Goal: Task Accomplishment & Management: Manage account settings

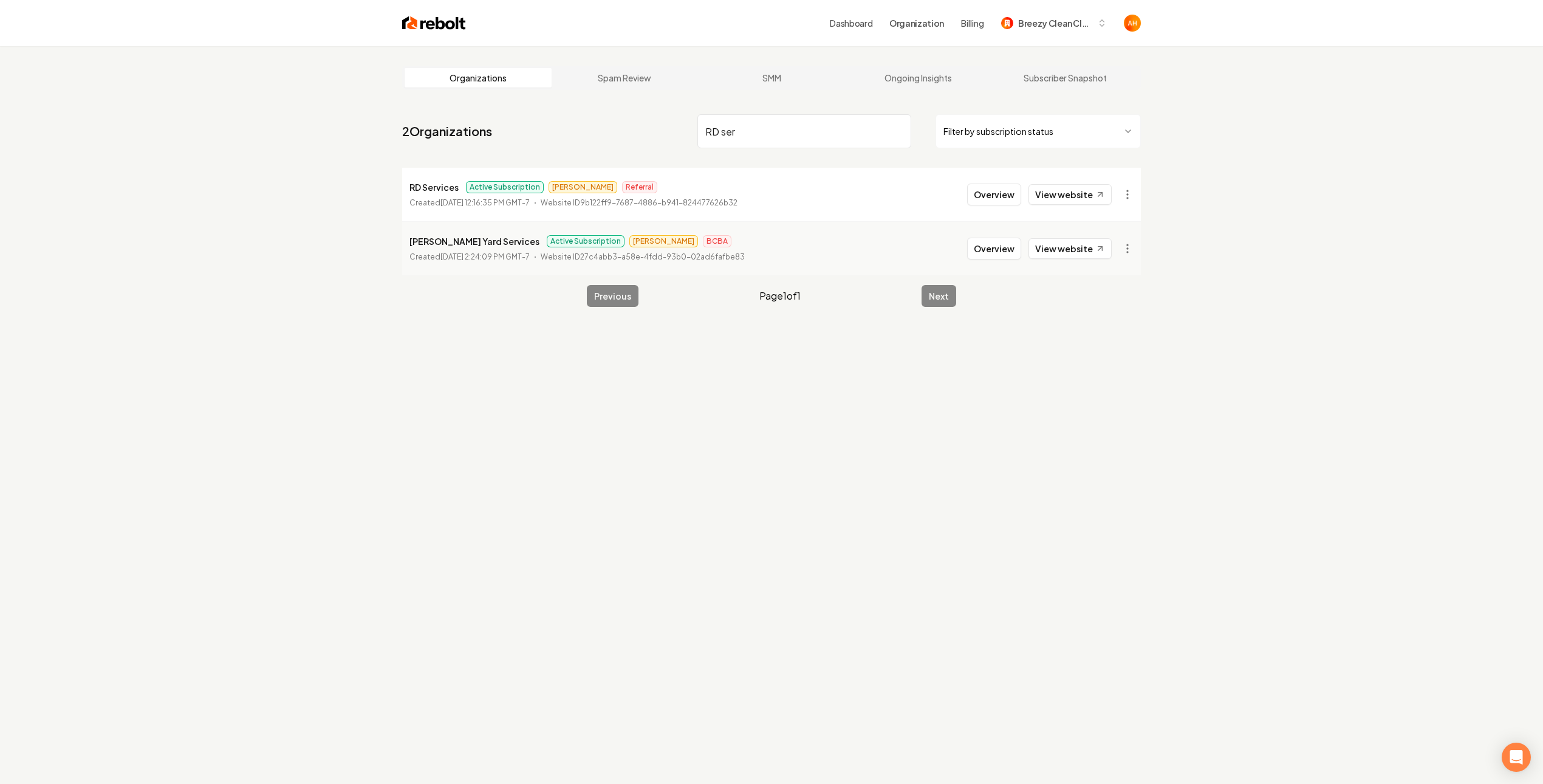
click at [756, 132] on input "RD ser" at bounding box center [804, 131] width 214 height 34
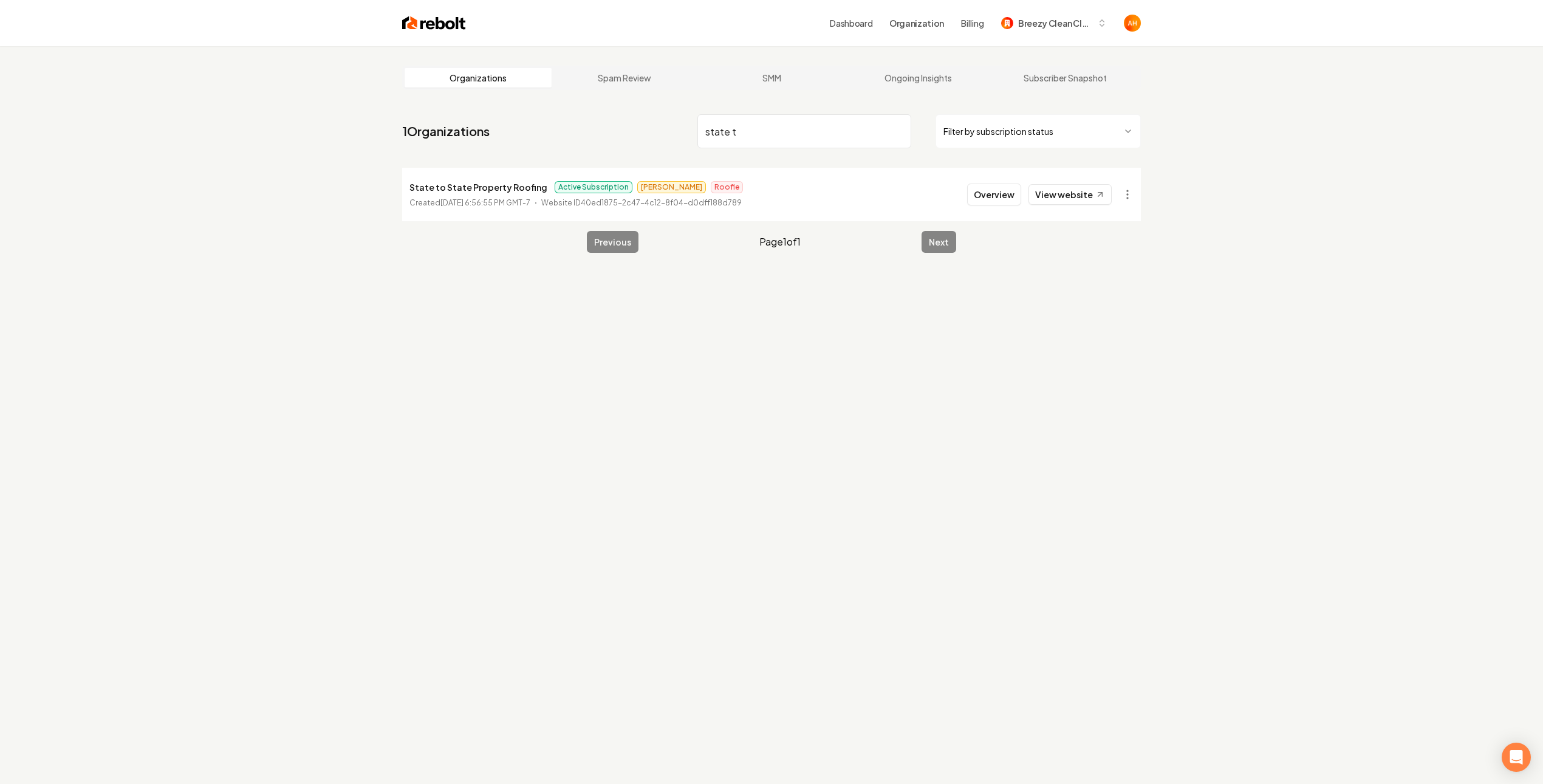
click at [1075, 195] on link "View website" at bounding box center [1070, 195] width 83 height 20
click at [795, 146] on input "state t" at bounding box center [804, 131] width 214 height 34
type input "banner"
click at [985, 198] on button "Overview" at bounding box center [993, 195] width 54 height 22
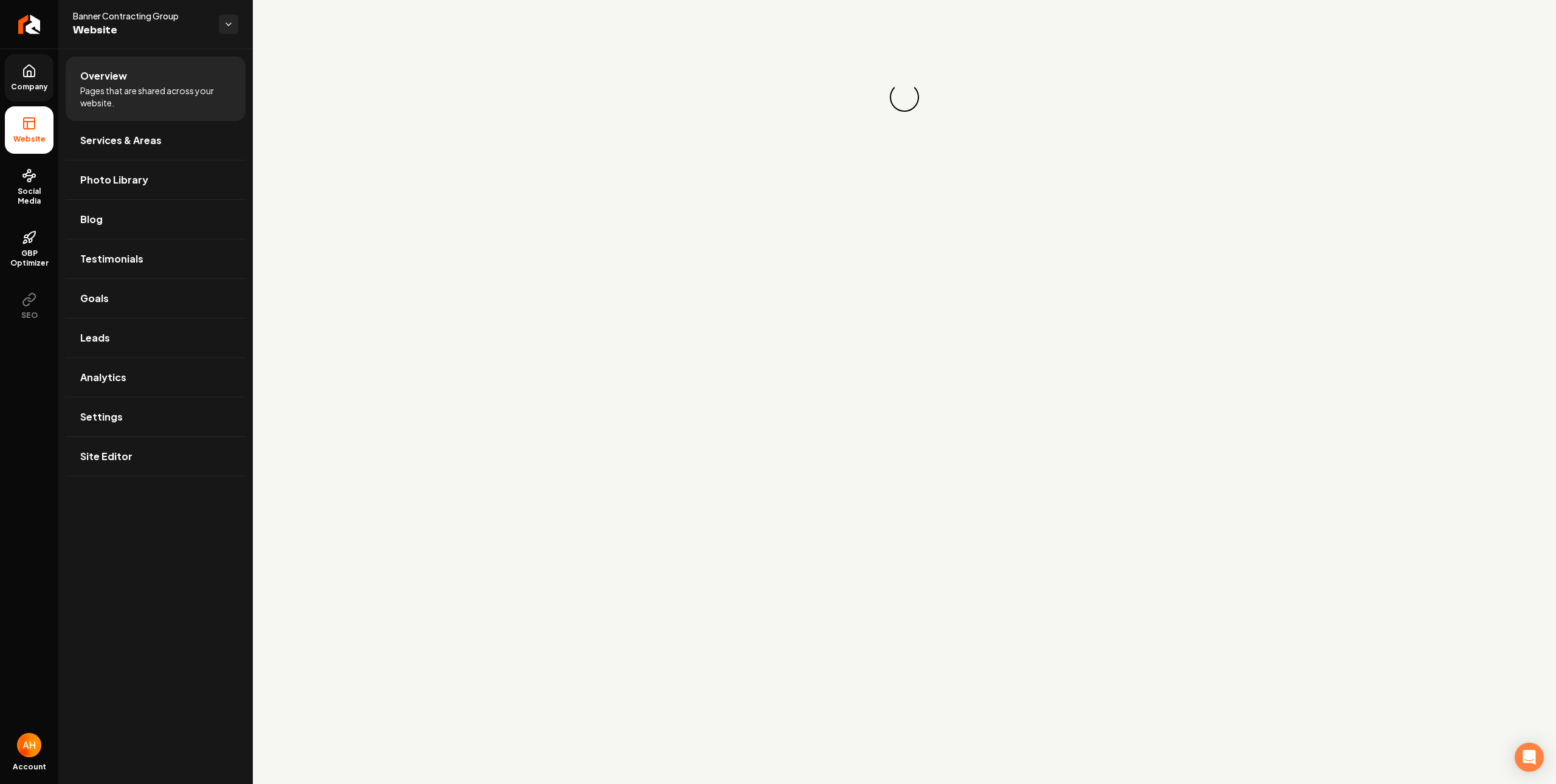
click at [52, 73] on link "Company" at bounding box center [29, 77] width 48 height 48
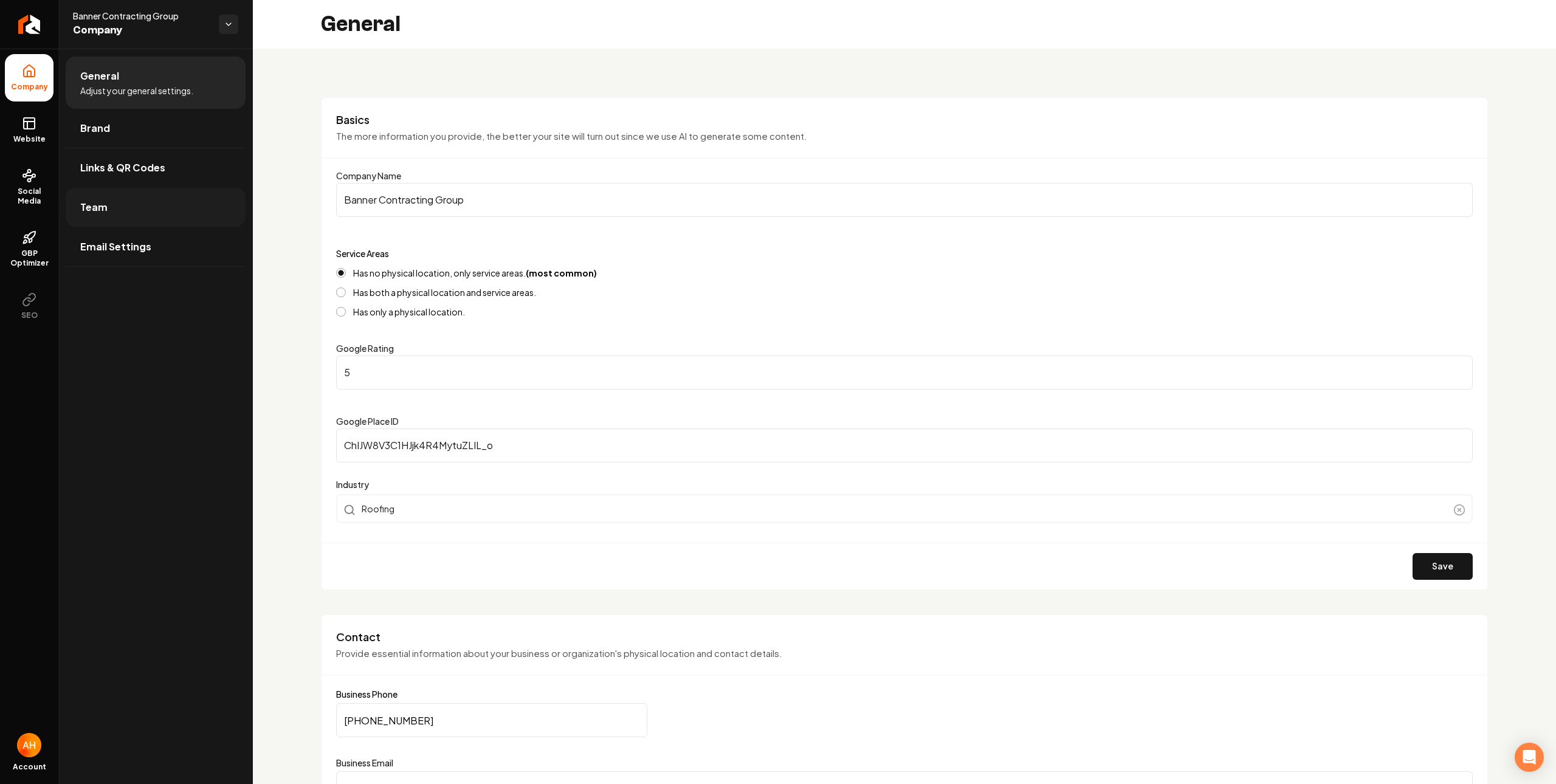
click at [201, 213] on link "Team" at bounding box center [156, 207] width 180 height 39
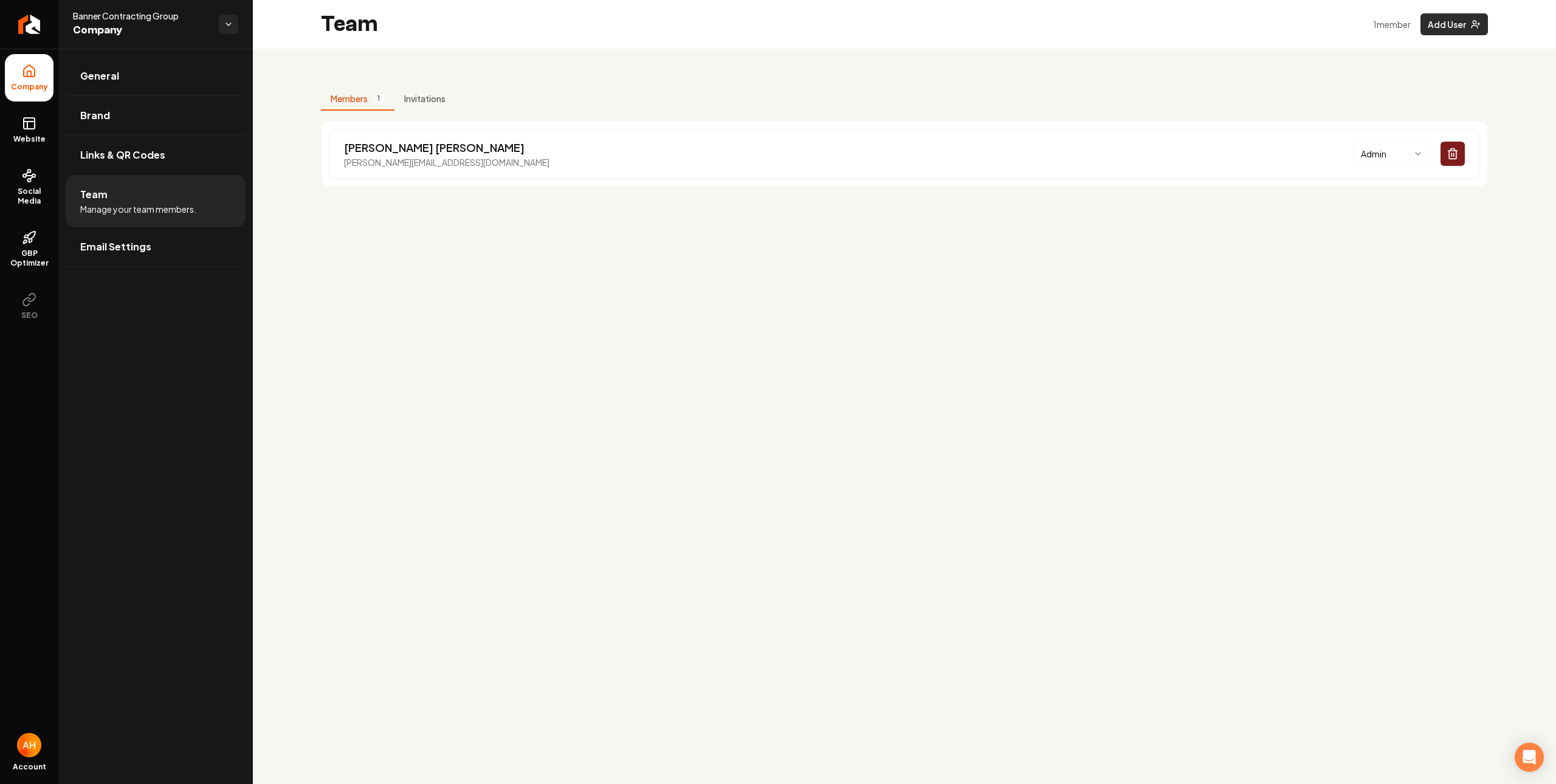
click at [1467, 23] on button "Add User" at bounding box center [1454, 24] width 67 height 22
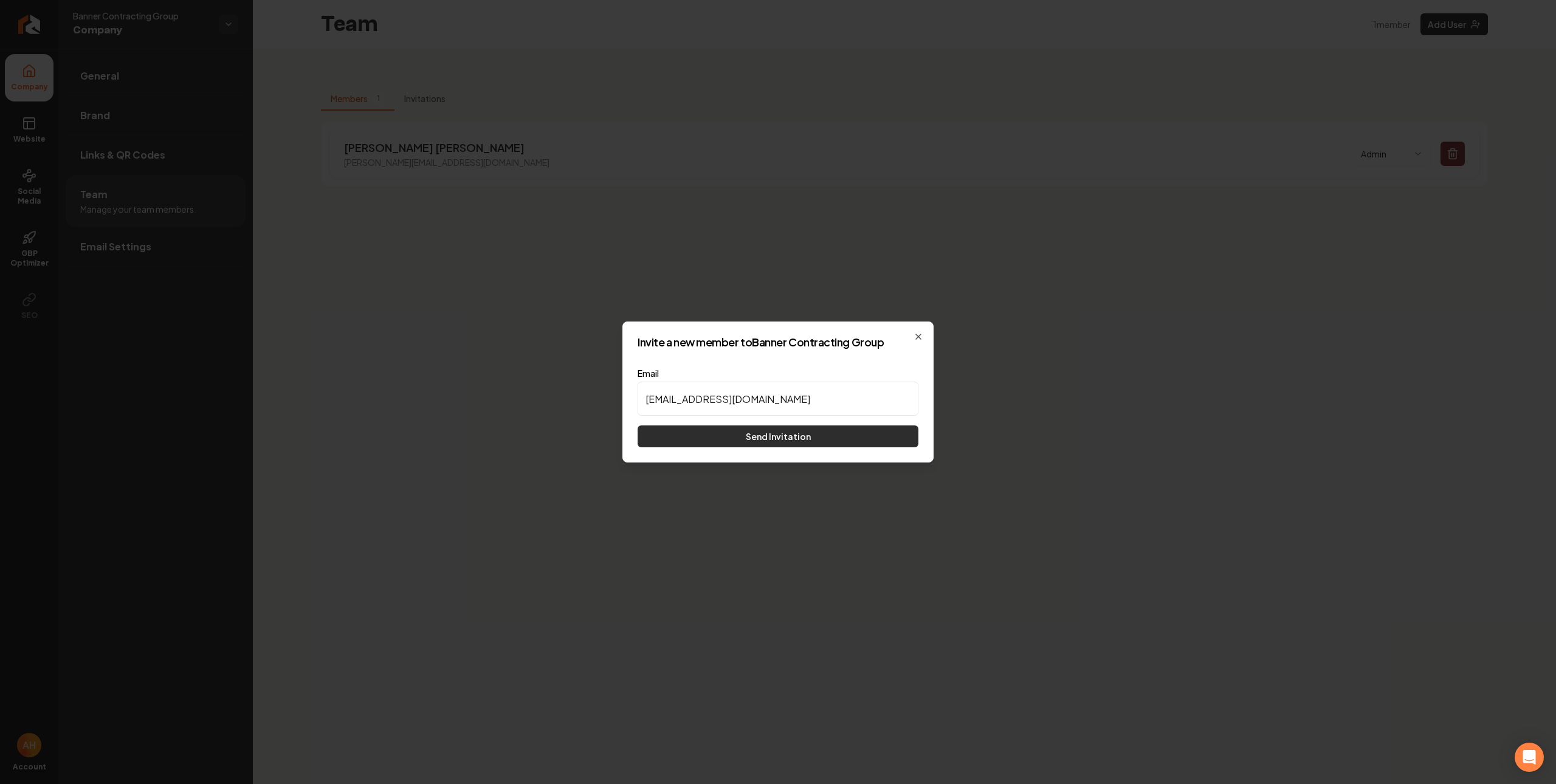
type input "masteranalytics7@gmail.com"
click at [771, 438] on button "Send Invitation" at bounding box center [777, 436] width 281 height 22
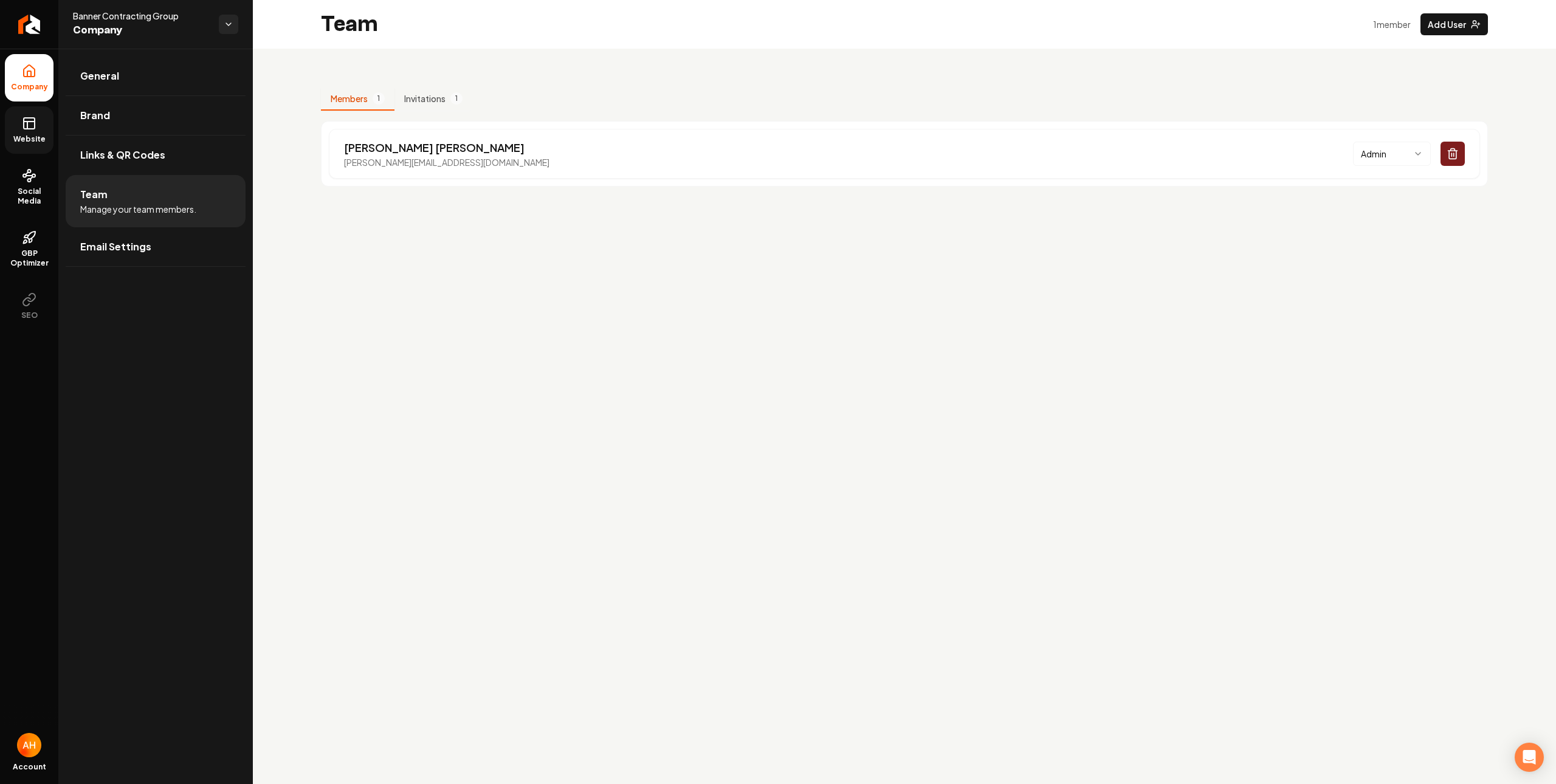
click at [29, 129] on rect at bounding box center [29, 124] width 11 height 11
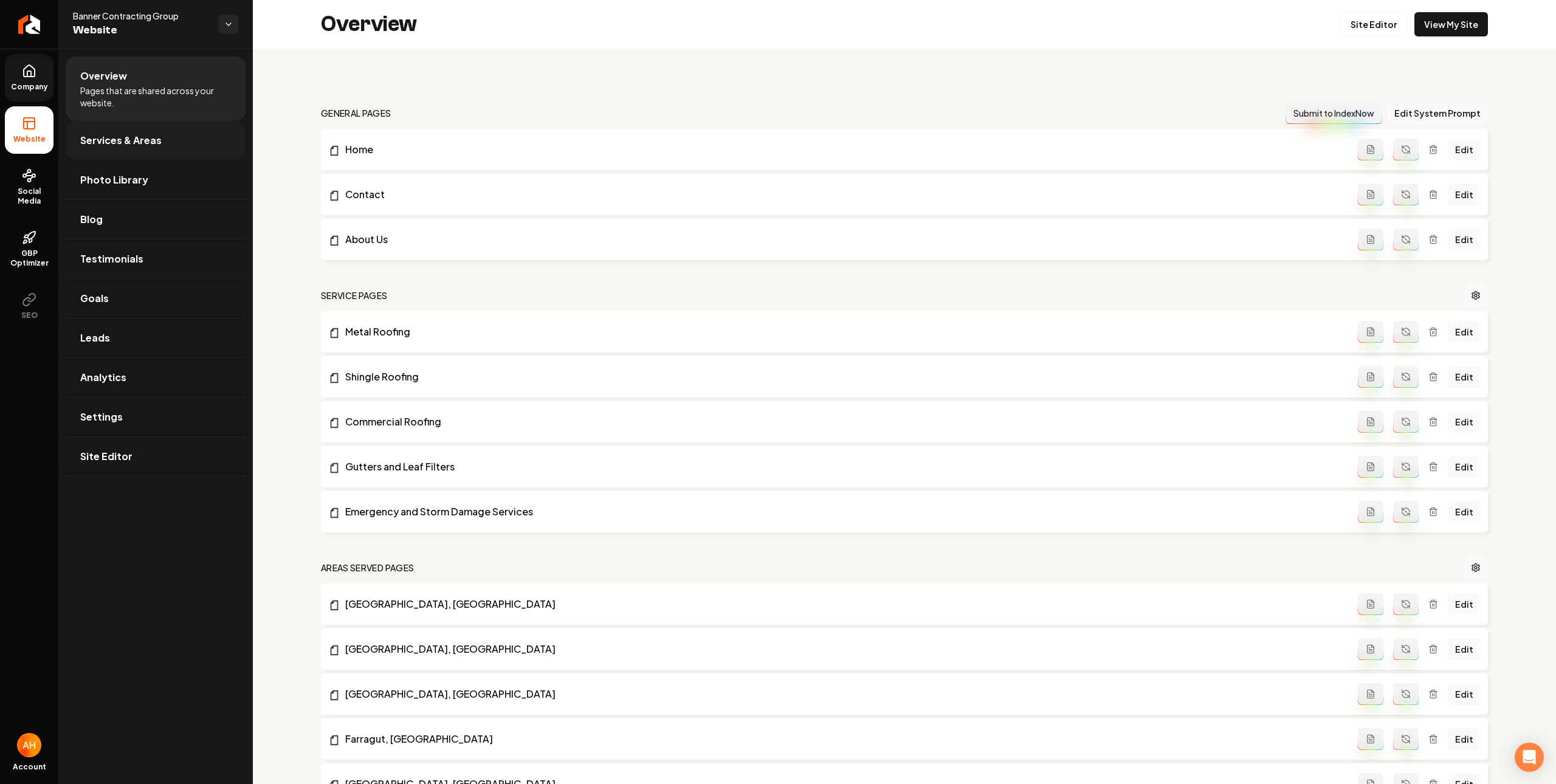
click at [174, 146] on link "Services & Areas" at bounding box center [156, 141] width 180 height 39
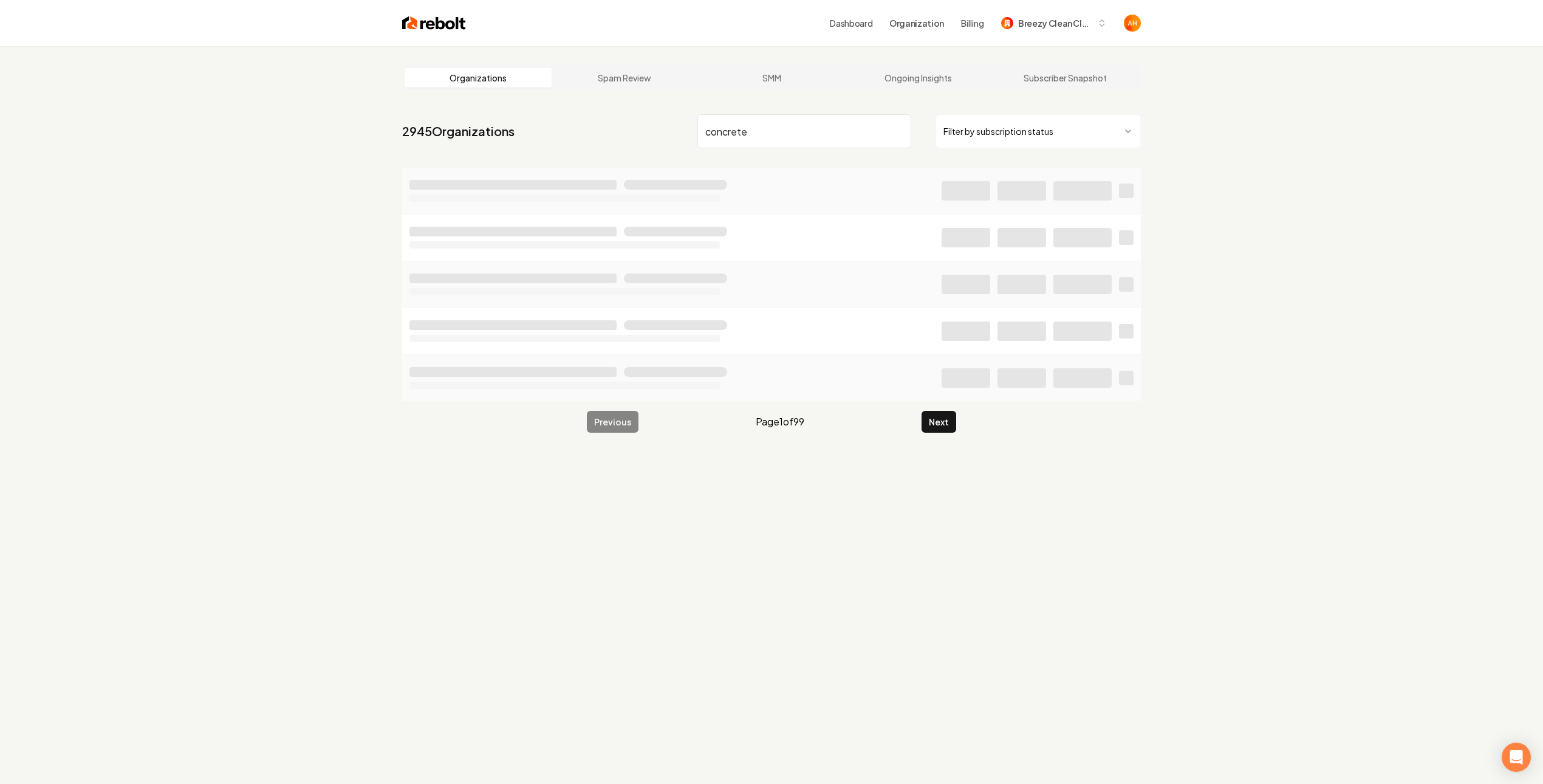
type input "concrete"
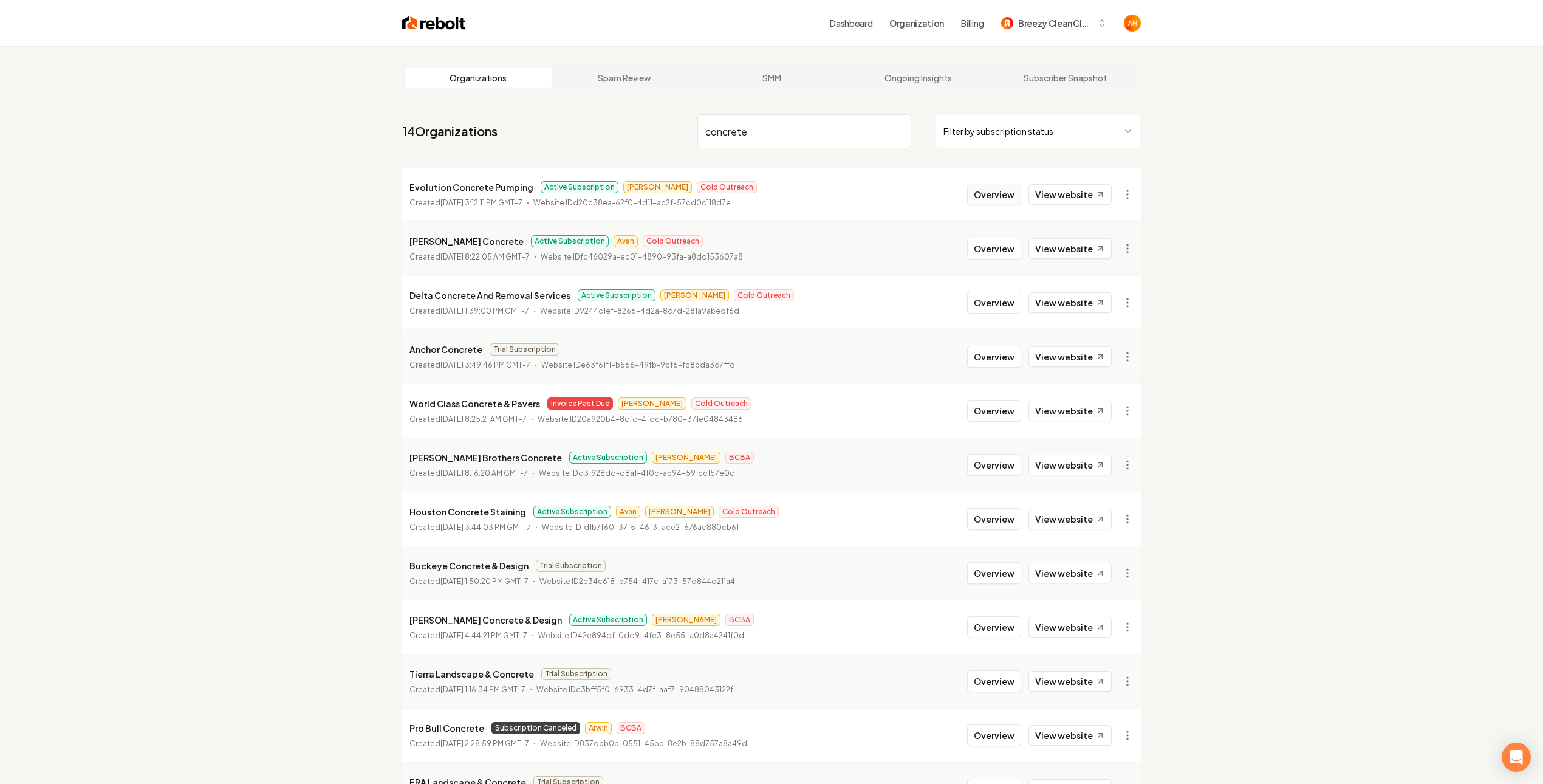
click at [1011, 195] on button "Overview" at bounding box center [993, 195] width 54 height 22
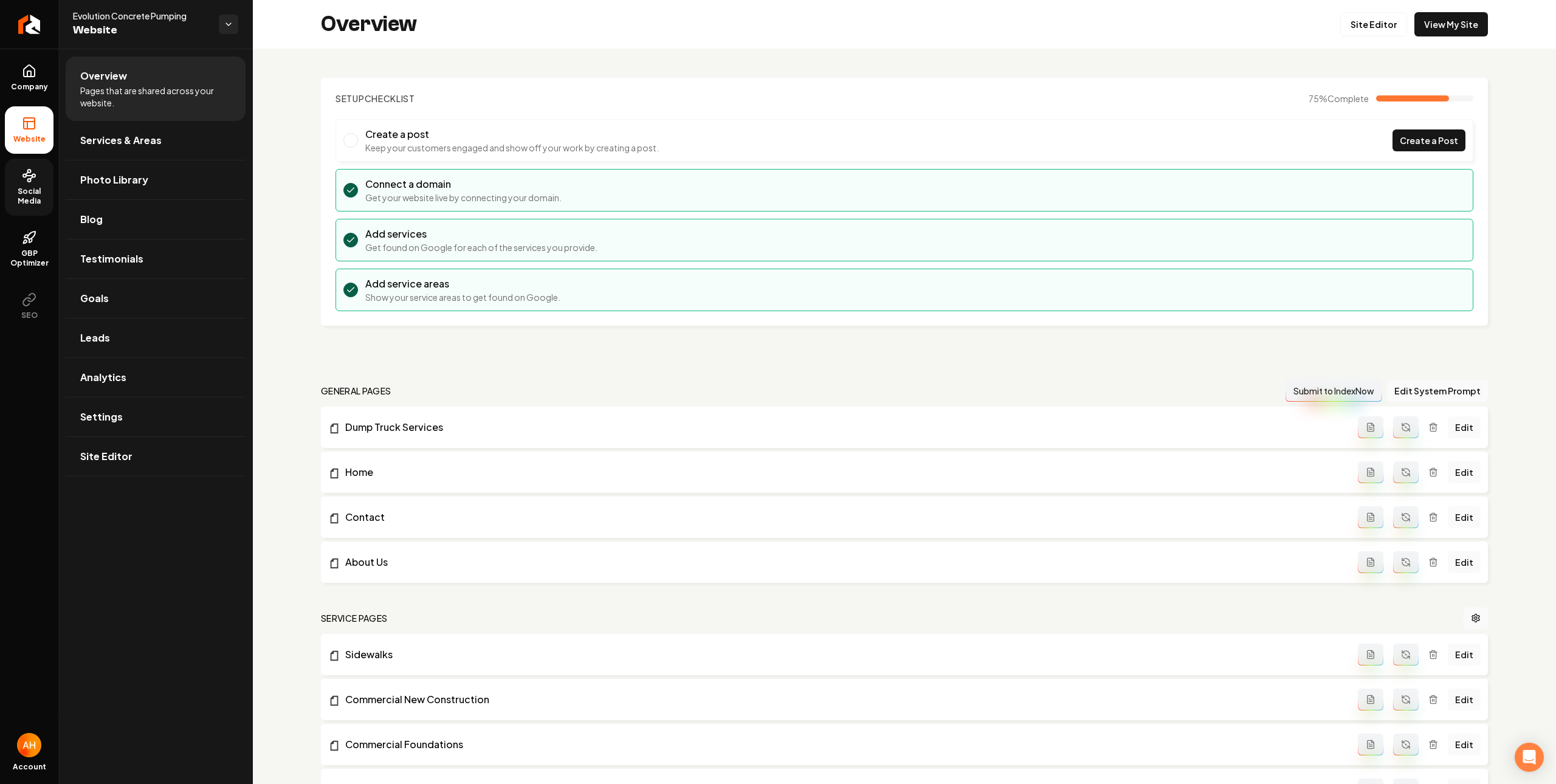
click at [25, 195] on span "Social Media" at bounding box center [29, 196] width 48 height 20
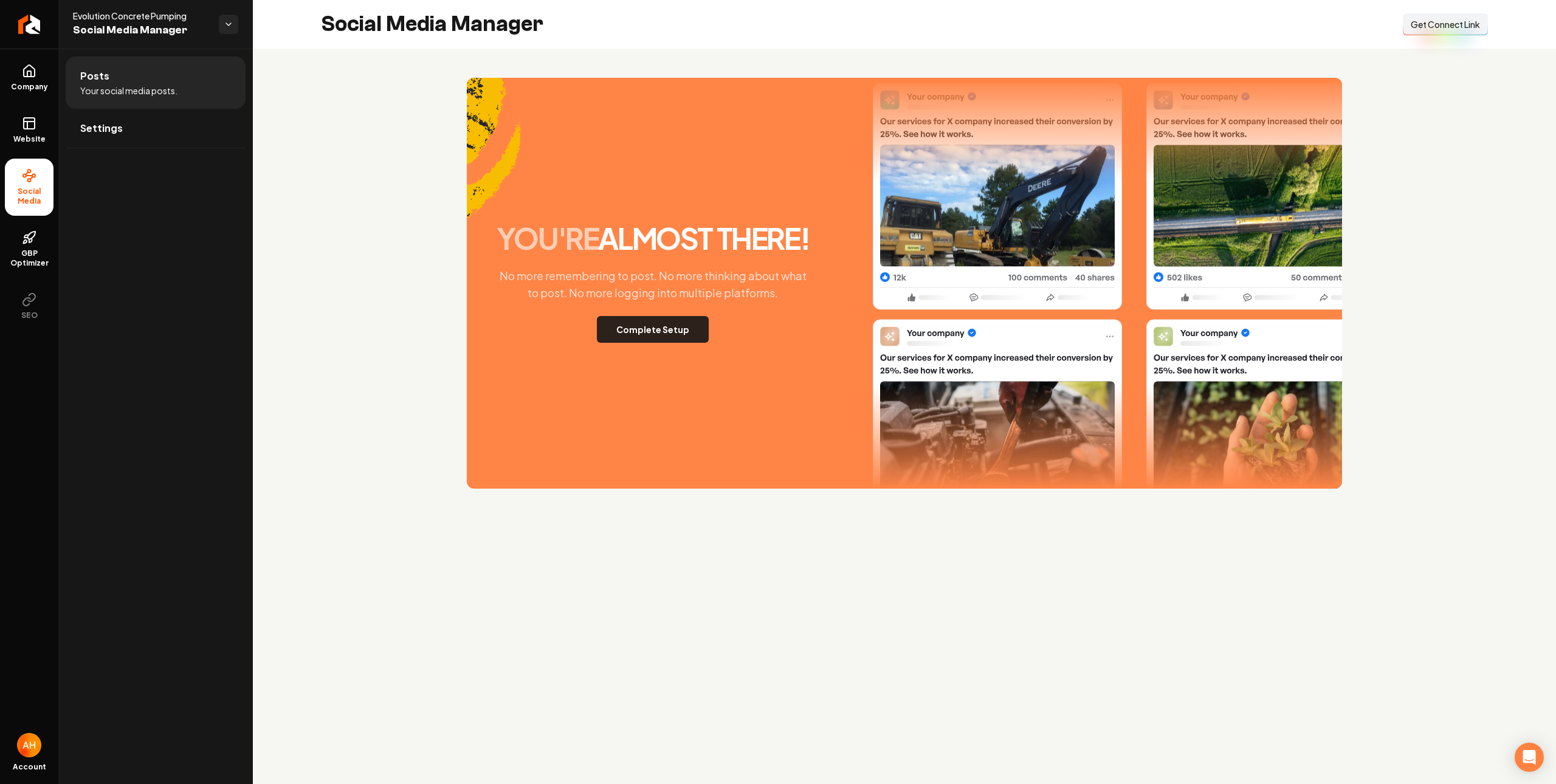
click at [664, 318] on button "Complete Setup" at bounding box center [652, 329] width 112 height 27
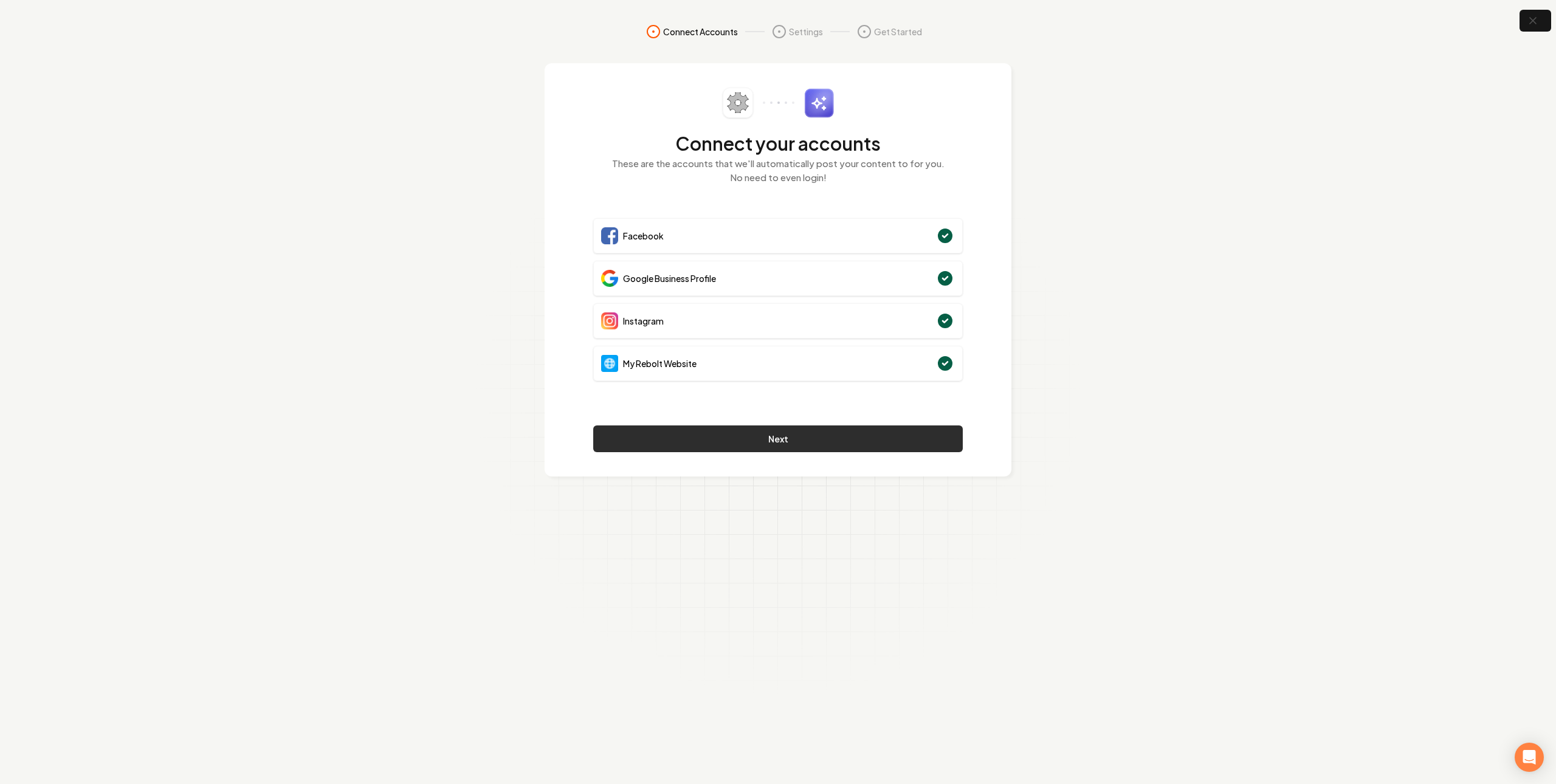
click at [714, 436] on button "Next" at bounding box center [778, 439] width 370 height 27
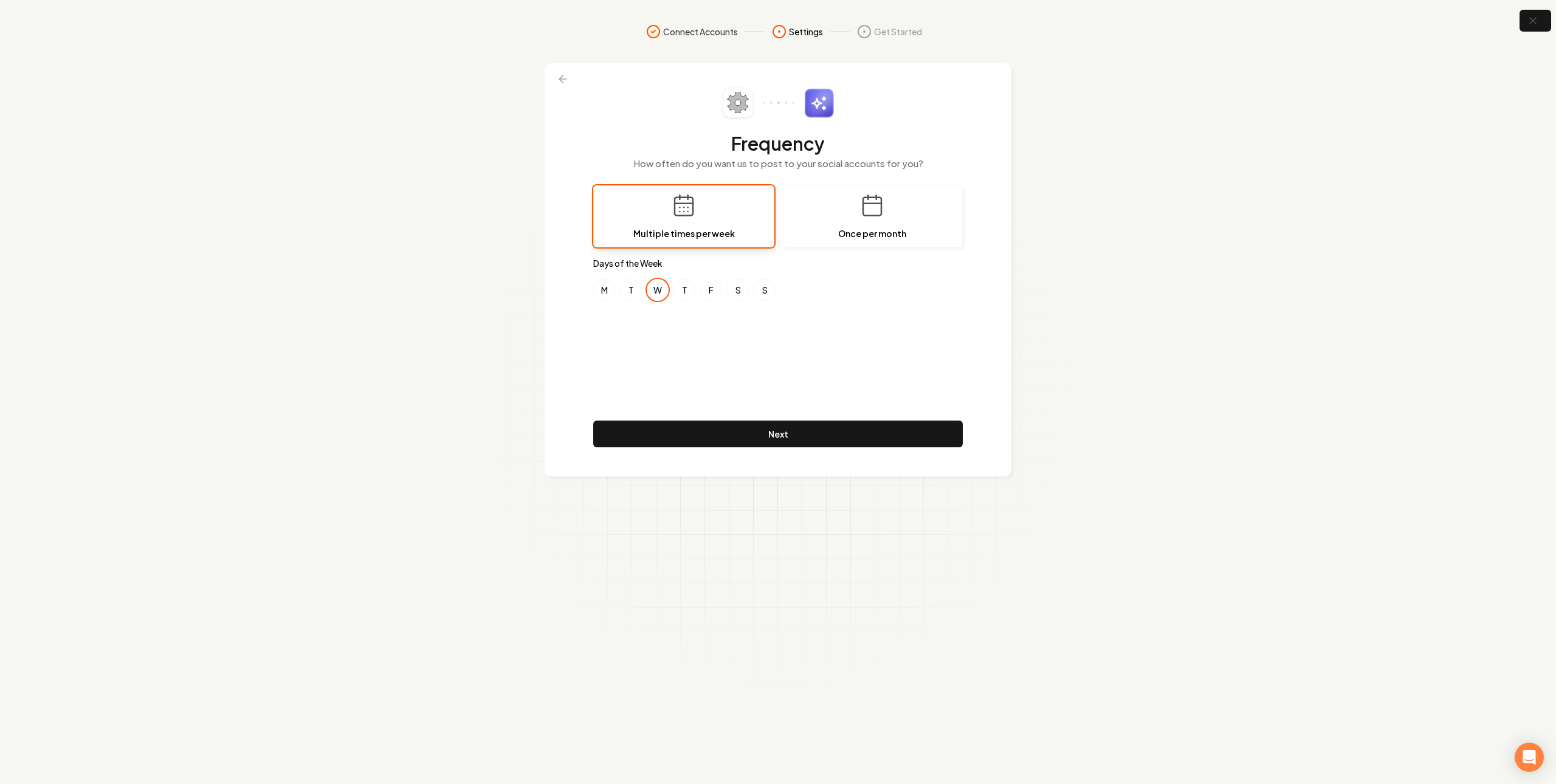
drag, startPoint x: 630, startPoint y: 291, endPoint x: 643, endPoint y: 291, distance: 13.0
click at [632, 291] on button "T" at bounding box center [631, 290] width 22 height 22
click at [661, 290] on button "W" at bounding box center [658, 290] width 22 height 22
drag, startPoint x: 711, startPoint y: 289, endPoint x: 744, endPoint y: 331, distance: 53.4
click at [711, 289] on button "F" at bounding box center [711, 290] width 22 height 22
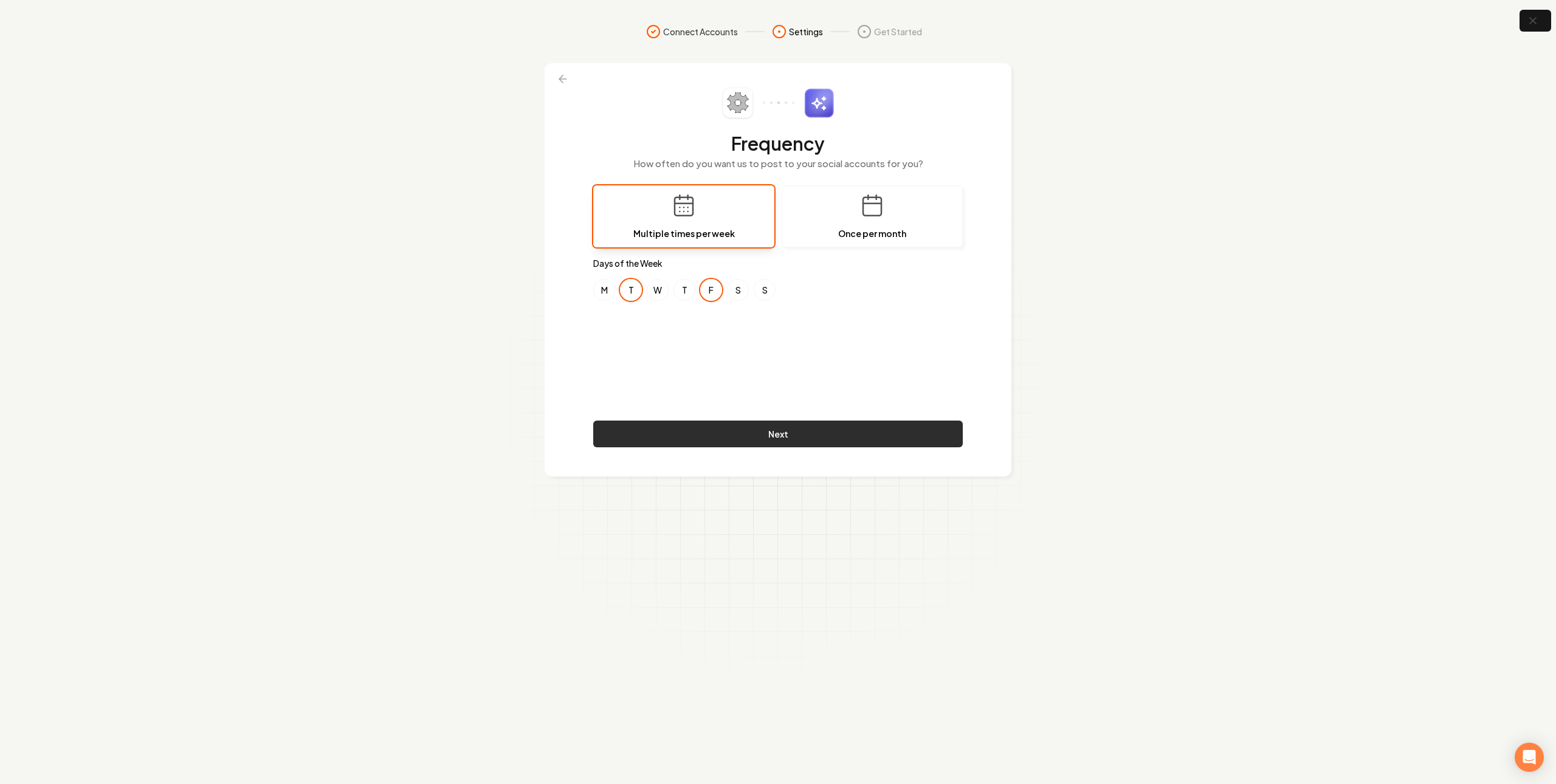
click at [815, 432] on button "Next" at bounding box center [778, 434] width 370 height 27
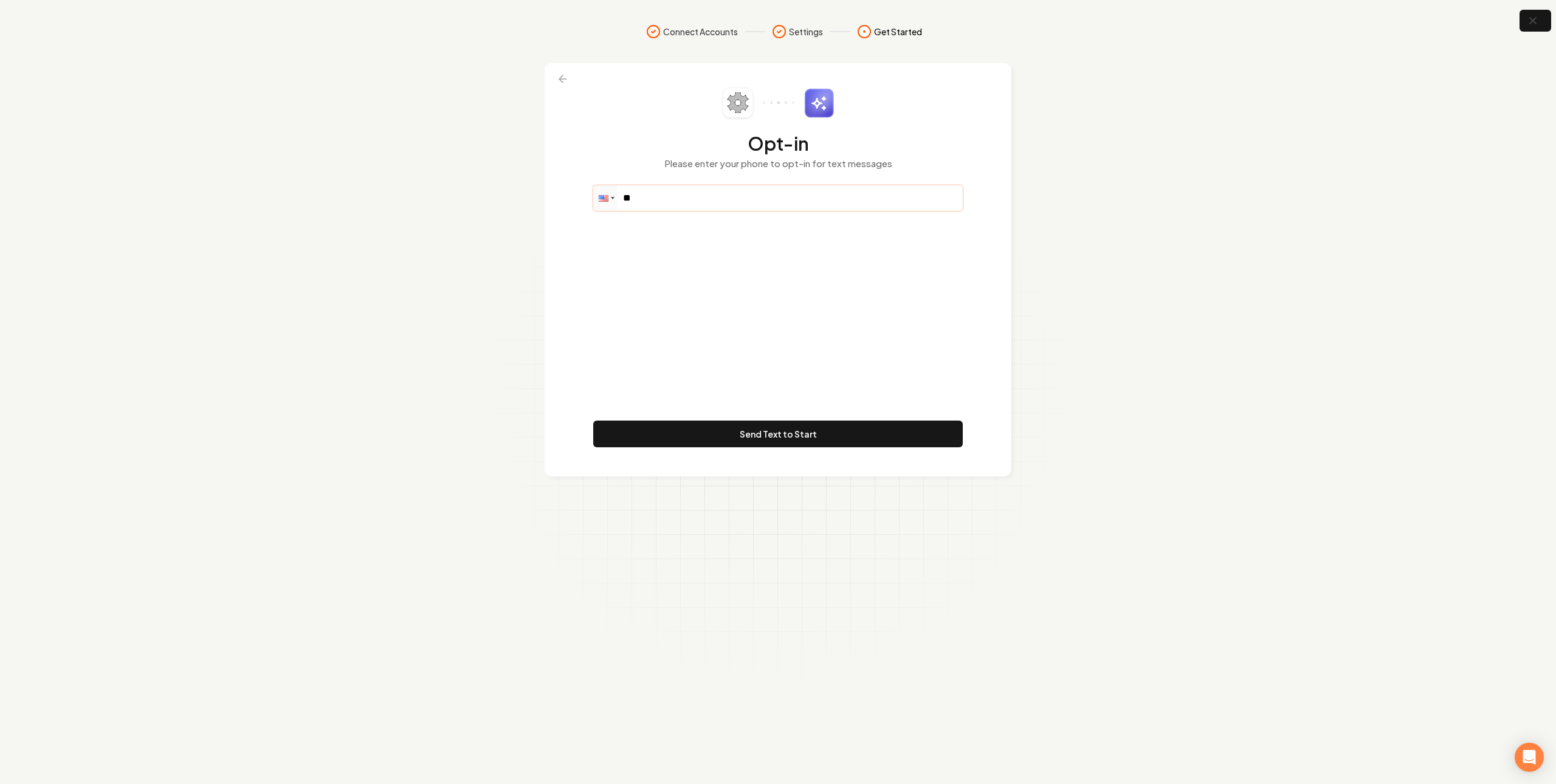
click at [790, 200] on input "**" at bounding box center [777, 198] width 368 height 24
click at [701, 187] on input "**" at bounding box center [777, 198] width 368 height 24
paste input "tel"
click at [733, 206] on input "**" at bounding box center [777, 198] width 368 height 24
paste input "**********"
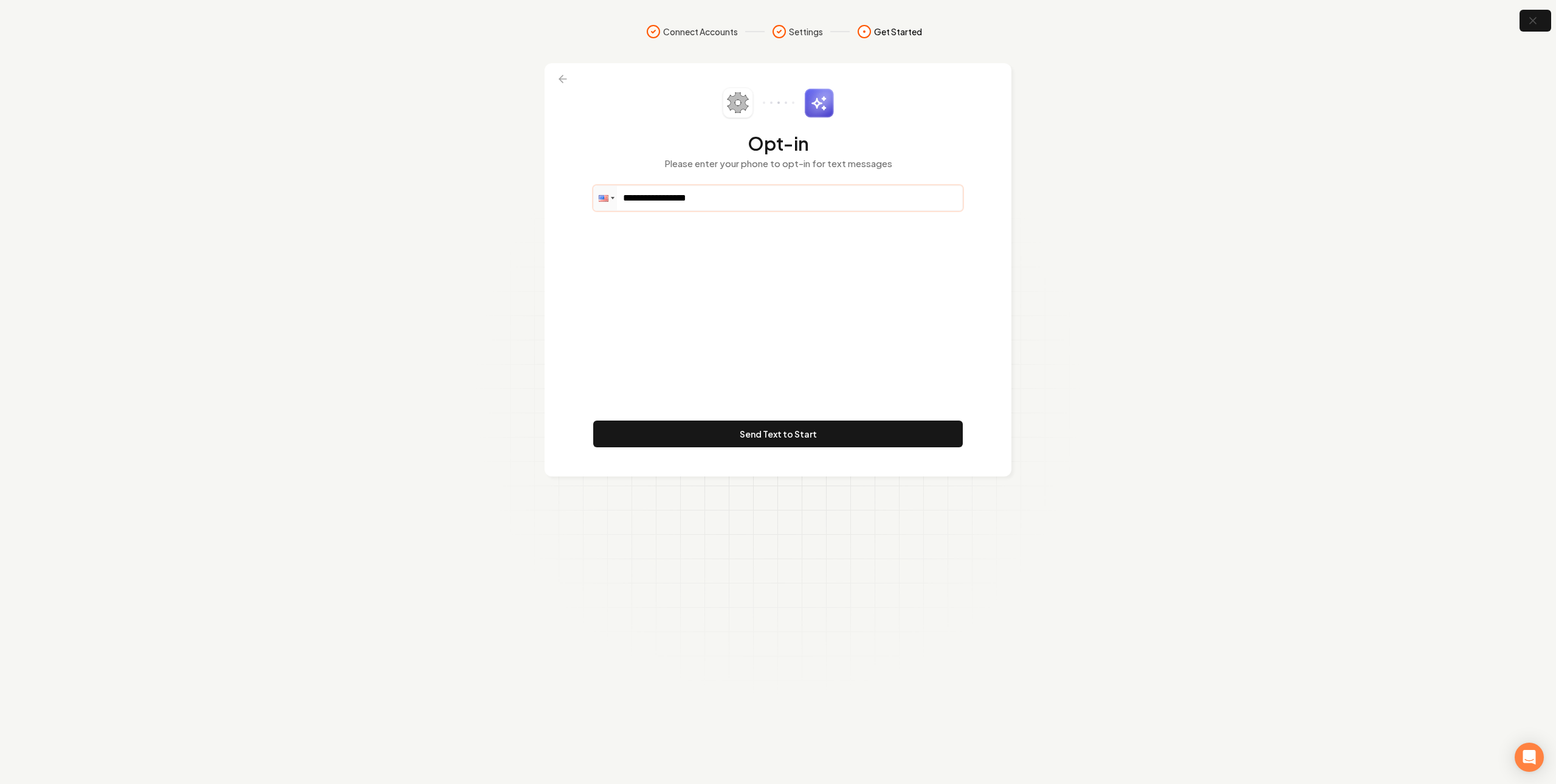
type input "**********"
click at [740, 427] on button "Send Text to Start" at bounding box center [778, 434] width 370 height 27
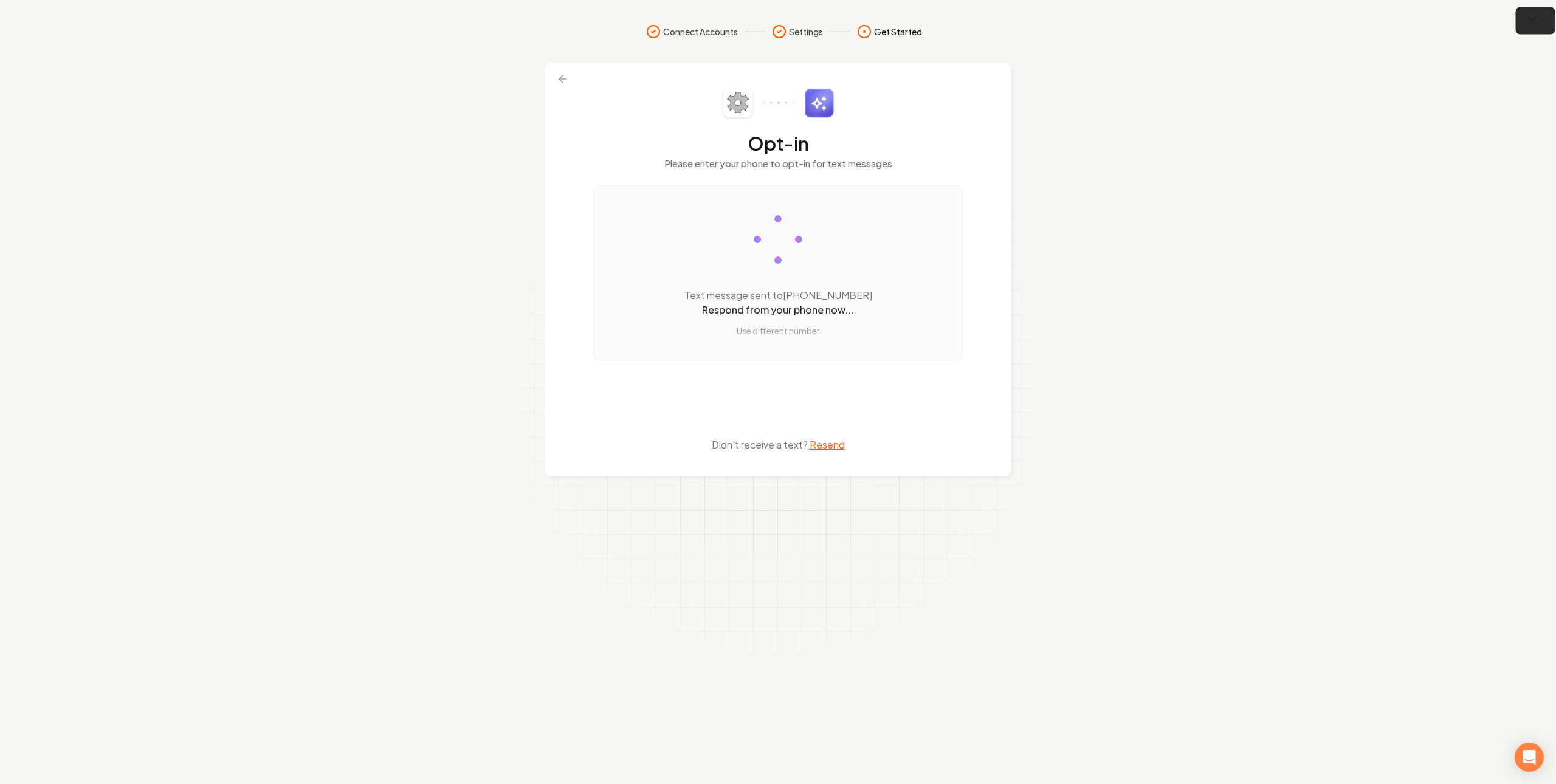
click at [1533, 22] on icon "button" at bounding box center [1533, 21] width 8 height 8
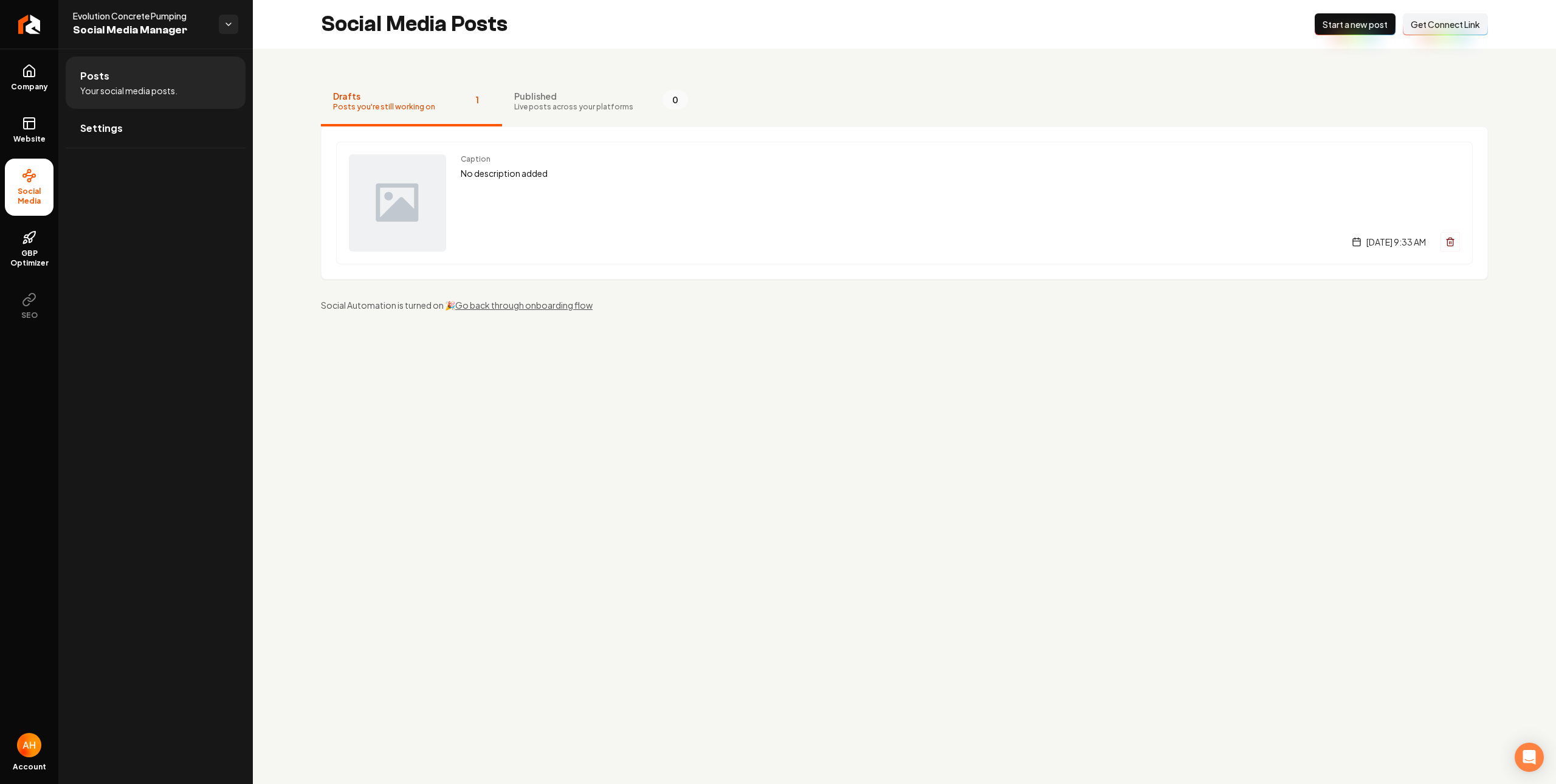
click at [739, 48] on div "Drafts Posts you're still working on 1 Published Live posts across your platfor…" at bounding box center [904, 194] width 1303 height 292
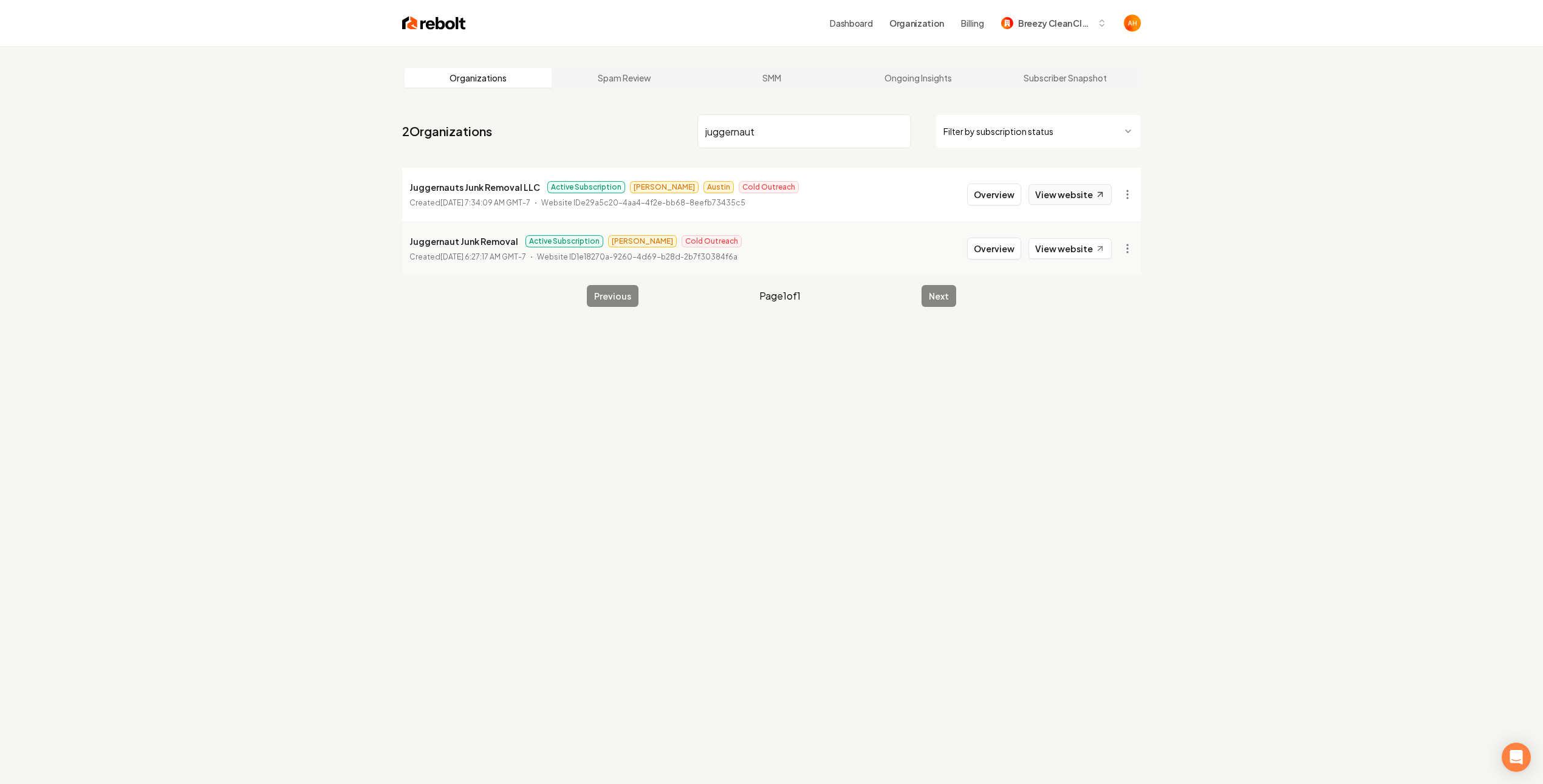
type input "juggernaut"
click at [1066, 194] on link "View website" at bounding box center [1070, 195] width 83 height 20
click at [986, 186] on button "Overview" at bounding box center [993, 195] width 54 height 22
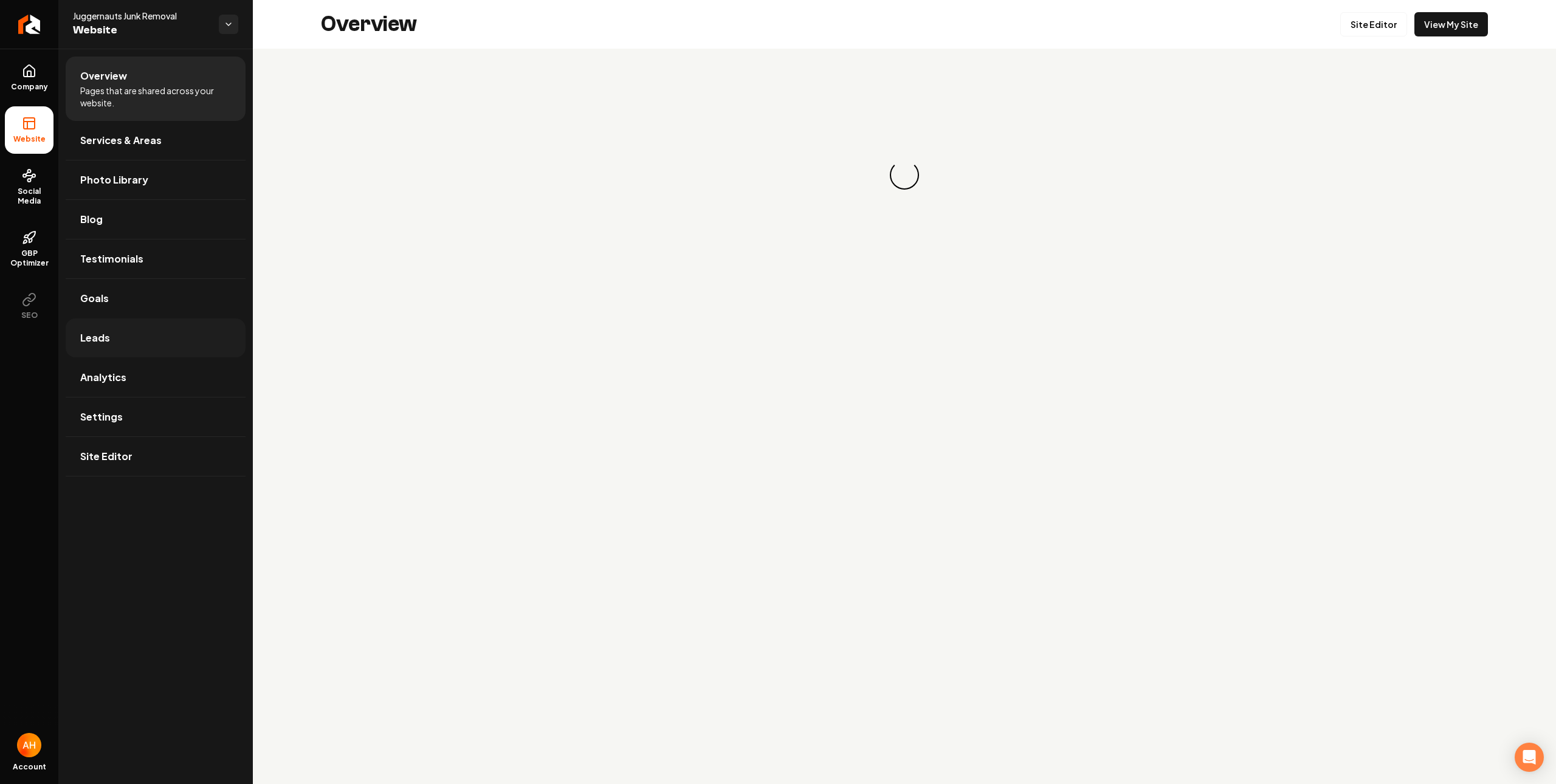
click at [144, 341] on link "Leads" at bounding box center [156, 338] width 180 height 39
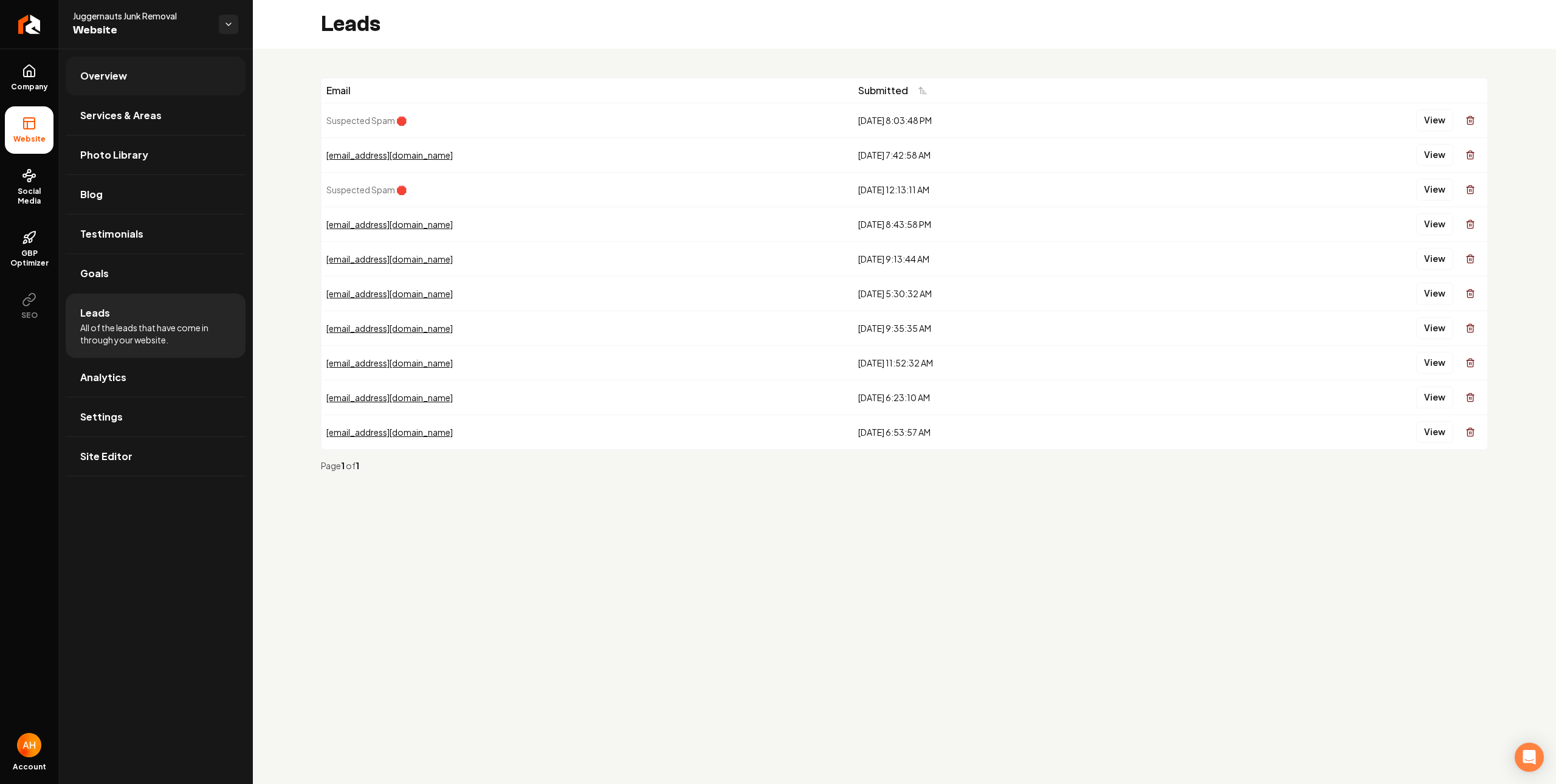
click at [114, 70] on span "Overview" at bounding box center [104, 76] width 47 height 15
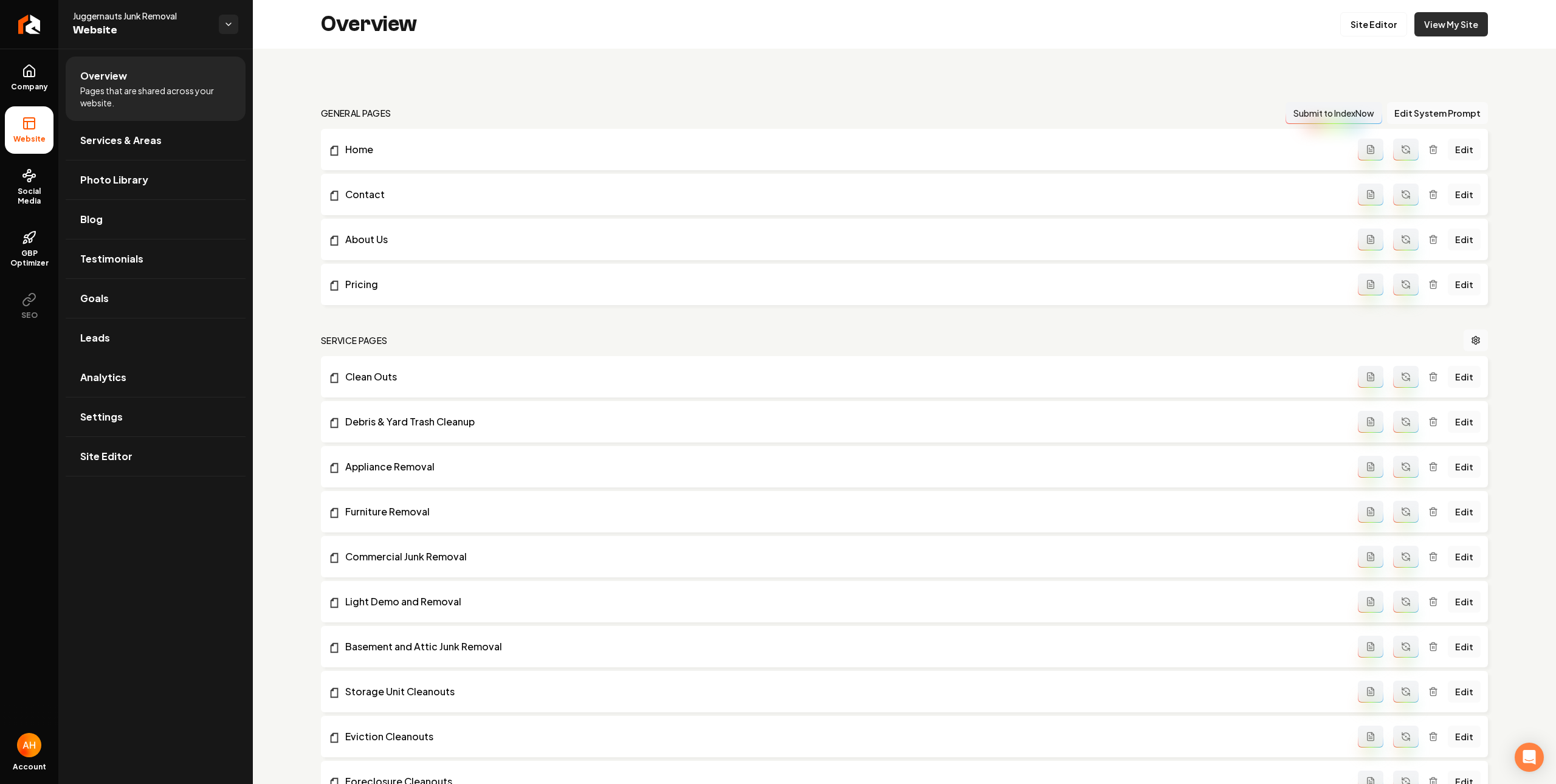
click at [1451, 34] on link "View My Site" at bounding box center [1451, 24] width 73 height 24
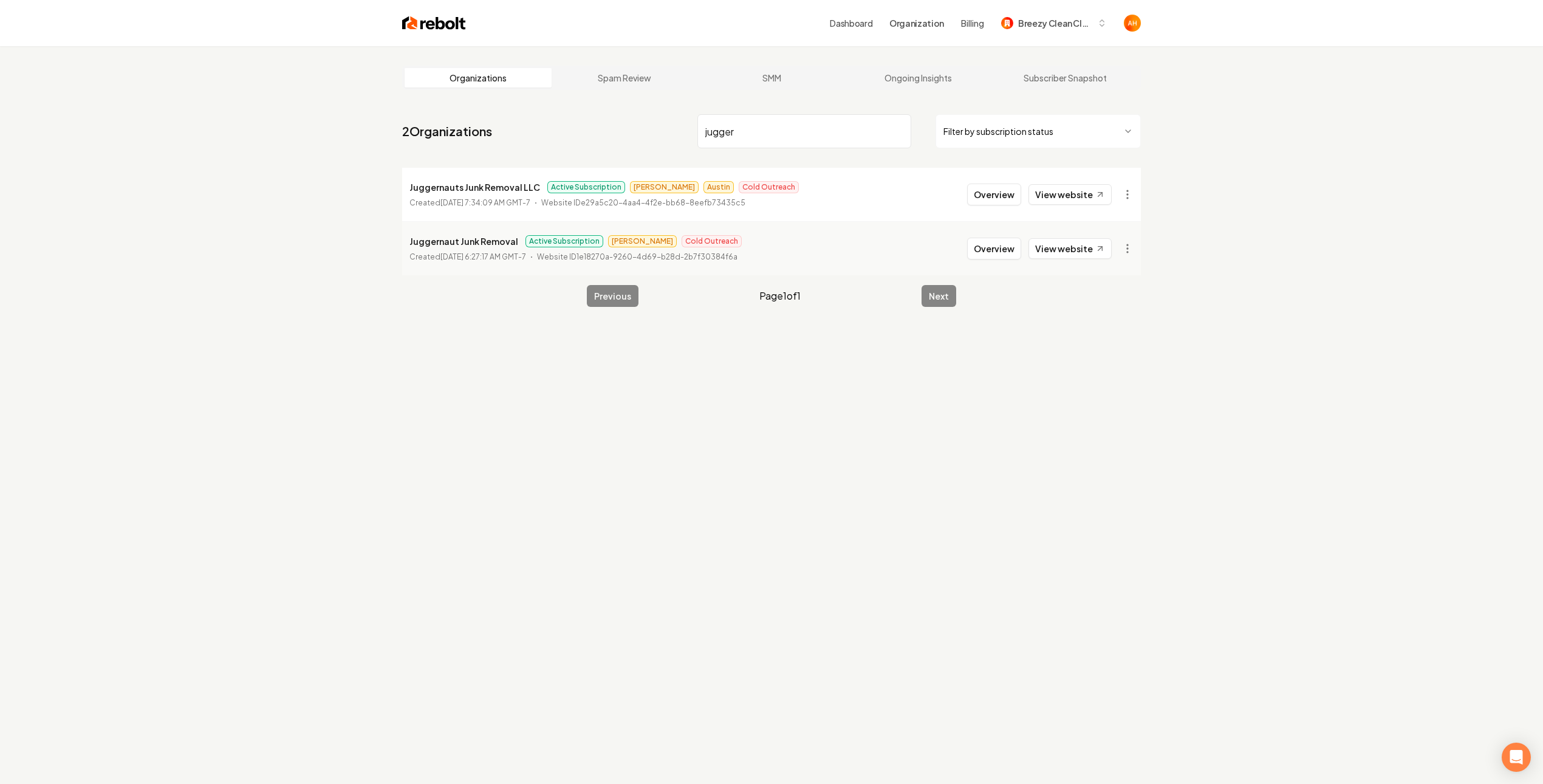
click at [1351, 94] on div "Organizations Spam Review SMM Ongoing Insights Subscriber Snapshot 2 Organizati…" at bounding box center [772, 438] width 1543 height 784
click at [1091, 192] on link "View website" at bounding box center [1070, 195] width 83 height 20
click at [1130, 194] on html "Dashboard Organization Billing Breezy Clean Cleaning Organizations Spam Review …" at bounding box center [772, 392] width 1543 height 784
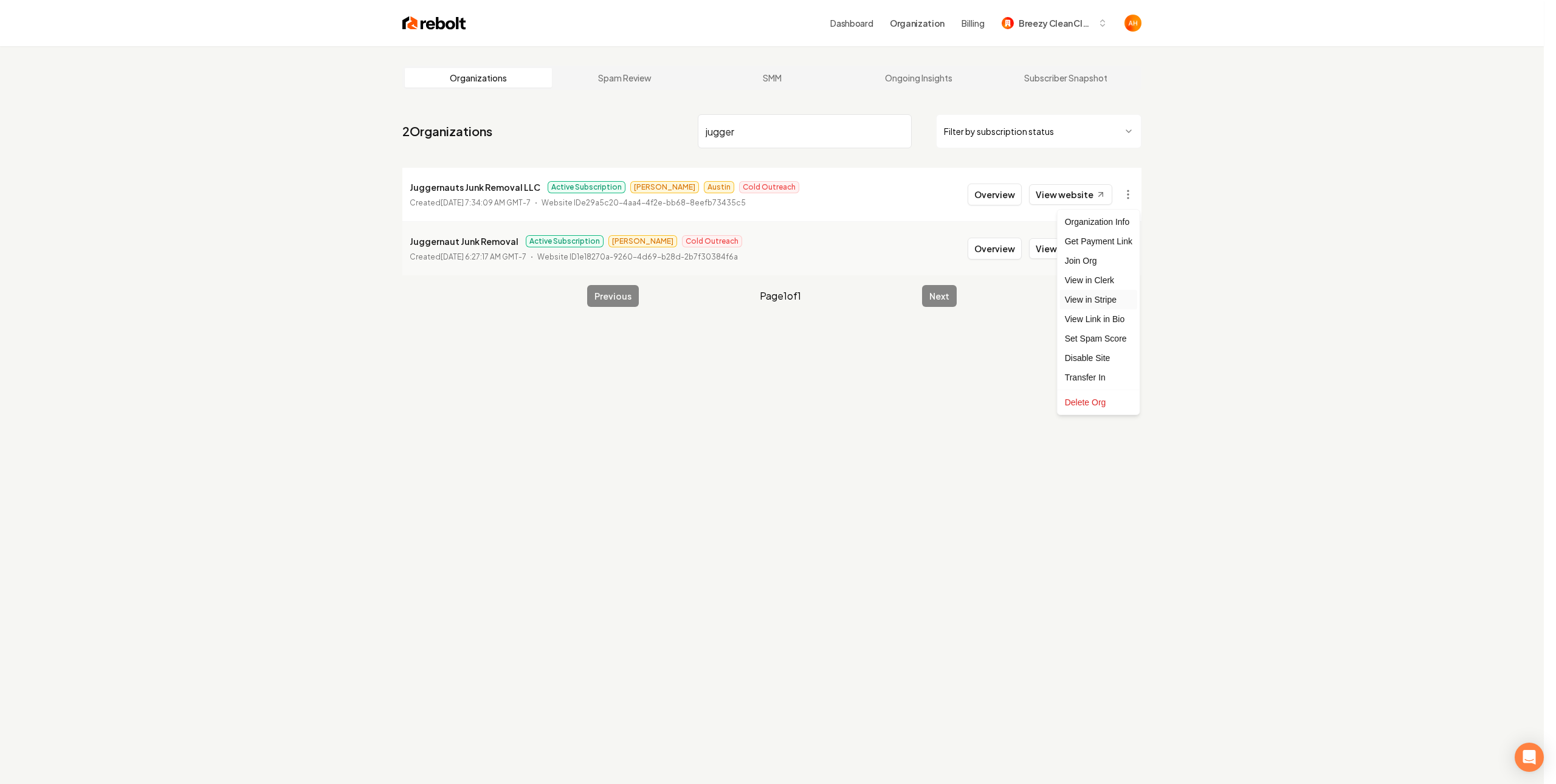
click at [1094, 295] on link "View in Stripe" at bounding box center [1099, 299] width 77 height 20
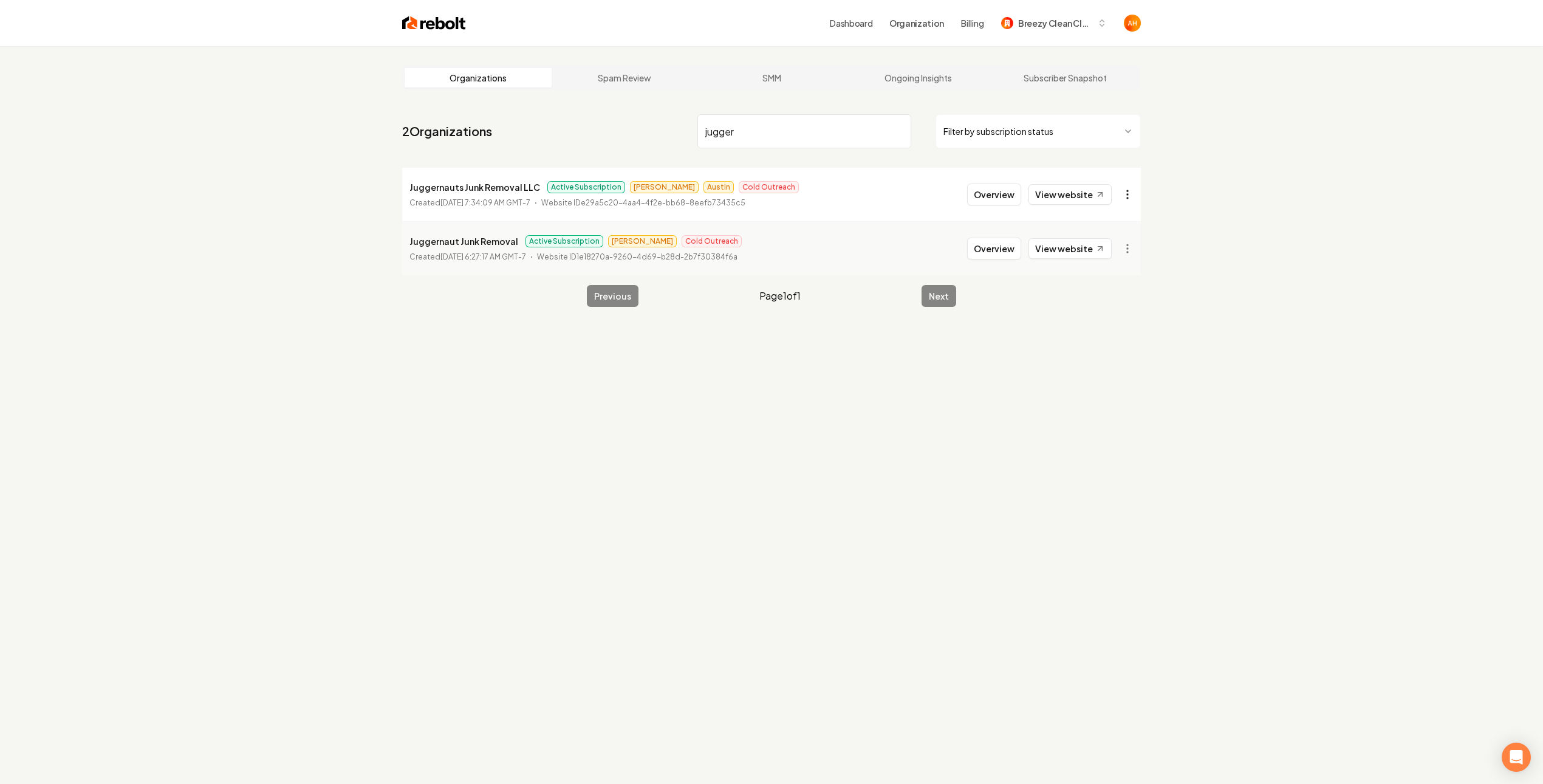
click at [1130, 188] on html "Dashboard Organization Billing Breezy Clean Cleaning Organizations Spam Review …" at bounding box center [772, 392] width 1543 height 784
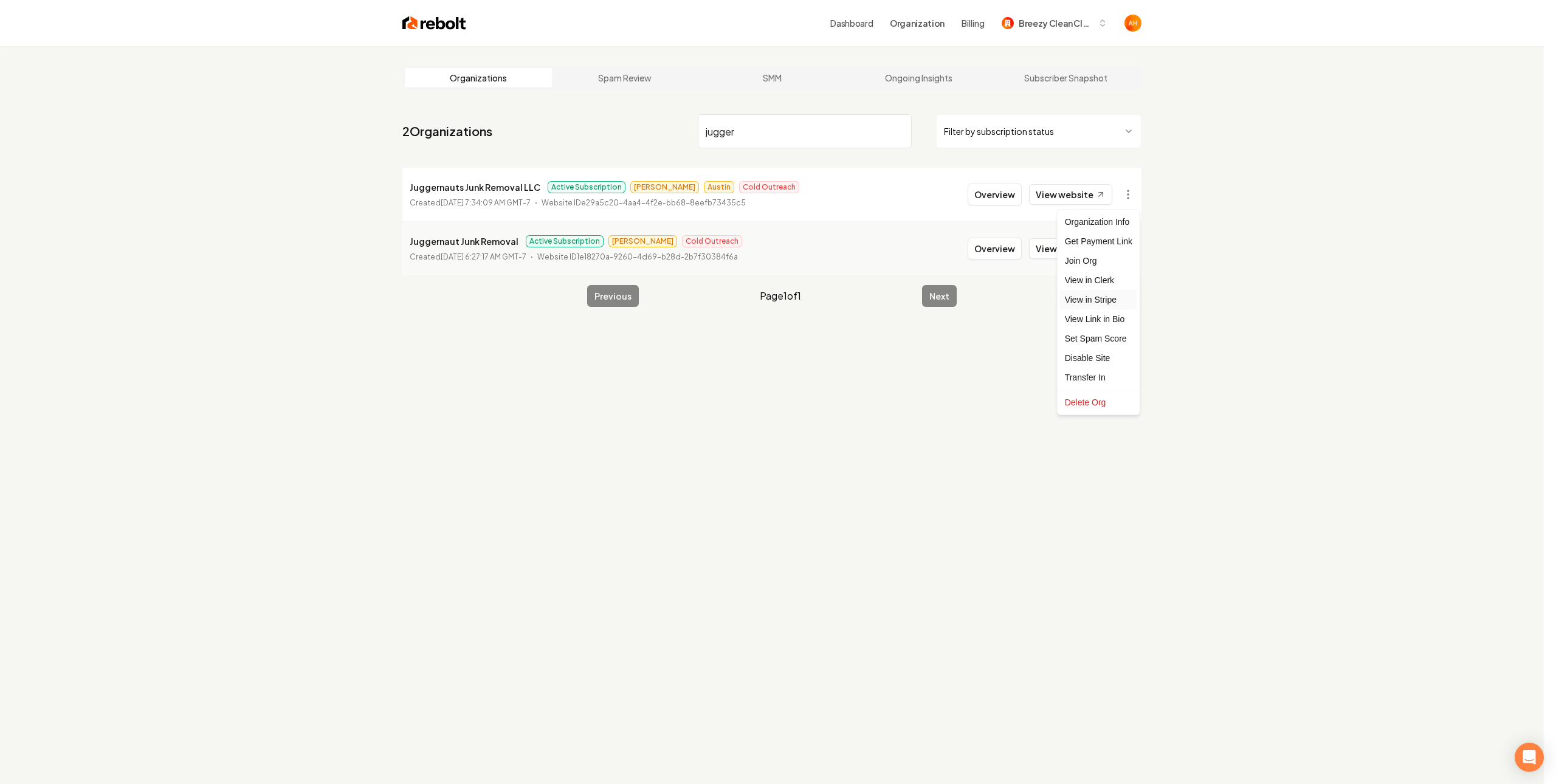
click at [1106, 293] on link "View in Stripe" at bounding box center [1099, 299] width 77 height 20
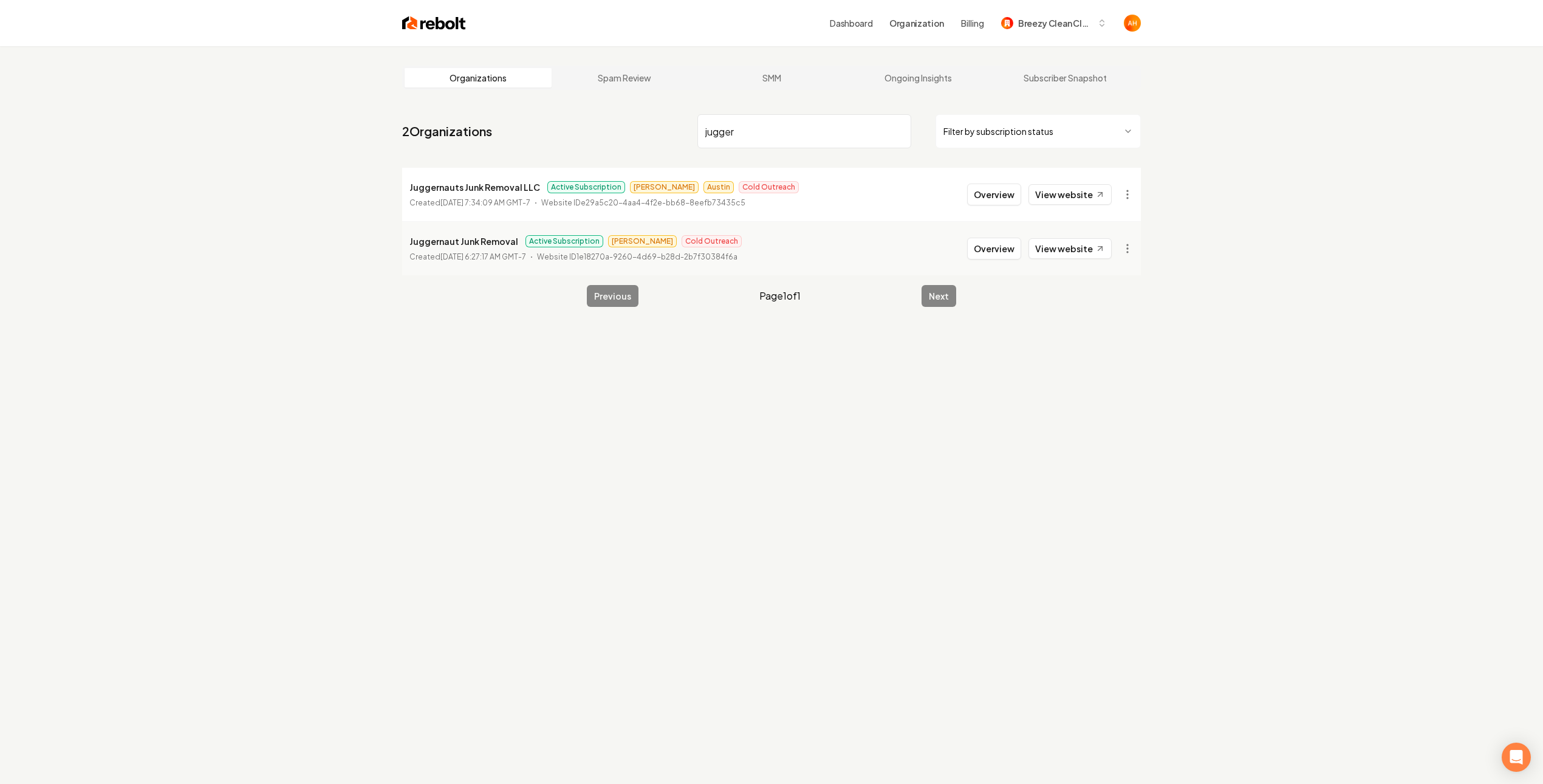
click at [476, 181] on p "Juggernauts Junk Removal LLC" at bounding box center [474, 187] width 131 height 15
copy p "Juggernauts Junk Removal LLC"
click at [776, 138] on input "jugger" at bounding box center [804, 131] width 214 height 34
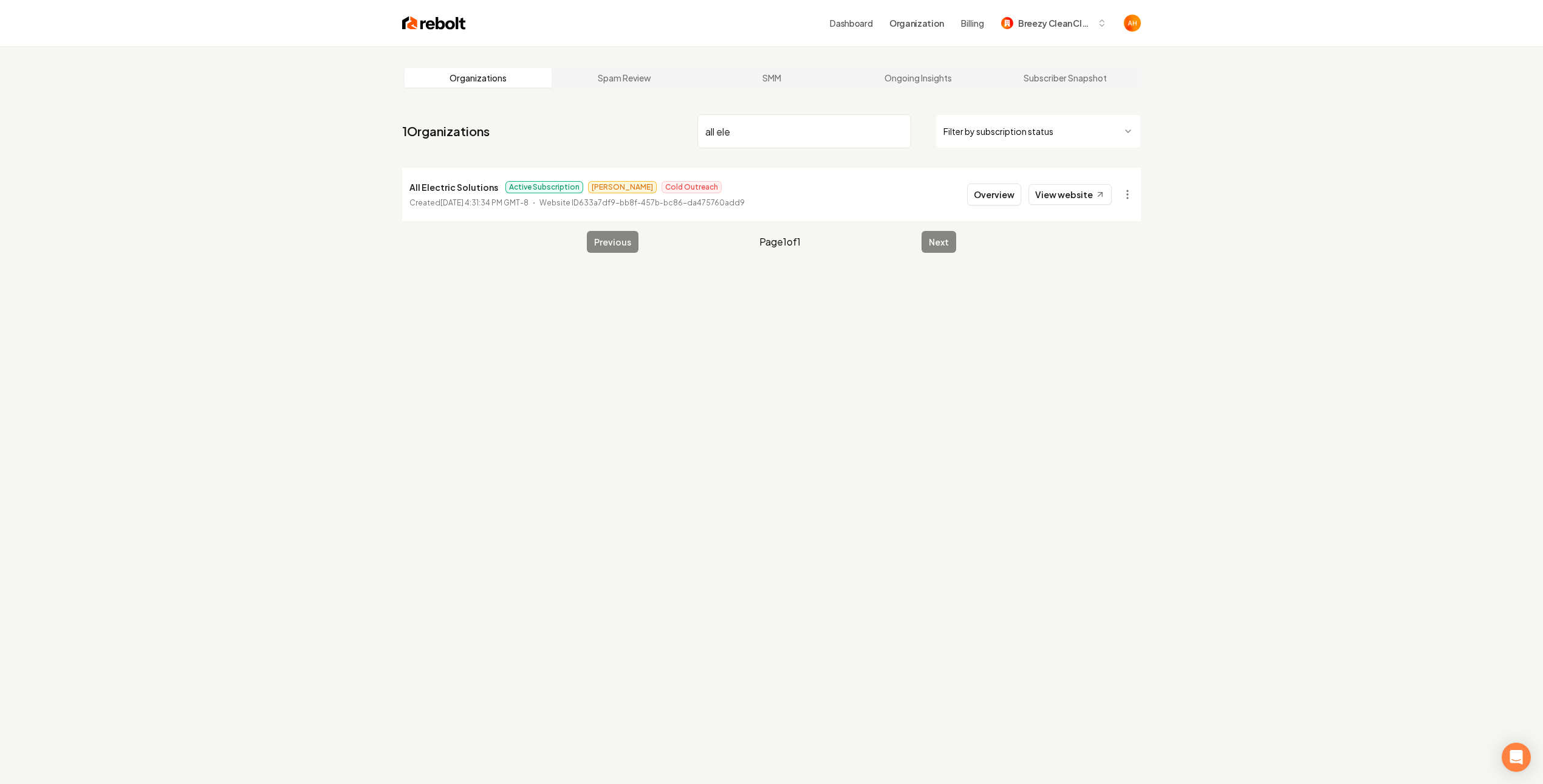
click at [471, 187] on p "All Electric Solutions" at bounding box center [453, 187] width 88 height 15
copy p "All Electric Solutions"
click at [780, 134] on input "all ele" at bounding box center [804, 131] width 214 height 34
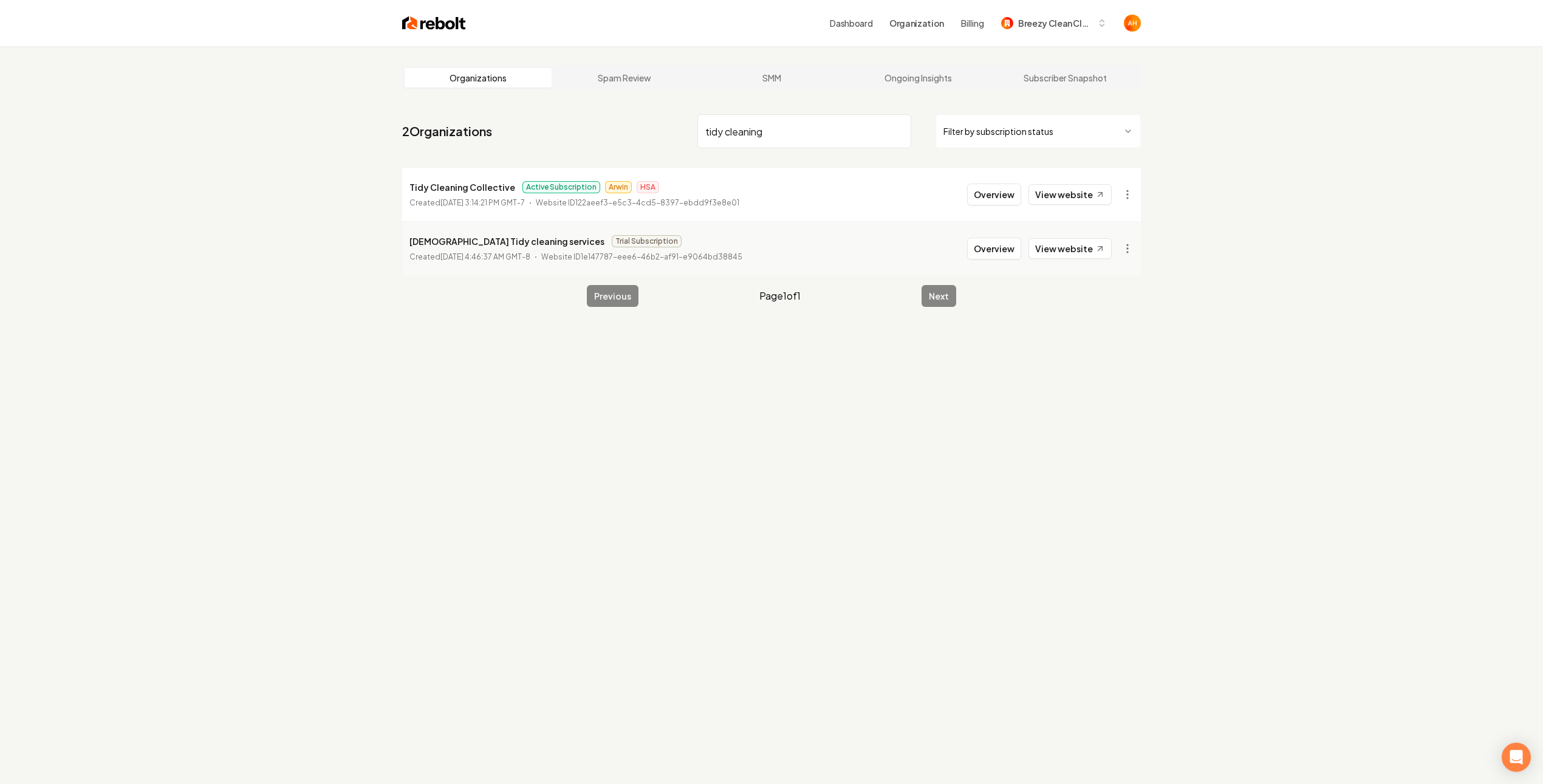
click at [463, 185] on p "Tidy Cleaning Collective" at bounding box center [462, 187] width 106 height 15
copy p "Tidy Cleaning Collective"
click at [440, 187] on p "Tidy Cleaning Collective" at bounding box center [462, 187] width 106 height 15
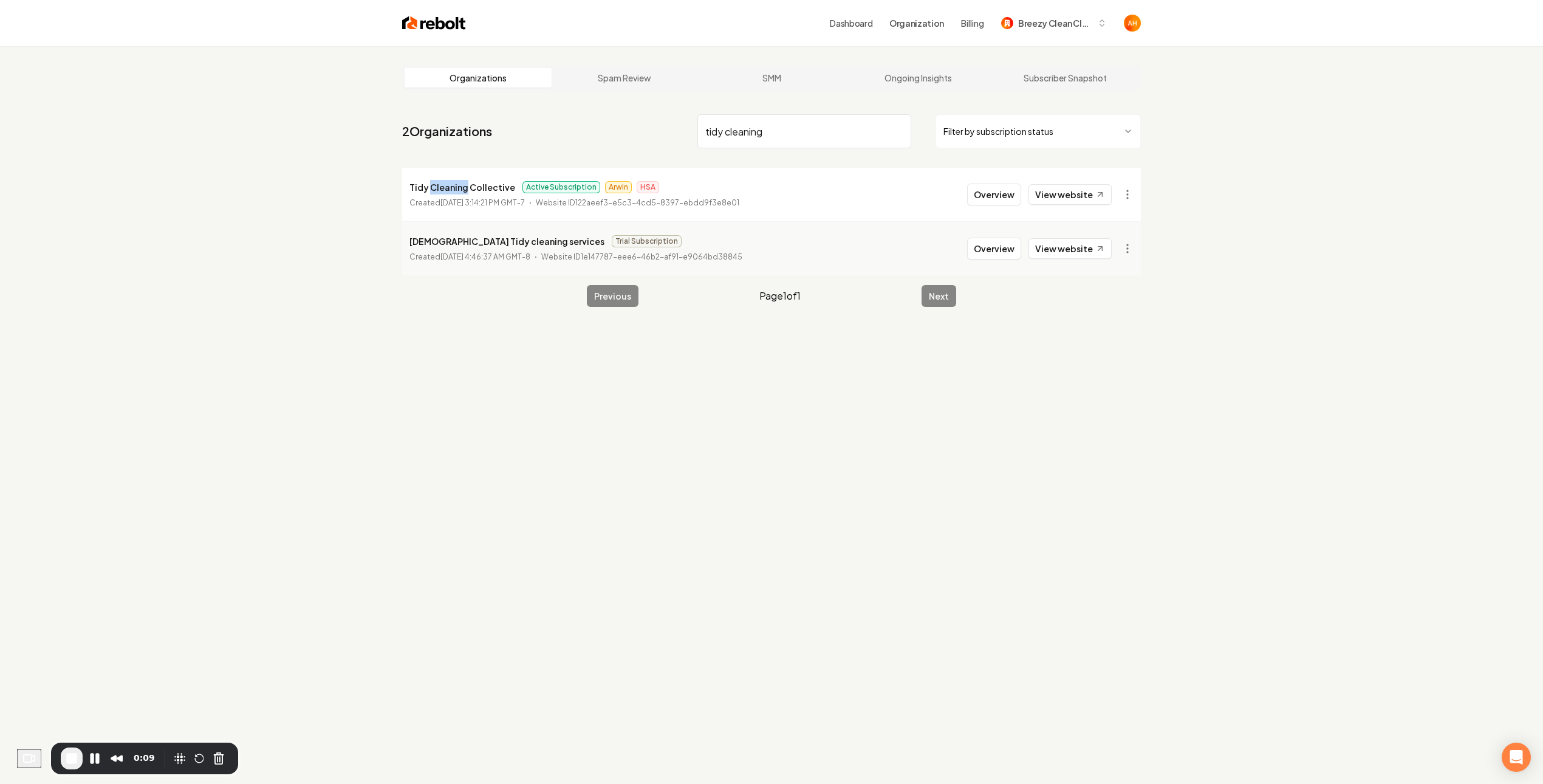
click at [440, 187] on p "Tidy Cleaning Collective" at bounding box center [462, 187] width 106 height 15
click at [1079, 199] on link "View website" at bounding box center [1070, 195] width 83 height 20
click at [470, 190] on p "Tidy Cleaning Collective" at bounding box center [462, 187] width 106 height 15
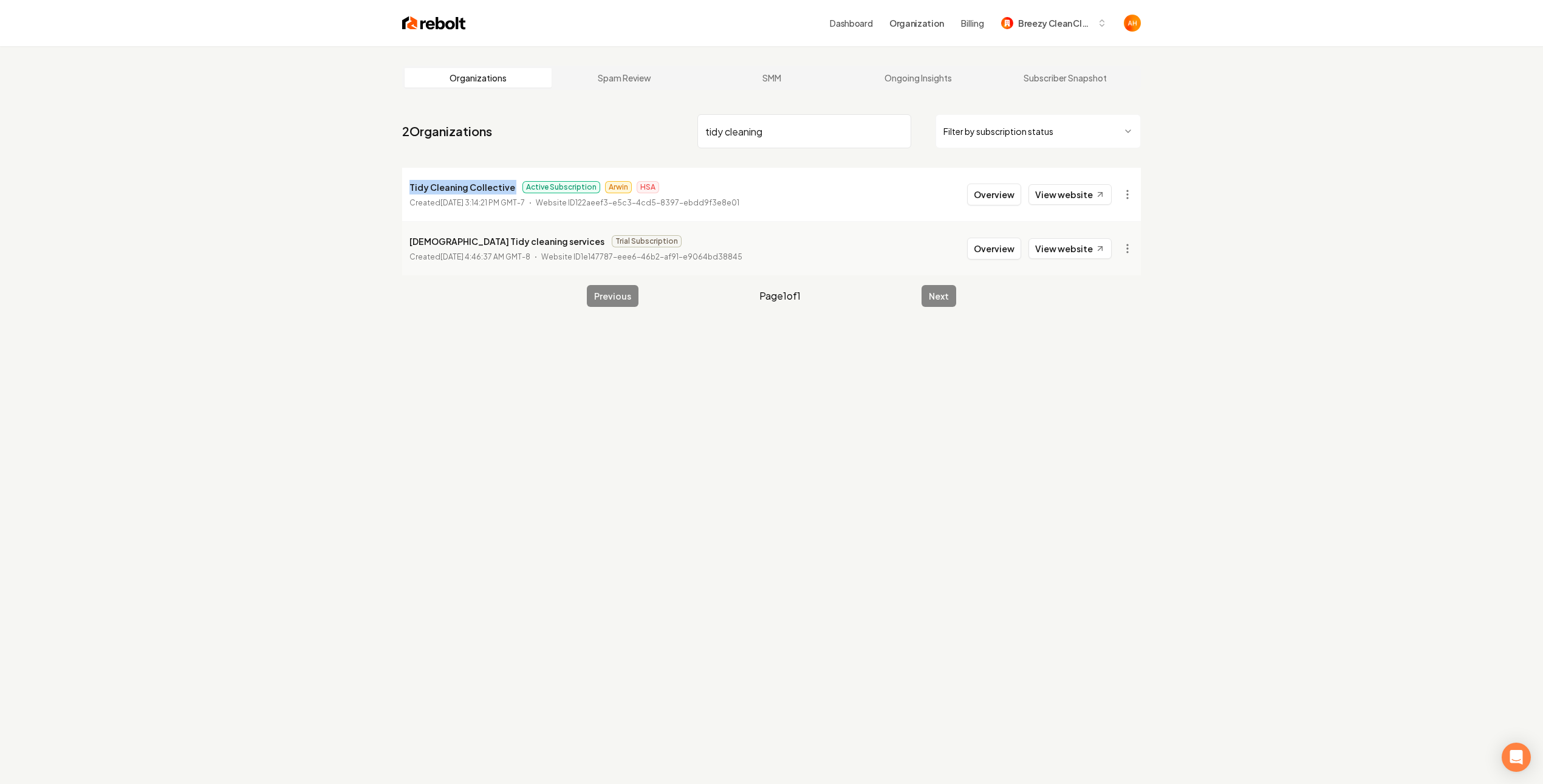
click at [470, 190] on p "Tidy Cleaning Collective" at bounding box center [462, 187] width 106 height 15
copy p "Tidy Cleaning Collective"
click at [757, 134] on input "tidy cleaning" at bounding box center [804, 131] width 214 height 34
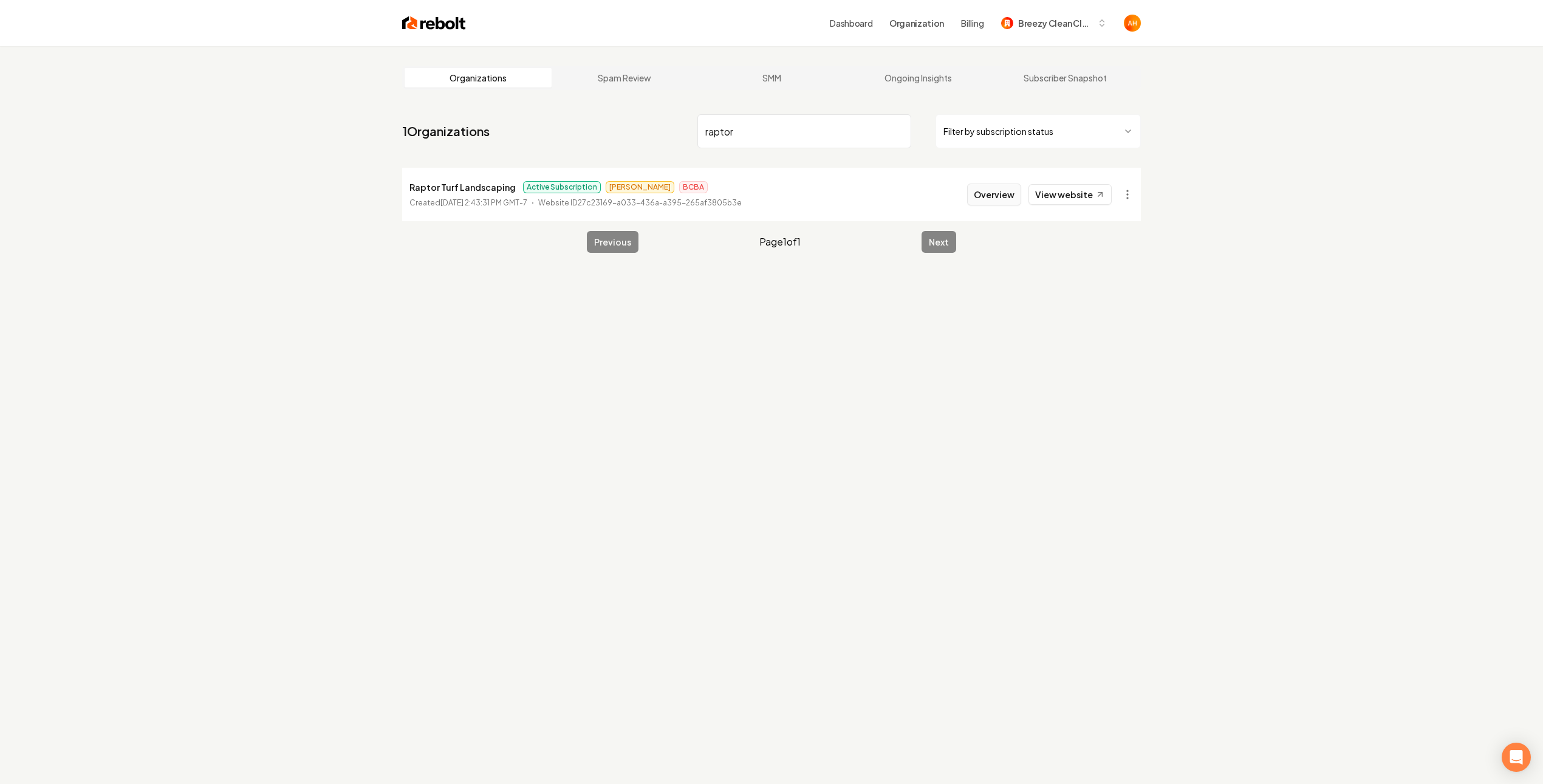
type input "raptor"
click at [1004, 192] on button "Overview" at bounding box center [993, 195] width 54 height 22
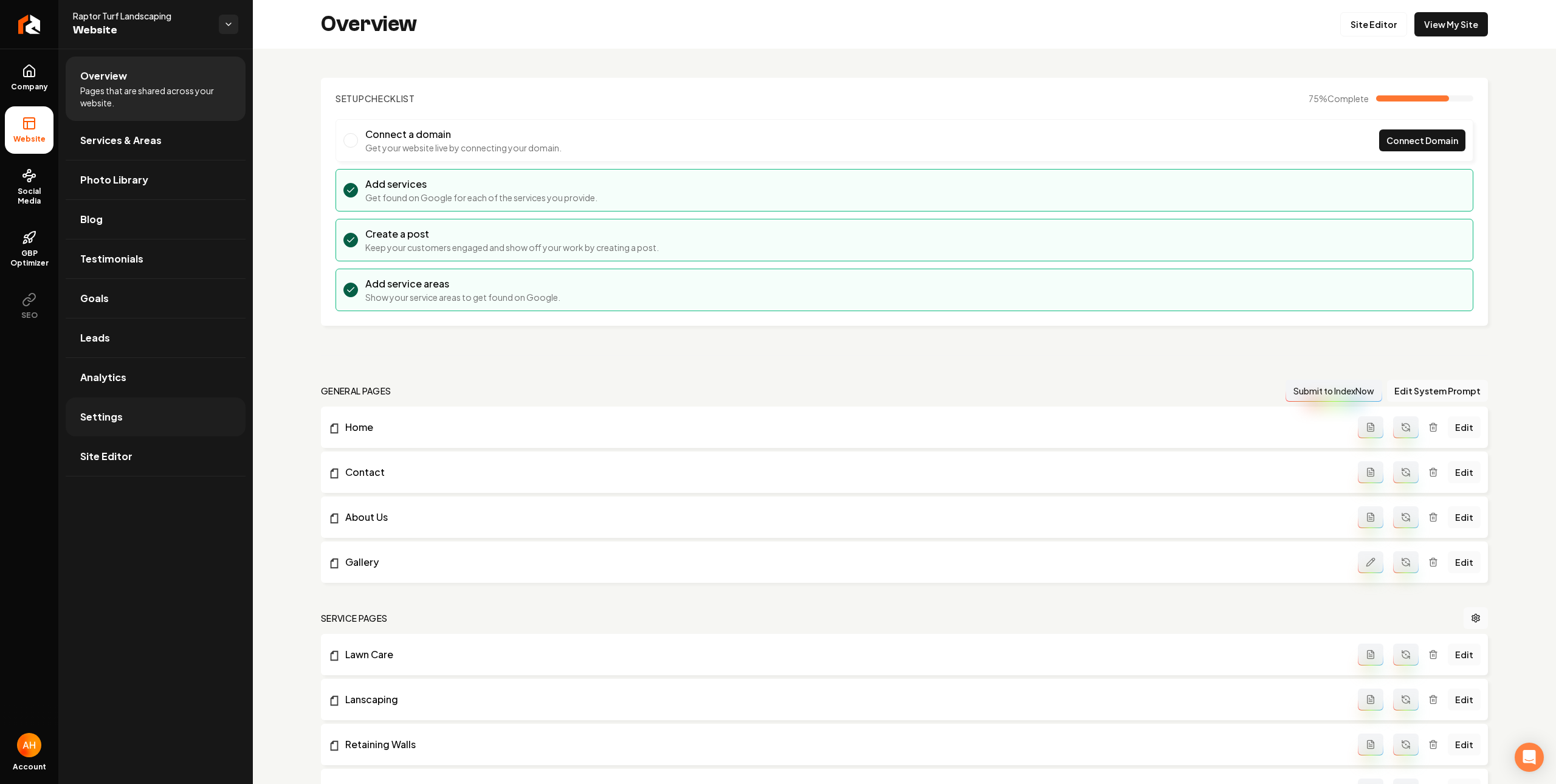
click at [119, 428] on link "Settings" at bounding box center [156, 417] width 180 height 39
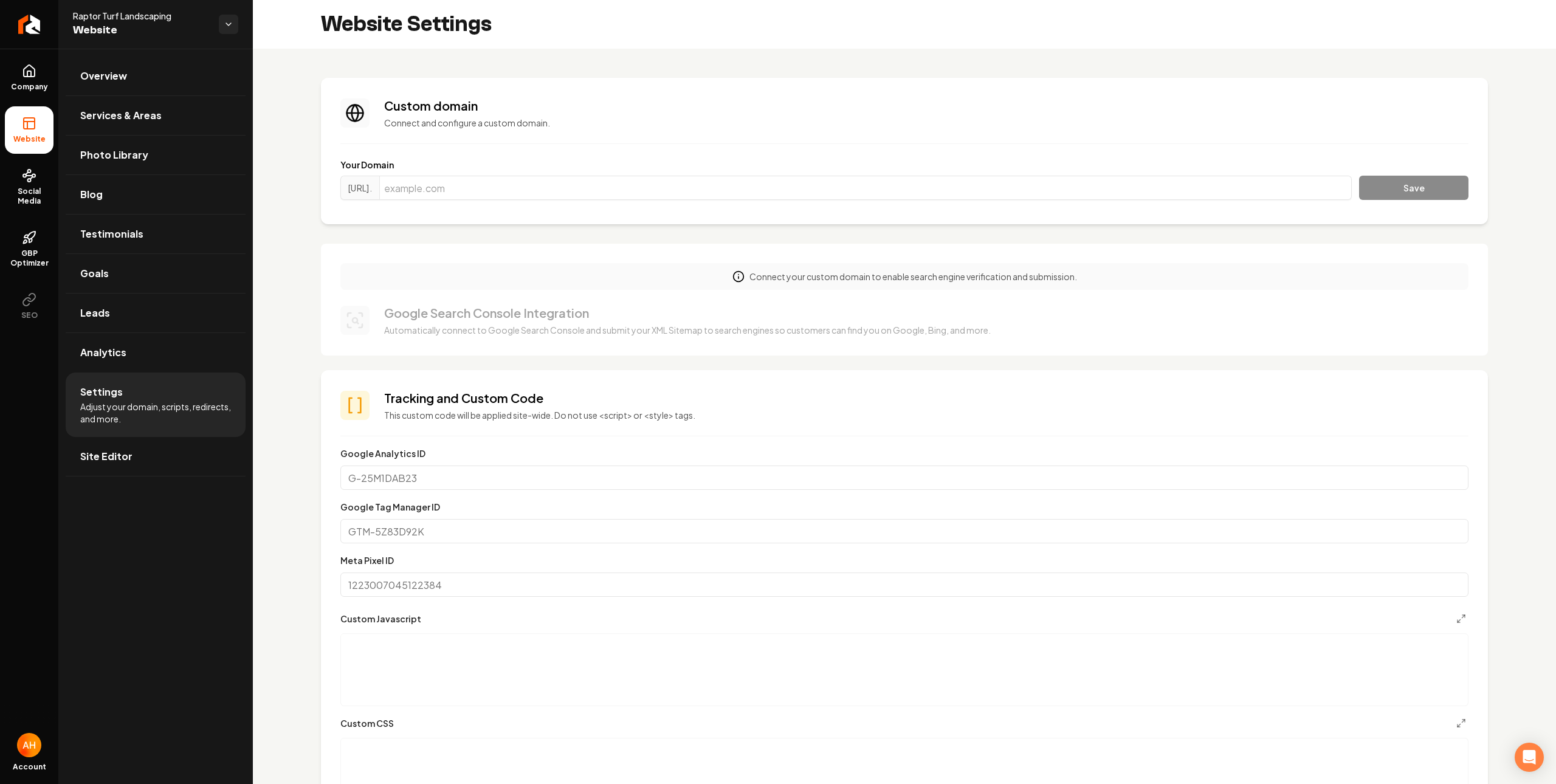
scroll to position [109, 0]
click at [744, 184] on input "Main content area" at bounding box center [866, 188] width 973 height 24
paste input "raptorturflandscaping.com"
type input "raptorturflandscaping.com"
click at [1359, 195] on button "Save" at bounding box center [1414, 188] width 109 height 24
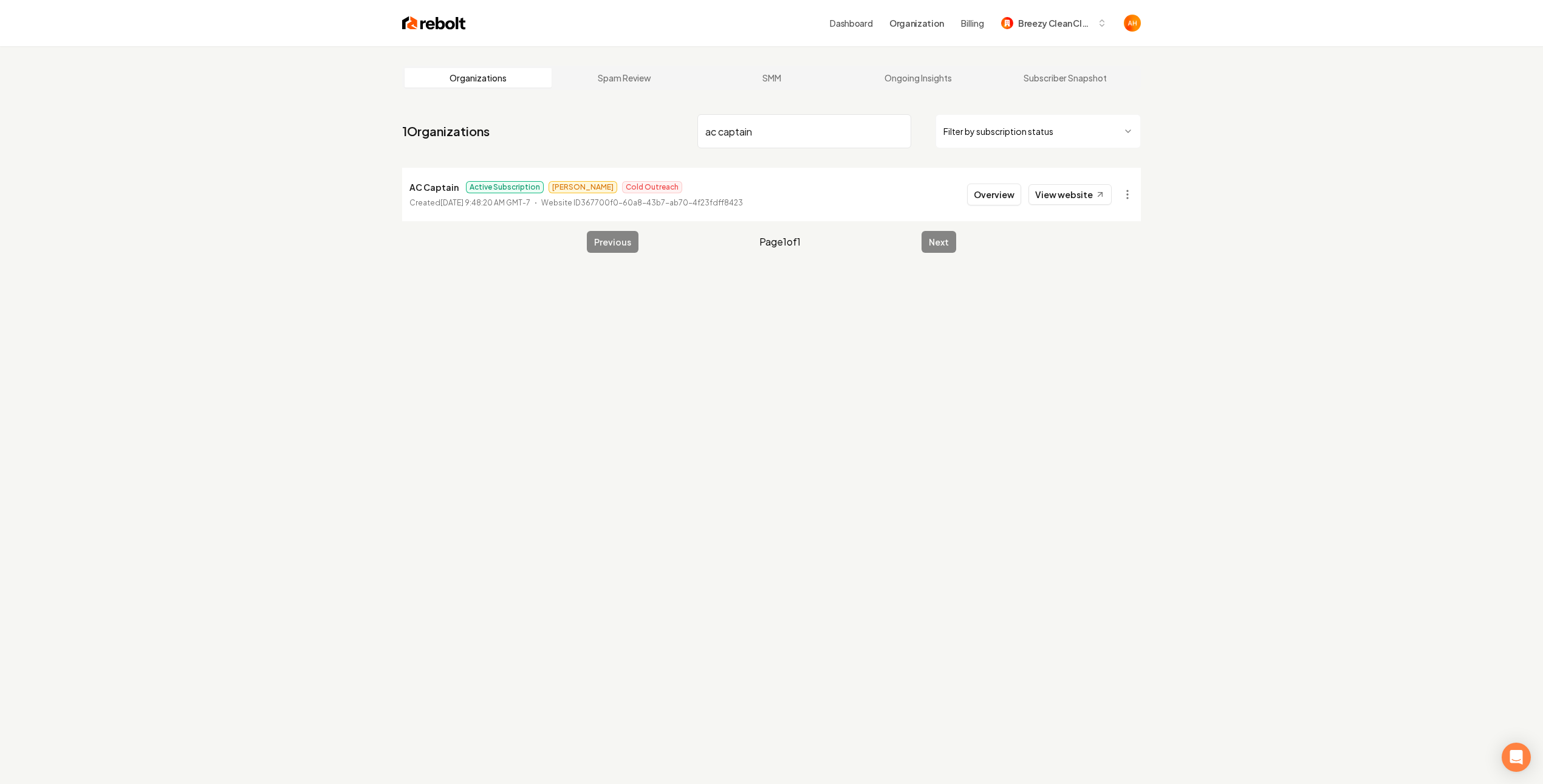
click at [656, 176] on li "AC Captain Active Subscription James Cold Outreach Created March 19, 2025, 9:48…" at bounding box center [772, 195] width 739 height 53
click at [1061, 197] on link "View website" at bounding box center [1070, 195] width 83 height 20
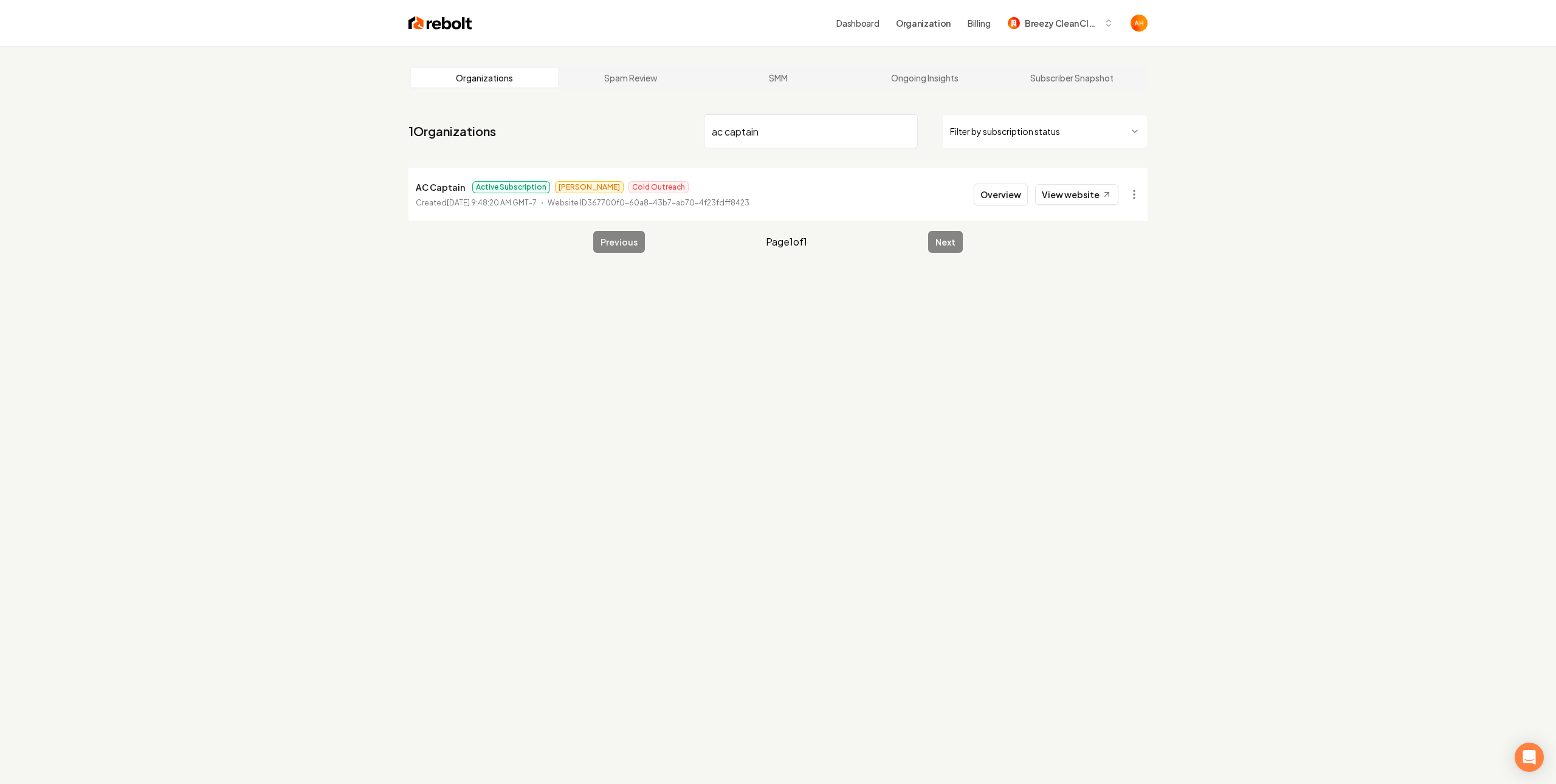
click at [1128, 196] on html "Dashboard Organization Billing Breezy Clean Cleaning Organizations Spam Review …" at bounding box center [778, 392] width 1556 height 784
click at [1112, 299] on link "View in Stripe" at bounding box center [1099, 299] width 77 height 20
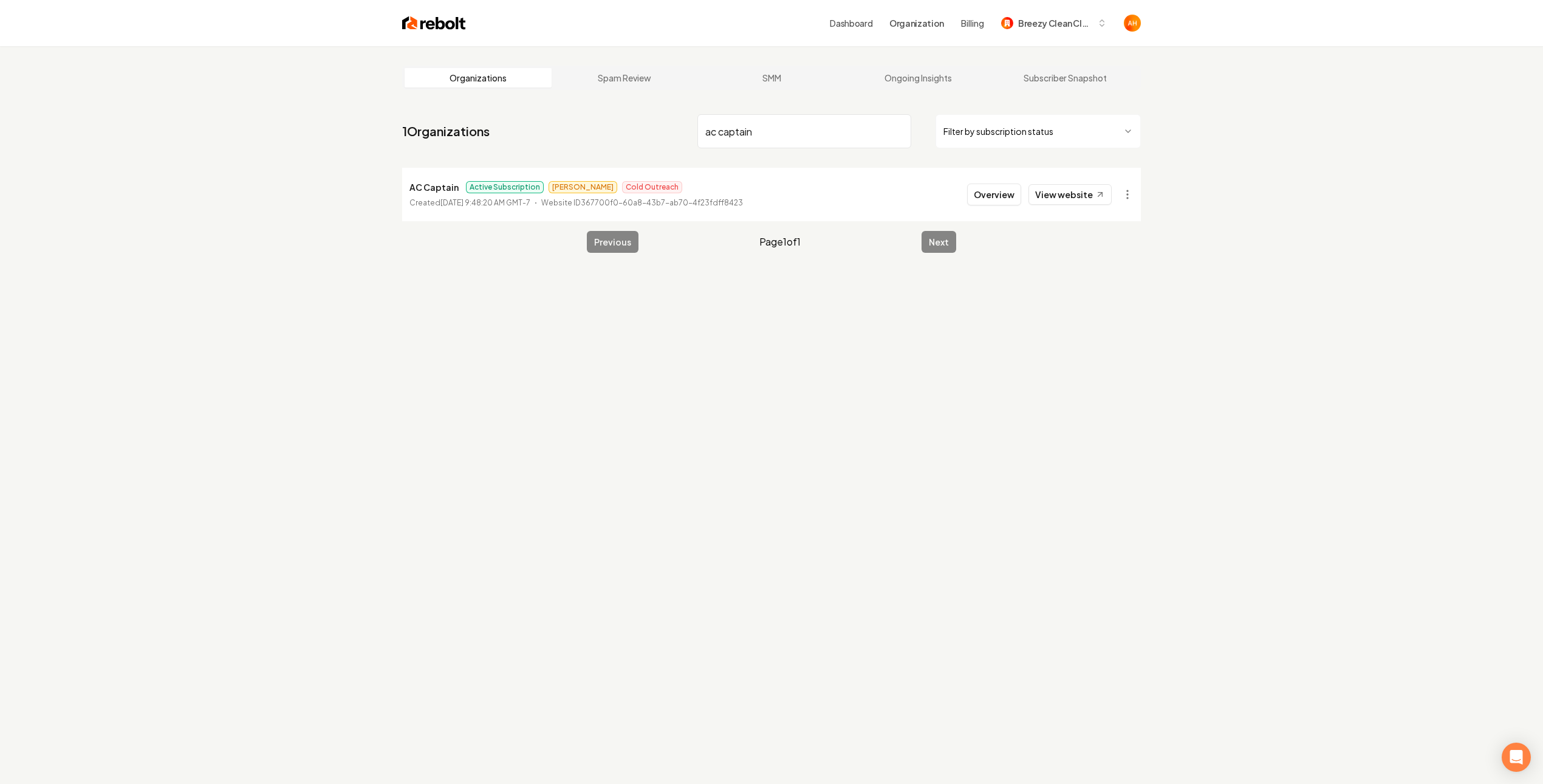
click at [773, 139] on input "ac captain" at bounding box center [804, 131] width 214 height 34
type input "salty"
click at [1019, 190] on button "Overview" at bounding box center [993, 195] width 54 height 22
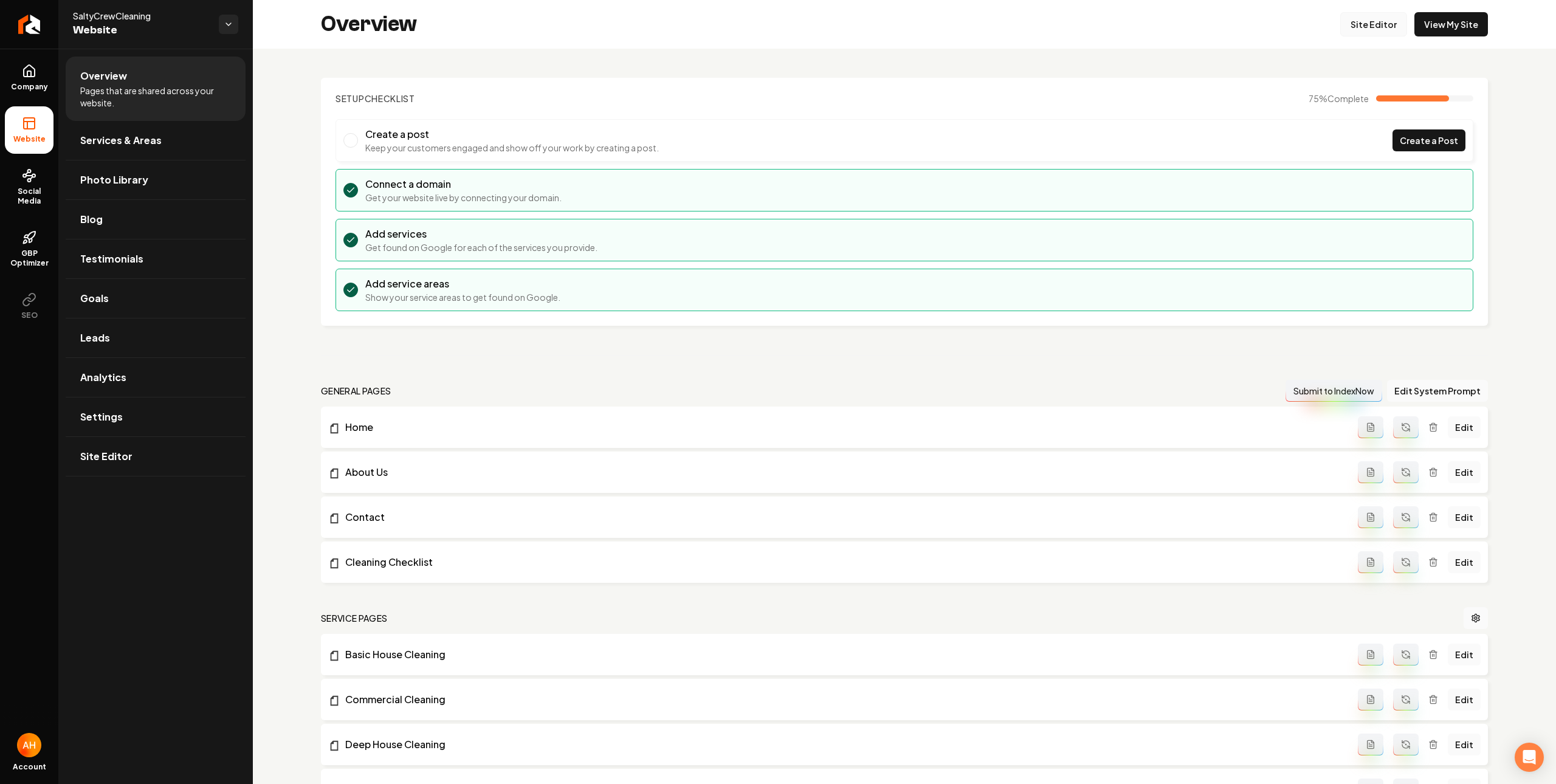
click at [1361, 20] on link "Site Editor" at bounding box center [1373, 24] width 66 height 24
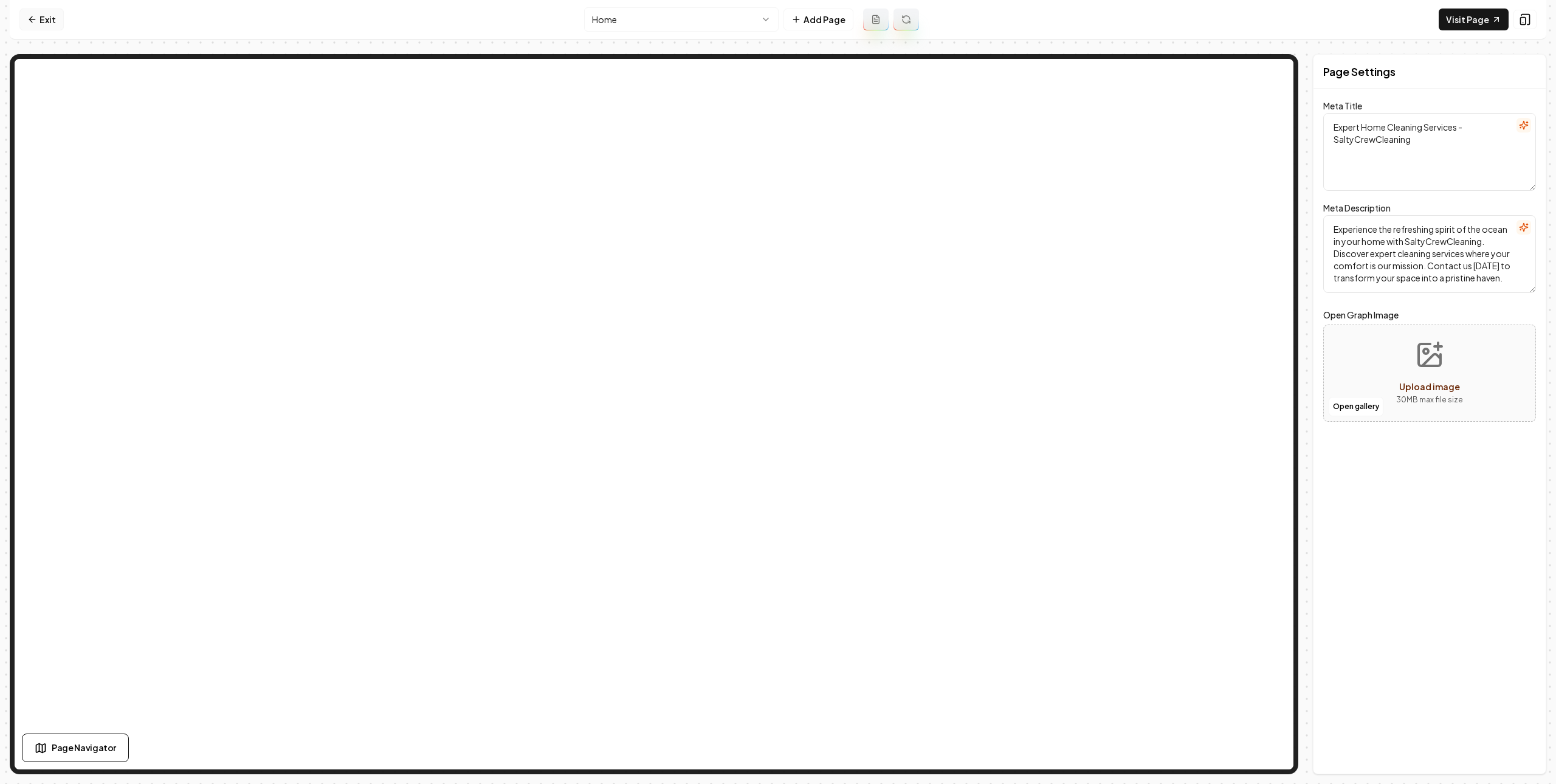
click at [49, 19] on link "Exit" at bounding box center [41, 20] width 45 height 22
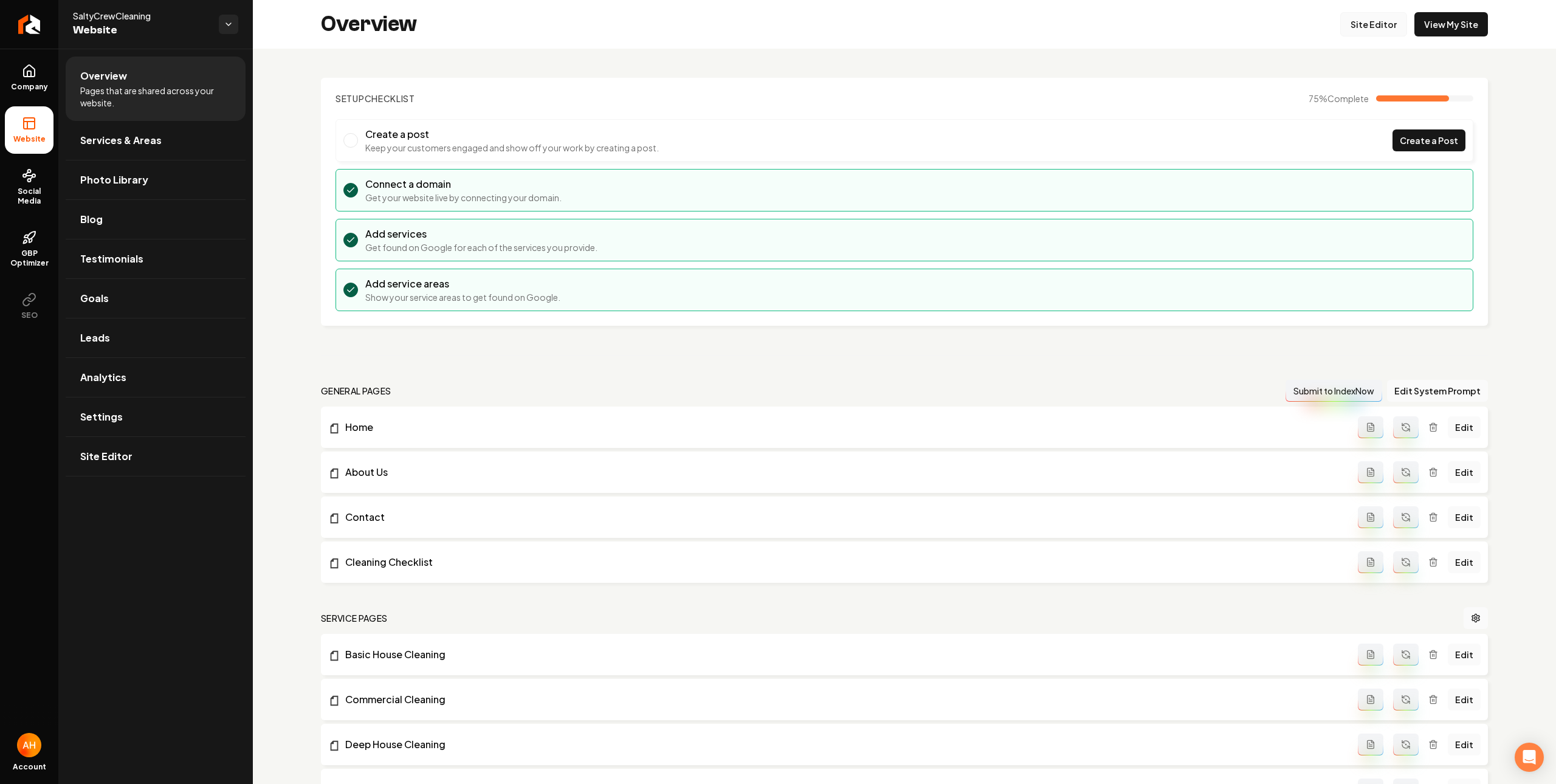
click at [1376, 22] on link "Site Editor" at bounding box center [1373, 24] width 66 height 24
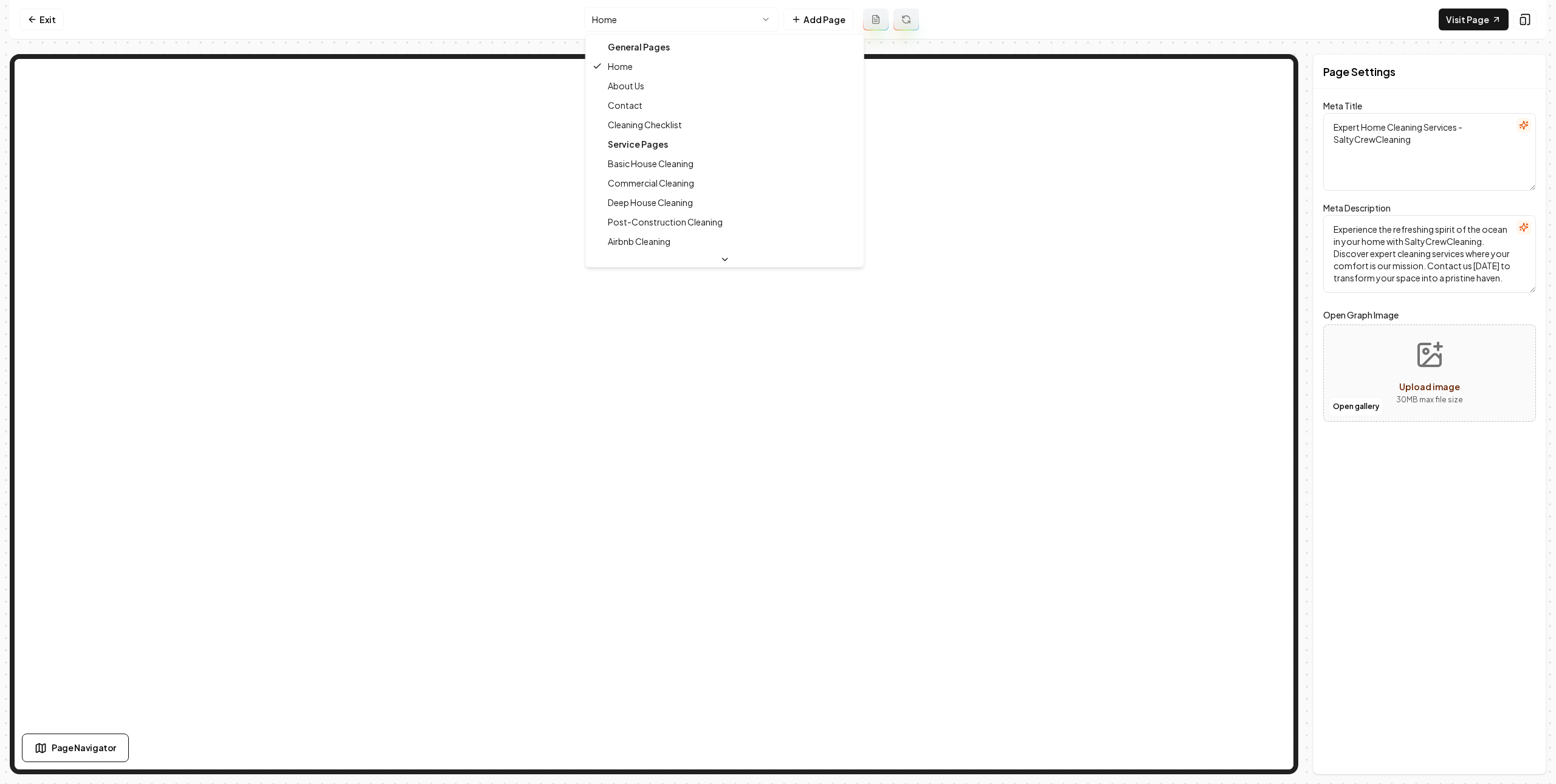
click at [700, 23] on html "Computer Required This feature is only available on a computer. Please switch t…" at bounding box center [778, 392] width 1556 height 784
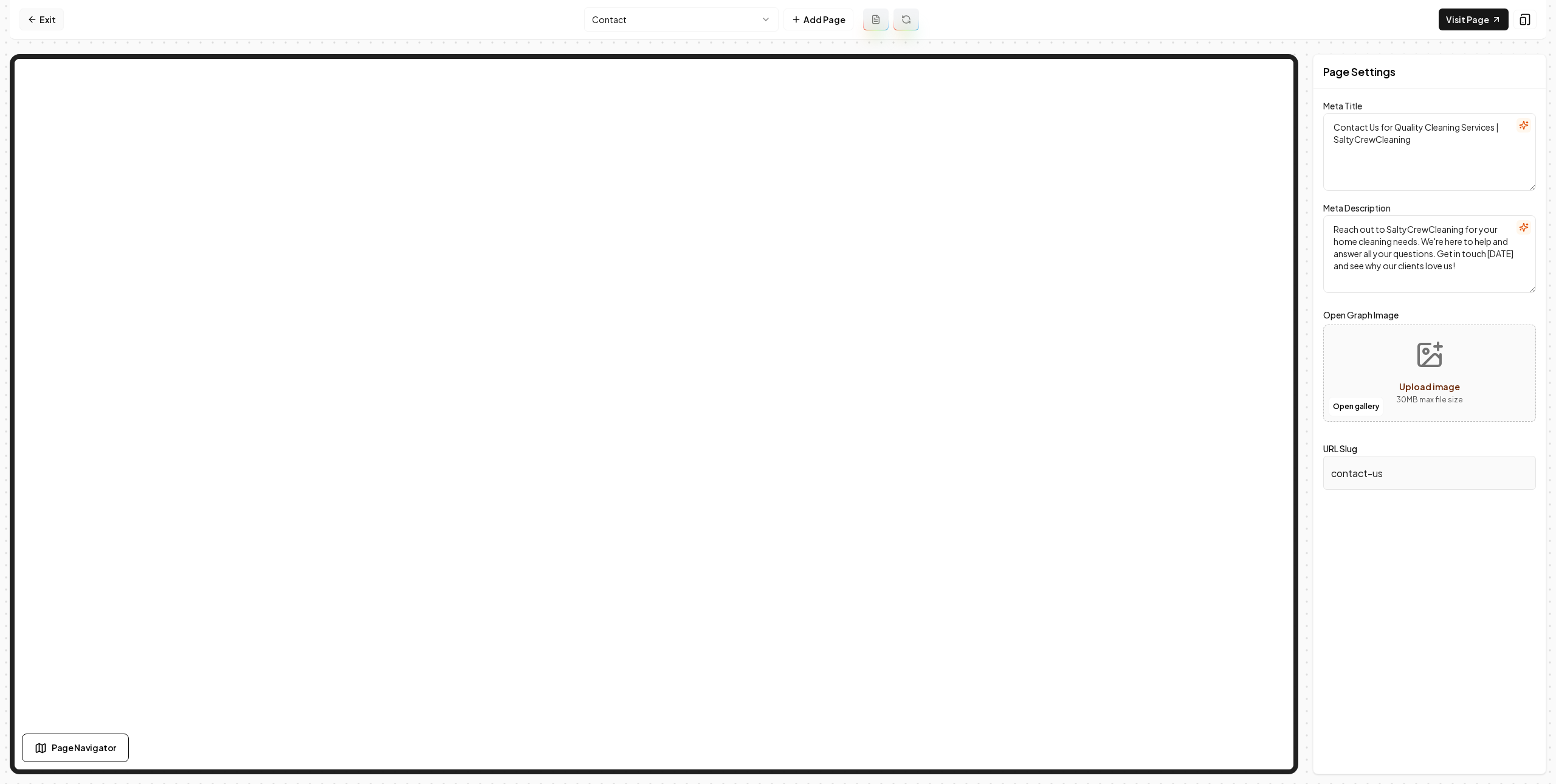
click at [52, 27] on link "Exit" at bounding box center [41, 20] width 45 height 22
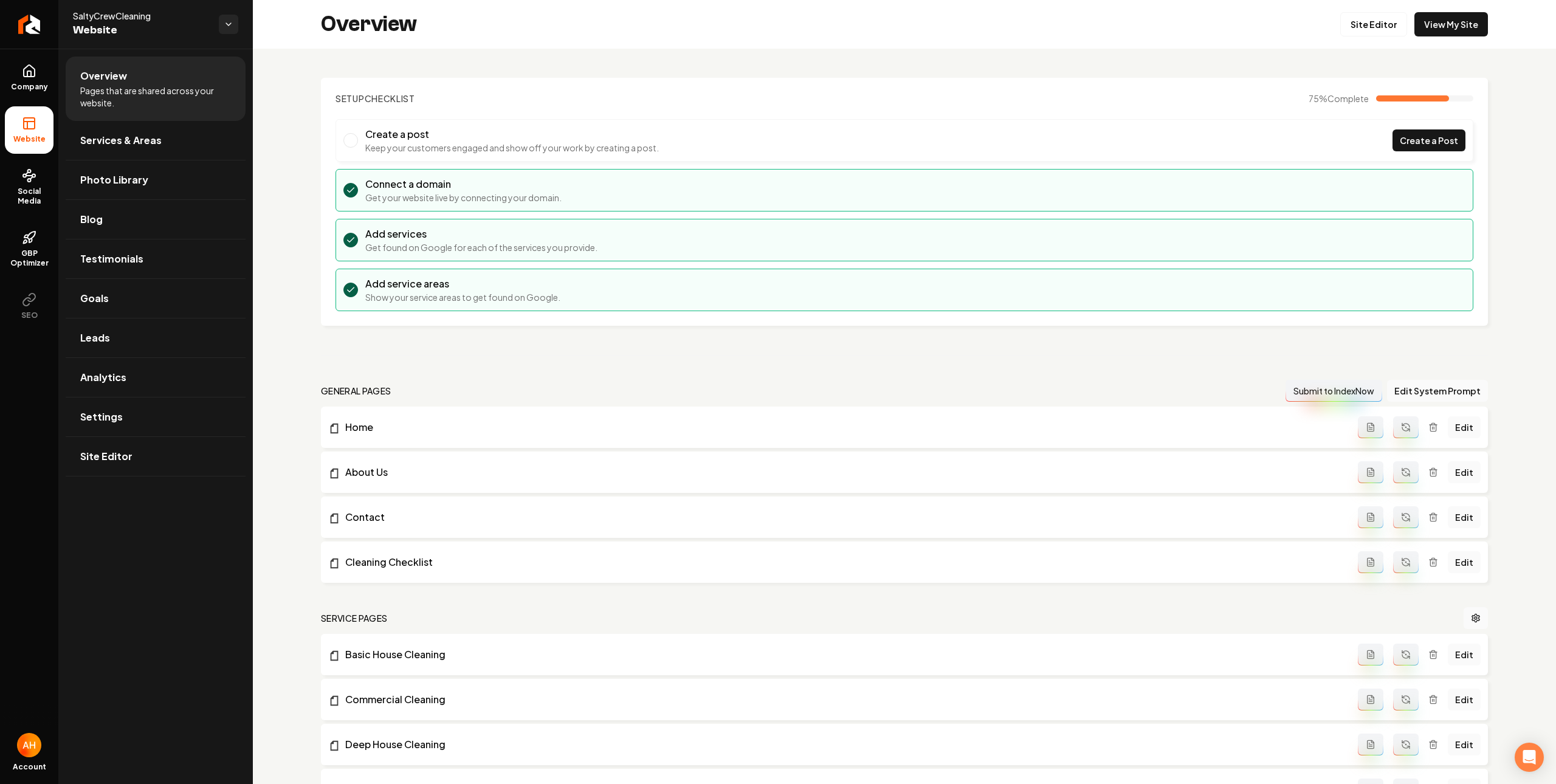
click at [536, 91] on section "Setup Checklist 75 % Complete Create a post Keep your customers engaged and sho…" at bounding box center [904, 201] width 1167 height 248
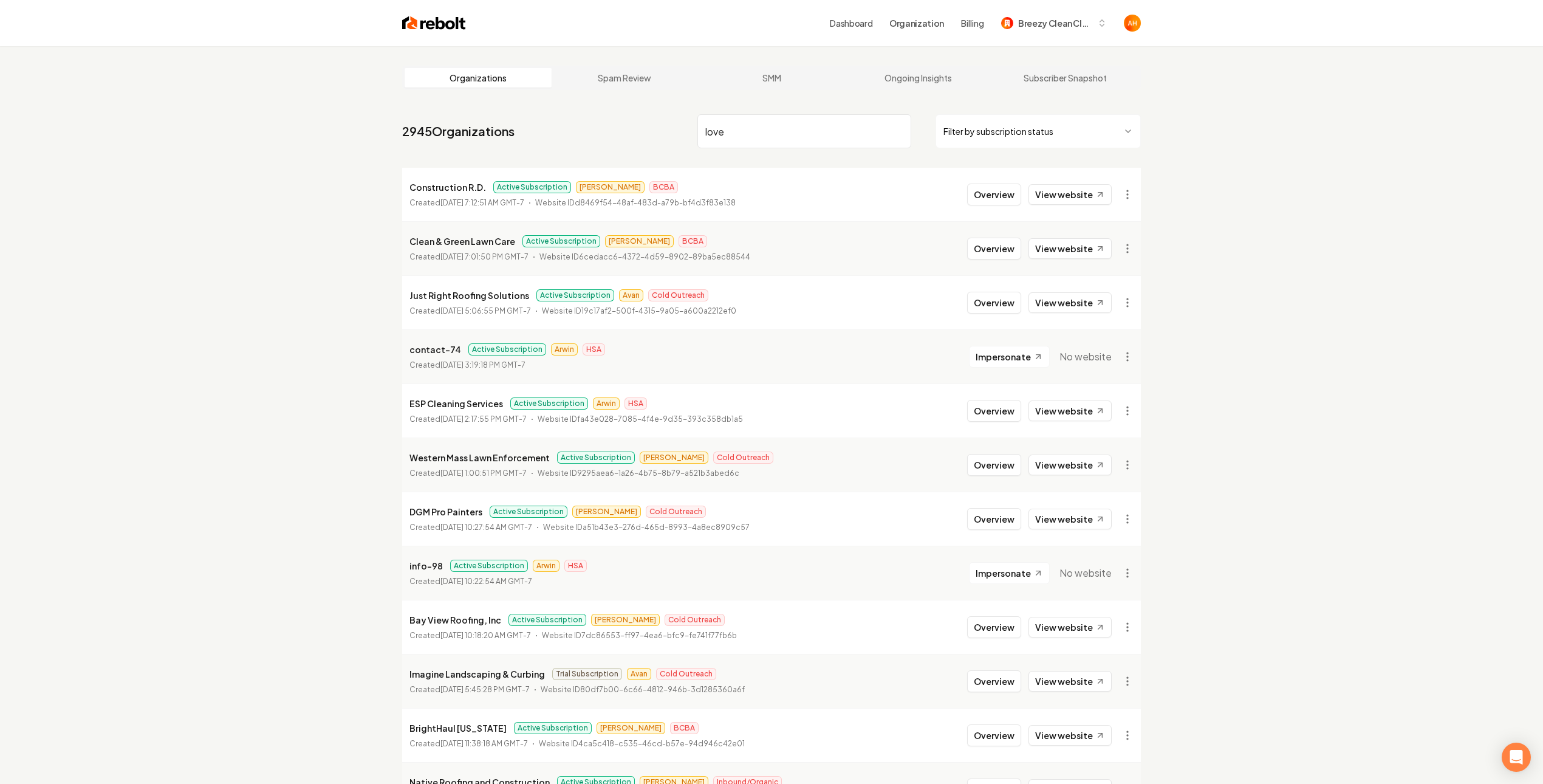
type input "love"
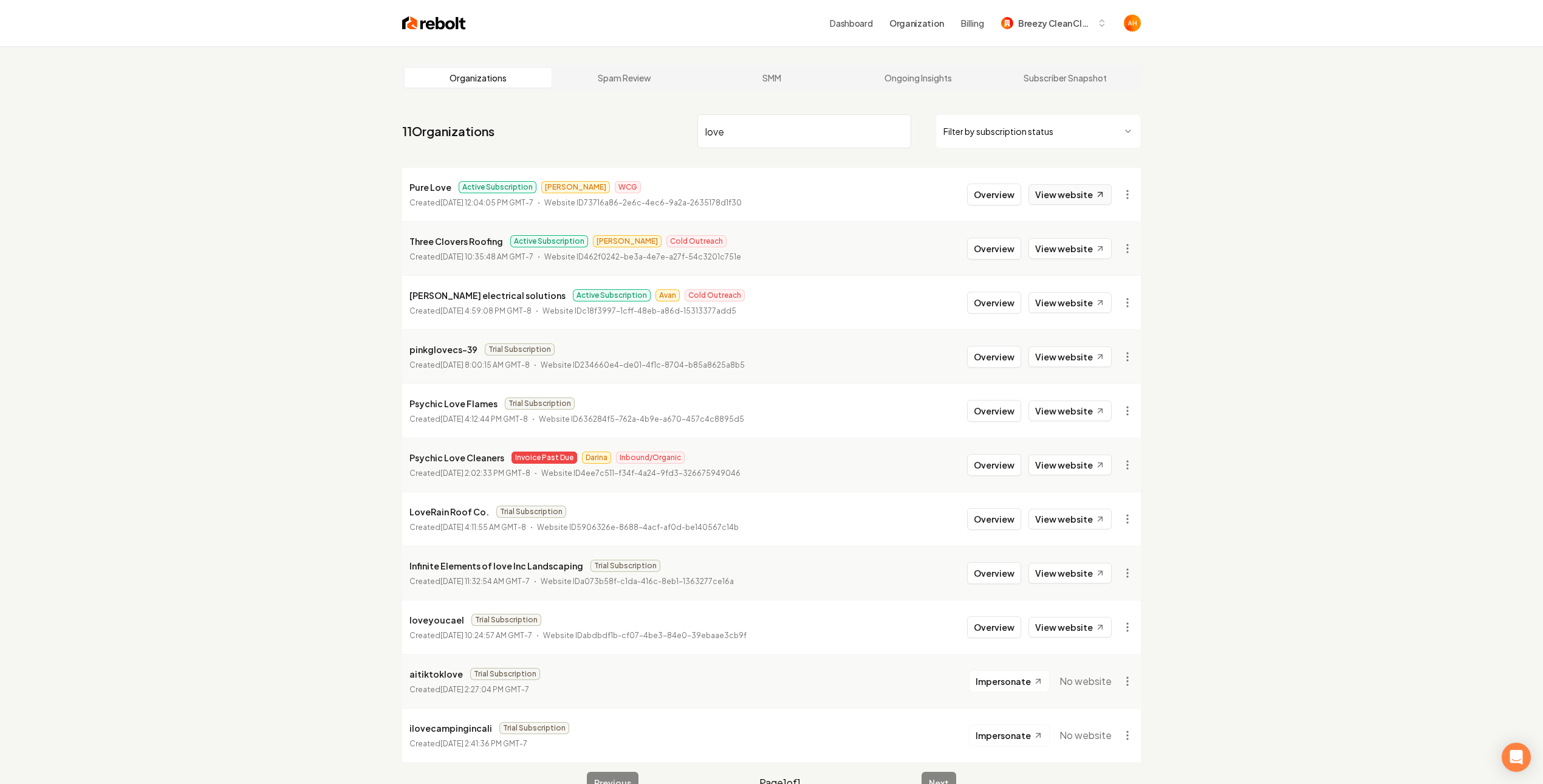
click at [1086, 188] on link "View website" at bounding box center [1070, 195] width 83 height 20
click at [986, 196] on button "Overview" at bounding box center [993, 195] width 54 height 22
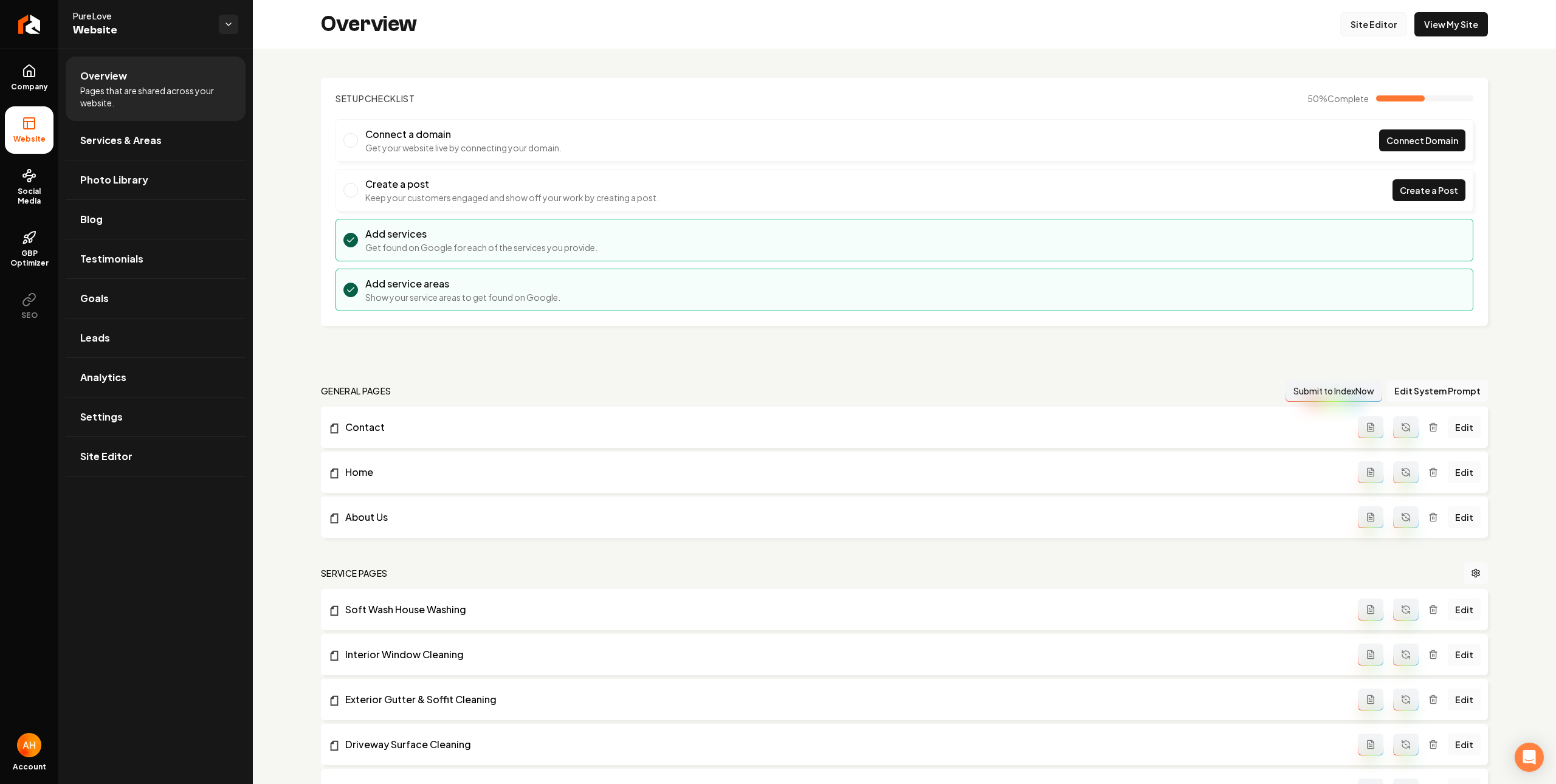
click at [1357, 26] on link "Site Editor" at bounding box center [1373, 24] width 66 height 24
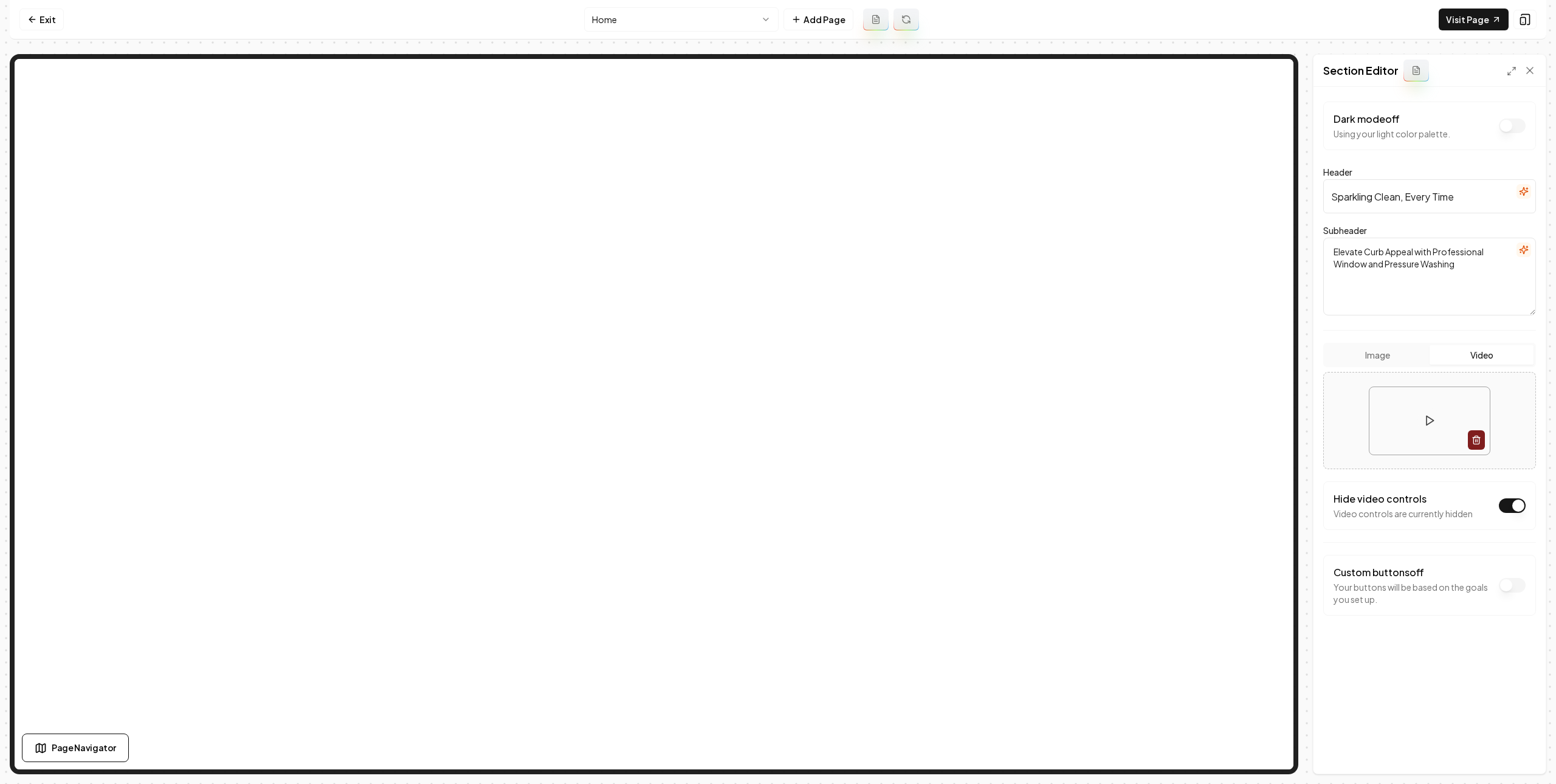
click at [1514, 506] on button "Dark mode off" at bounding box center [1512, 505] width 27 height 15
click at [1520, 760] on button "Save" at bounding box center [1518, 753] width 36 height 22
click at [1489, 5] on nav "Exit Home Add Page Visit Page" at bounding box center [777, 20] width 1536 height 40
click at [1464, 23] on link "Visit Page" at bounding box center [1473, 20] width 70 height 22
click at [56, 15] on link "Exit" at bounding box center [41, 20] width 45 height 22
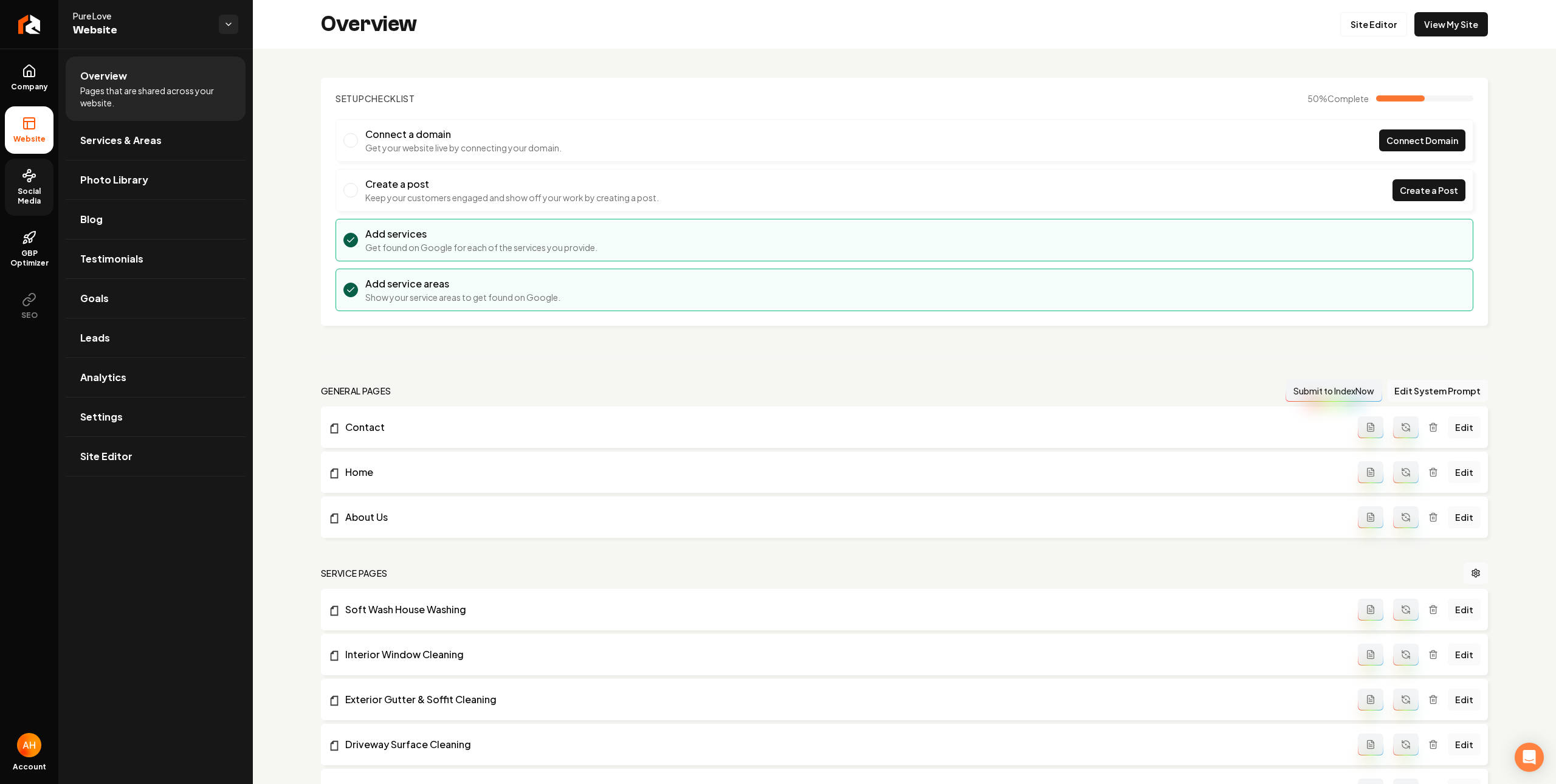
click at [40, 178] on link "Social Media" at bounding box center [29, 187] width 48 height 57
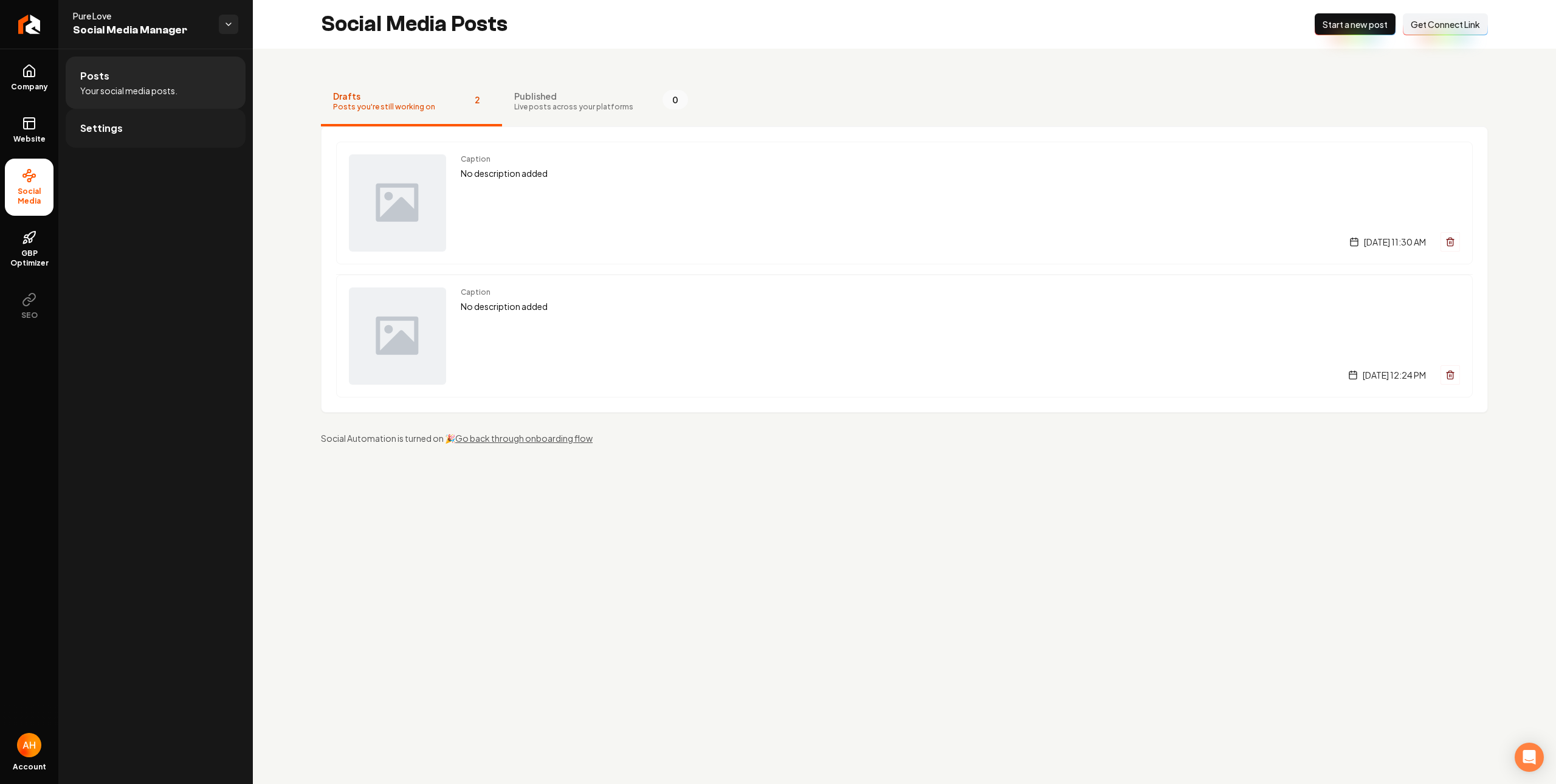
click at [114, 126] on span "Settings" at bounding box center [102, 128] width 42 height 15
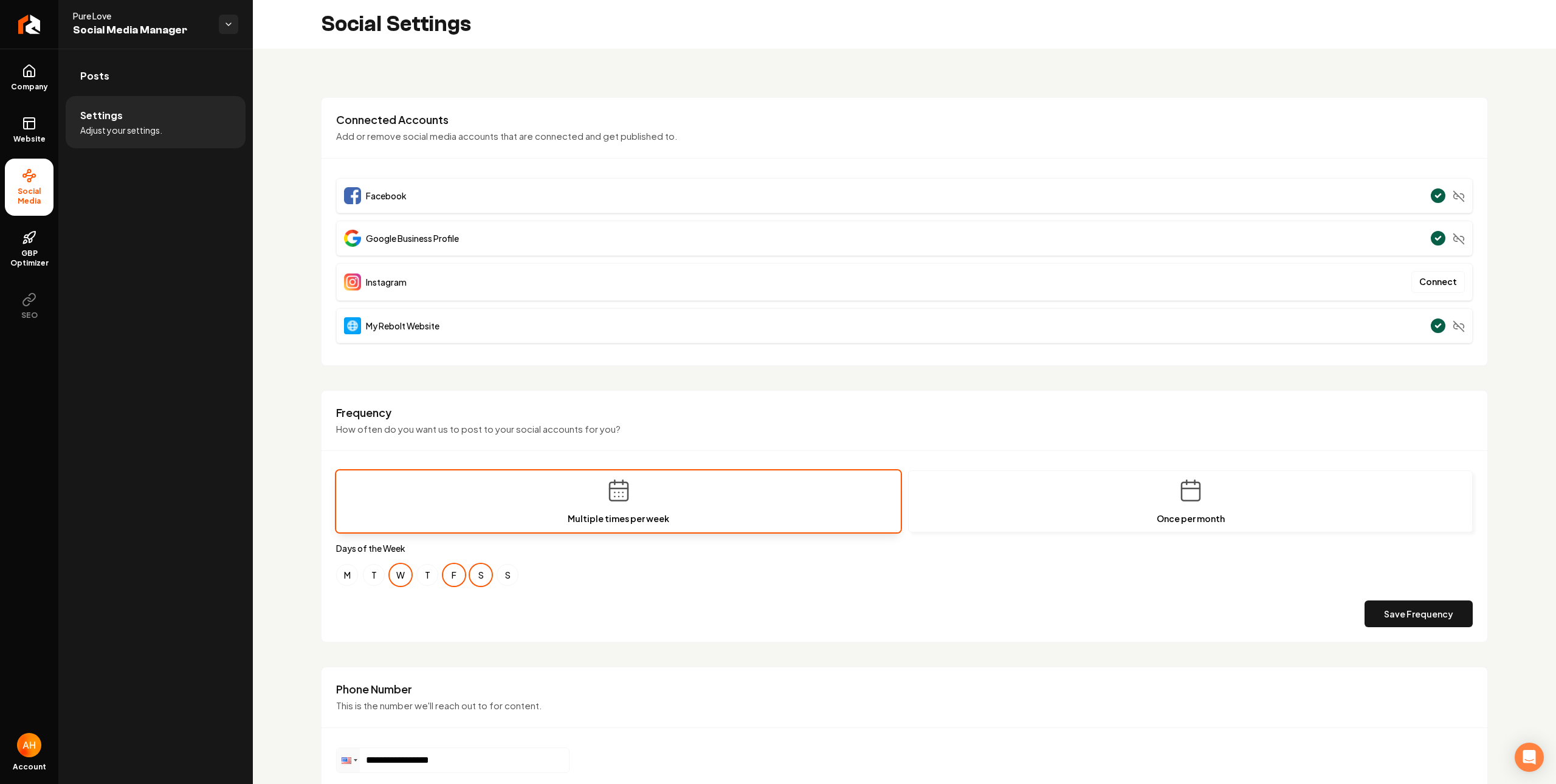
scroll to position [311, 0]
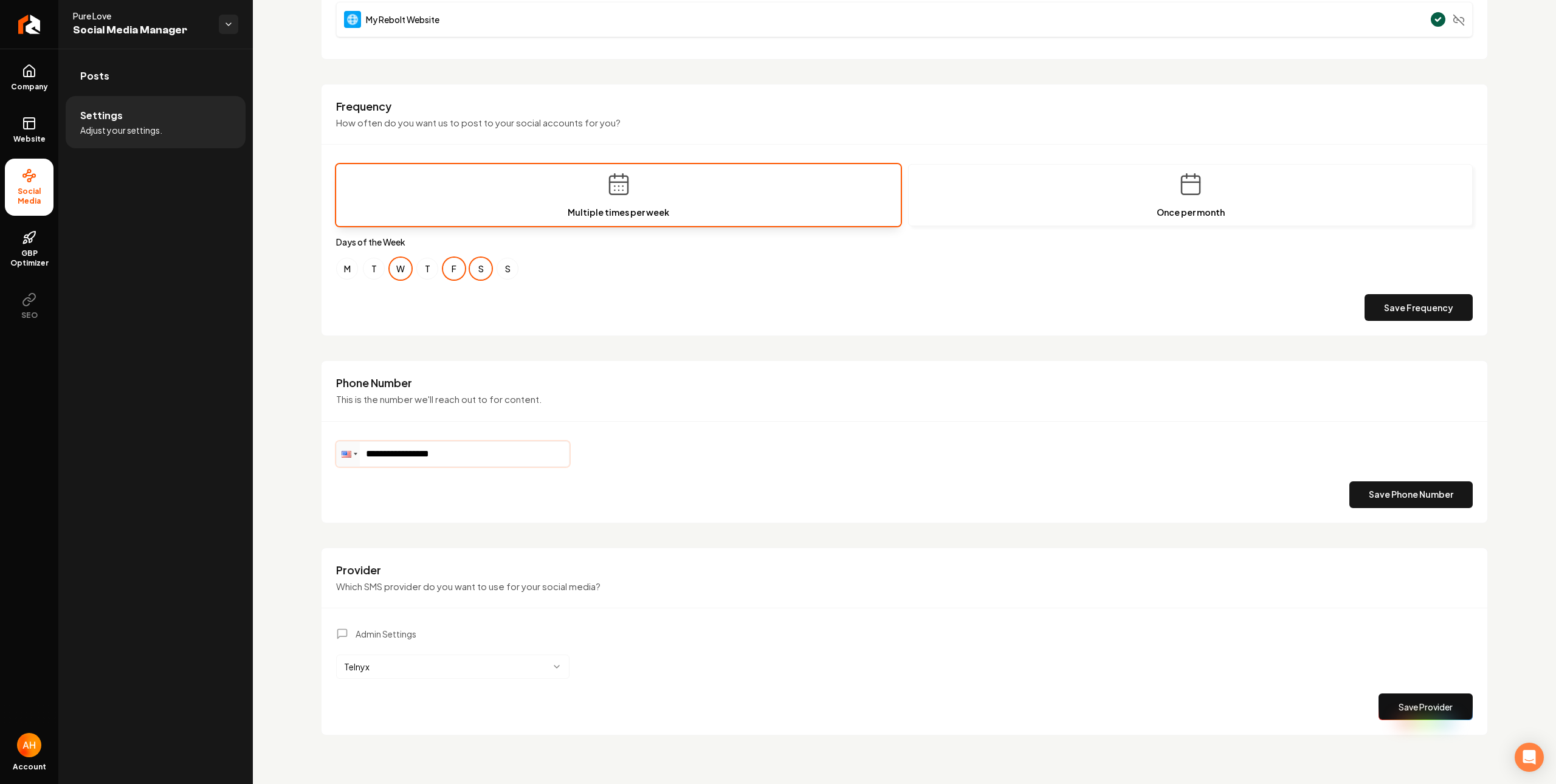
drag, startPoint x: 489, startPoint y: 444, endPoint x: 411, endPoint y: 441, distance: 78.1
click at [392, 445] on input "**********" at bounding box center [453, 453] width 232 height 24
click at [425, 447] on input "**********" at bounding box center [453, 453] width 232 height 24
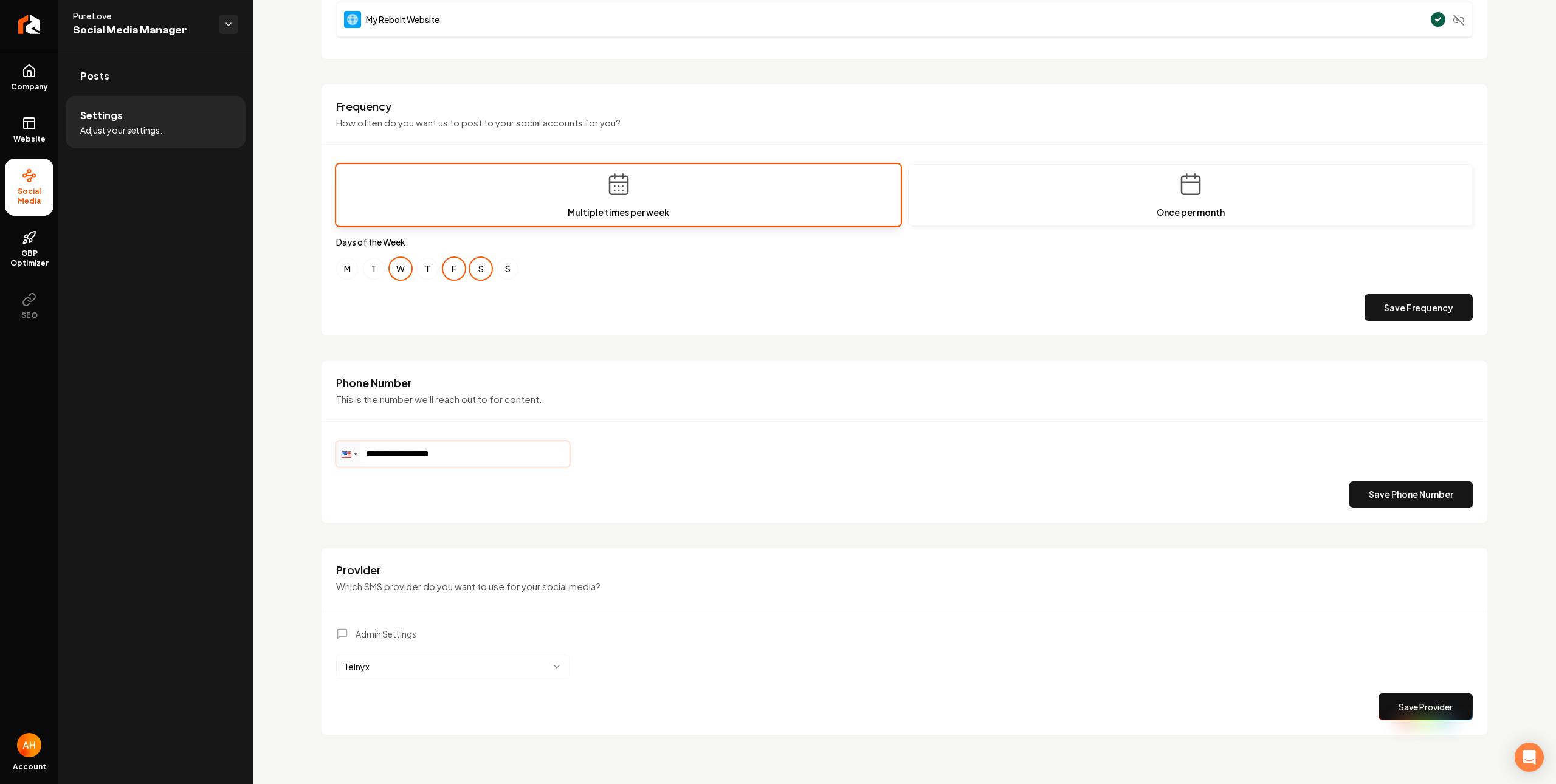
scroll to position [0, 0]
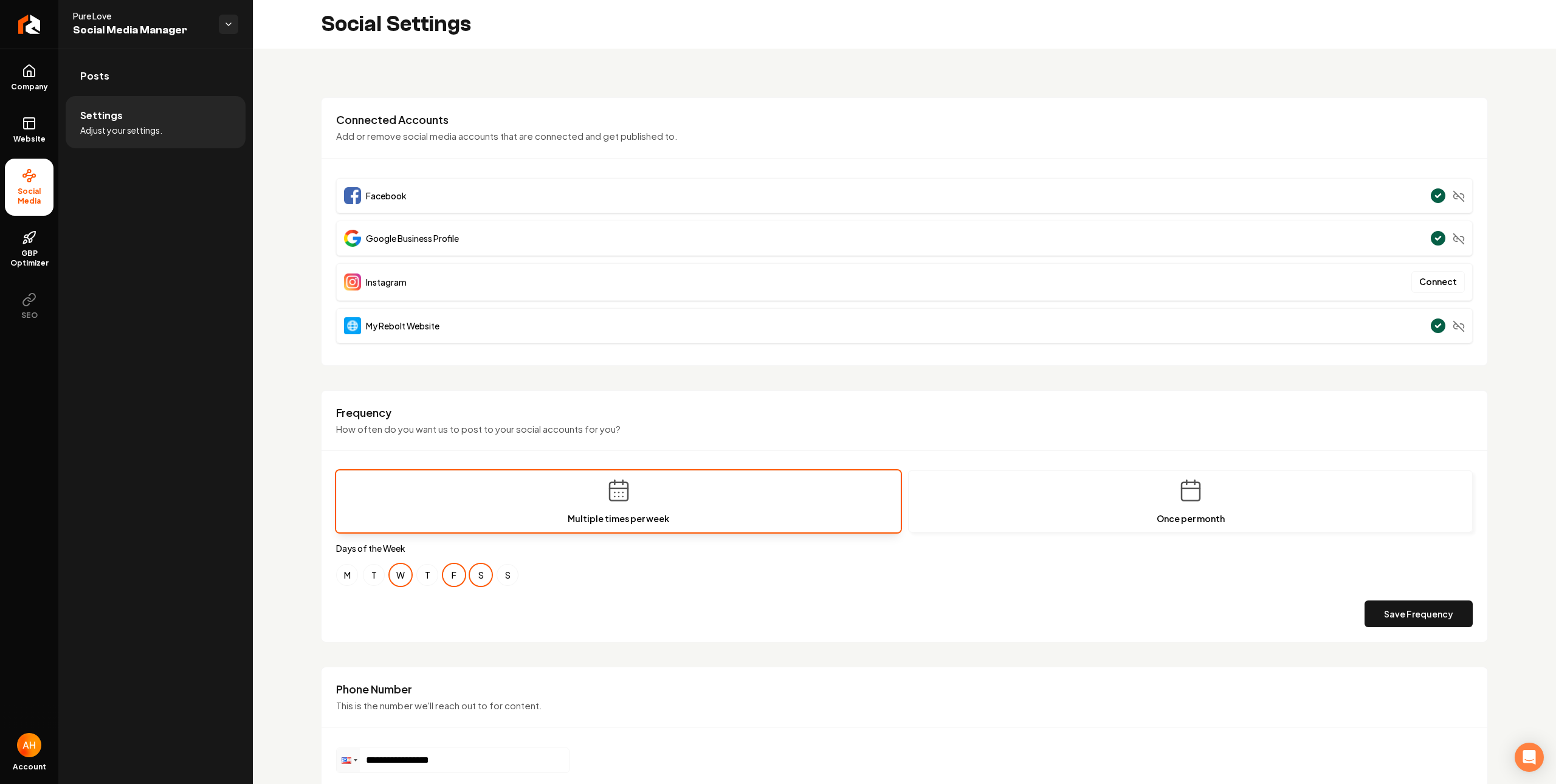
drag, startPoint x: 40, startPoint y: 77, endPoint x: 59, endPoint y: 87, distance: 21.5
click at [38, 77] on link "Company" at bounding box center [29, 77] width 48 height 48
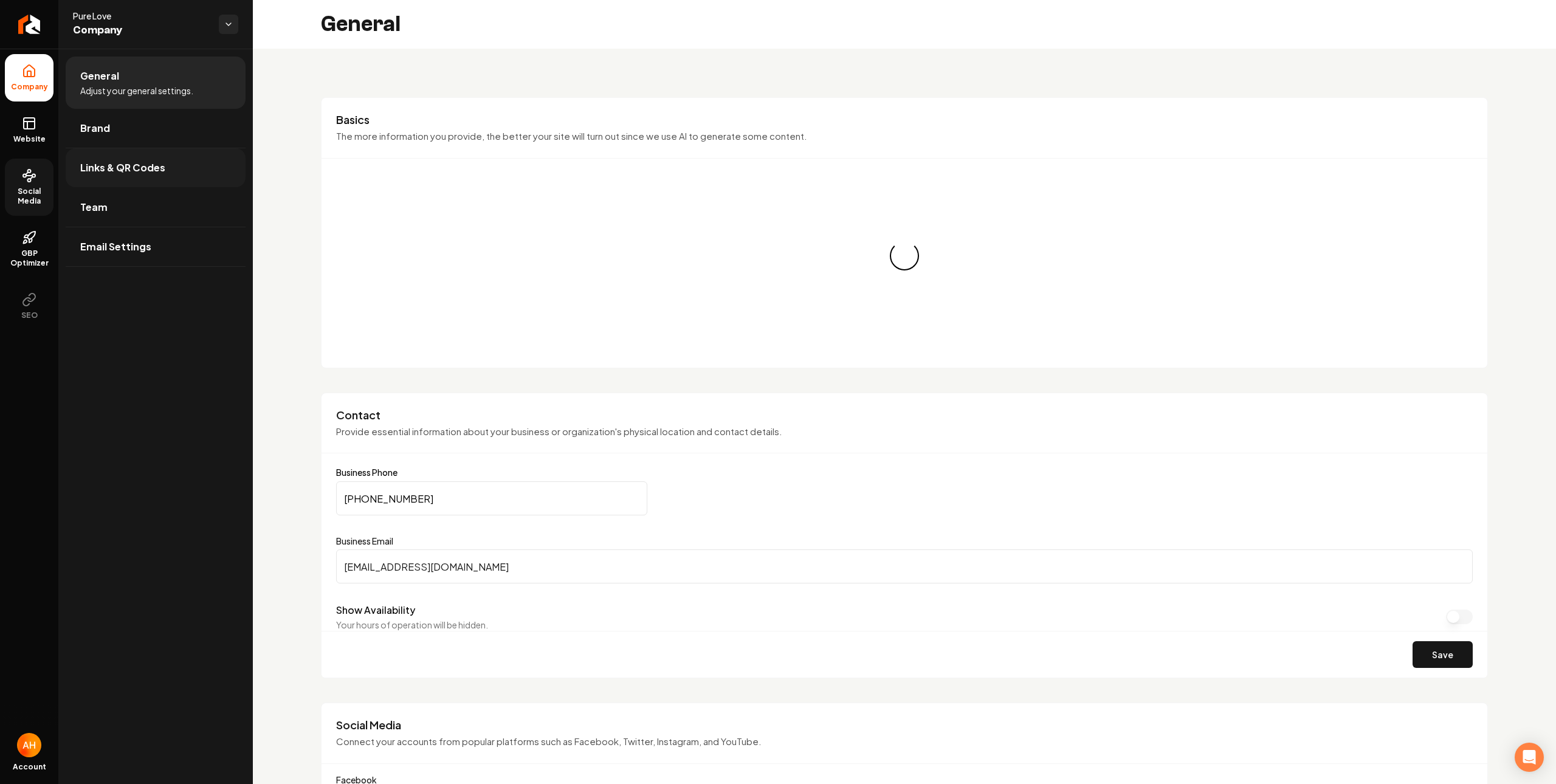
click at [135, 160] on span "Links & QR Codes" at bounding box center [123, 167] width 85 height 15
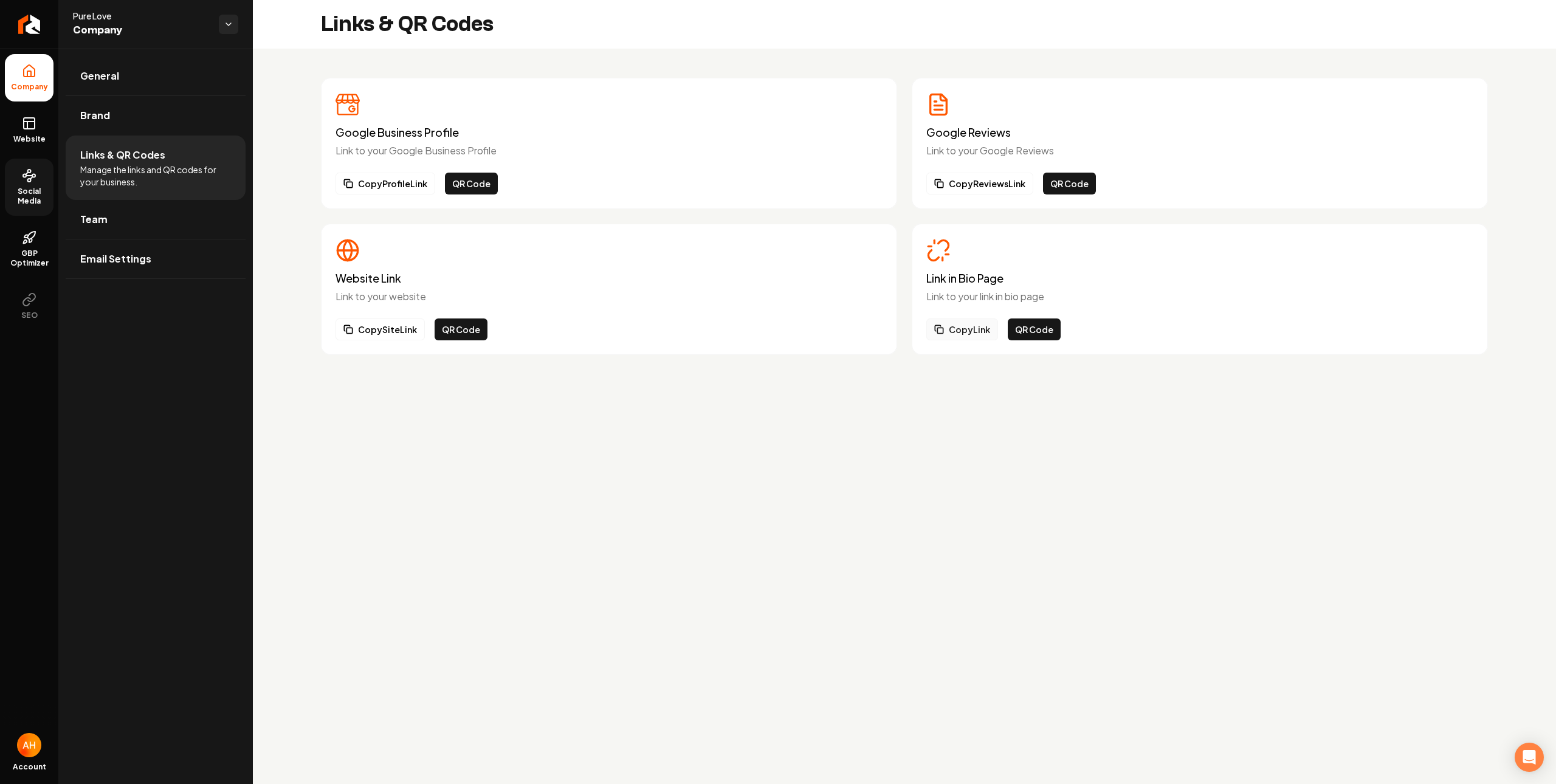
click at [981, 324] on button "Copy Link" at bounding box center [963, 329] width 72 height 22
click at [459, 324] on button "QR Code" at bounding box center [461, 329] width 53 height 22
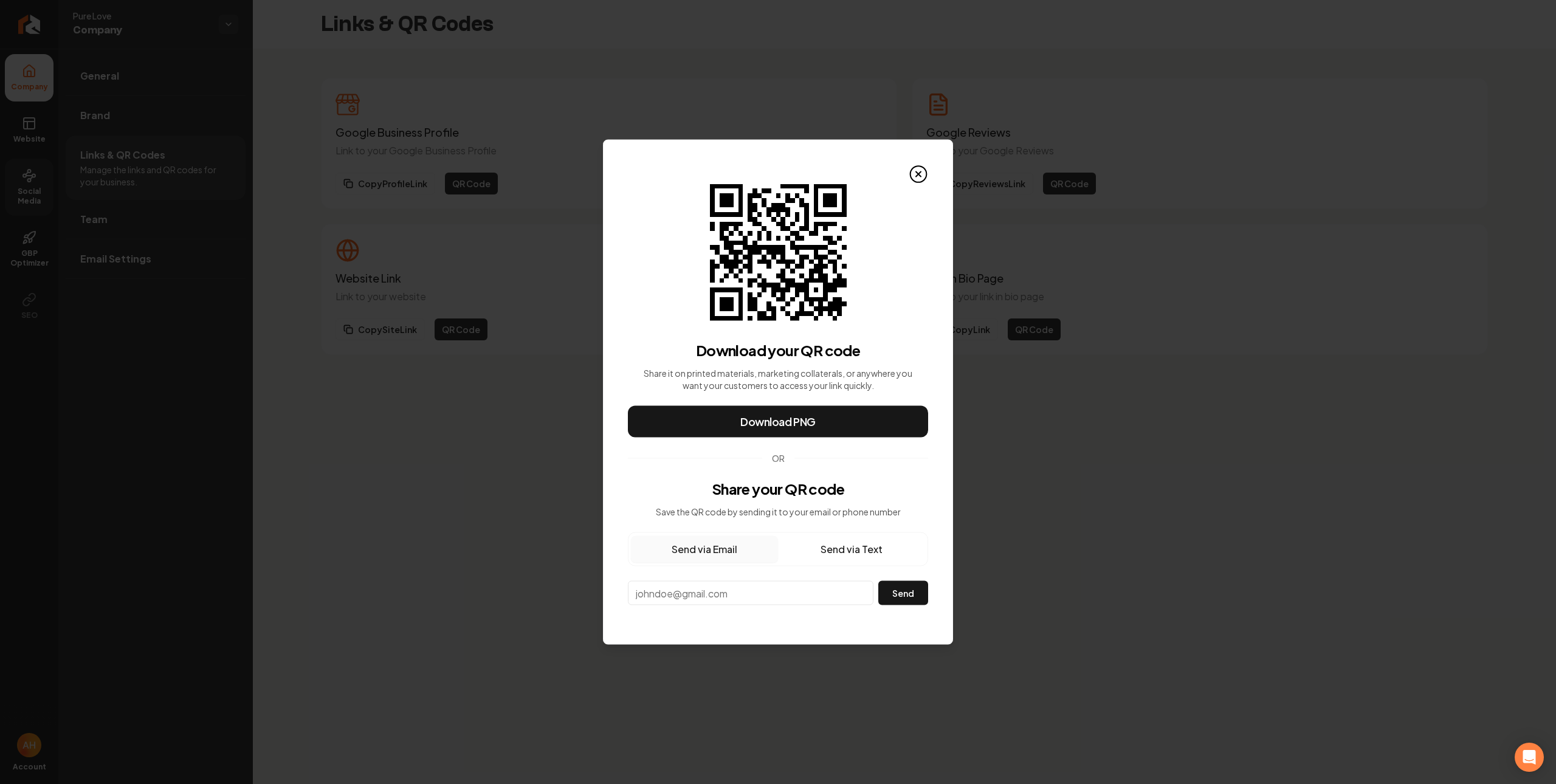
click at [830, 546] on button "Send via Text" at bounding box center [851, 550] width 147 height 27
click at [718, 558] on button "Send via Email" at bounding box center [705, 550] width 147 height 27
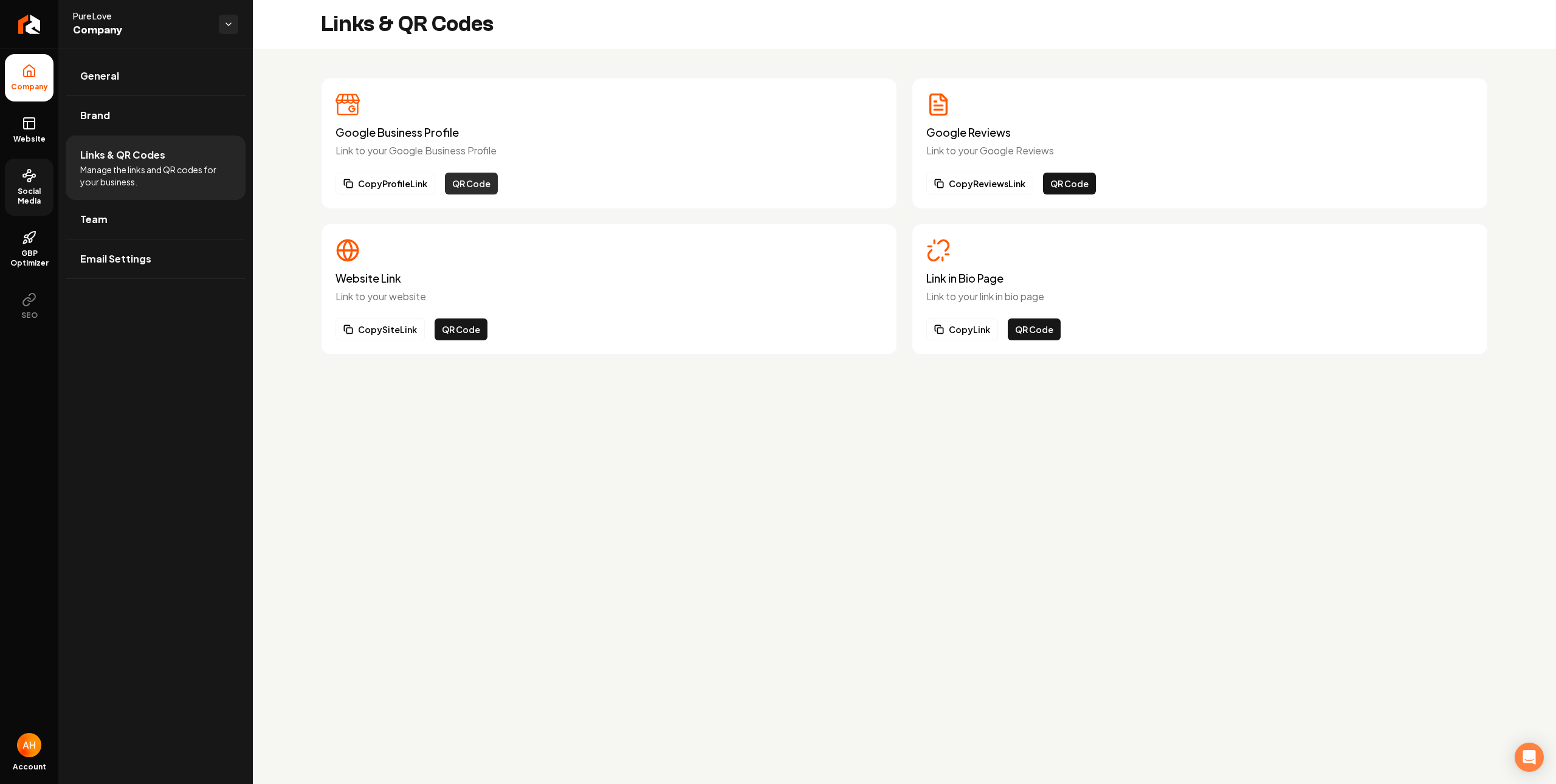
click at [466, 181] on button "QR Code" at bounding box center [471, 184] width 53 height 22
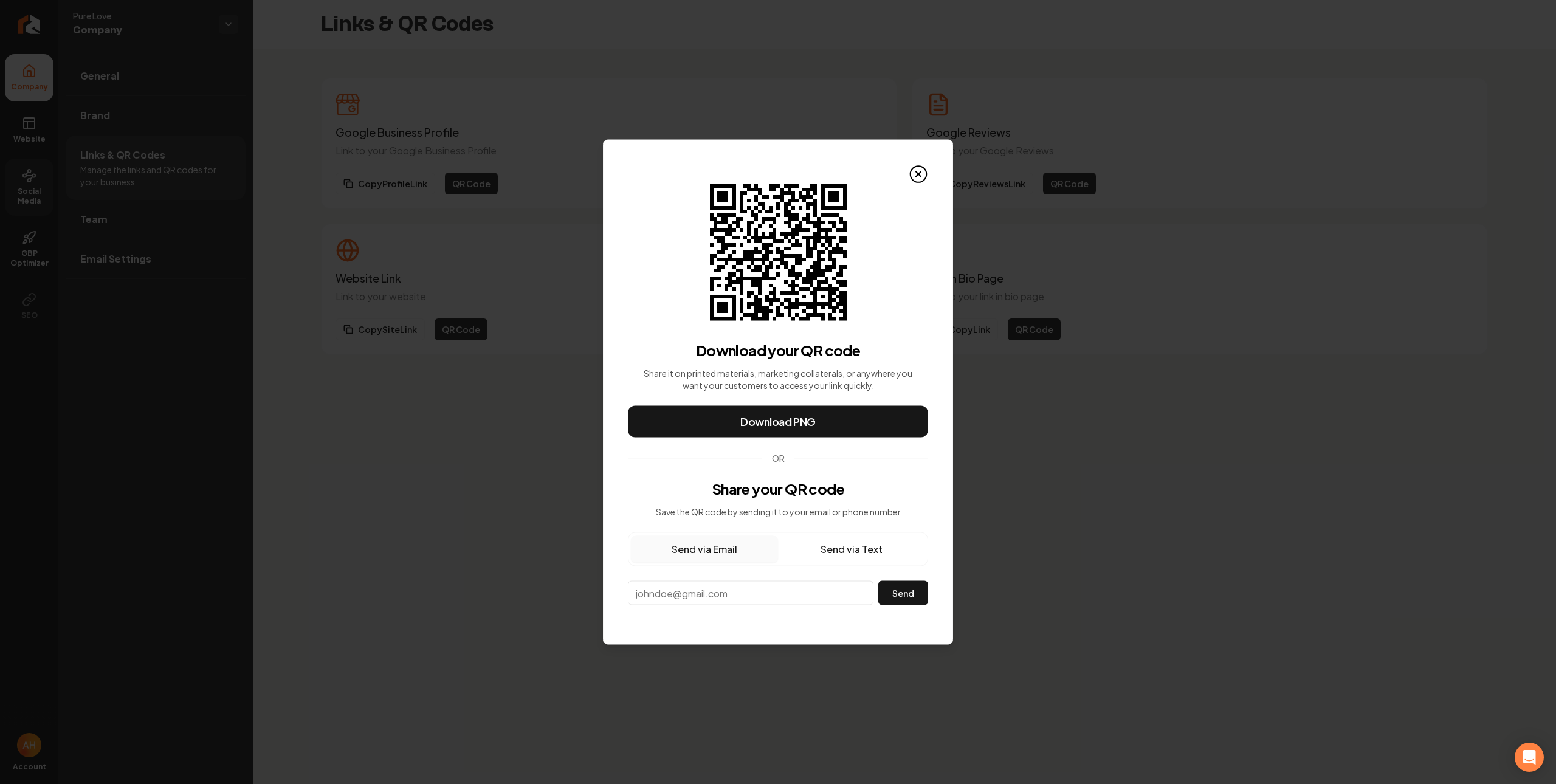
click at [842, 550] on button "Send via Text" at bounding box center [851, 550] width 147 height 27
click at [764, 603] on div "Phone **" at bounding box center [750, 592] width 245 height 24
click at [798, 589] on input "**" at bounding box center [751, 592] width 244 height 21
paste input "**********"
type input "**********"
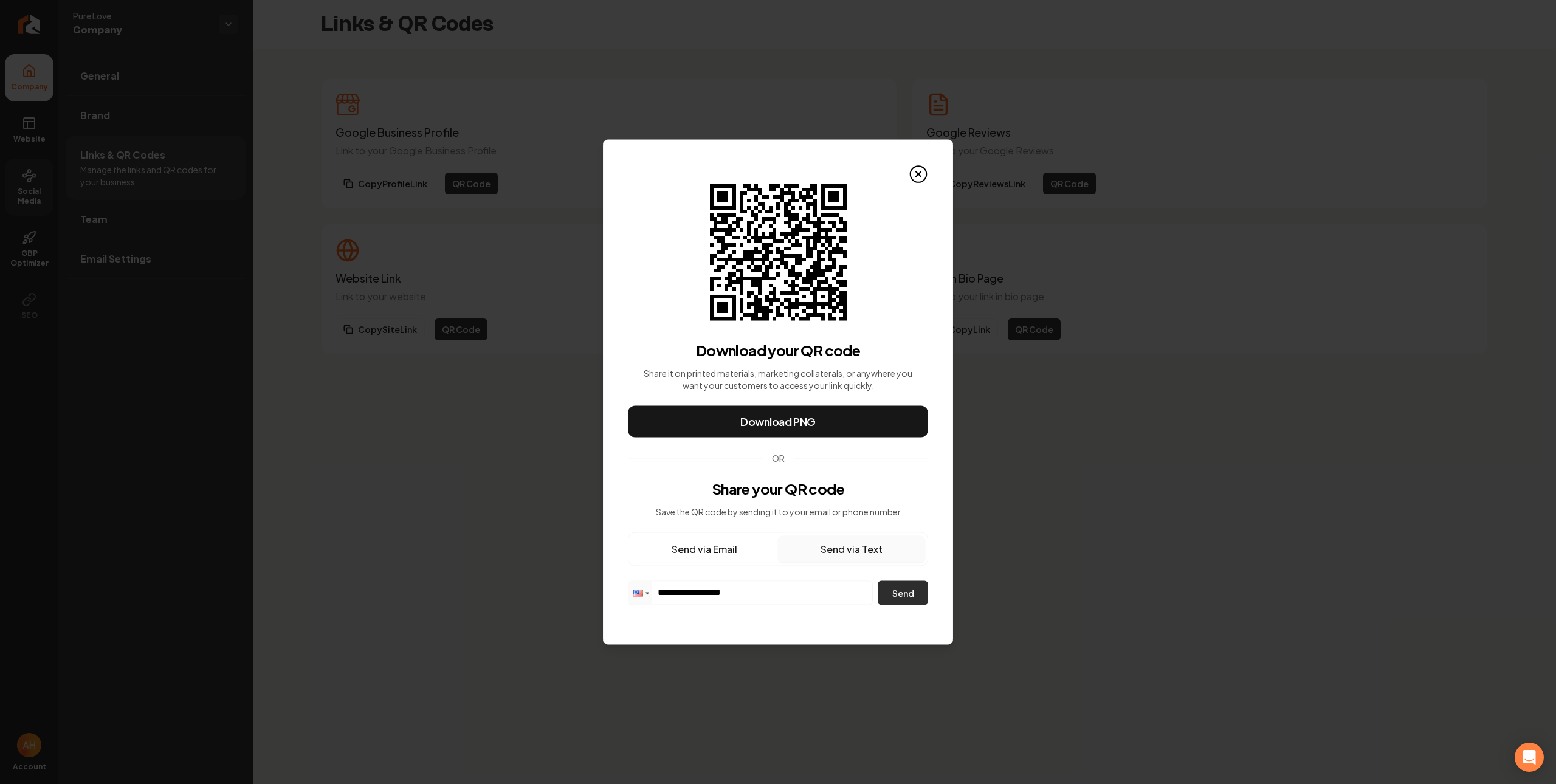
click at [903, 585] on button "Send" at bounding box center [902, 592] width 51 height 24
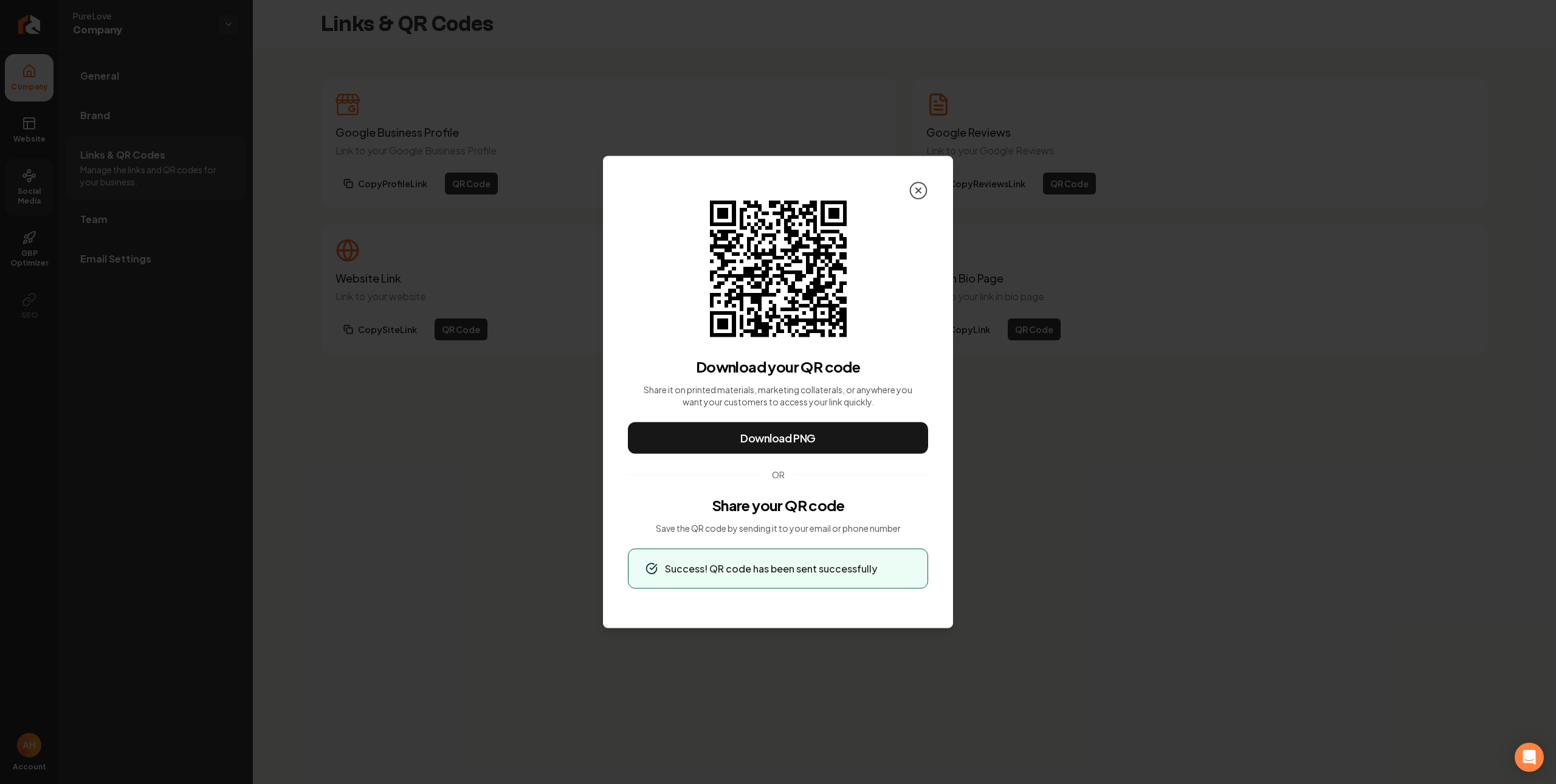
click at [918, 186] on icon at bounding box center [918, 191] width 20 height 20
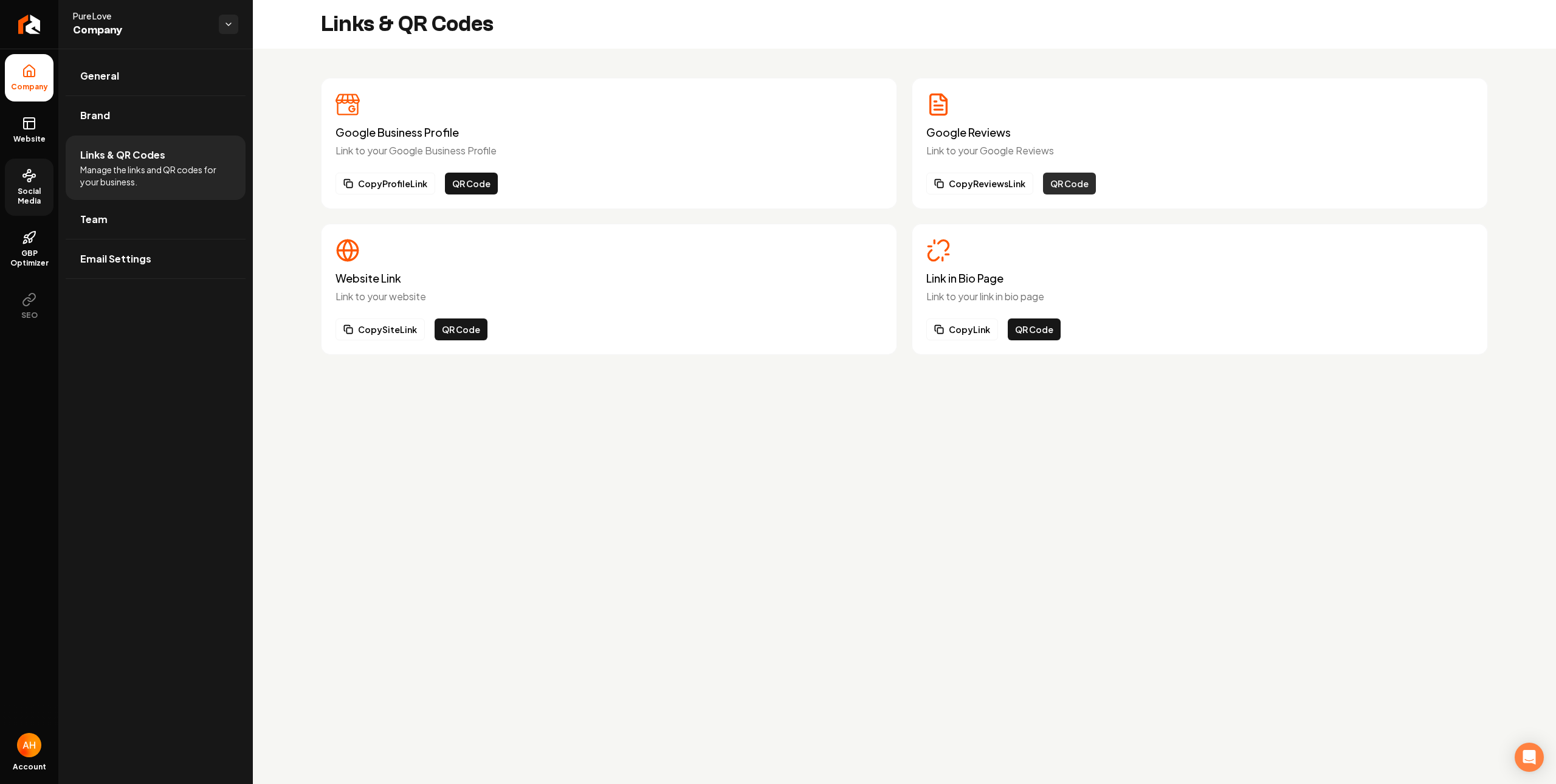
click at [1052, 182] on button "QR Code" at bounding box center [1070, 184] width 53 height 22
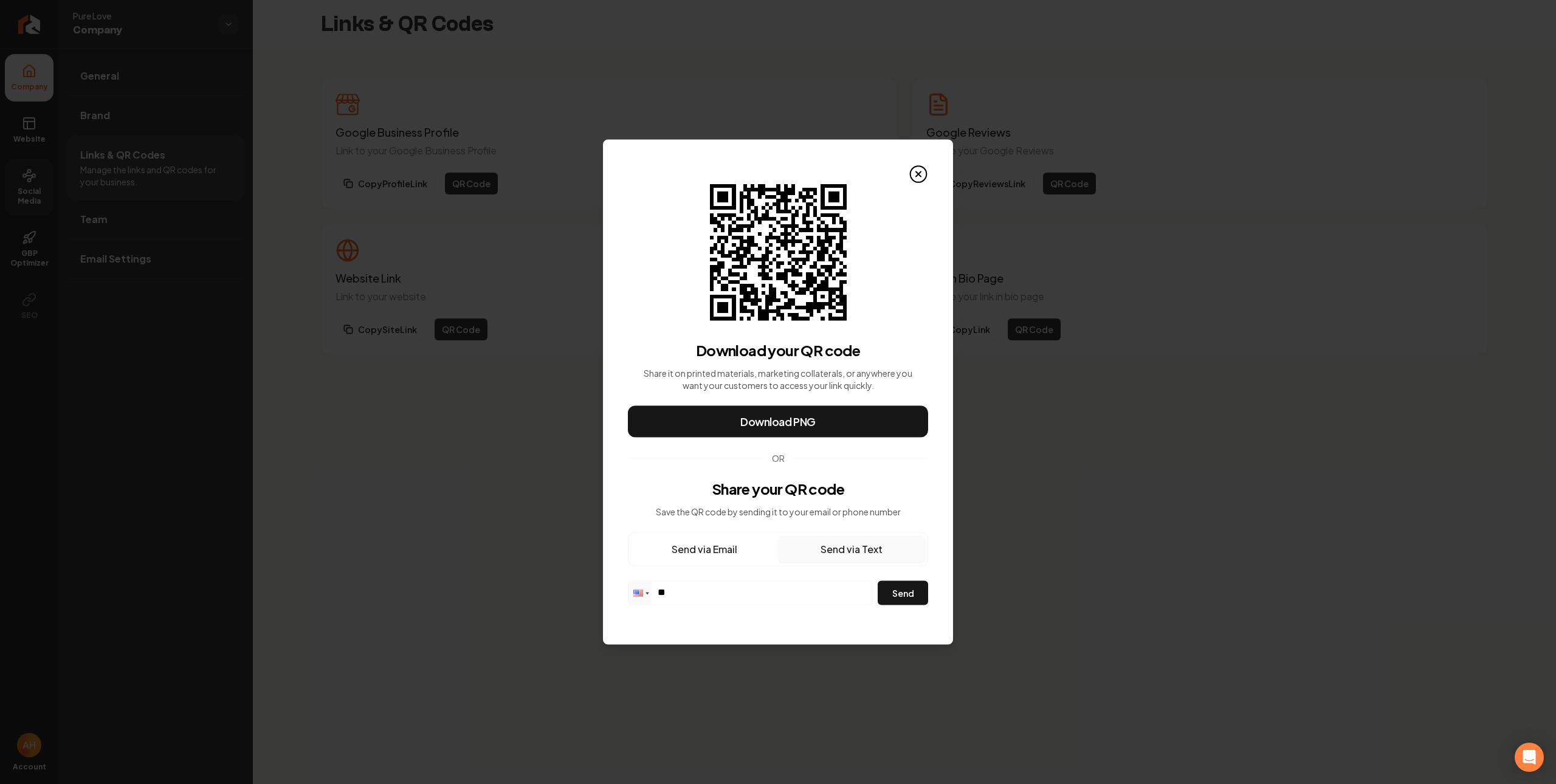
click at [858, 557] on button "Send via Text" at bounding box center [851, 550] width 147 height 27
drag, startPoint x: 847, startPoint y: 553, endPoint x: 828, endPoint y: 566, distance: 23.0
click at [846, 553] on button "Send via Text" at bounding box center [851, 550] width 147 height 27
click at [802, 575] on div "Send via Email Send via Text Phone ** Send" at bounding box center [778, 568] width 300 height 73
click at [804, 585] on input "**" at bounding box center [751, 592] width 244 height 21
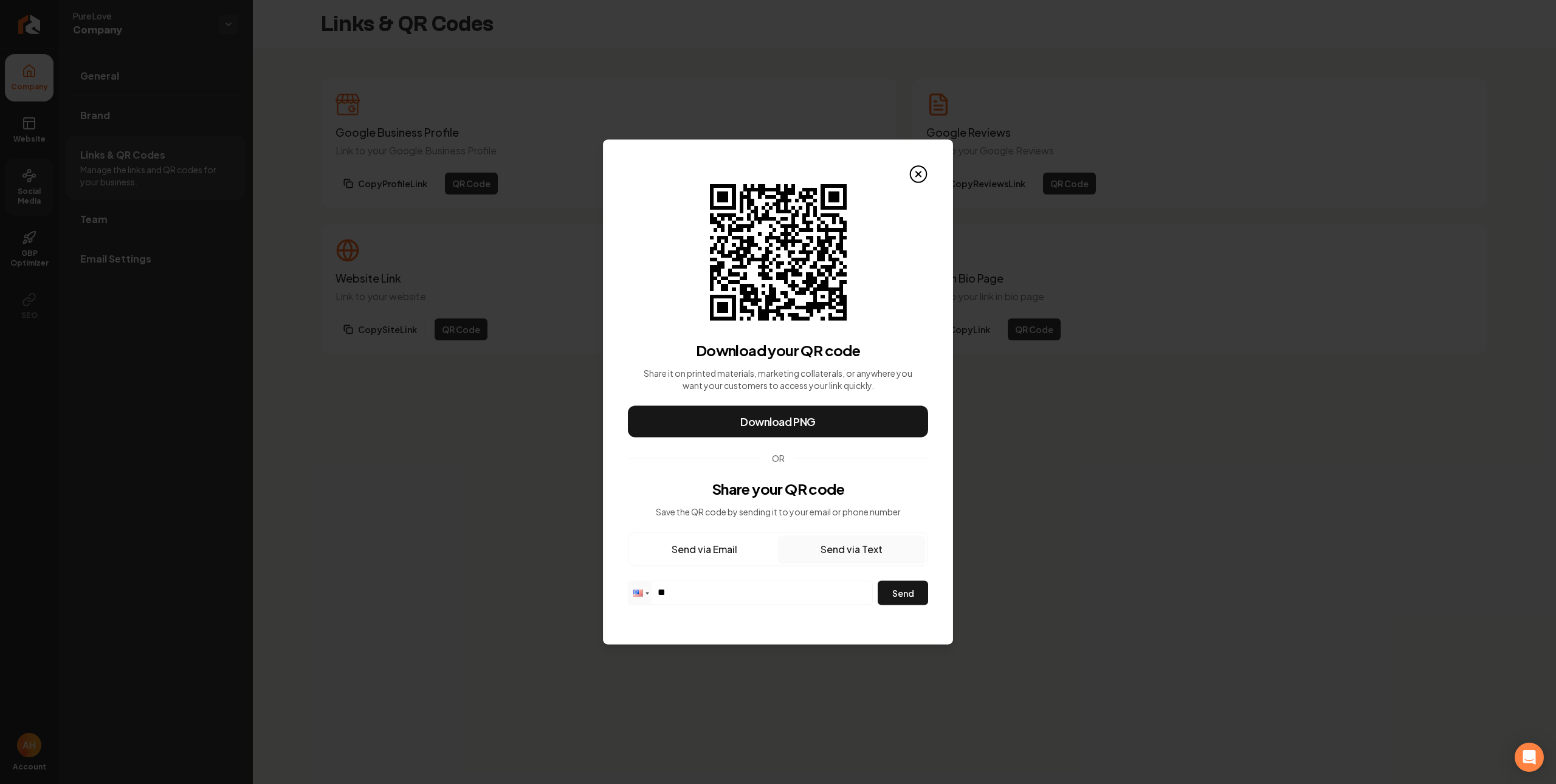
paste input "tel"
click at [820, 592] on input "**" at bounding box center [751, 592] width 244 height 21
paste input "**********"
type input "**********"
click at [894, 591] on button "Send" at bounding box center [902, 592] width 51 height 24
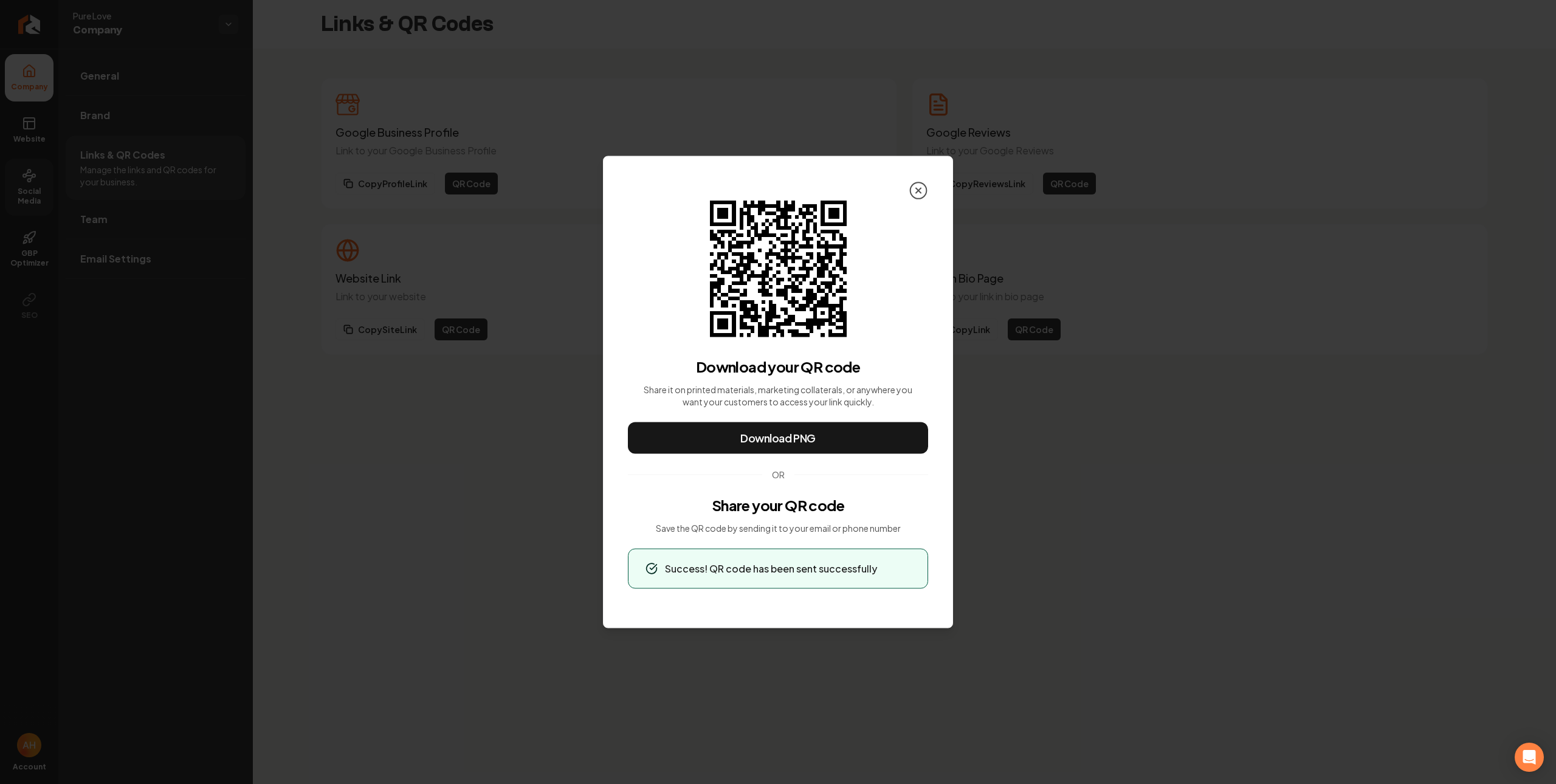
click at [922, 189] on icon at bounding box center [918, 191] width 20 height 20
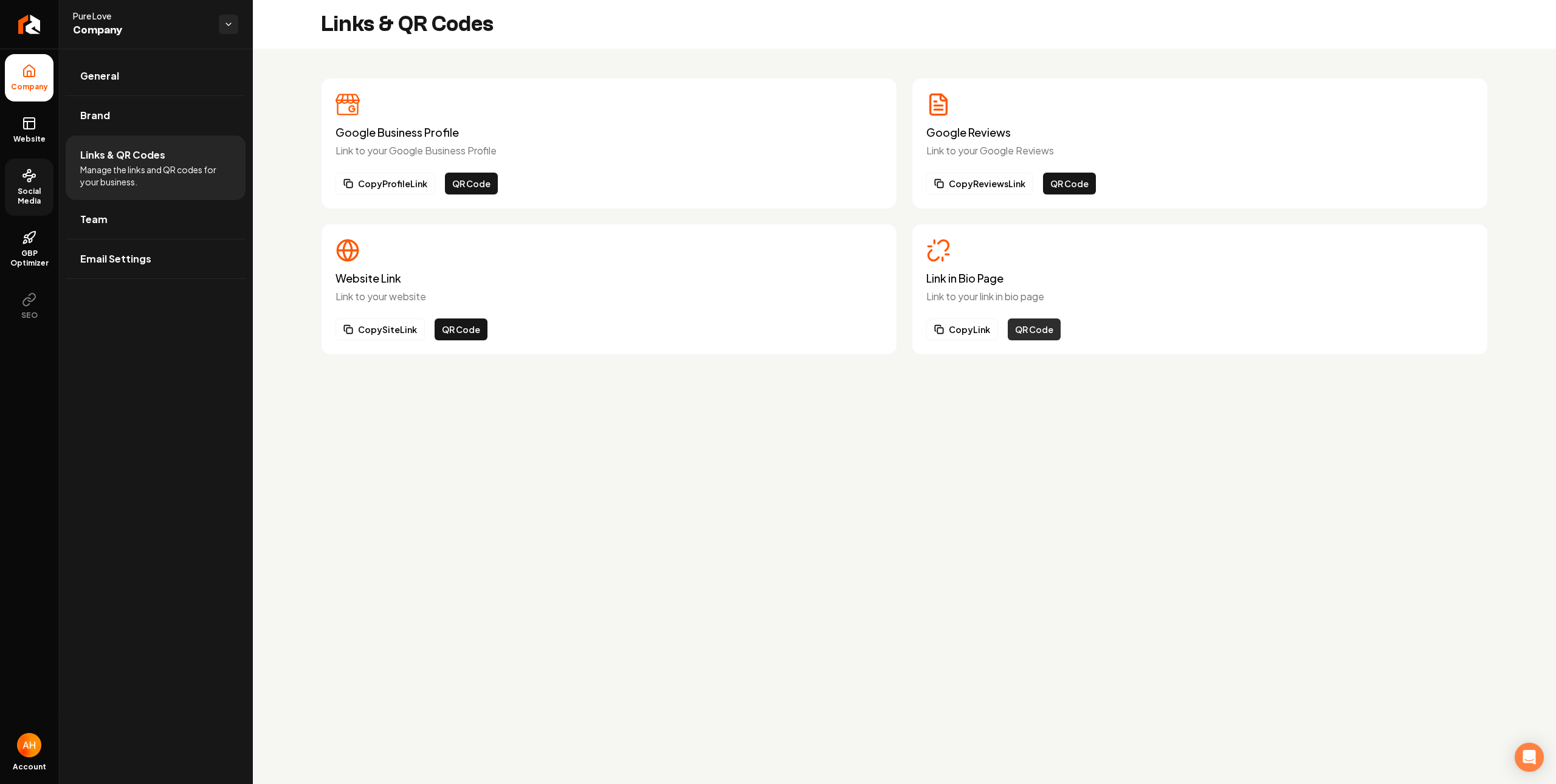
click at [1028, 325] on button "QR Code" at bounding box center [1034, 329] width 53 height 22
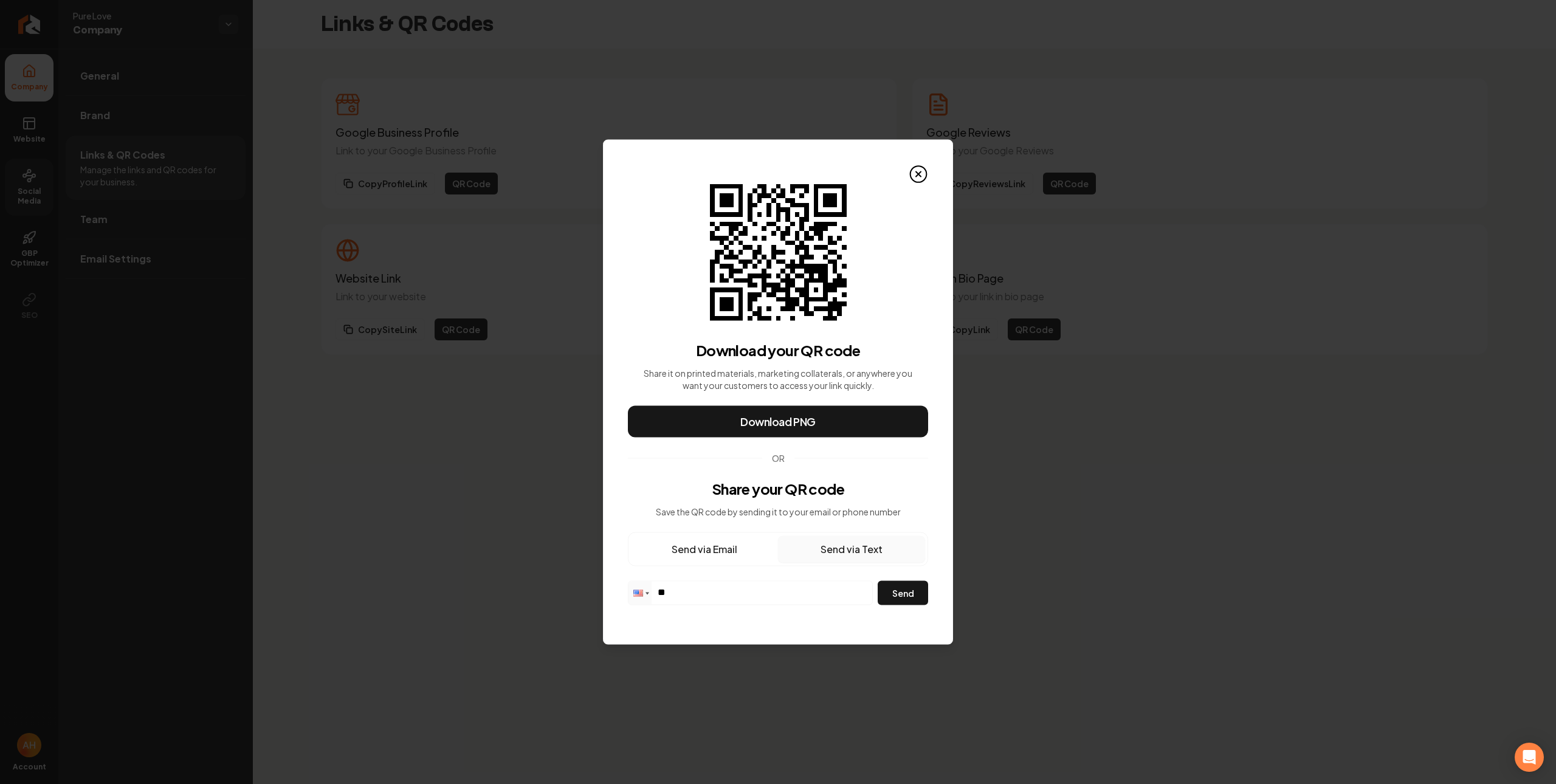
click at [845, 547] on button "Send via Text" at bounding box center [851, 550] width 147 height 27
click at [773, 588] on input "**" at bounding box center [751, 592] width 244 height 21
paste input "**********"
type input "**********"
click at [909, 590] on button "Send" at bounding box center [902, 592] width 51 height 24
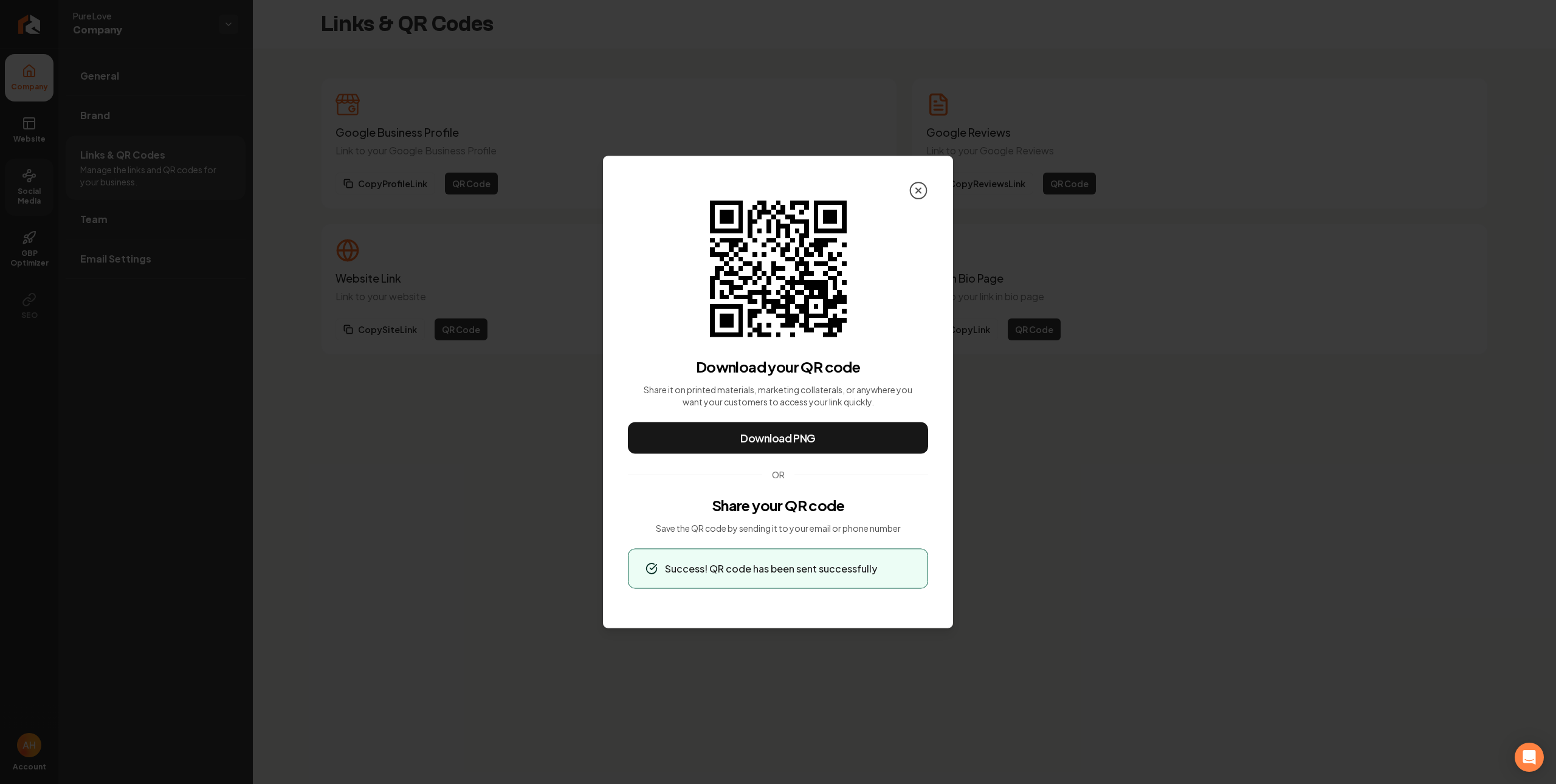
click at [916, 184] on icon at bounding box center [918, 191] width 20 height 20
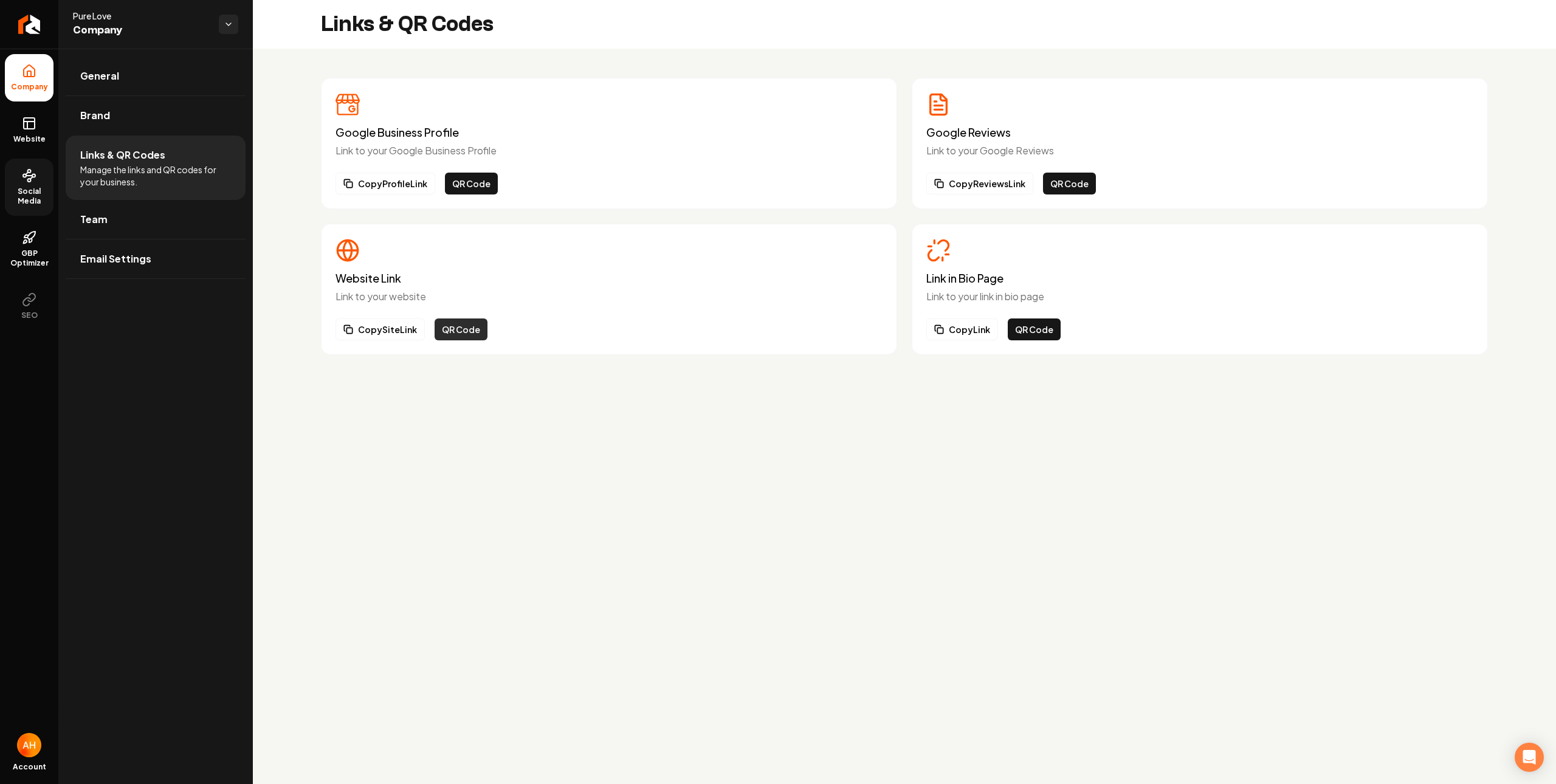
click at [456, 320] on button "QR Code" at bounding box center [461, 329] width 53 height 22
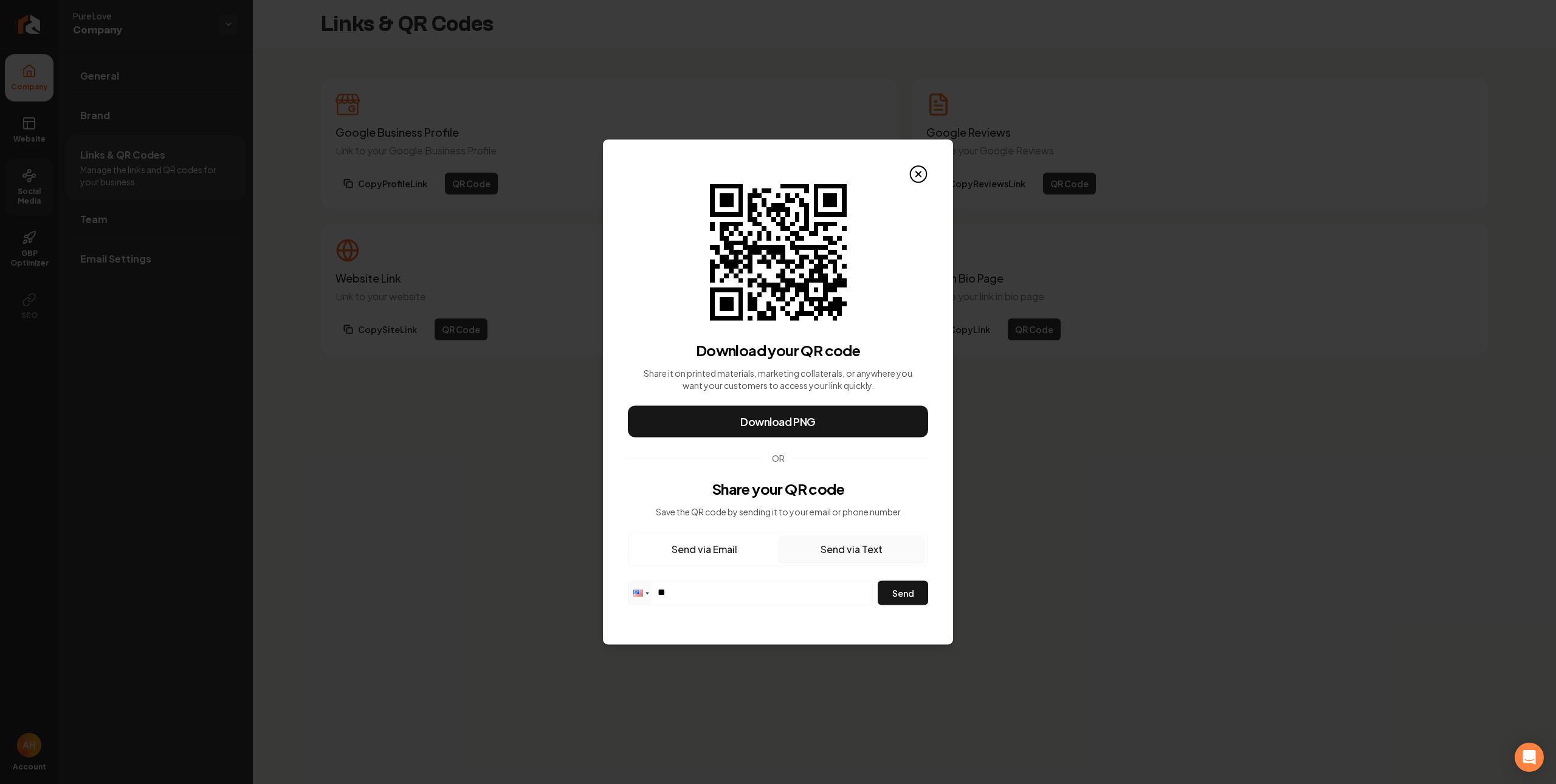
click at [791, 588] on input "**" at bounding box center [751, 592] width 244 height 21
paste input "**********"
type input "**********"
click at [905, 597] on button "Send" at bounding box center [902, 592] width 51 height 24
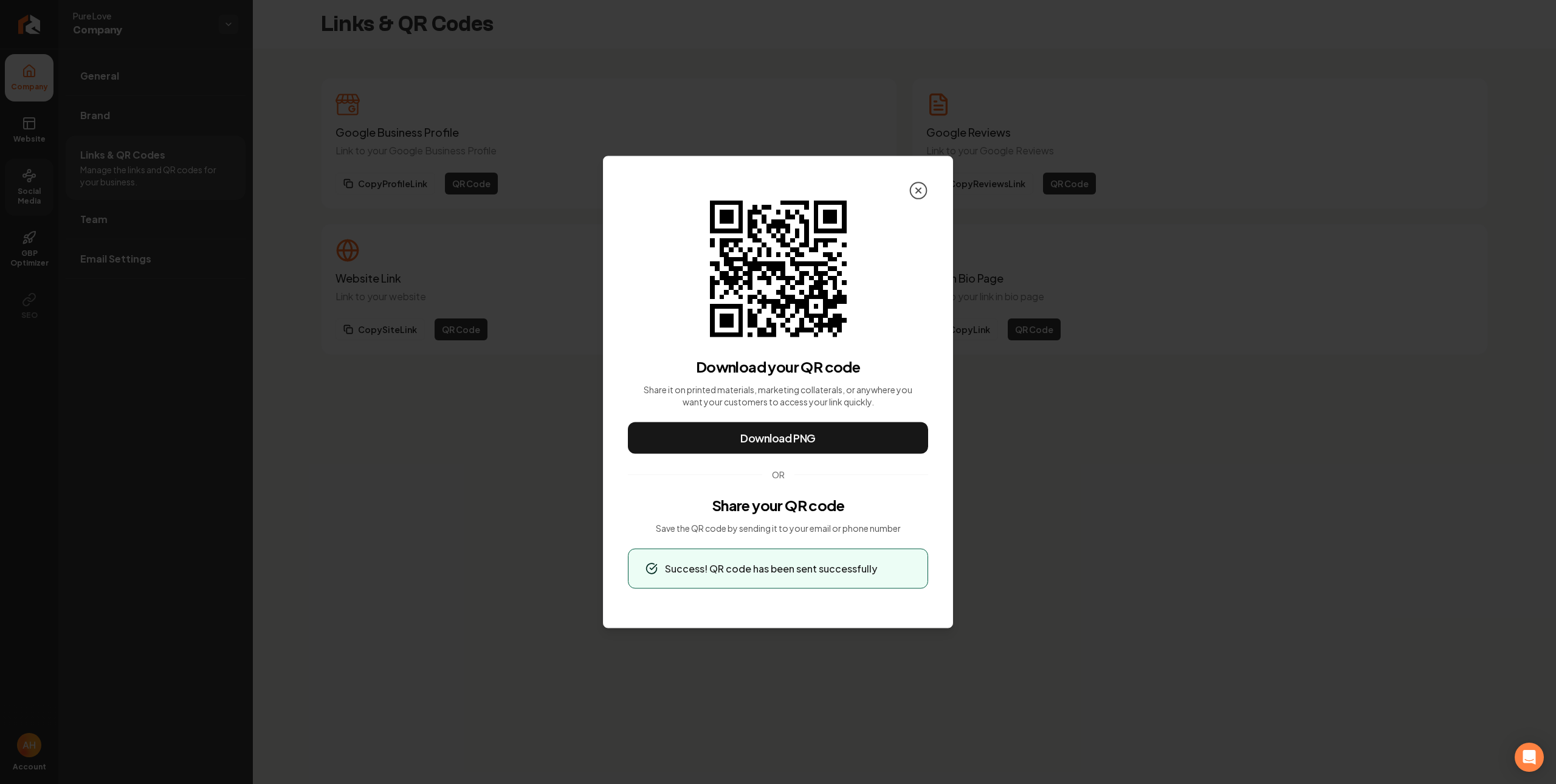
click at [923, 189] on icon at bounding box center [918, 191] width 20 height 20
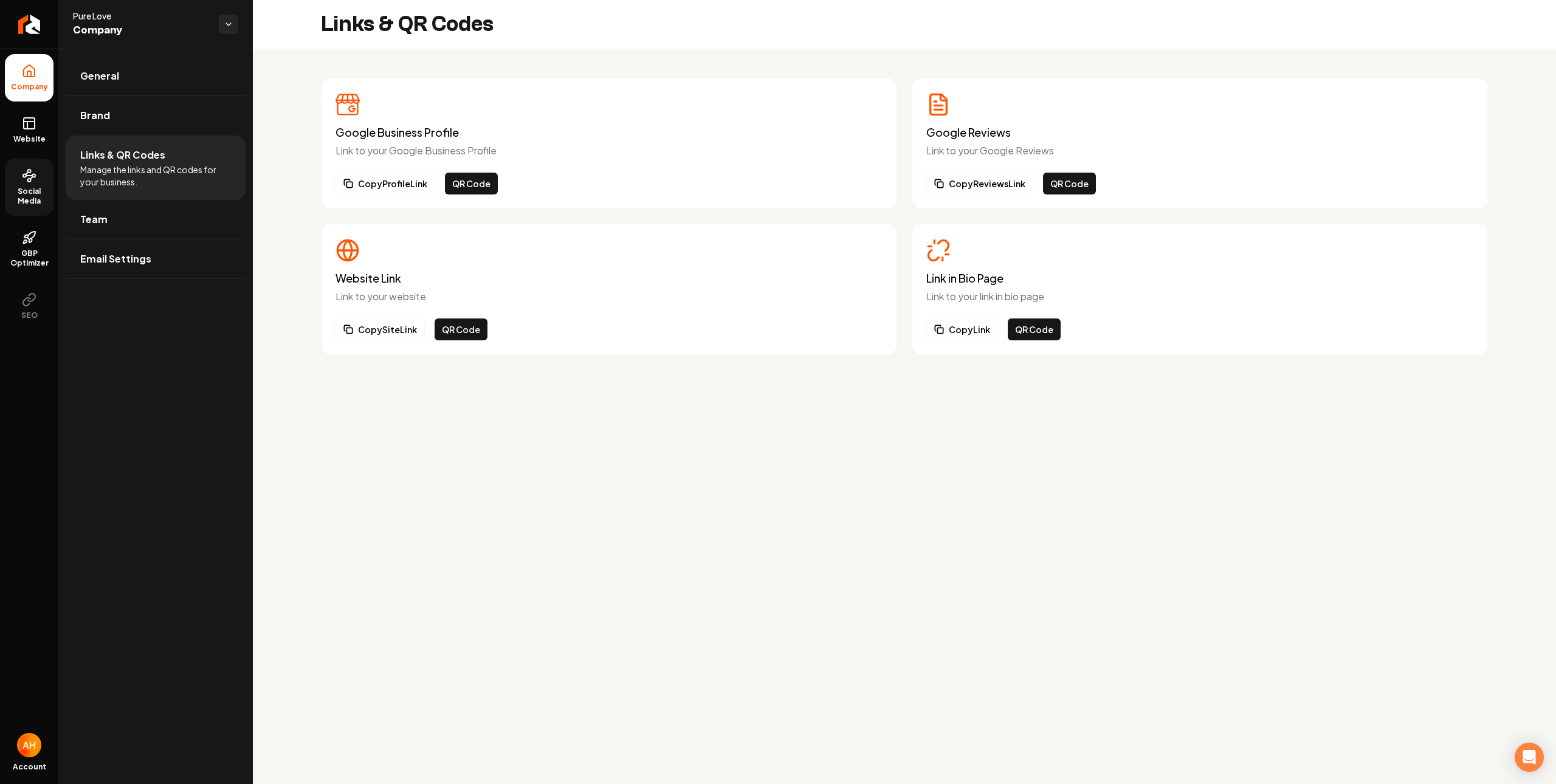
click at [714, 422] on main "Links & QR Codes Google Business Profile Link to your Google Business Profile C…" at bounding box center [904, 392] width 1303 height 784
click at [34, 131] on link "Website" at bounding box center [29, 130] width 48 height 48
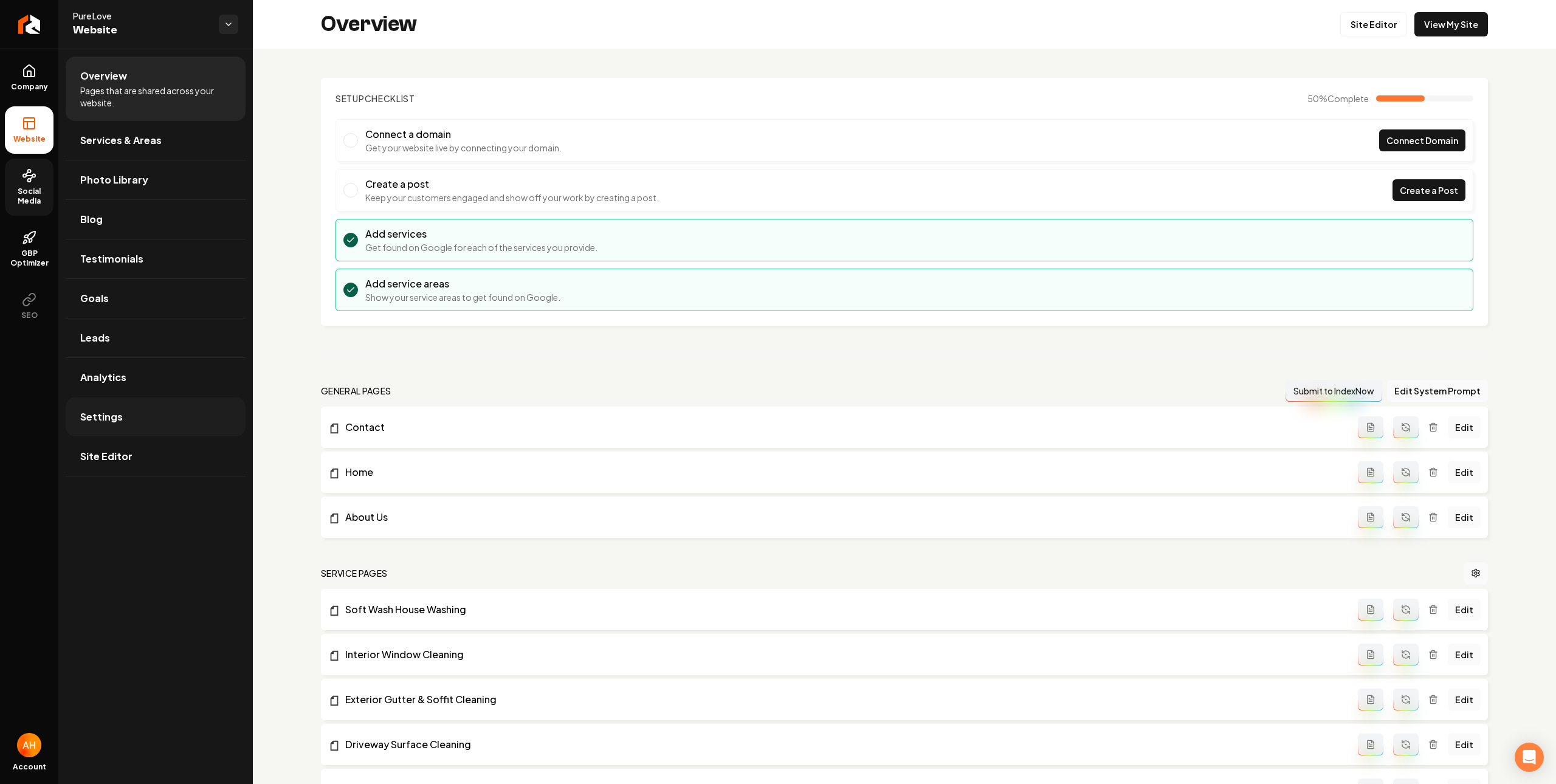
click at [192, 426] on link "Settings" at bounding box center [156, 417] width 180 height 39
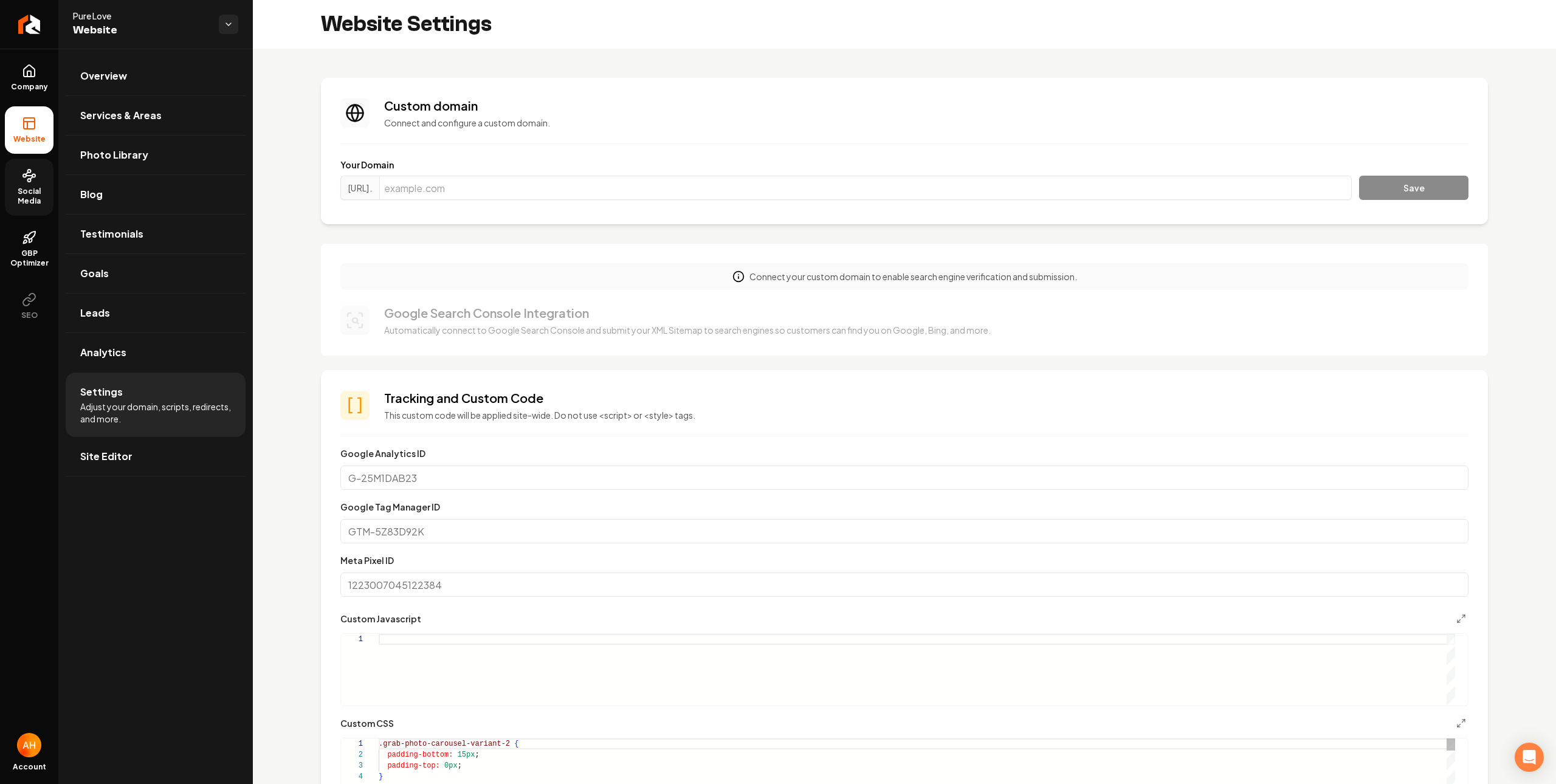
scroll to position [109, 0]
click at [514, 181] on input "Main content area" at bounding box center [866, 188] width 973 height 24
paste input "pureloveppm.com"
type input "pureloveppm.com"
click at [1377, 182] on button "Save" at bounding box center [1414, 188] width 109 height 24
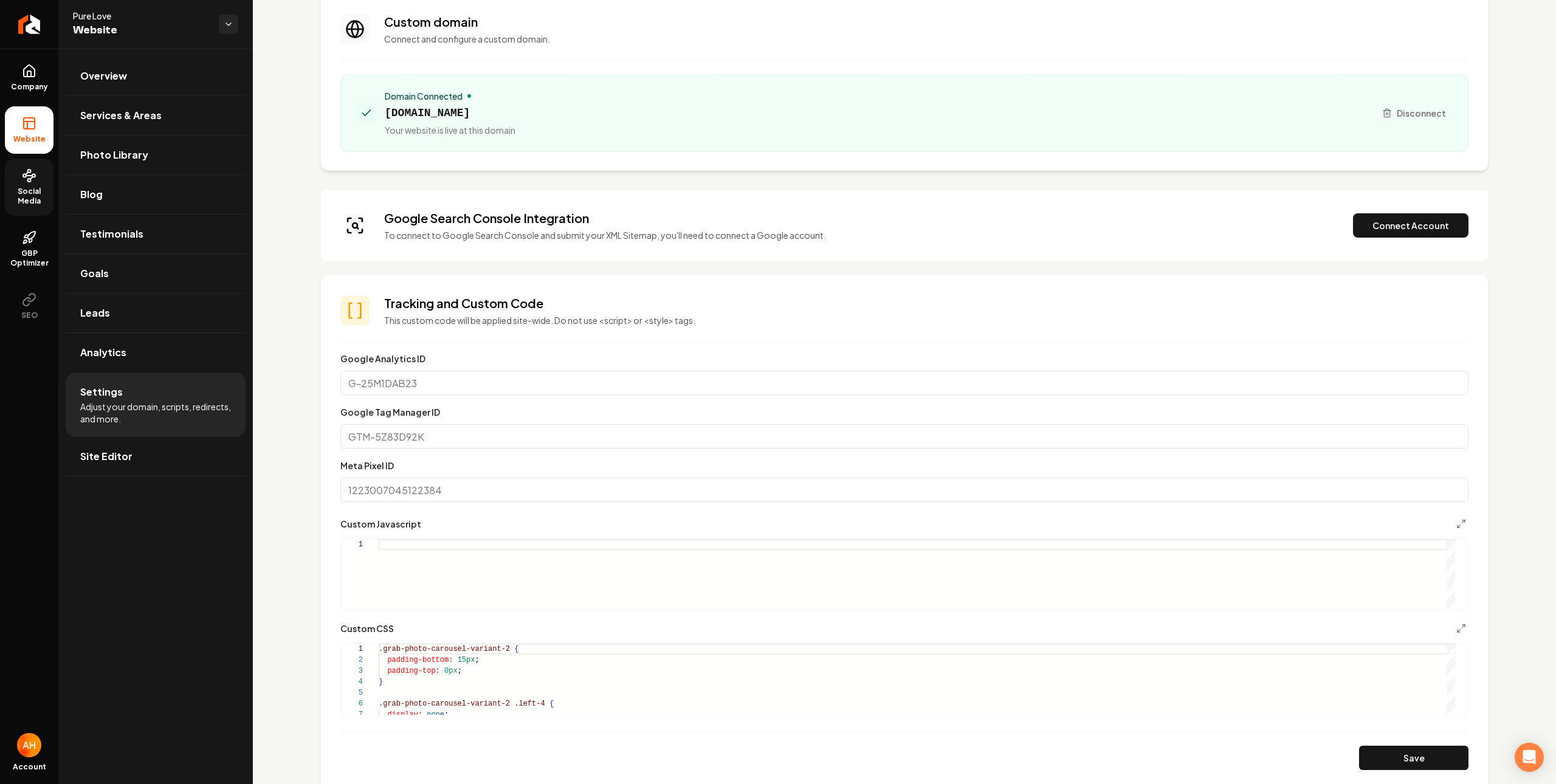
scroll to position [73, 0]
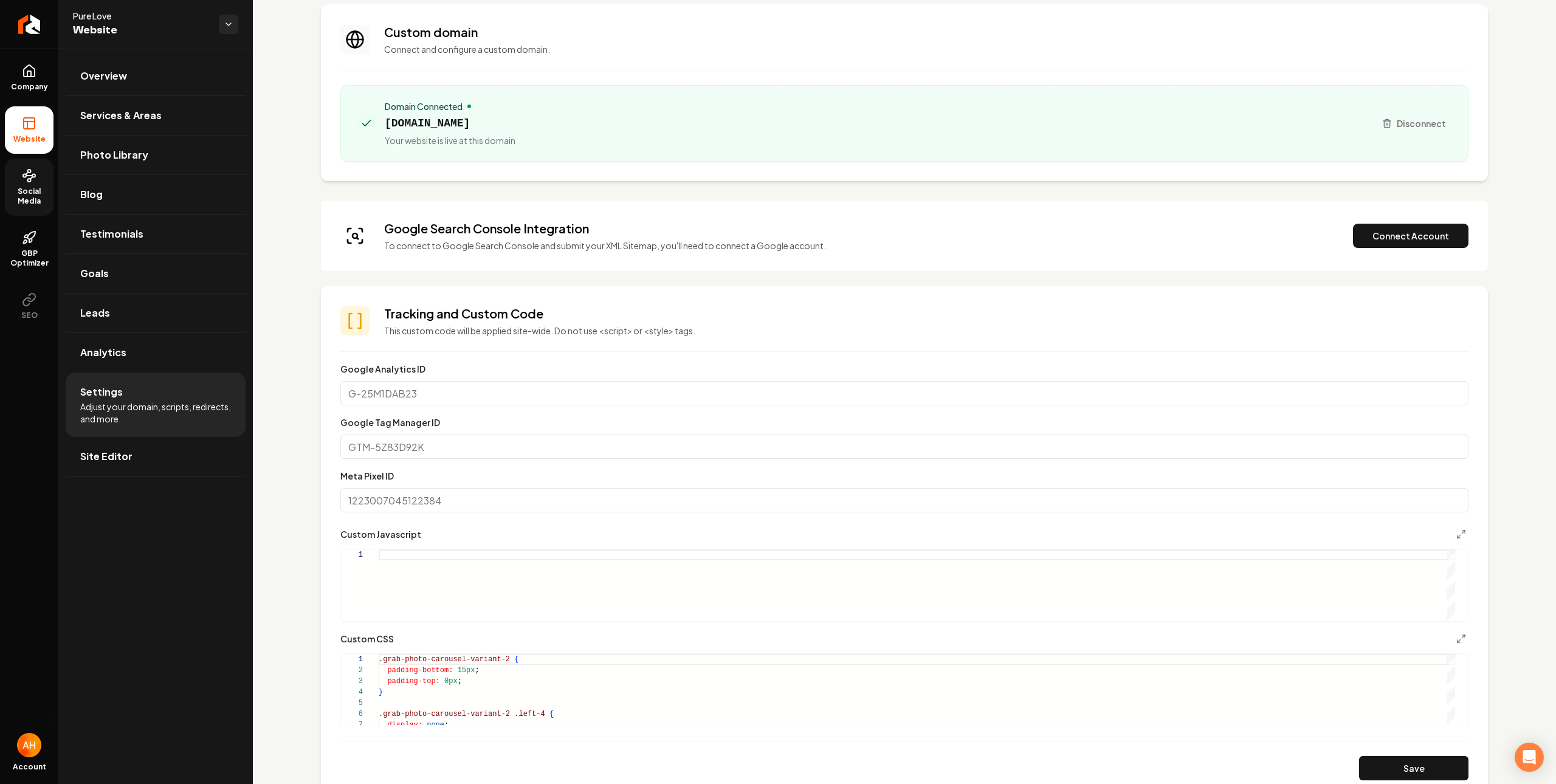
click at [393, 136] on span "Your website is live at this domain" at bounding box center [450, 141] width 131 height 13
drag, startPoint x: 382, startPoint y: 124, endPoint x: 494, endPoint y: 121, distance: 112.0
click at [494, 121] on div "Domain Connected pureloveppm.com Your website is live at this domain" at bounding box center [860, 123] width 1009 height 46
copy span "pureloveppm.com"
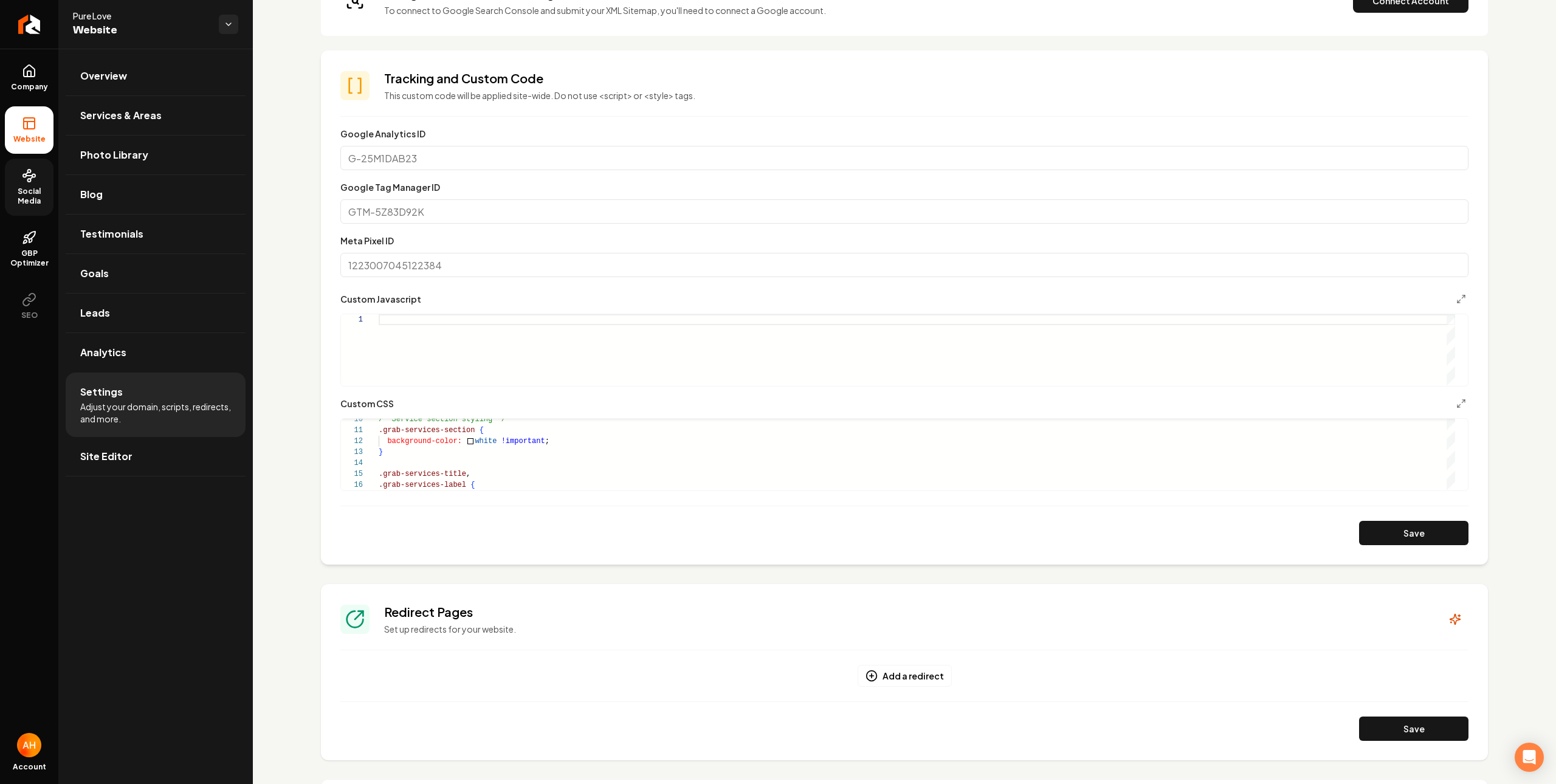
scroll to position [399, 0]
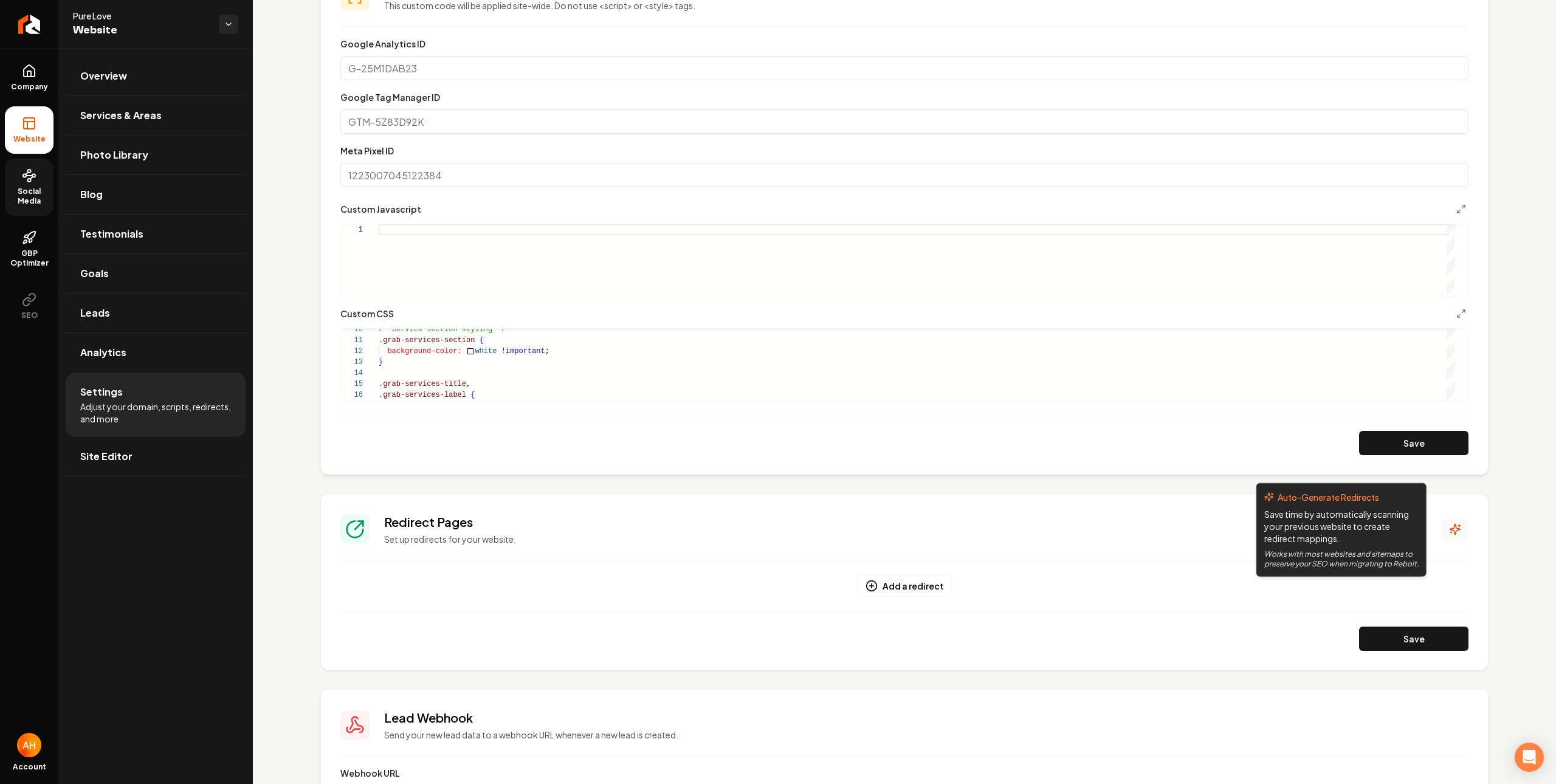
click at [1450, 528] on button "Main content area" at bounding box center [1455, 529] width 27 height 22
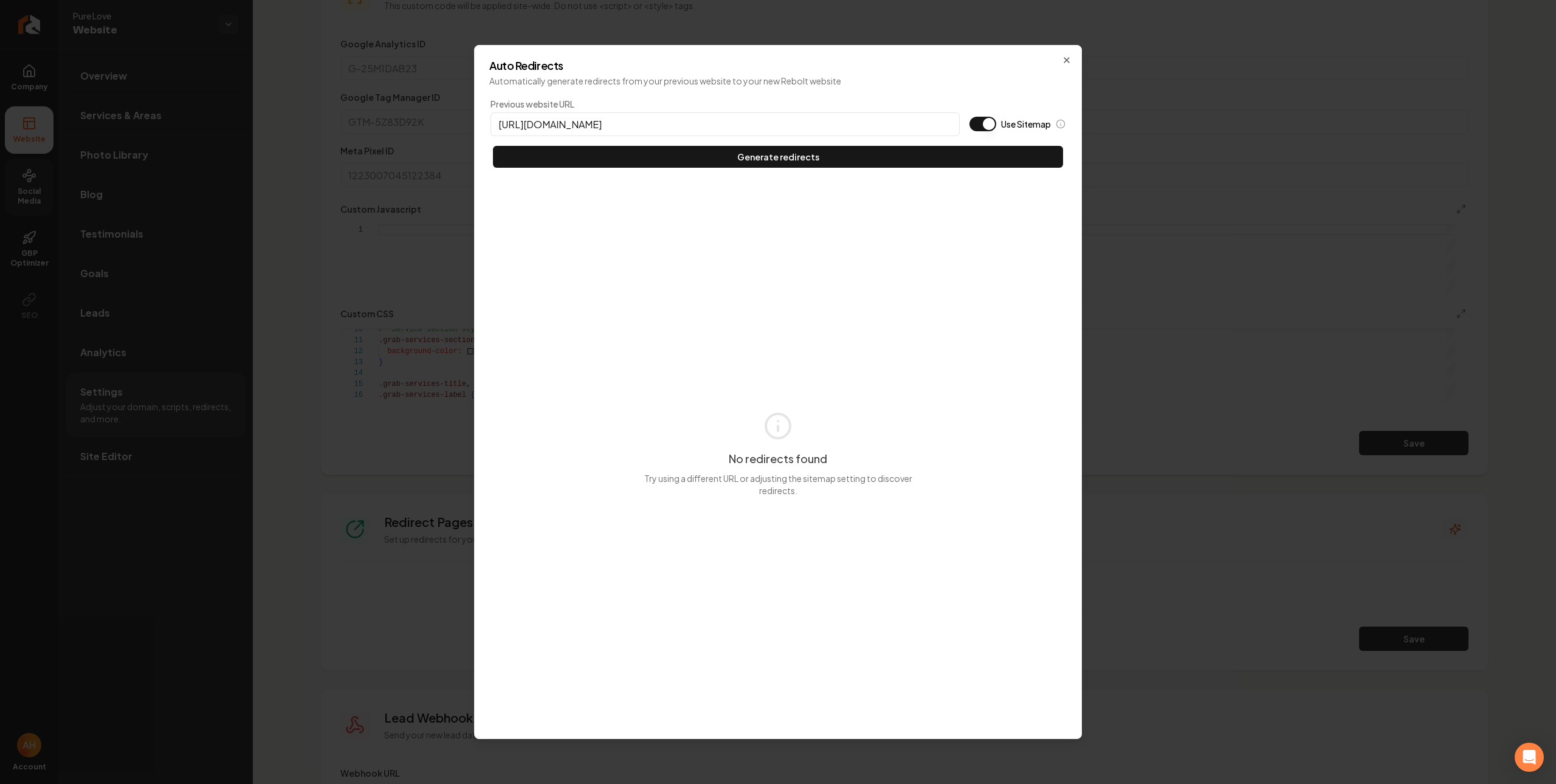
type input "https://pureloveppm.com"
type button "on"
click at [970, 116] on button "Use Sitemap" at bounding box center [983, 124] width 27 height 15
click at [493, 146] on button "Generate redirects" at bounding box center [777, 157] width 570 height 22
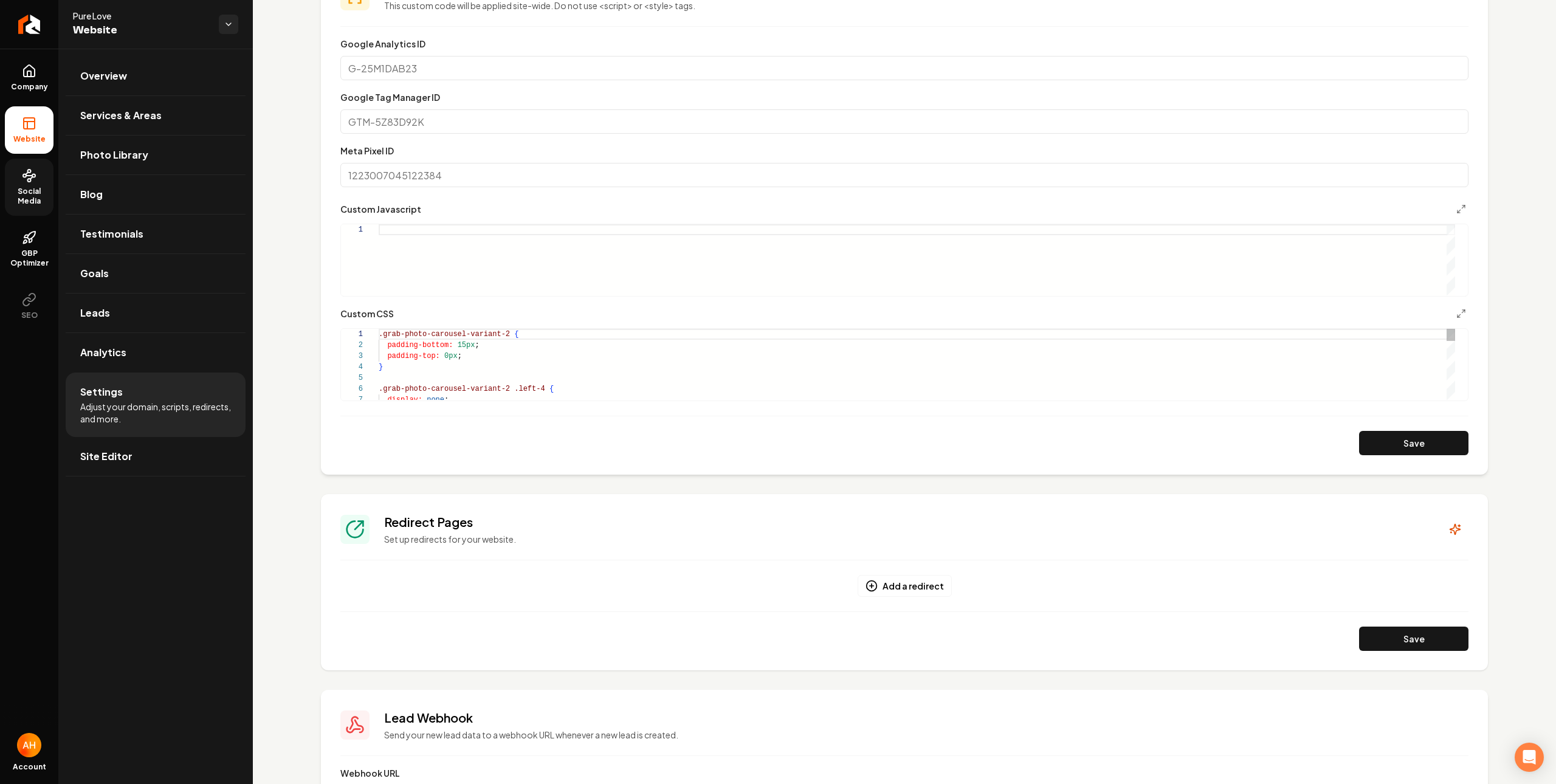
scroll to position [149, 0]
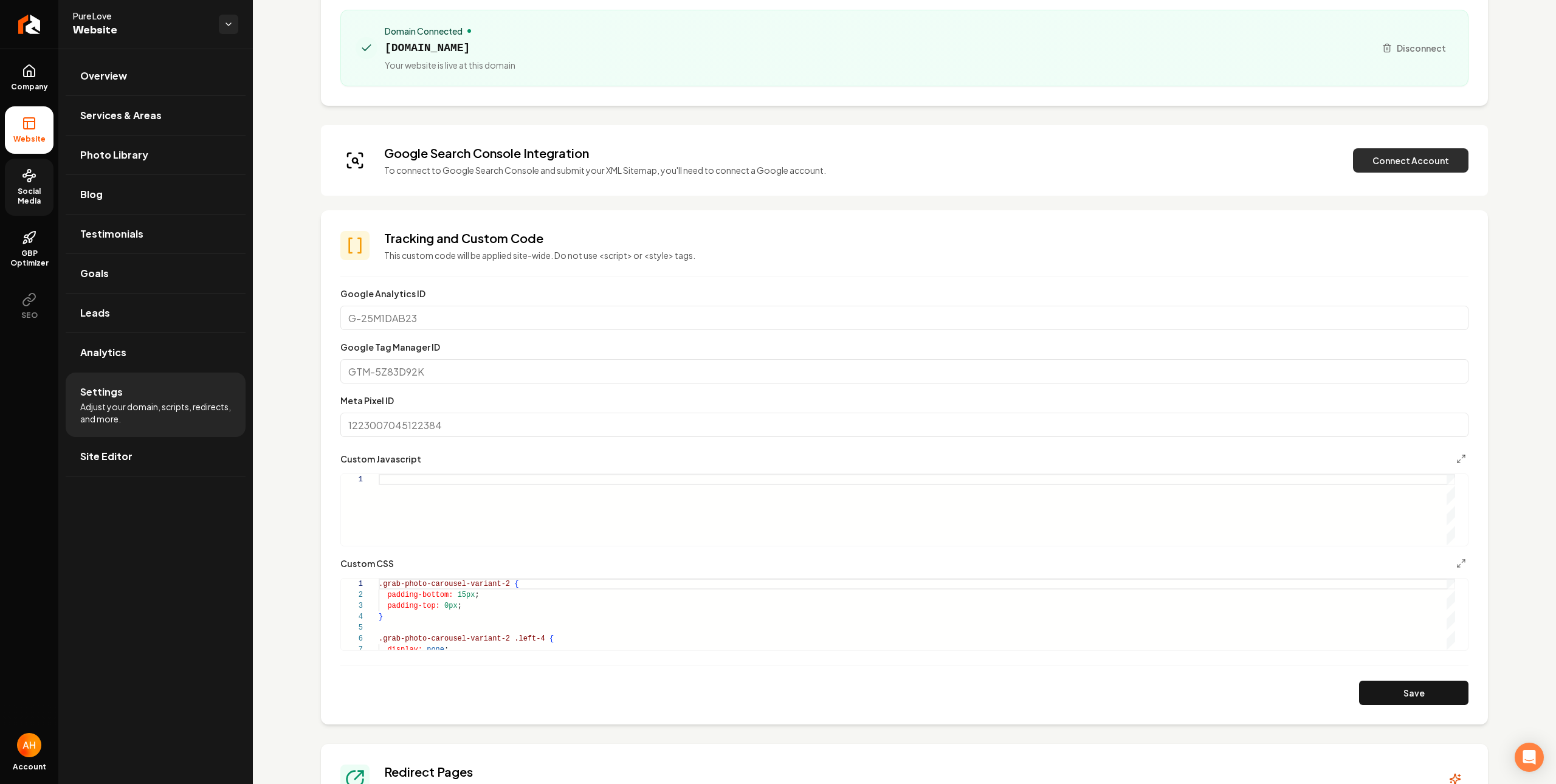
click at [1361, 171] on button "Connect Account" at bounding box center [1411, 160] width 116 height 24
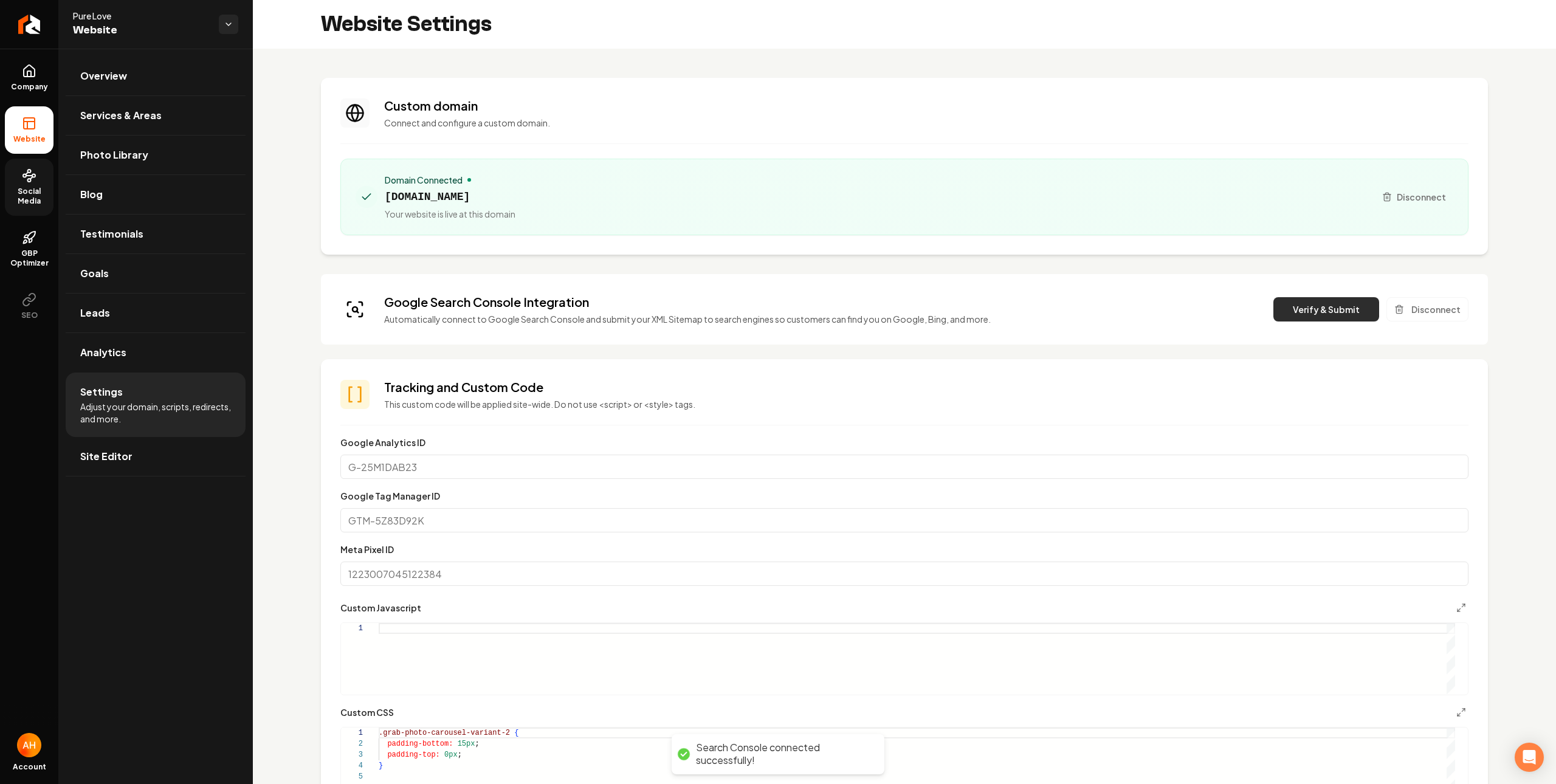
click at [1292, 313] on button "Verify & Submit" at bounding box center [1325, 309] width 106 height 24
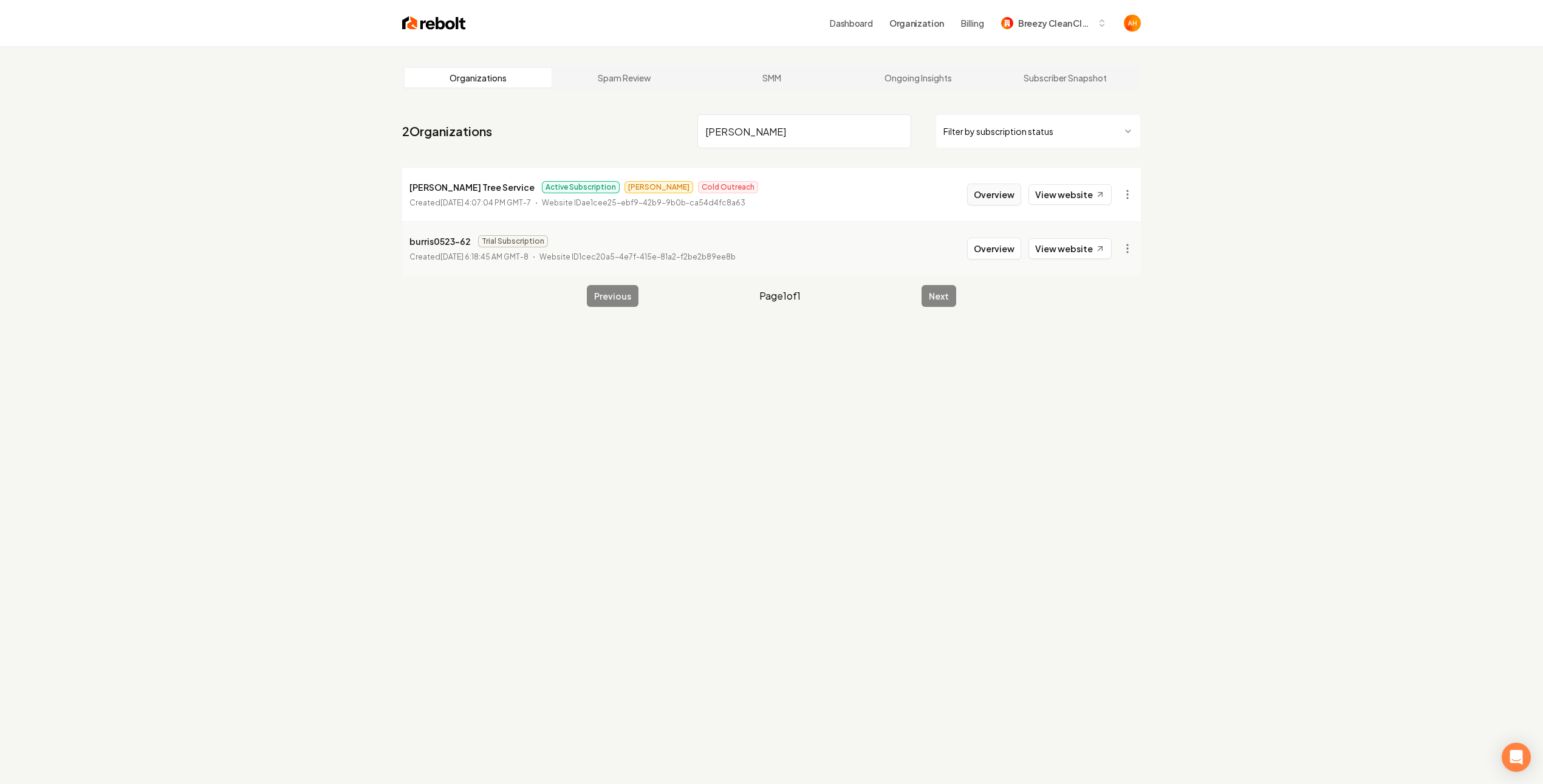
type input "burris"
click at [1002, 204] on button "Overview" at bounding box center [993, 195] width 54 height 22
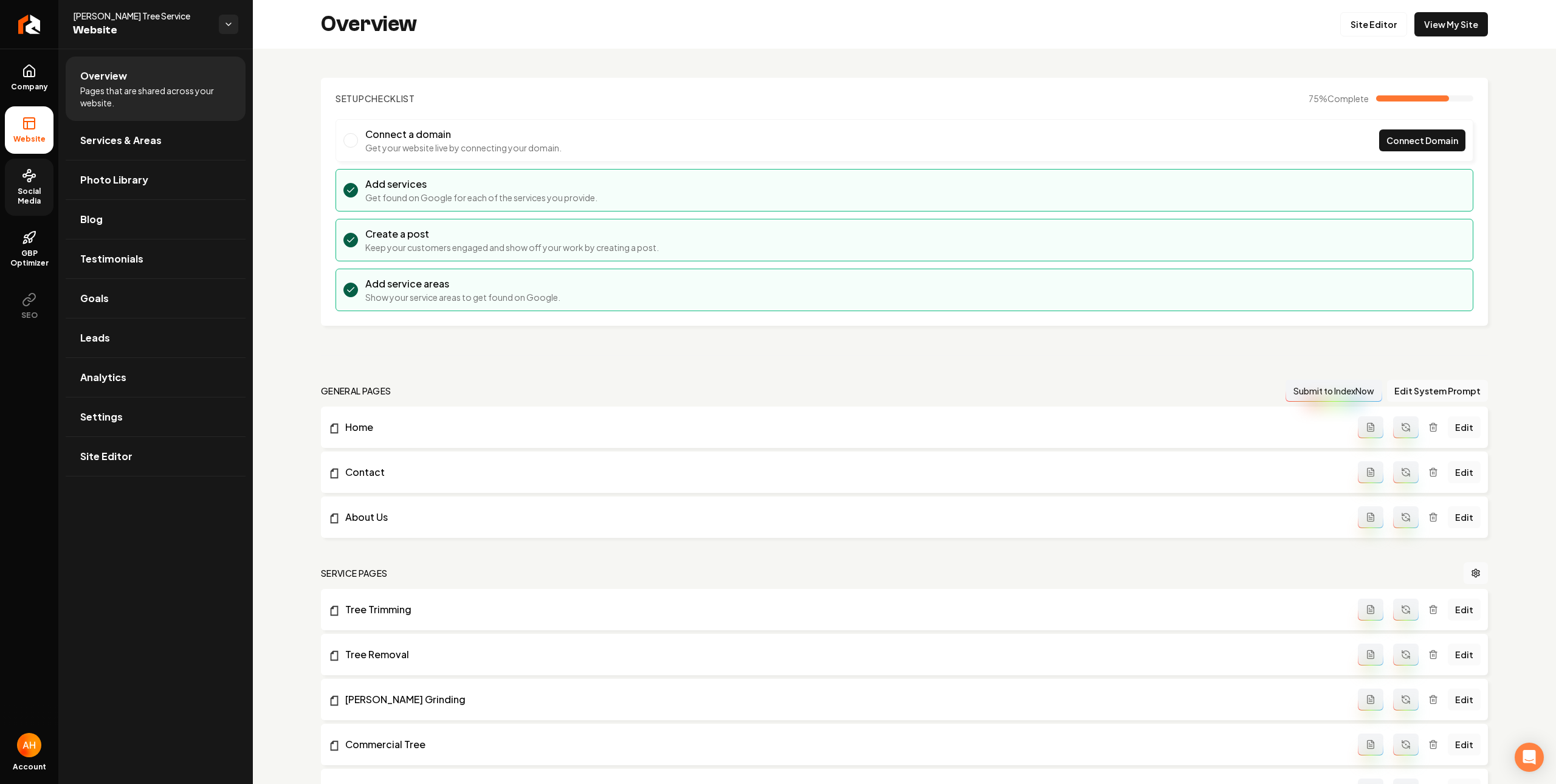
click at [34, 190] on span "Social Media" at bounding box center [29, 196] width 48 height 20
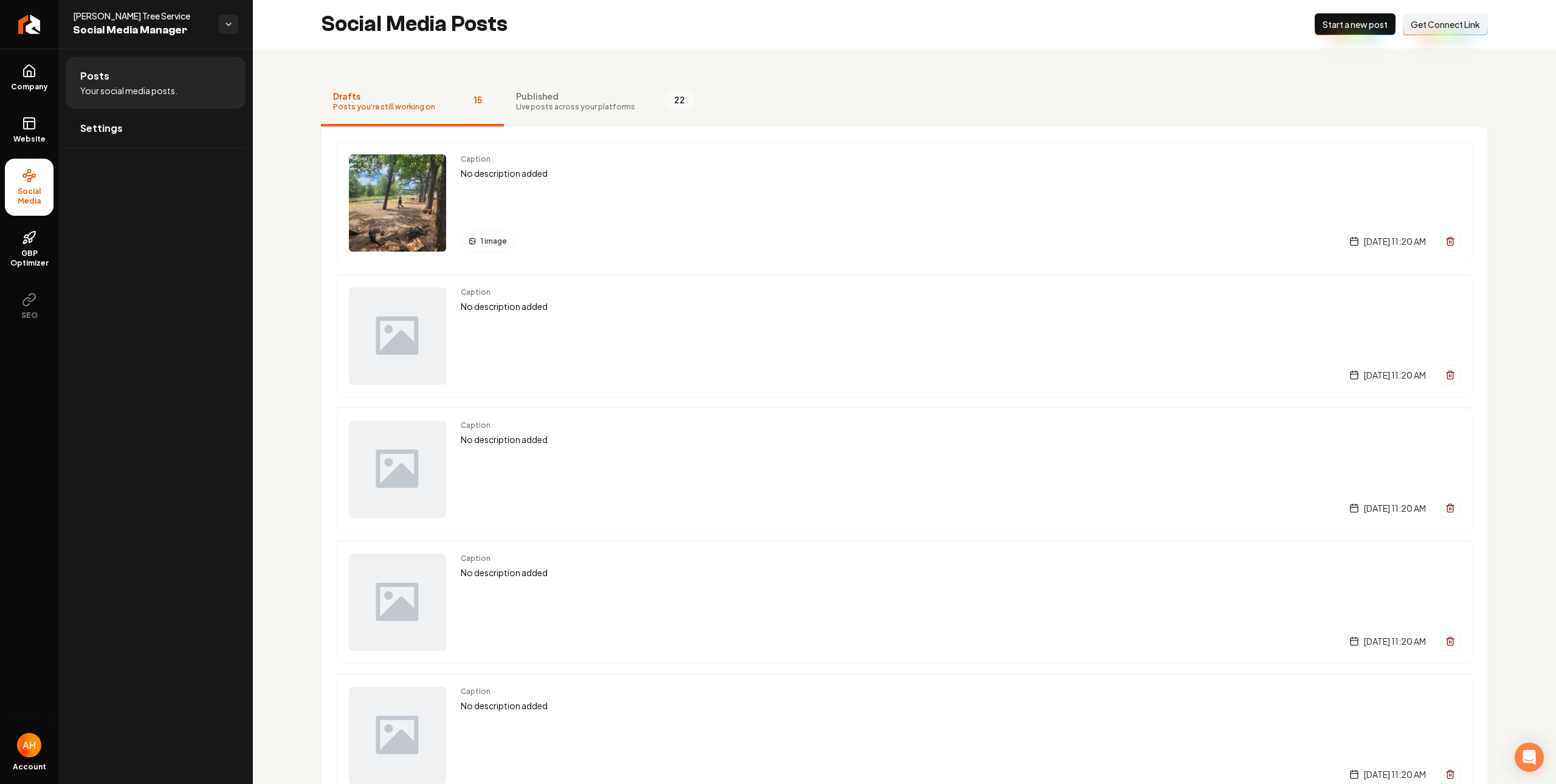
click at [600, 85] on button "Published Live posts across your platforms 22" at bounding box center [605, 102] width 203 height 48
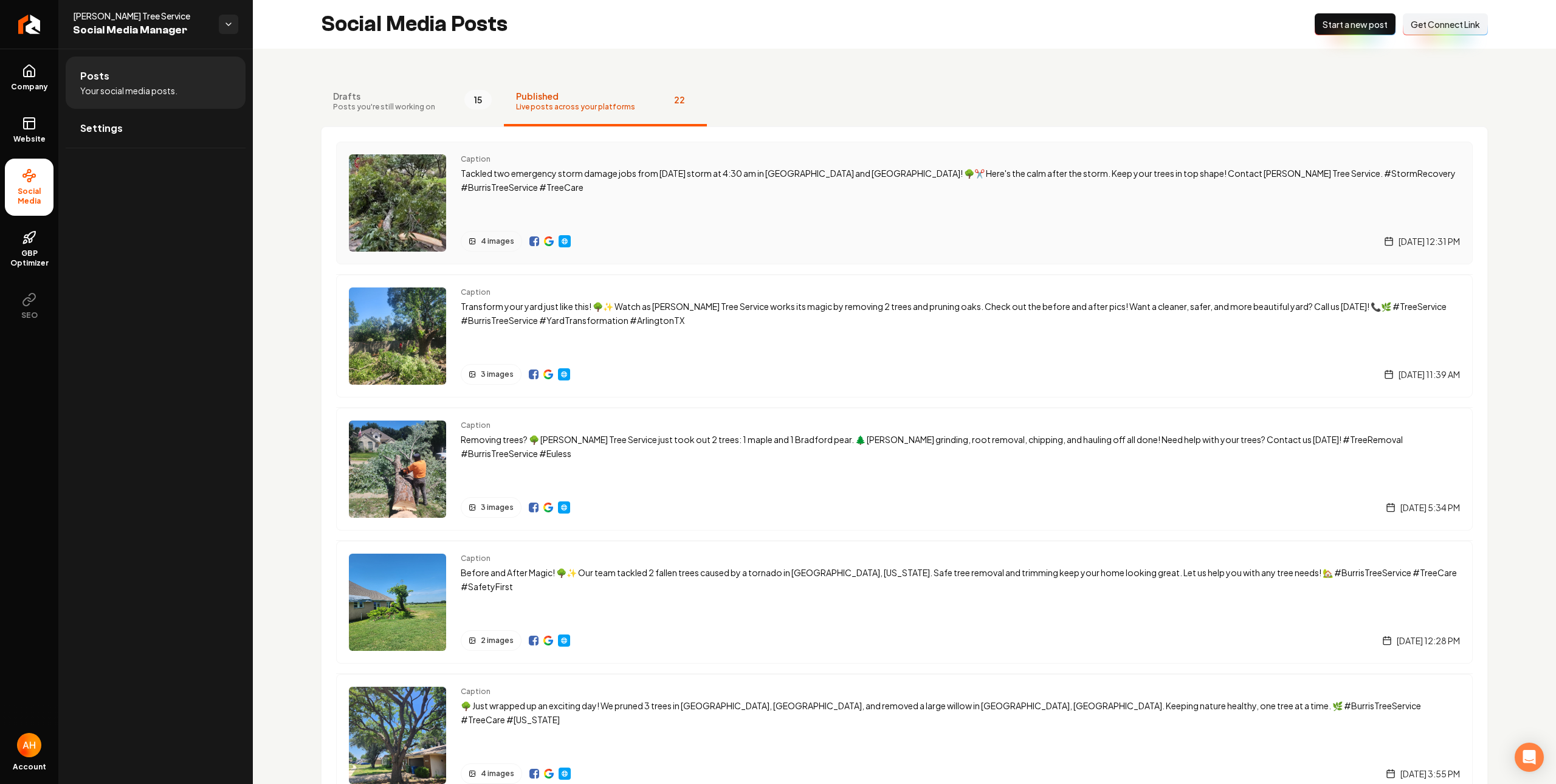
click at [579, 177] on p "Tackled two emergency storm damage jobs from Monday's storm at 4:30 am in Arlin…" at bounding box center [960, 181] width 999 height 28
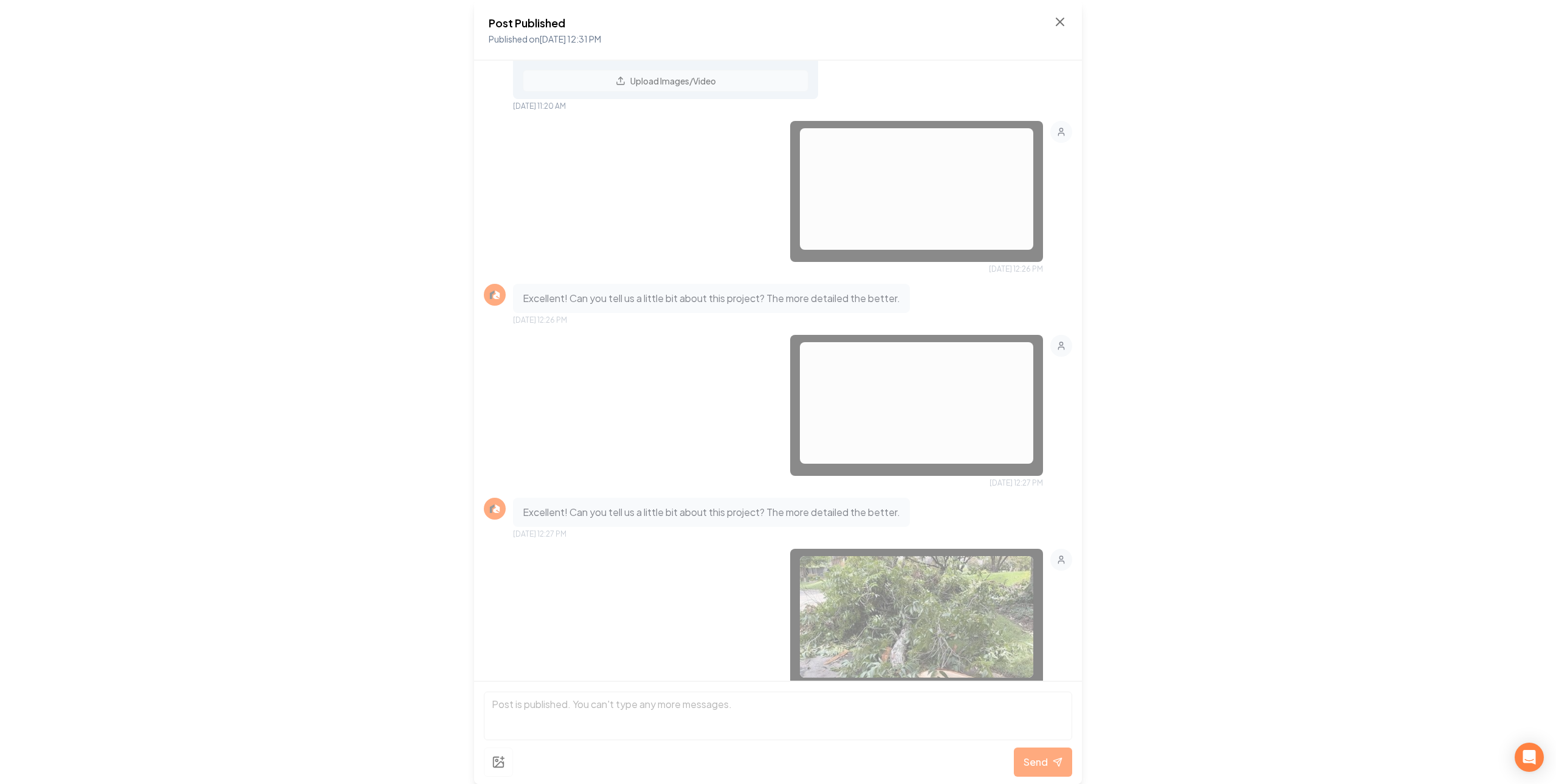
scroll to position [149, 0]
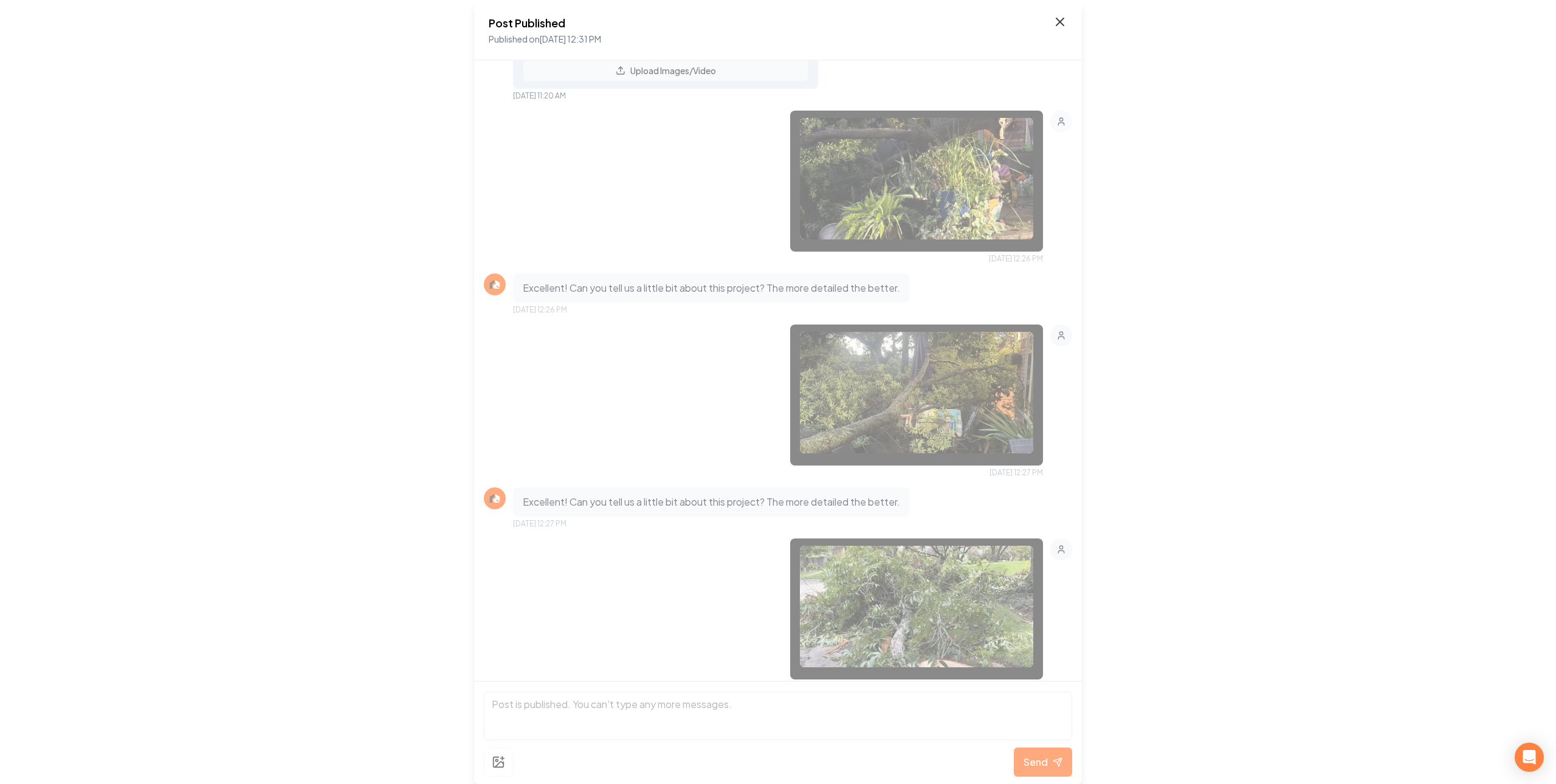
click at [1055, 29] on icon at bounding box center [1059, 22] width 15 height 15
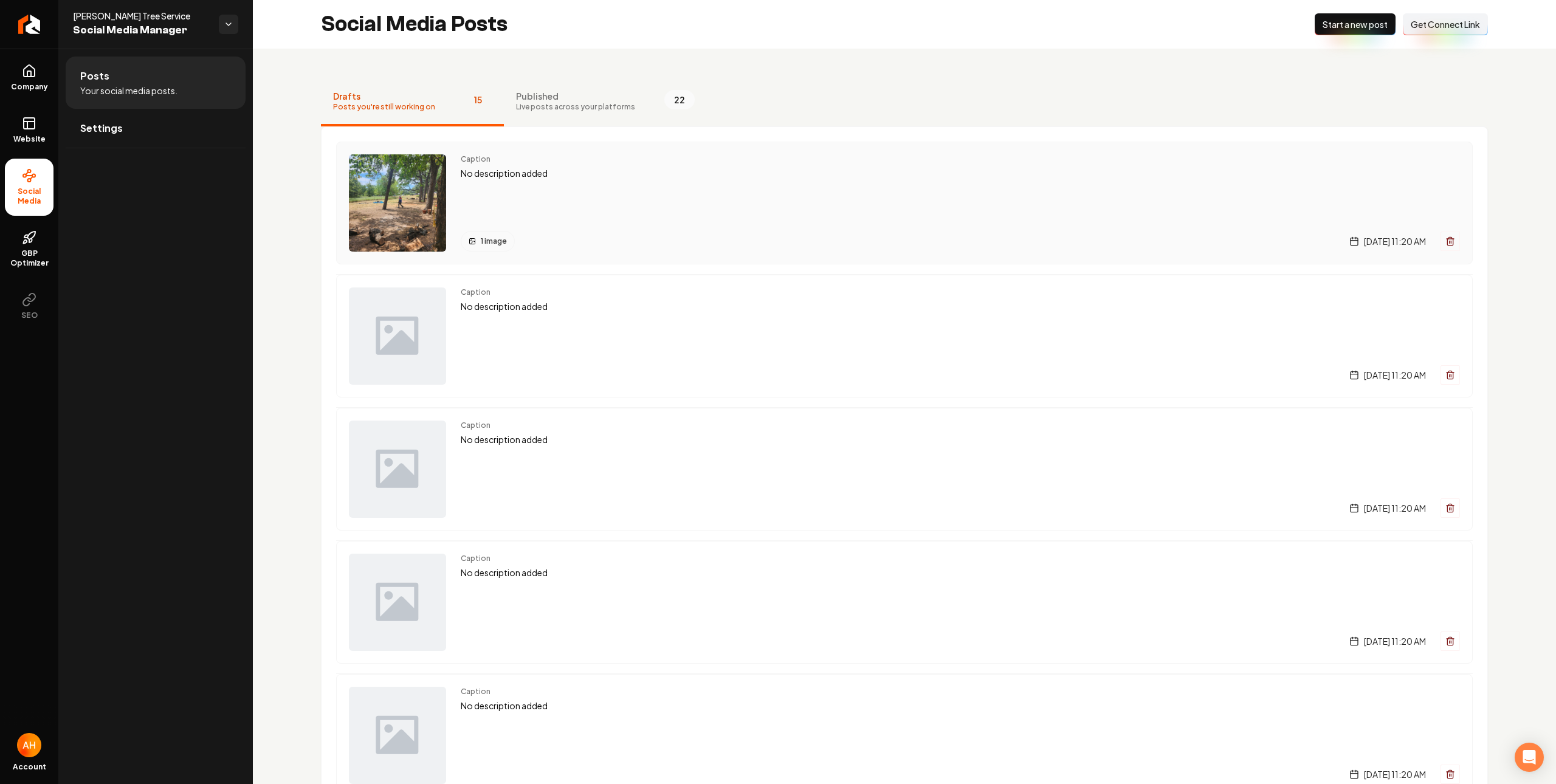
click at [509, 169] on p "No description added" at bounding box center [960, 174] width 999 height 14
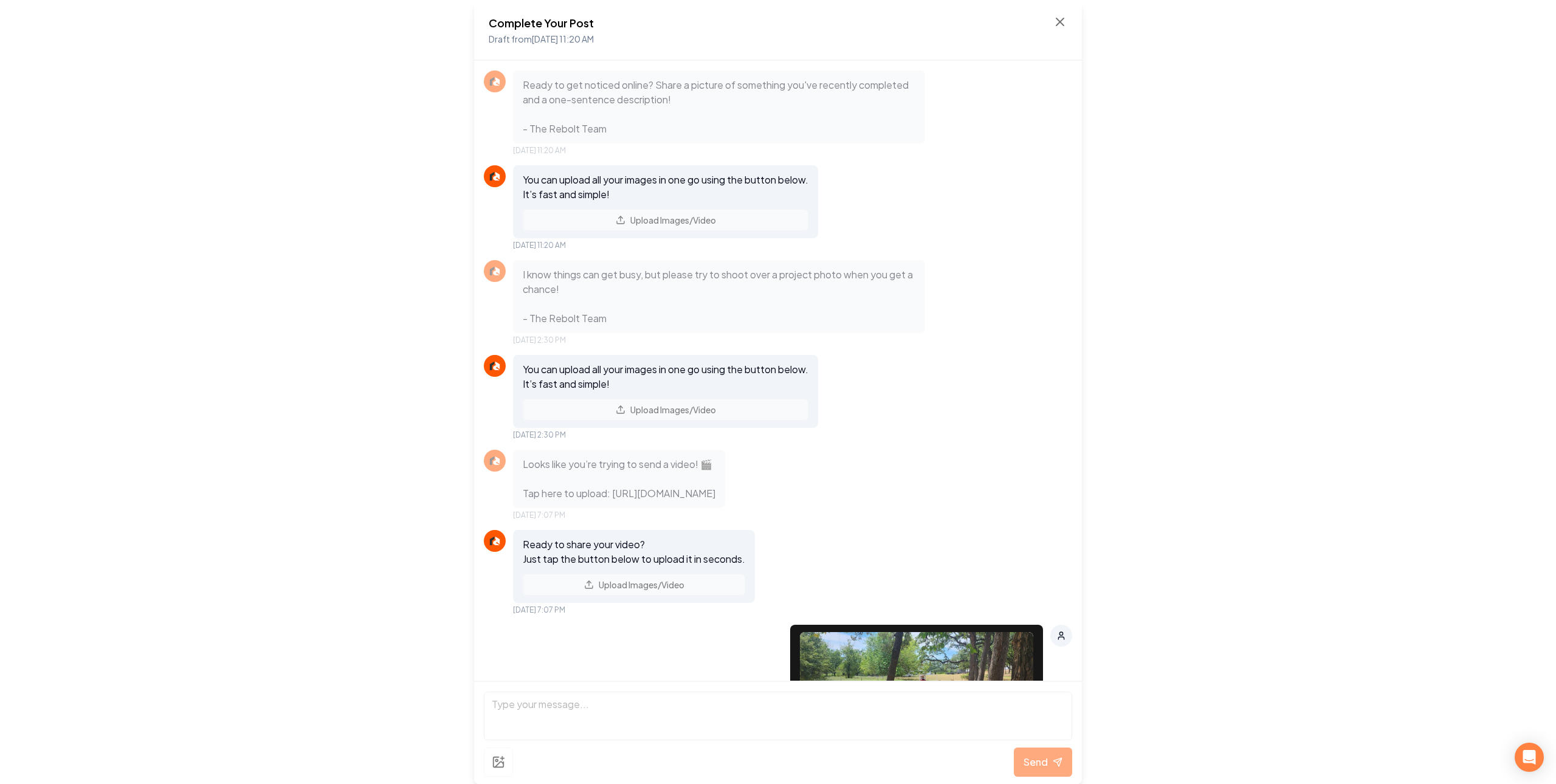
scroll to position [362, 0]
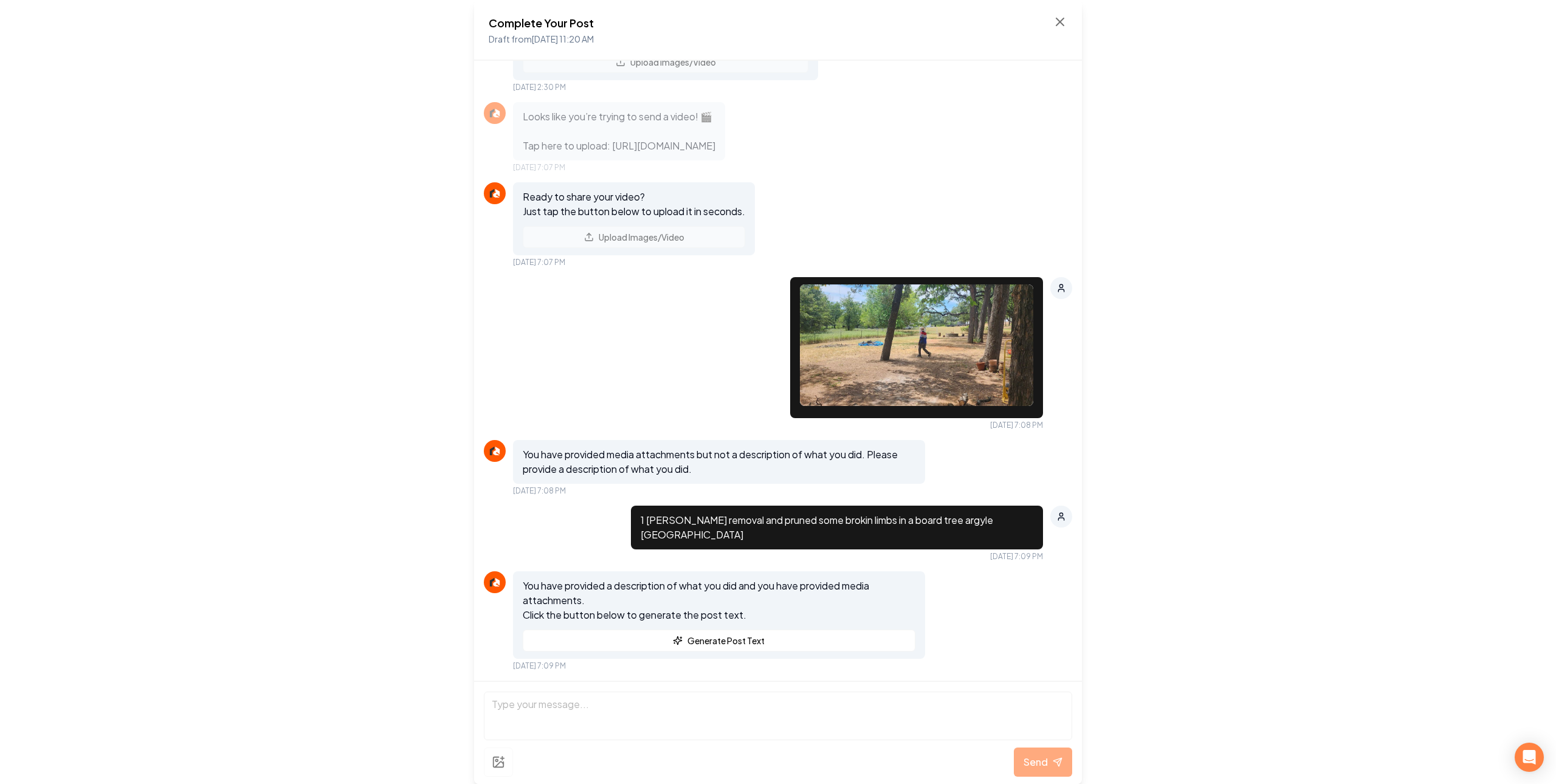
click at [1068, 19] on div "Complete Your Post Draft from Aug 12, 2025 11:20 AM" at bounding box center [777, 30] width 608 height 61
click at [1063, 22] on icon at bounding box center [1059, 22] width 15 height 15
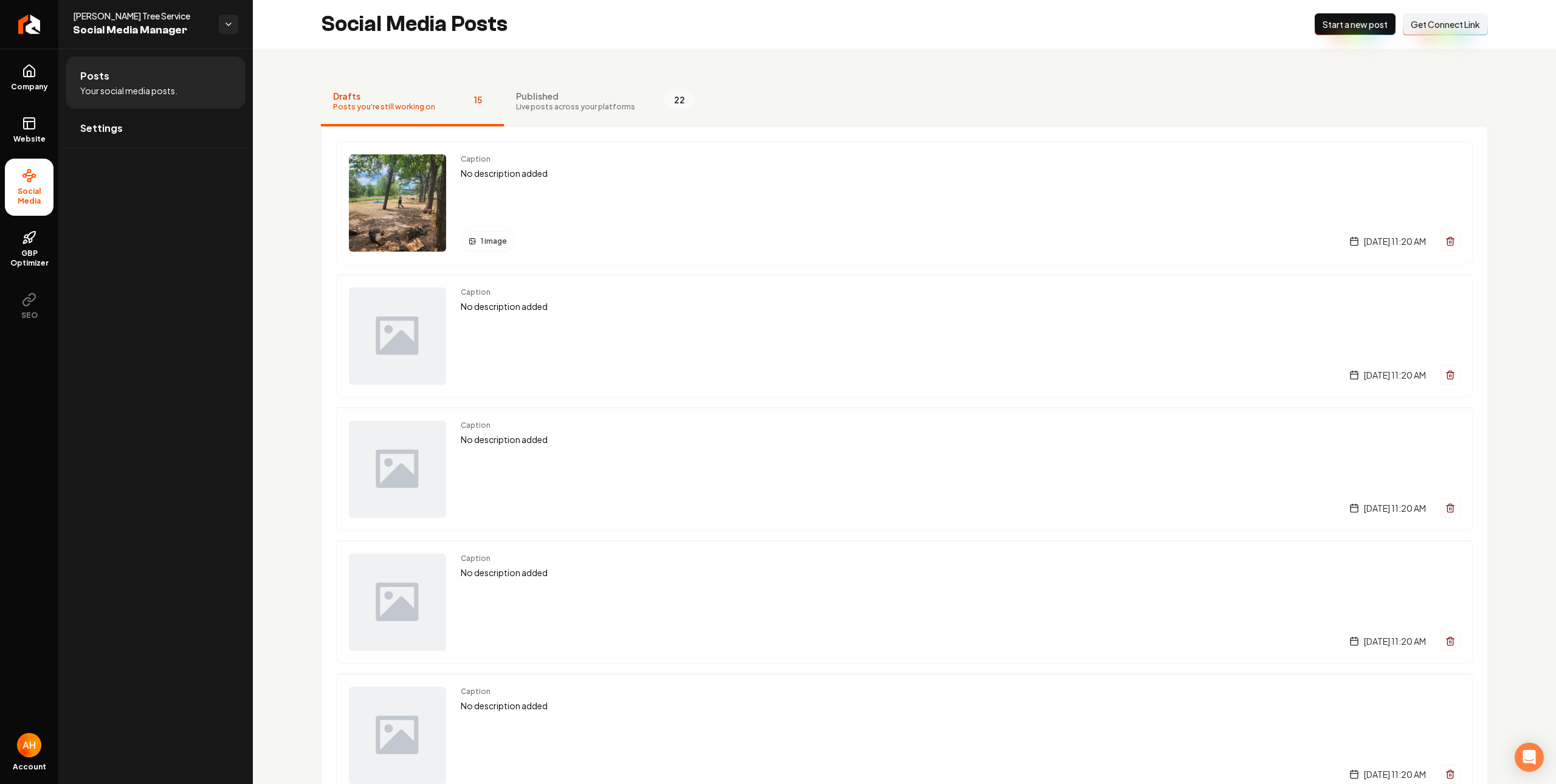
click at [598, 96] on span "Published" at bounding box center [575, 96] width 119 height 13
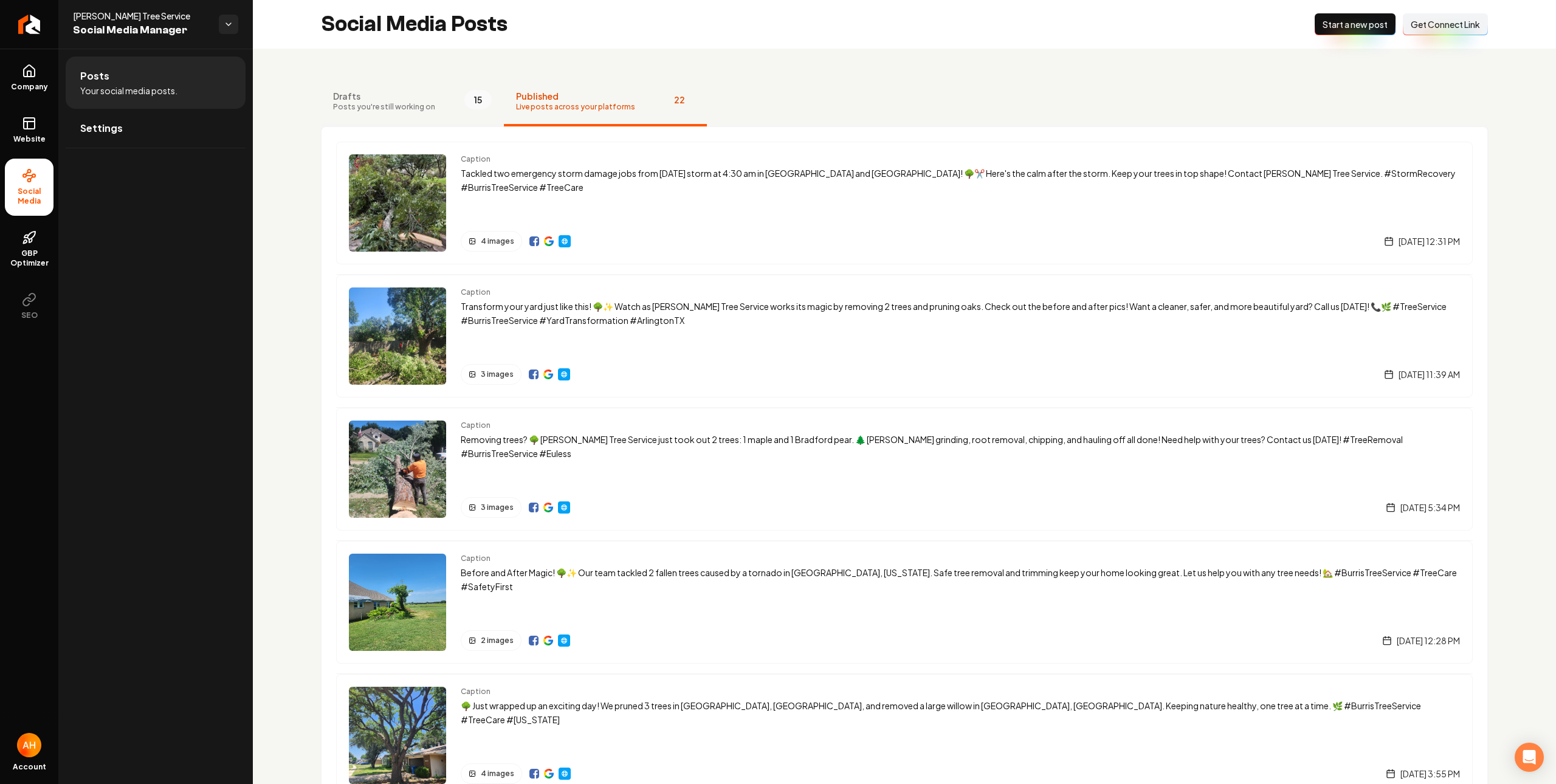
drag, startPoint x: 407, startPoint y: 113, endPoint x: 436, endPoint y: 141, distance: 40.3
click at [407, 113] on button "Drafts Posts you're still working on 15" at bounding box center [412, 102] width 183 height 48
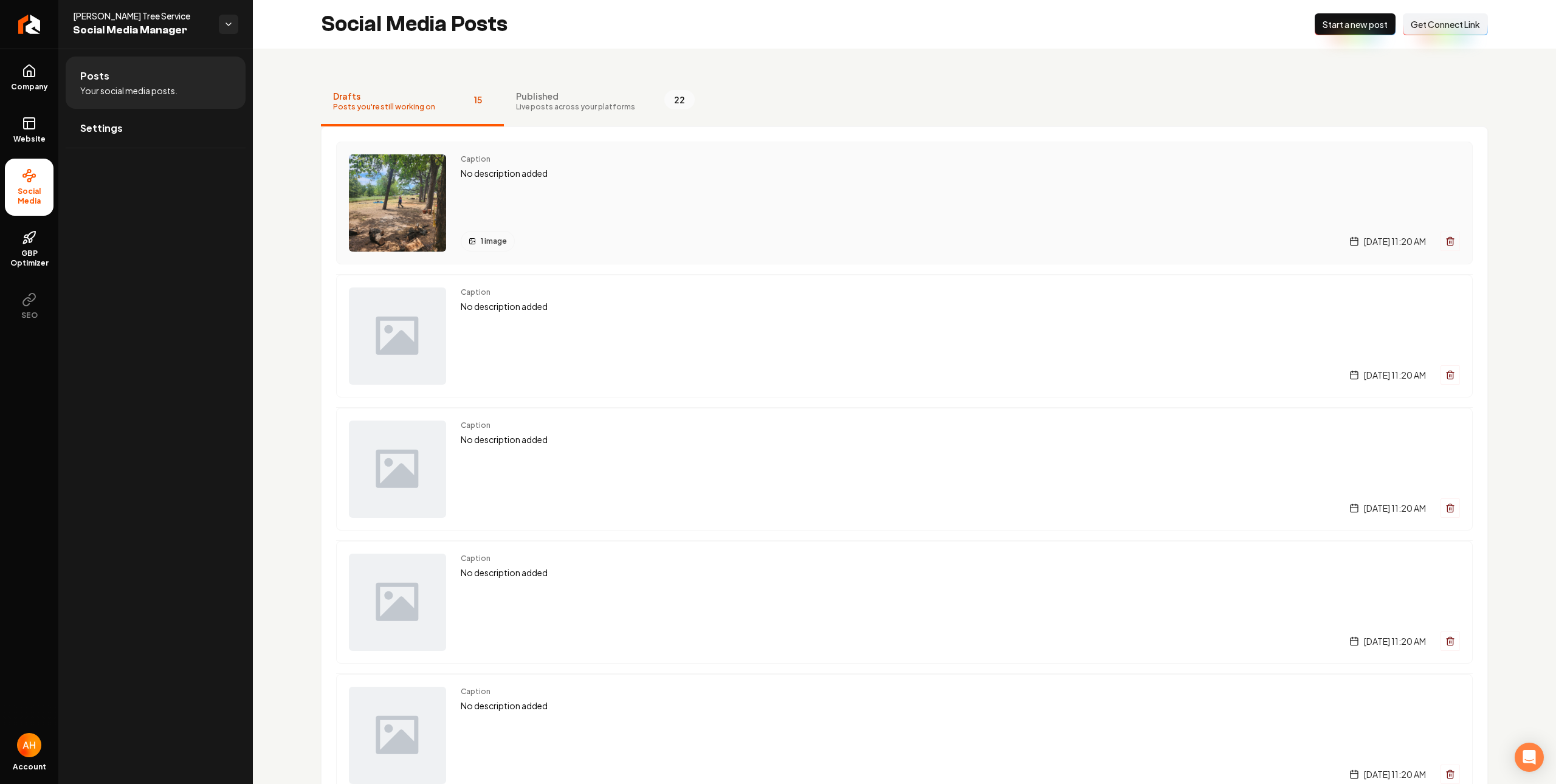
click at [556, 188] on div "Caption No description added 1 image Tuesday, August 12, 2025 | 11:20 AM" at bounding box center [960, 202] width 999 height 97
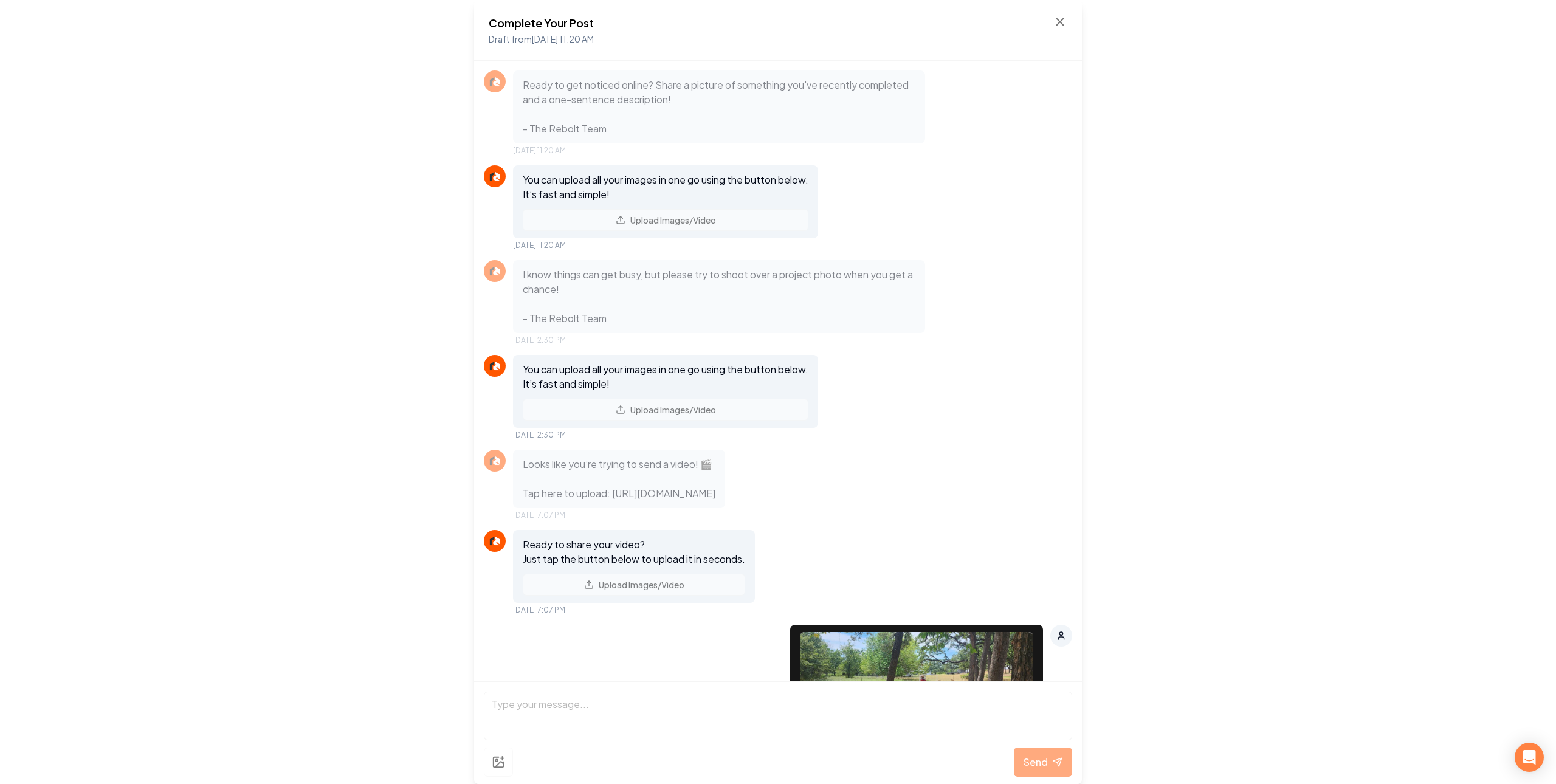
scroll to position [362, 0]
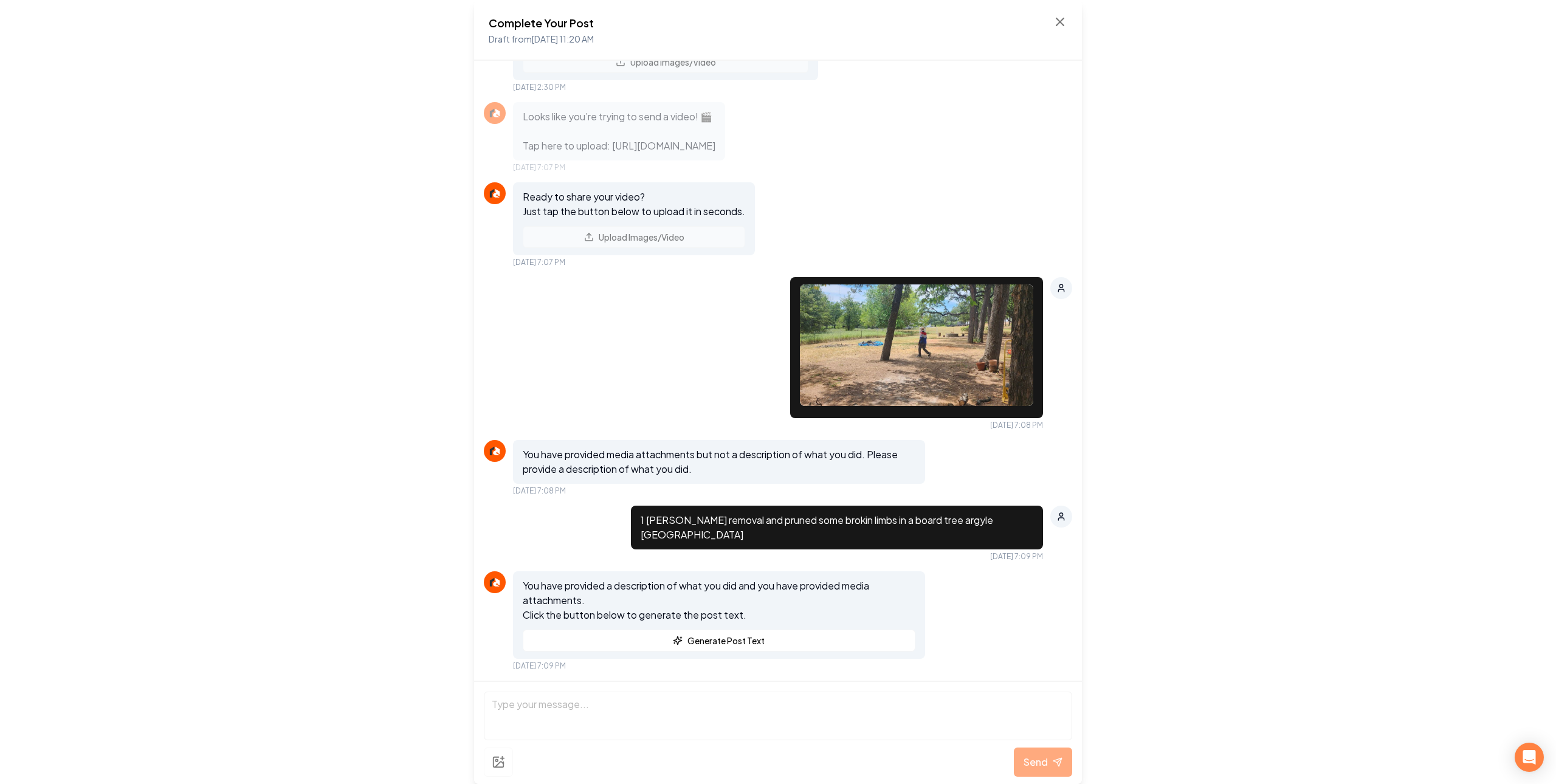
click at [800, 327] on img at bounding box center [916, 345] width 233 height 121
click at [831, 335] on img at bounding box center [916, 345] width 233 height 121
click at [302, 200] on div "Complete Your Post Draft from Aug 12, 2025 11:20 AM Ready to get noticed online…" at bounding box center [778, 392] width 1556 height 784
click at [1049, 26] on div "Complete Your Post Draft from Aug 12, 2025 11:20 AM" at bounding box center [778, 30] width 579 height 31
click at [1054, 21] on icon at bounding box center [1059, 22] width 15 height 15
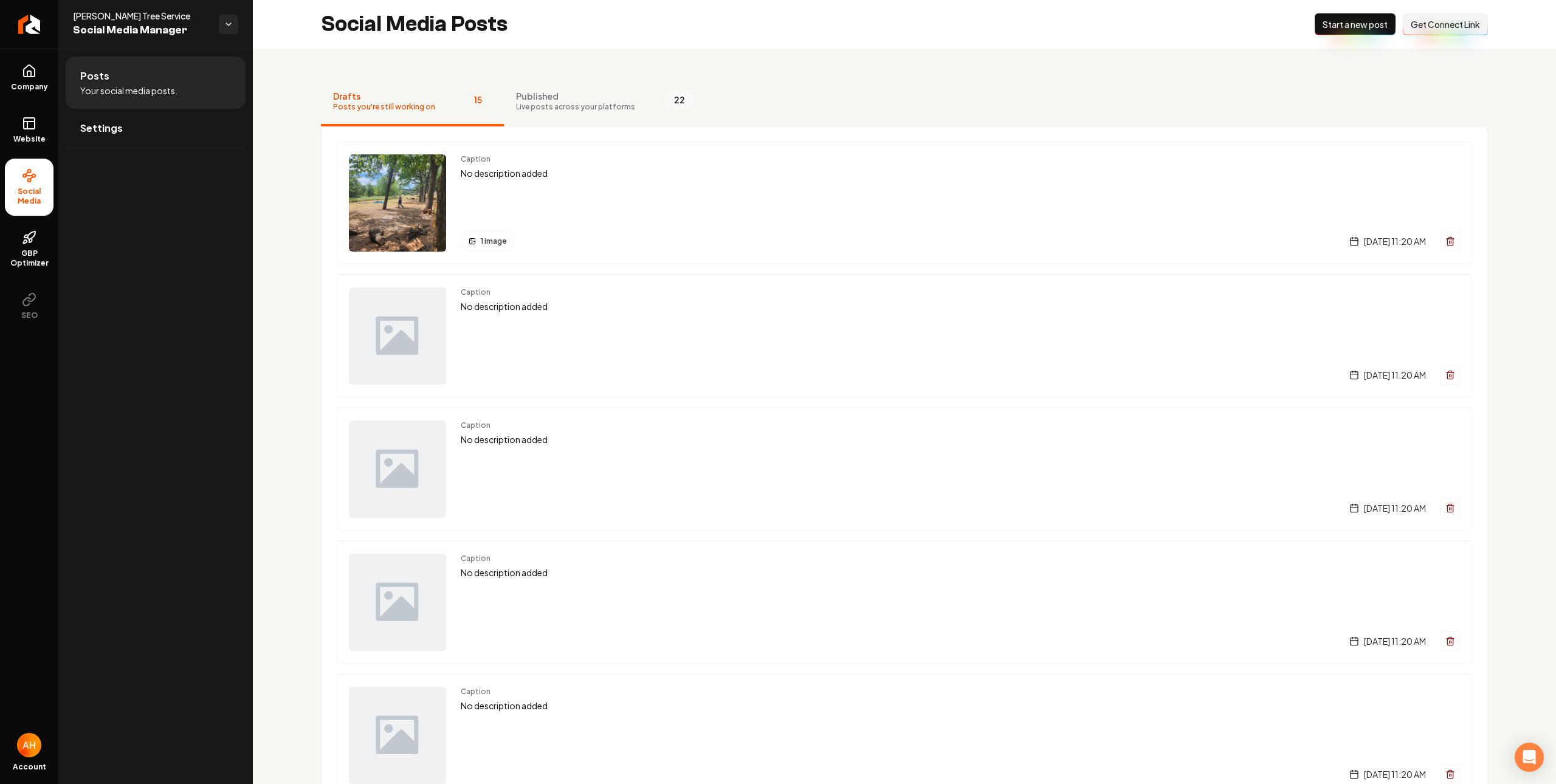
click at [819, 33] on div "Social Media Posts New Post Start a new post Connect Link Get Connect Link" at bounding box center [904, 24] width 1303 height 48
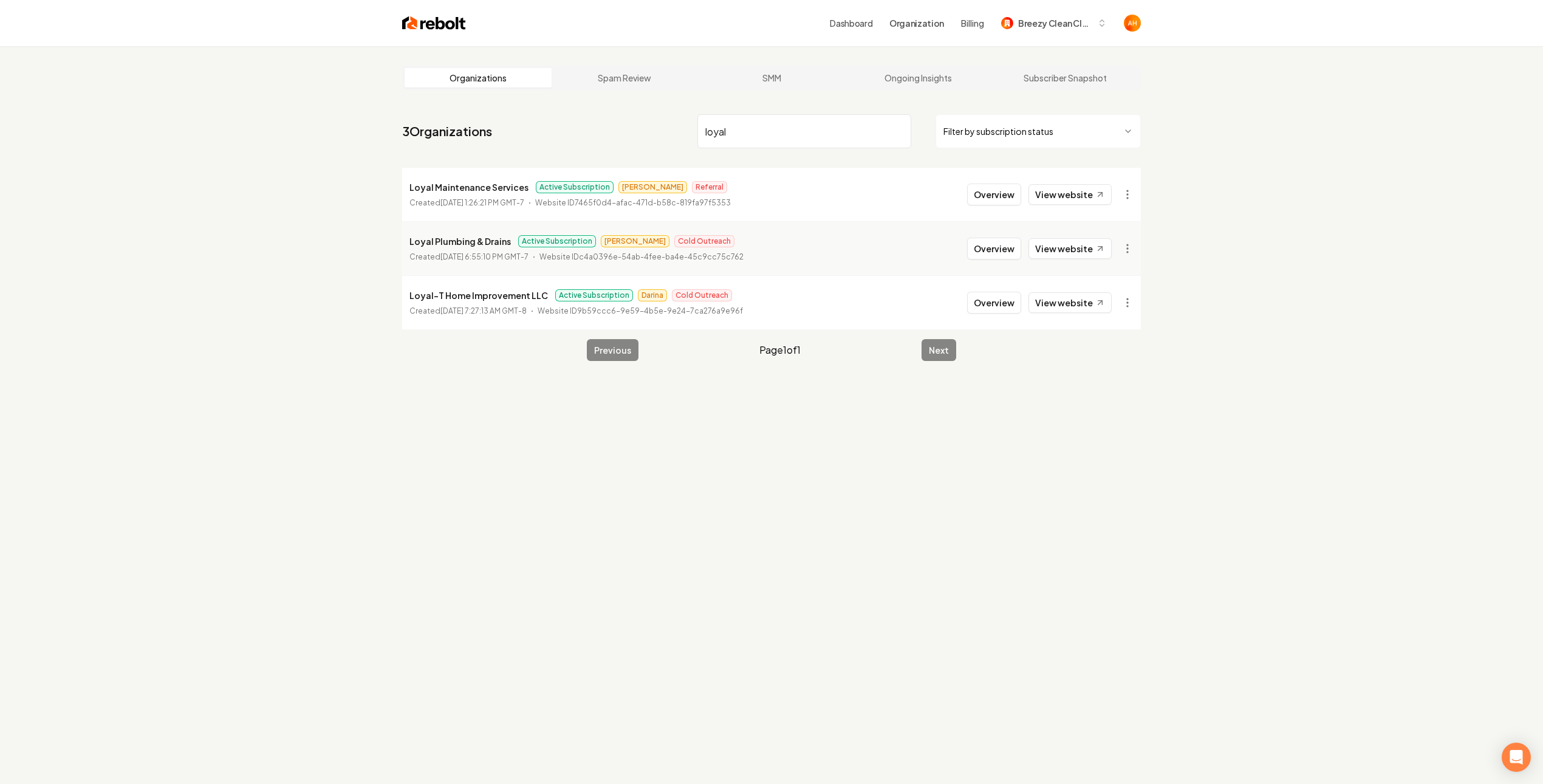
type input "loyal"
click at [994, 197] on button "Overview" at bounding box center [993, 195] width 54 height 22
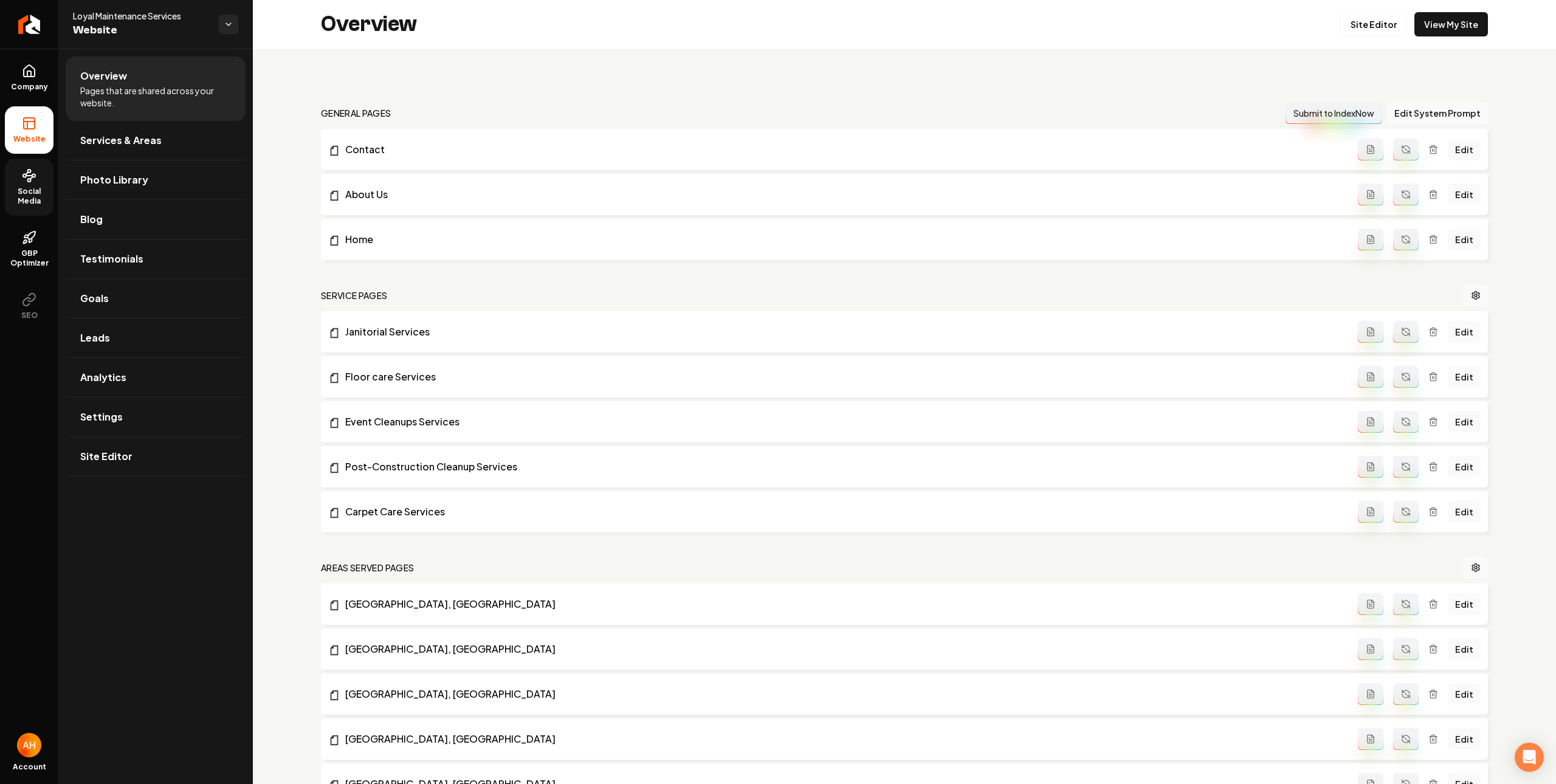
click at [23, 177] on circle at bounding box center [25, 176] width 3 height 3
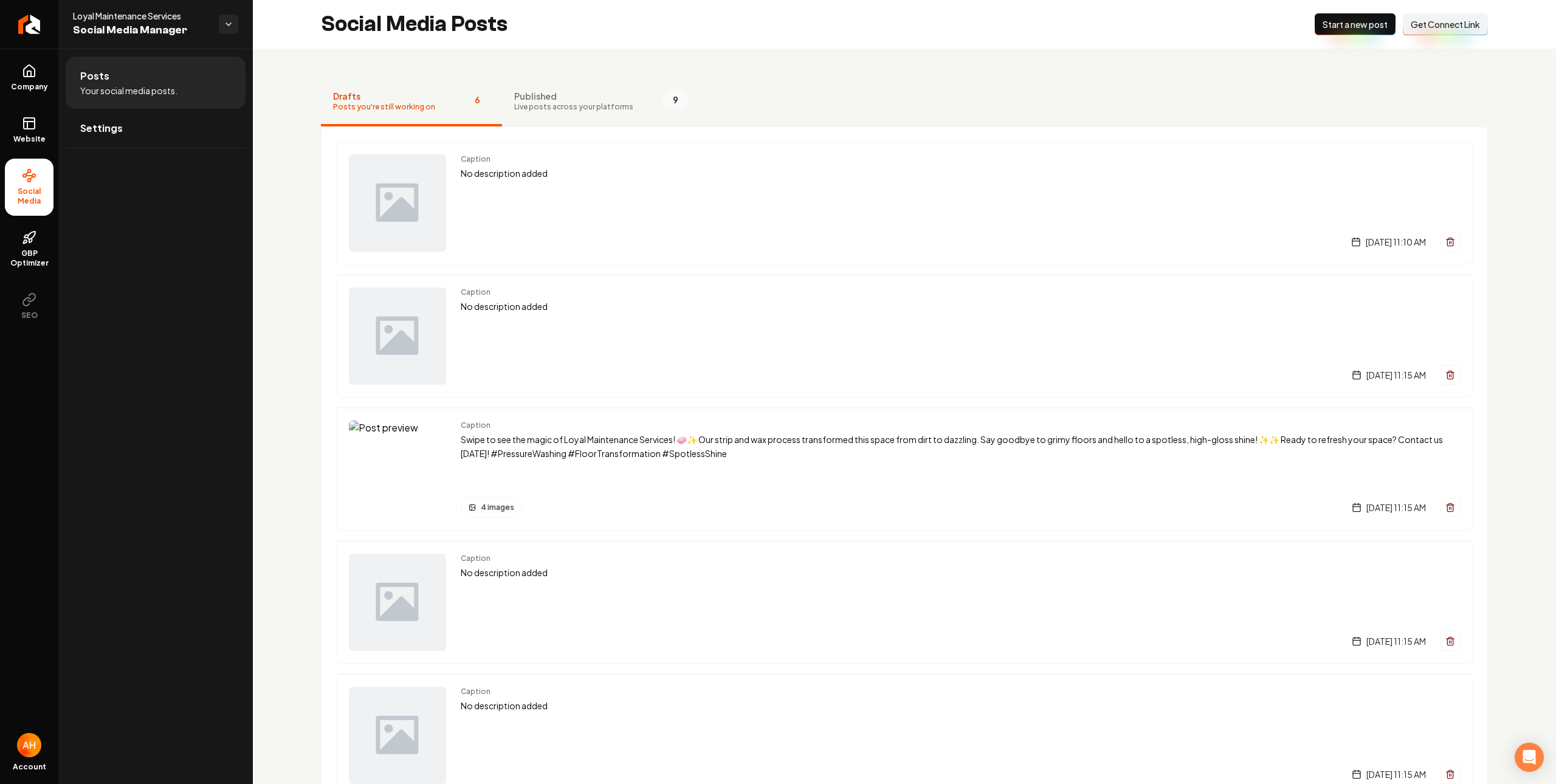
click at [639, 102] on button "Published Live posts across your platforms 9" at bounding box center [601, 102] width 198 height 48
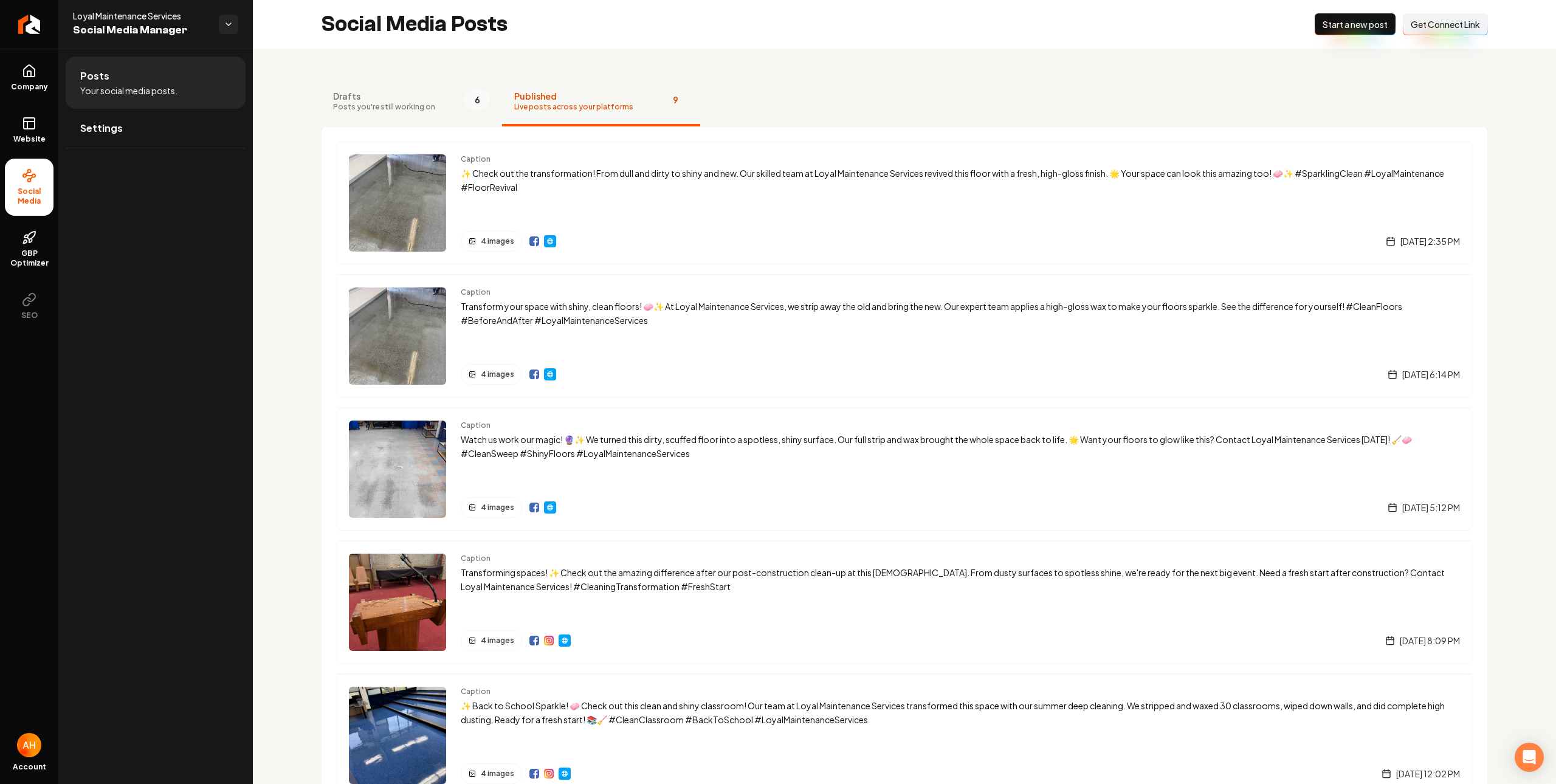
click at [440, 100] on button "Drafts Posts you're still working on 6" at bounding box center [411, 102] width 181 height 48
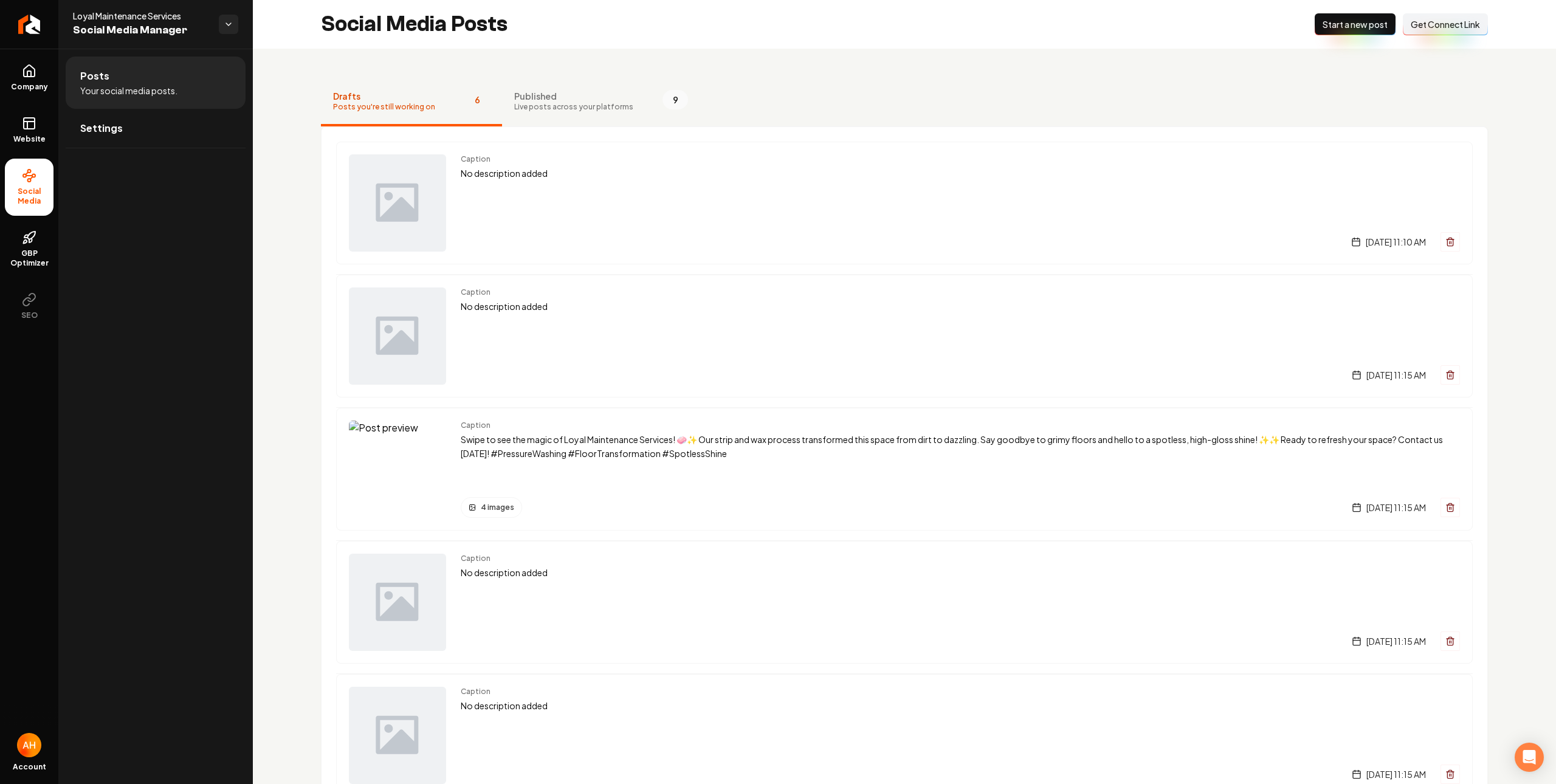
click at [1427, 34] on button "Connect Link Get Connect Link" at bounding box center [1445, 24] width 85 height 22
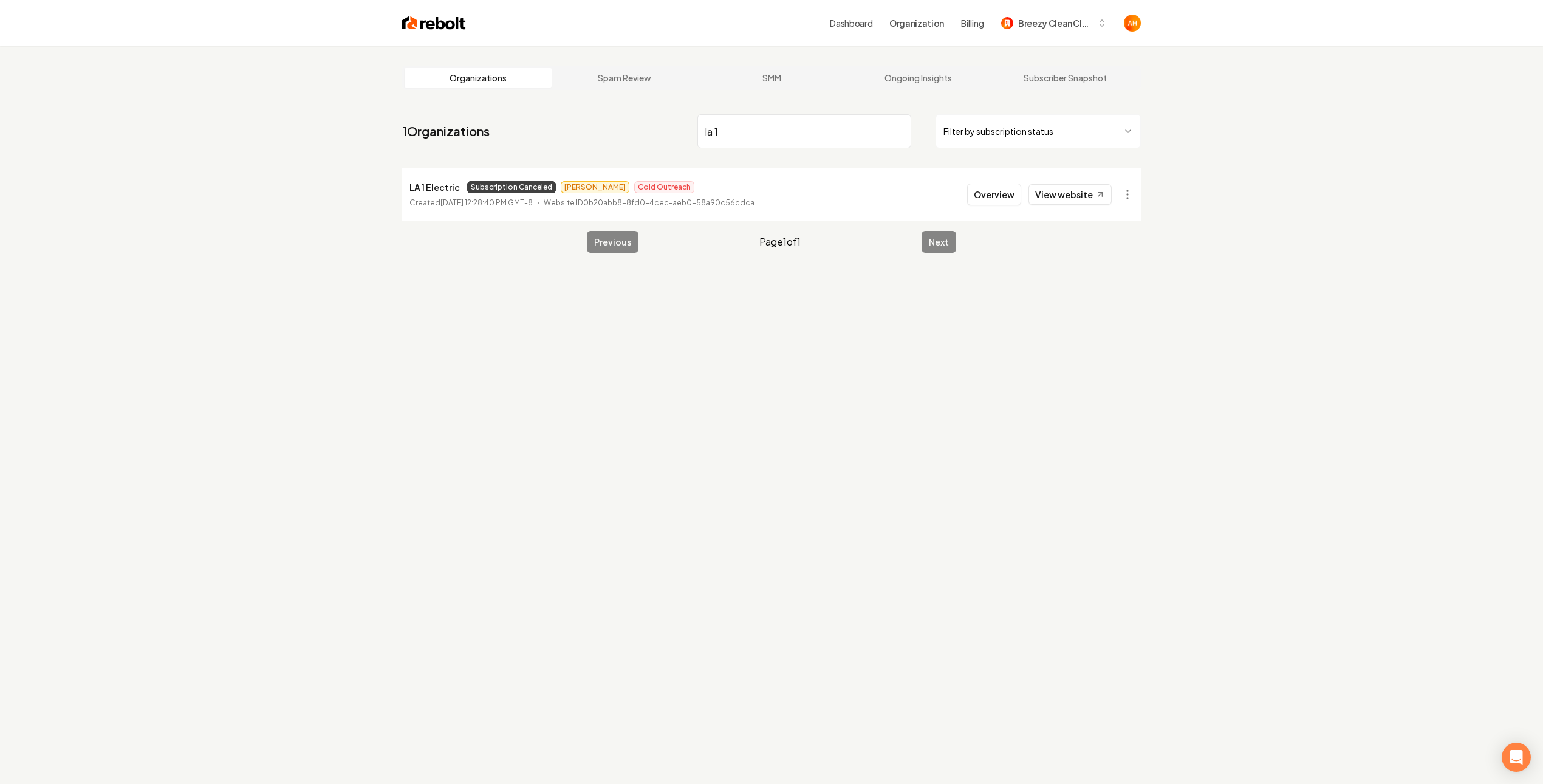
type input "la 1"
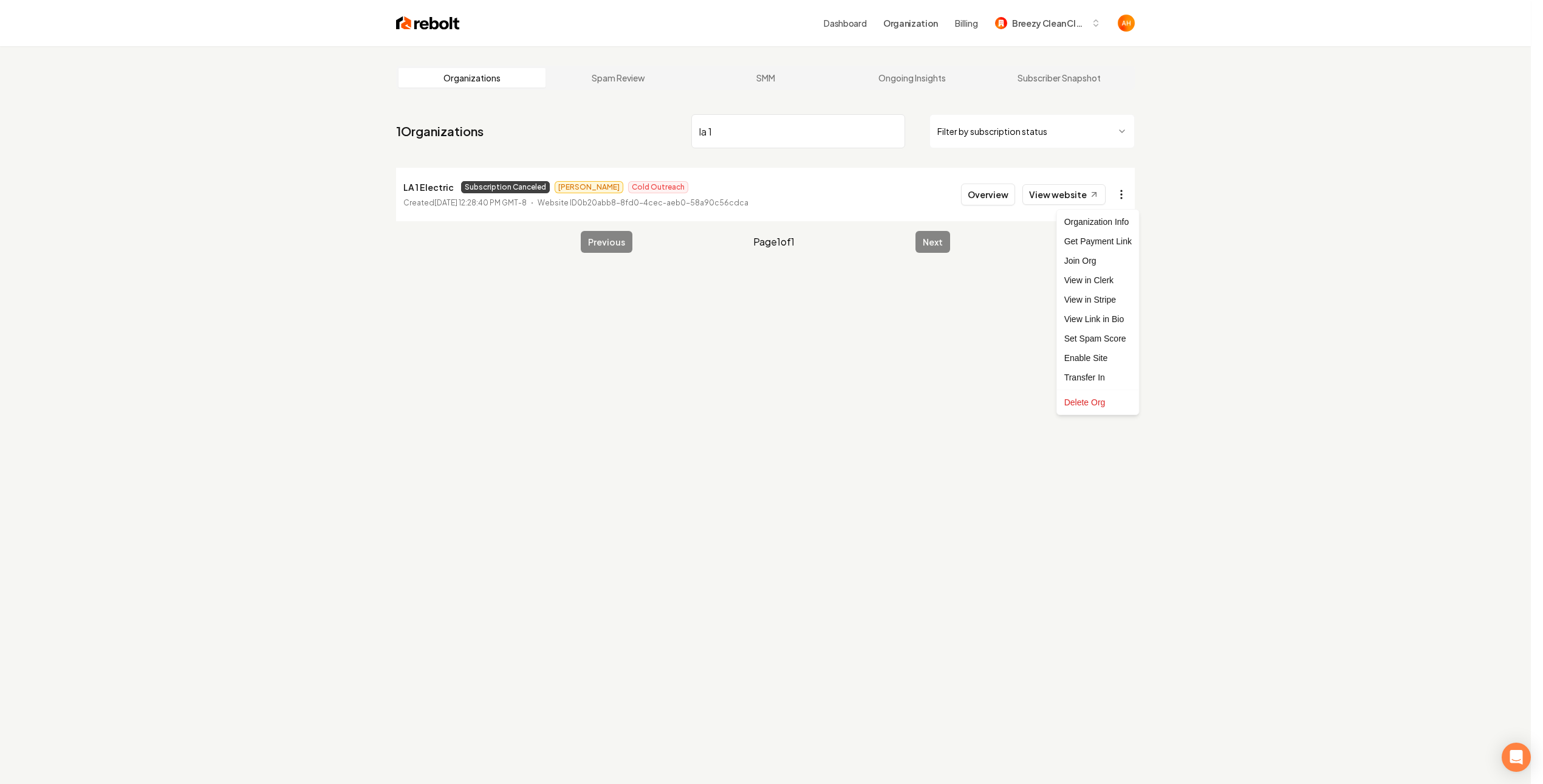
click at [1120, 192] on html "Dashboard Organization Billing Breezy Clean Cleaning Organizations Spam Review …" at bounding box center [772, 392] width 1543 height 784
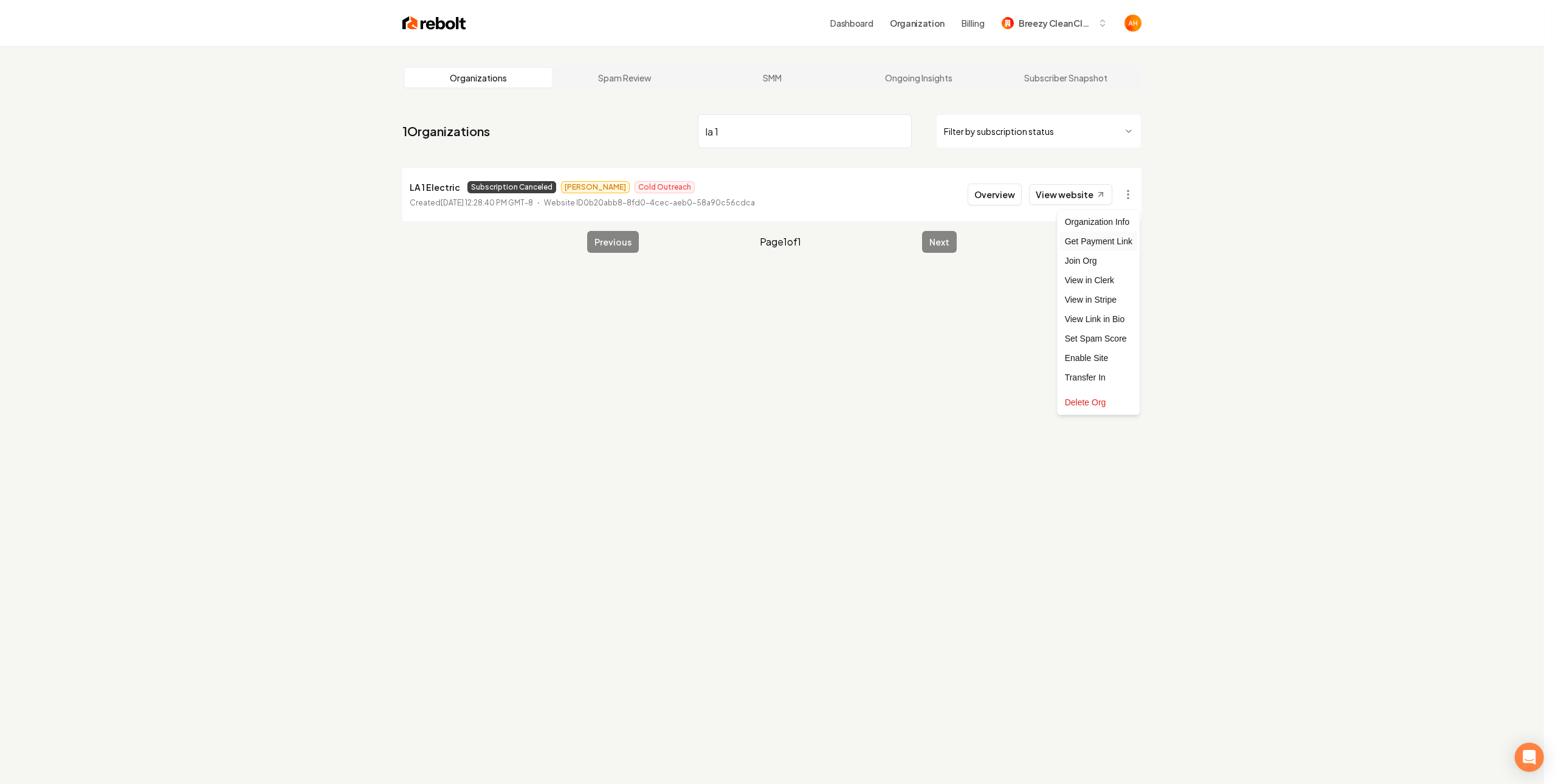
click at [1095, 242] on div "Get Payment Link" at bounding box center [1099, 241] width 77 height 20
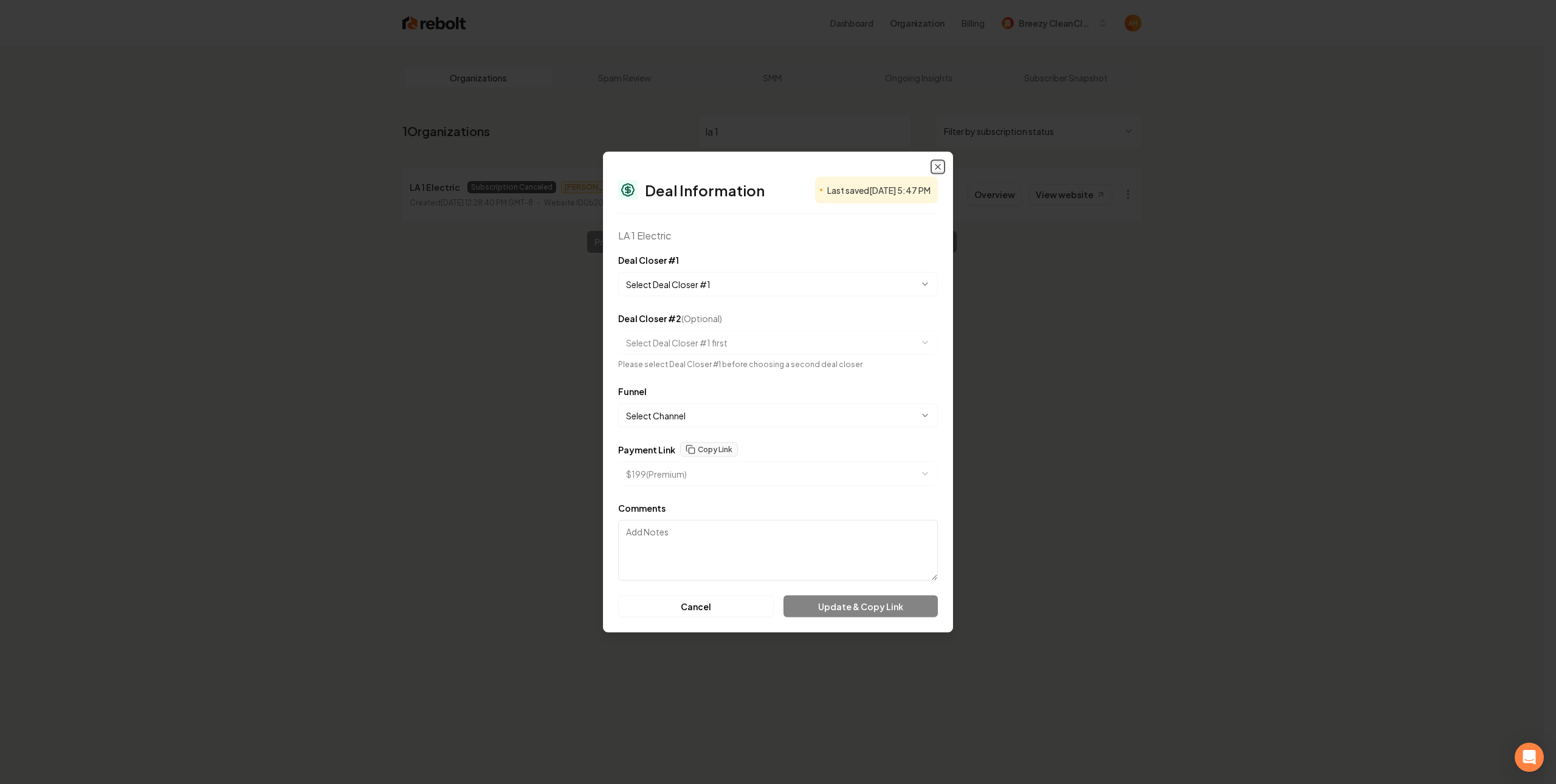
select select "**********"
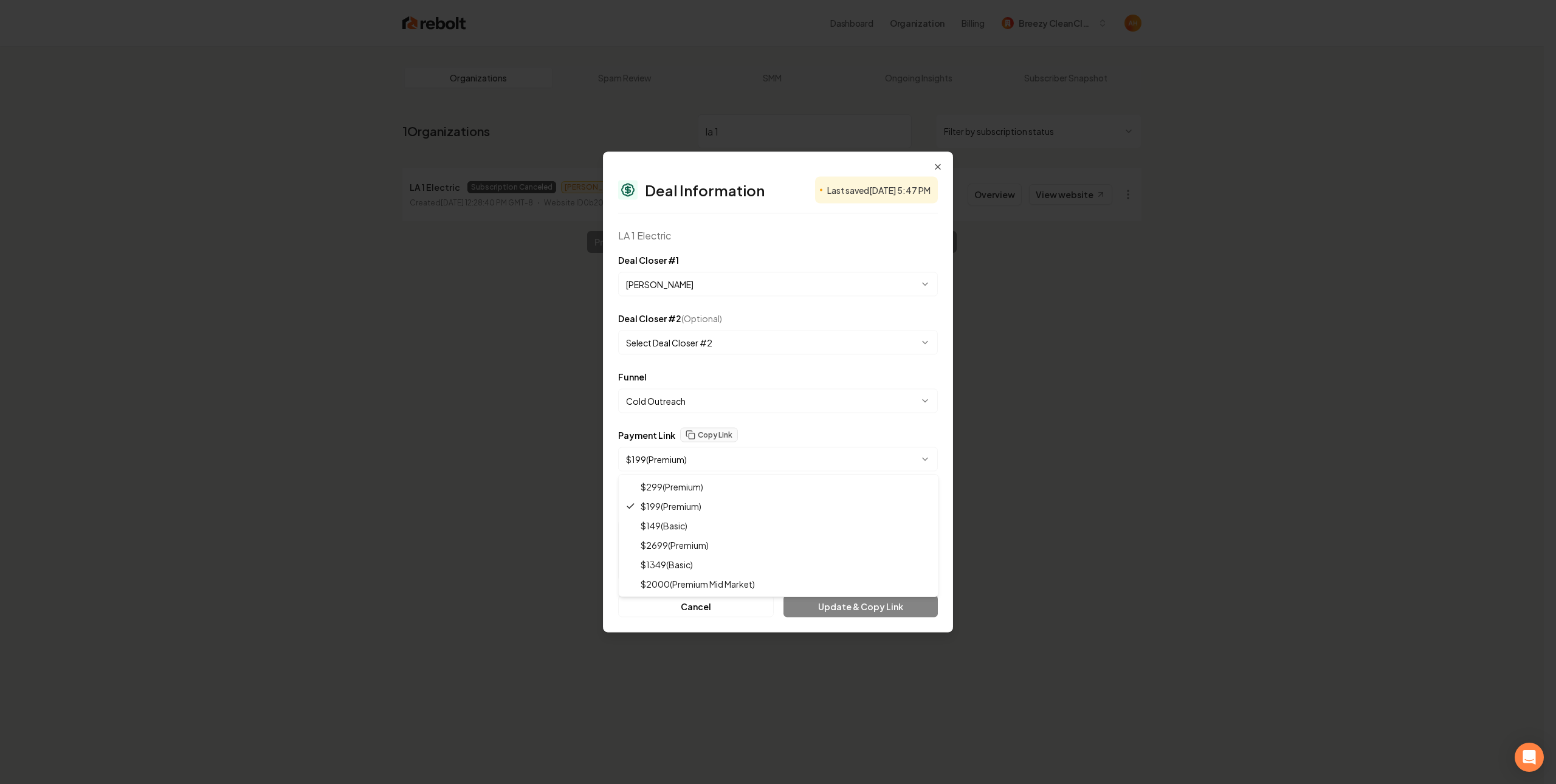
click at [732, 454] on body "**********" at bounding box center [772, 392] width 1543 height 784
select select "**********"
click at [726, 432] on button "Copy Link" at bounding box center [709, 435] width 58 height 15
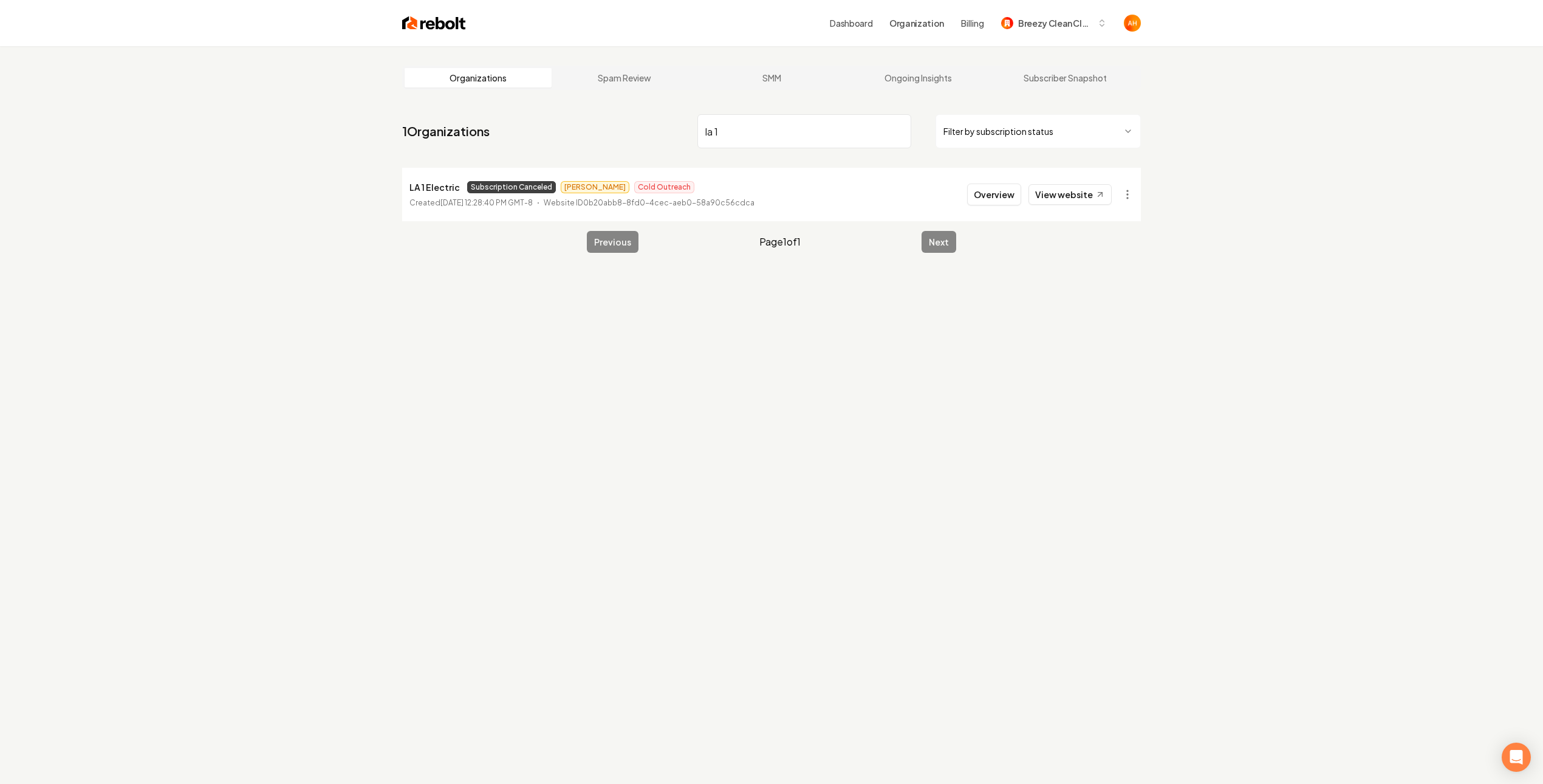
click at [749, 128] on input "la 1" at bounding box center [804, 131] width 214 height 34
click at [1080, 203] on link "View website" at bounding box center [1070, 195] width 83 height 20
click at [739, 140] on input "esp clean" at bounding box center [804, 131] width 214 height 34
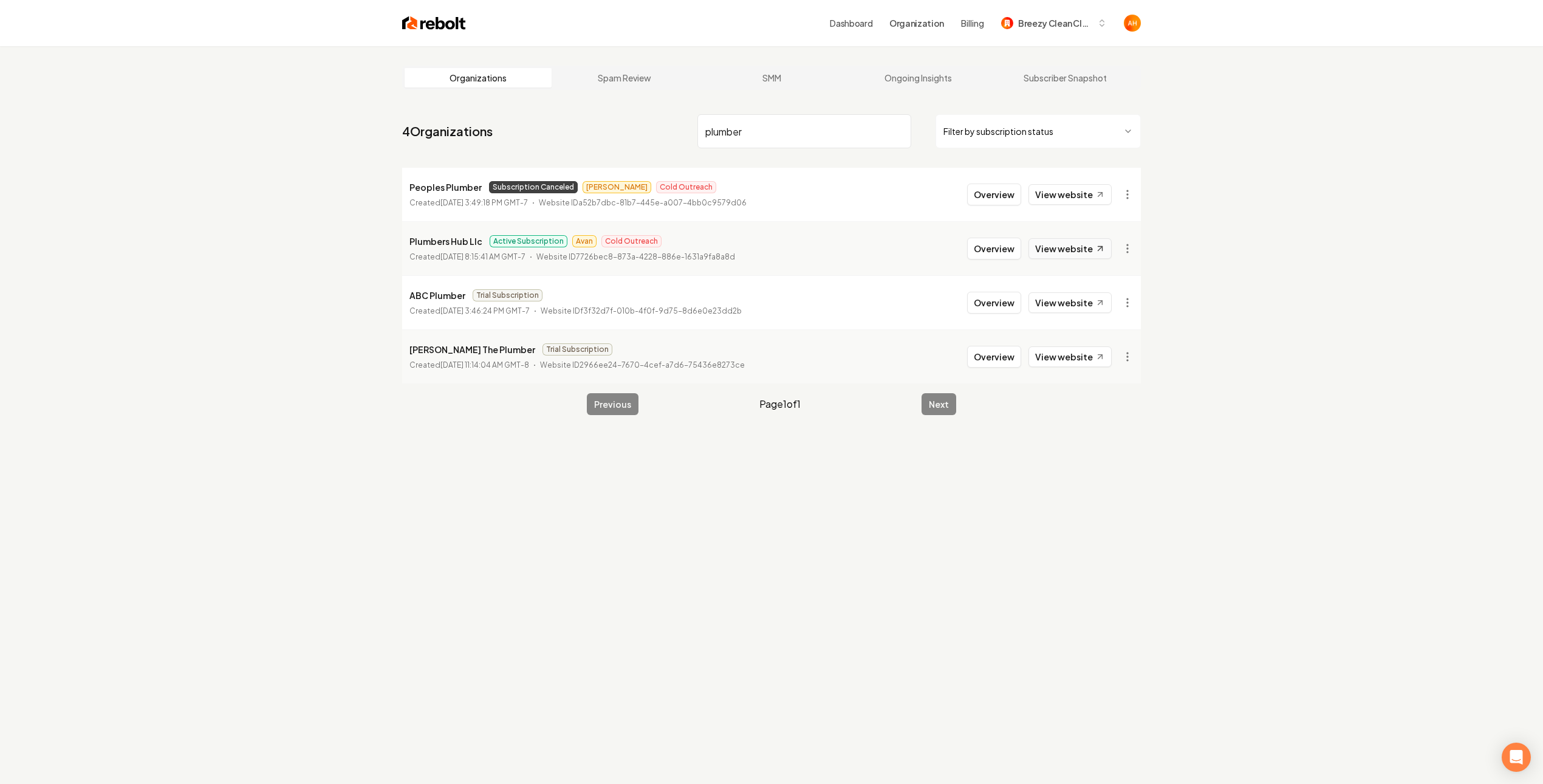
type input "plumber"
click at [1051, 249] on link "View website" at bounding box center [1070, 249] width 83 height 20
click at [439, 236] on p "Plumbers Hub Llc" at bounding box center [446, 241] width 73 height 15
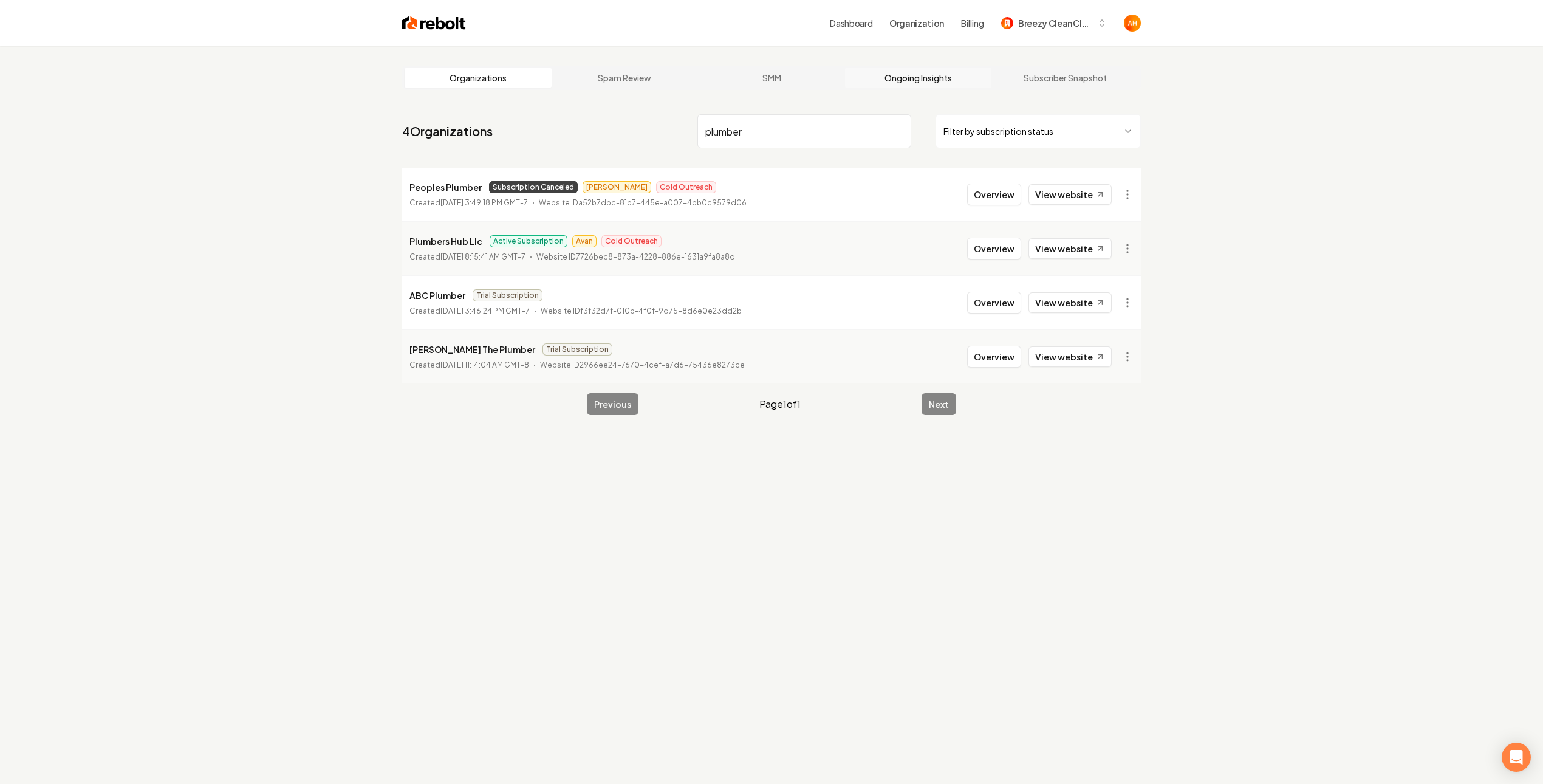
drag, startPoint x: 912, startPoint y: 59, endPoint x: 906, endPoint y: 68, distance: 10.8
click at [912, 59] on main "Organizations Spam Review SMM Ongoing Insights Subscriber Snapshot 4 Organizati…" at bounding box center [772, 240] width 778 height 388
click at [904, 72] on link "Ongoing Insights" at bounding box center [918, 77] width 147 height 20
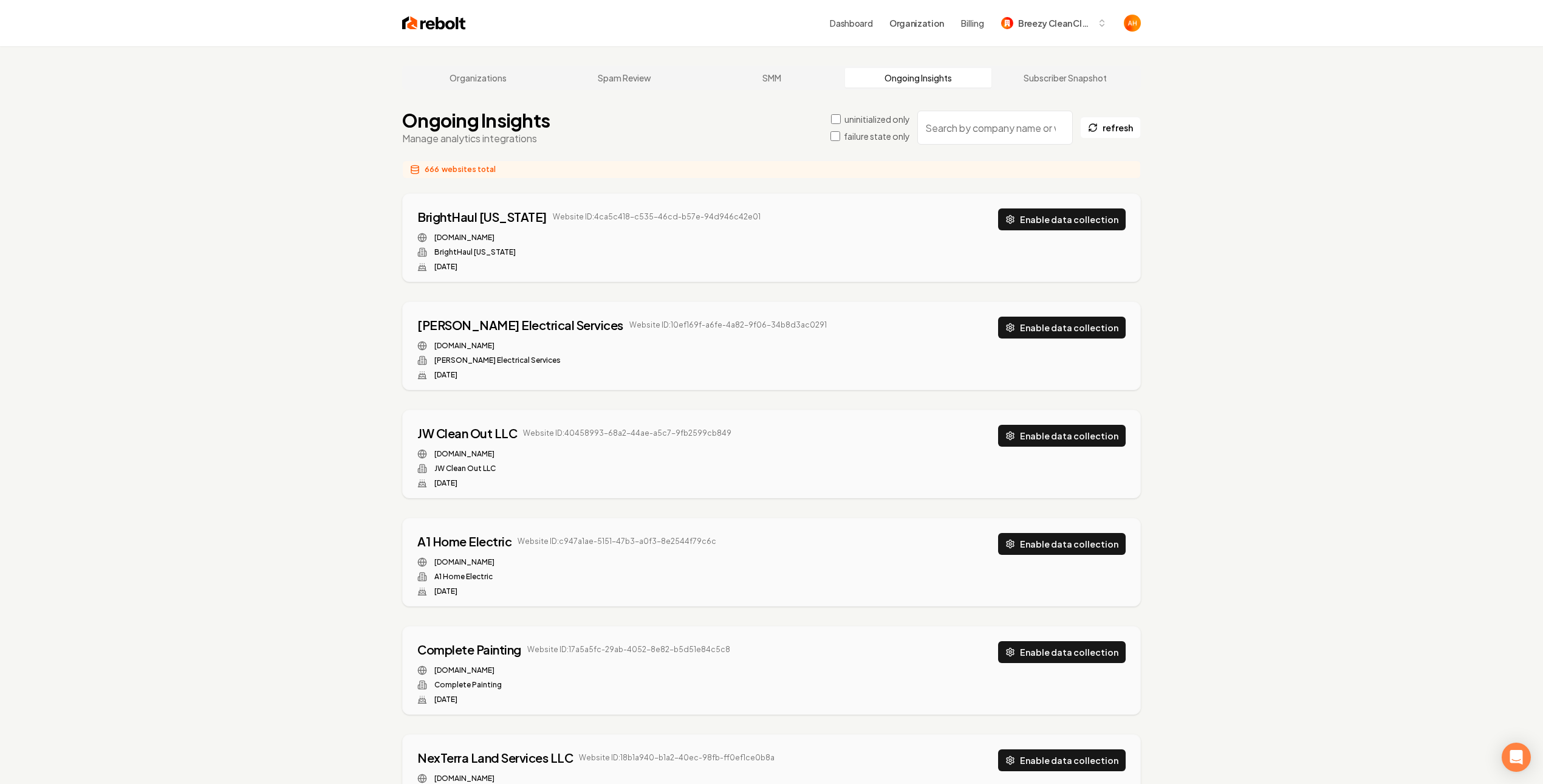
click at [976, 138] on input "search" at bounding box center [995, 127] width 156 height 34
paste input "Plumbers Hub Llc"
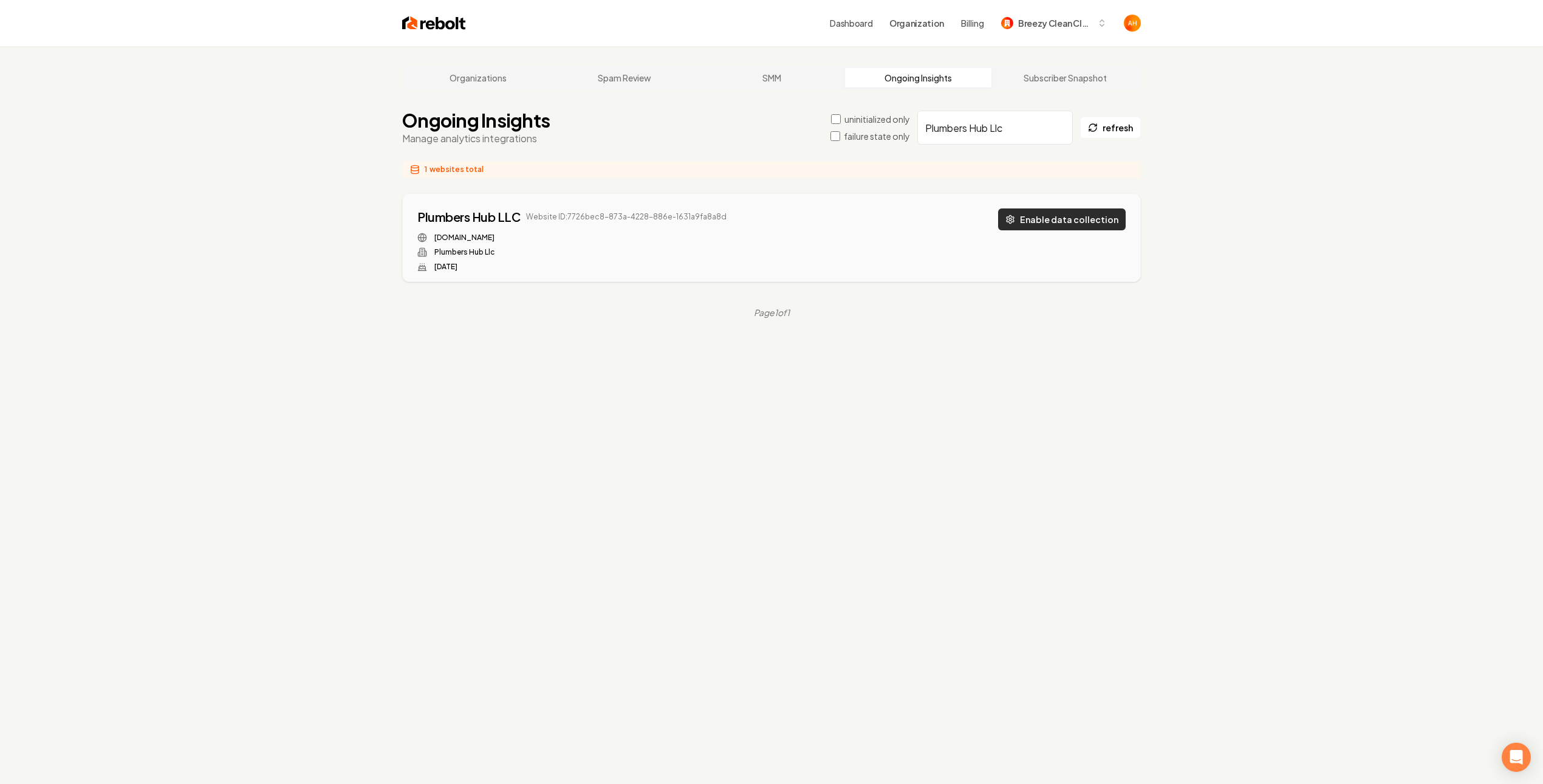
click at [1076, 217] on button "Enable data collection" at bounding box center [1061, 220] width 127 height 22
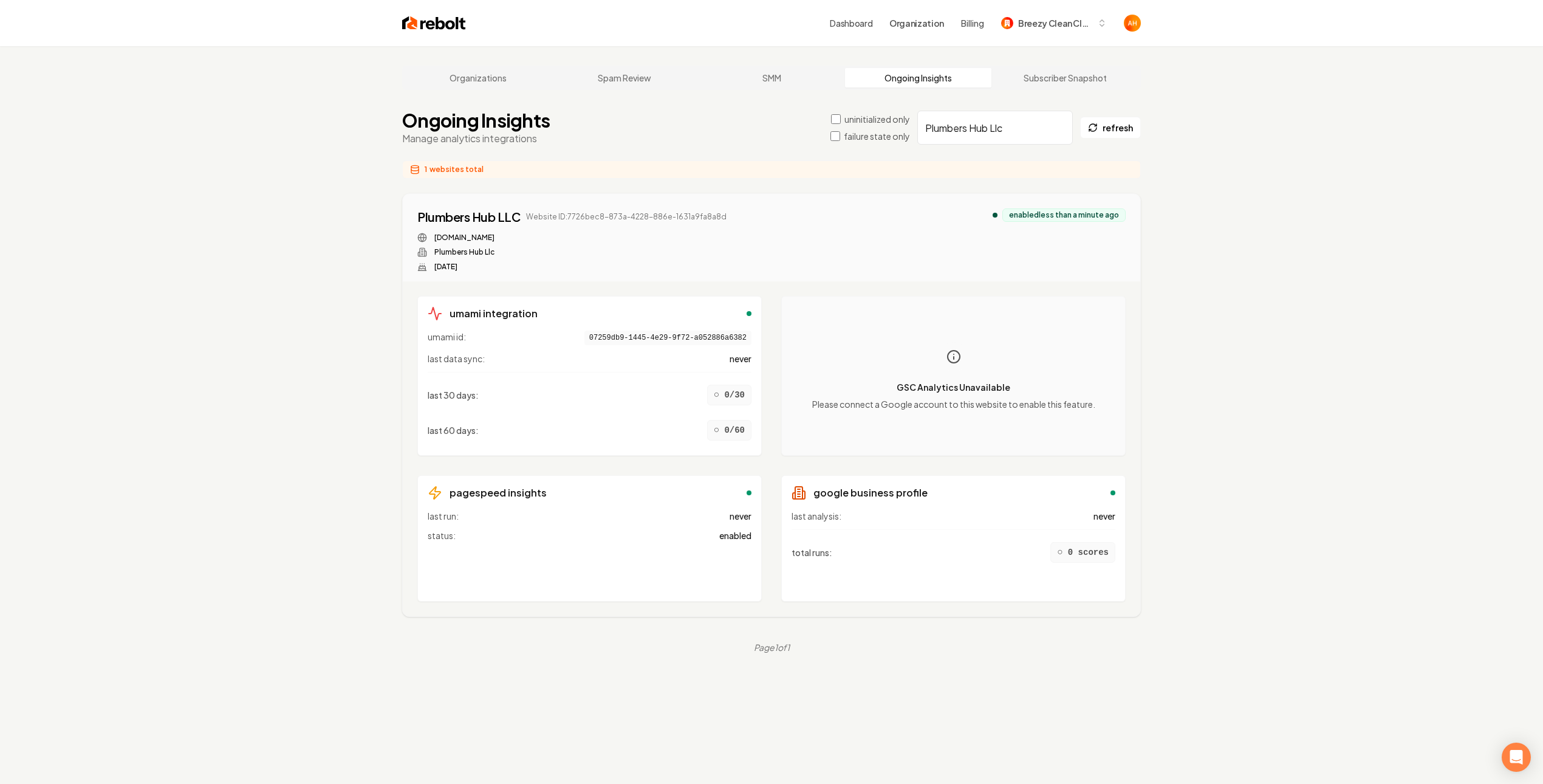
click at [1040, 132] on input "Plumbers Hub Llc" at bounding box center [995, 127] width 156 height 34
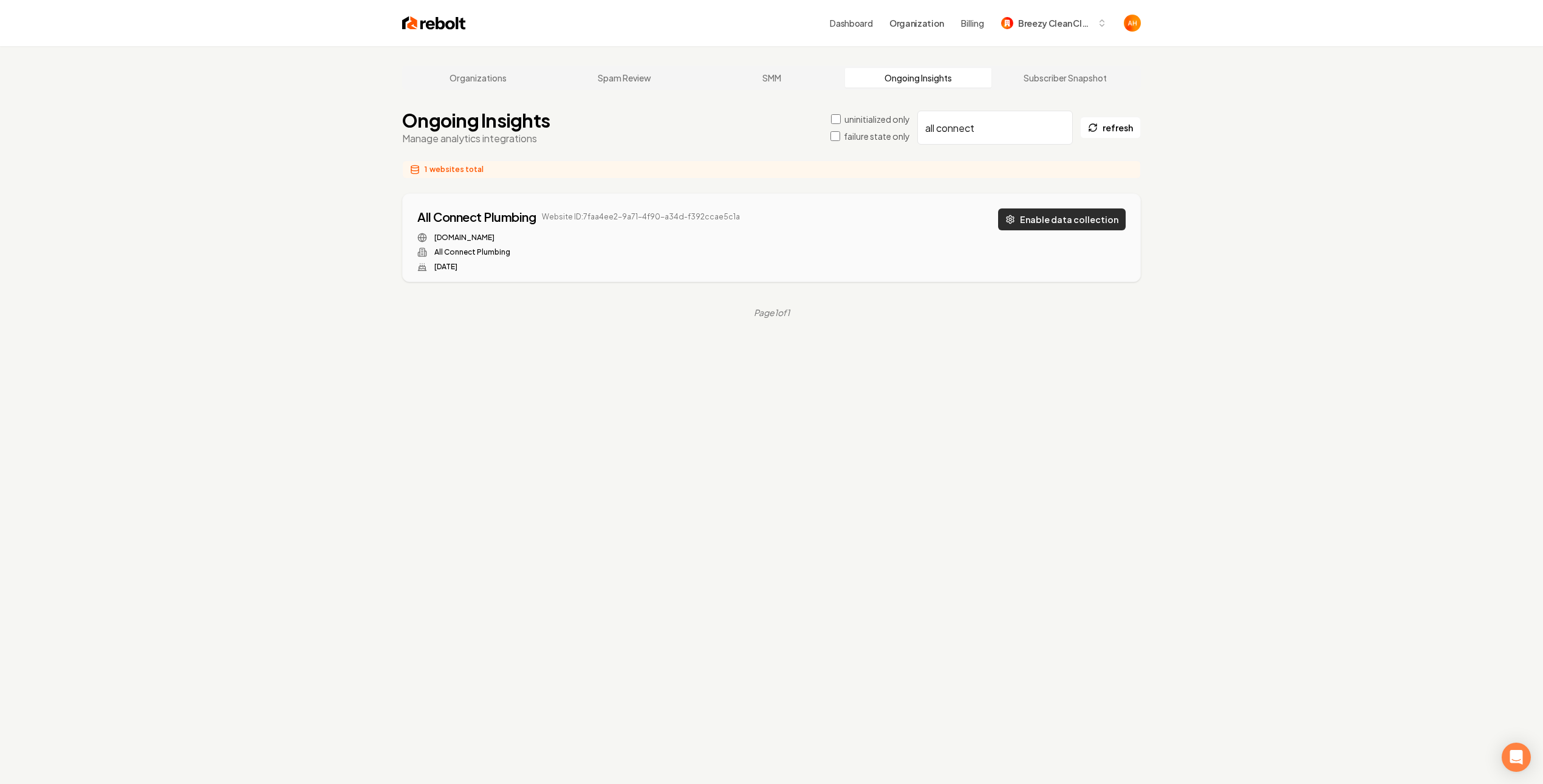
type input "all connect"
click at [1050, 220] on button "Enable data collection" at bounding box center [1061, 220] width 127 height 22
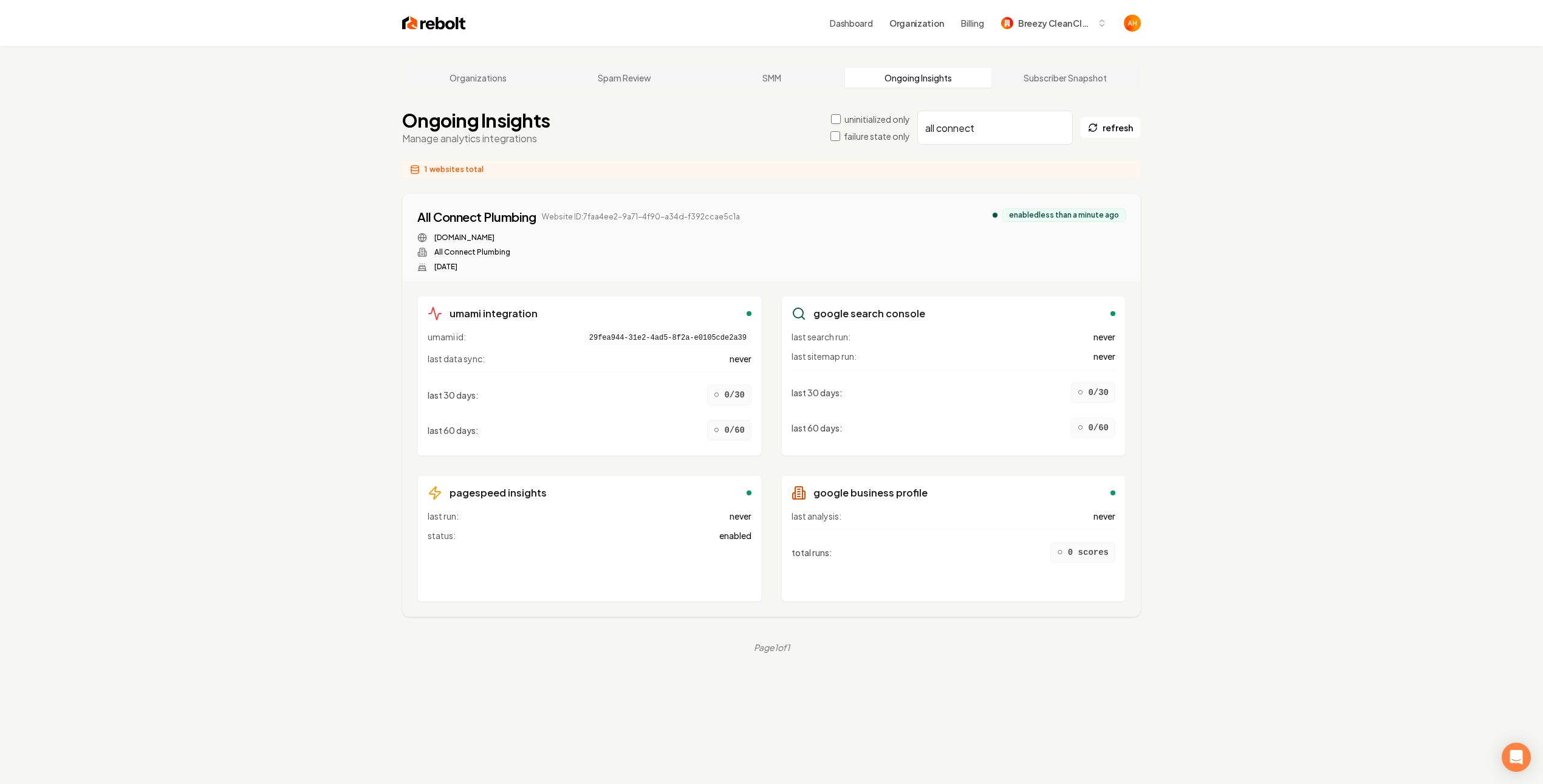
click at [1023, 127] on input "all connect" at bounding box center [995, 127] width 156 height 34
click at [1065, 129] on input "all connect" at bounding box center [995, 127] width 156 height 34
drag, startPoint x: 1065, startPoint y: 128, endPoint x: 1057, endPoint y: 125, distance: 8.5
click at [1064, 128] on input "all connect" at bounding box center [995, 127] width 156 height 34
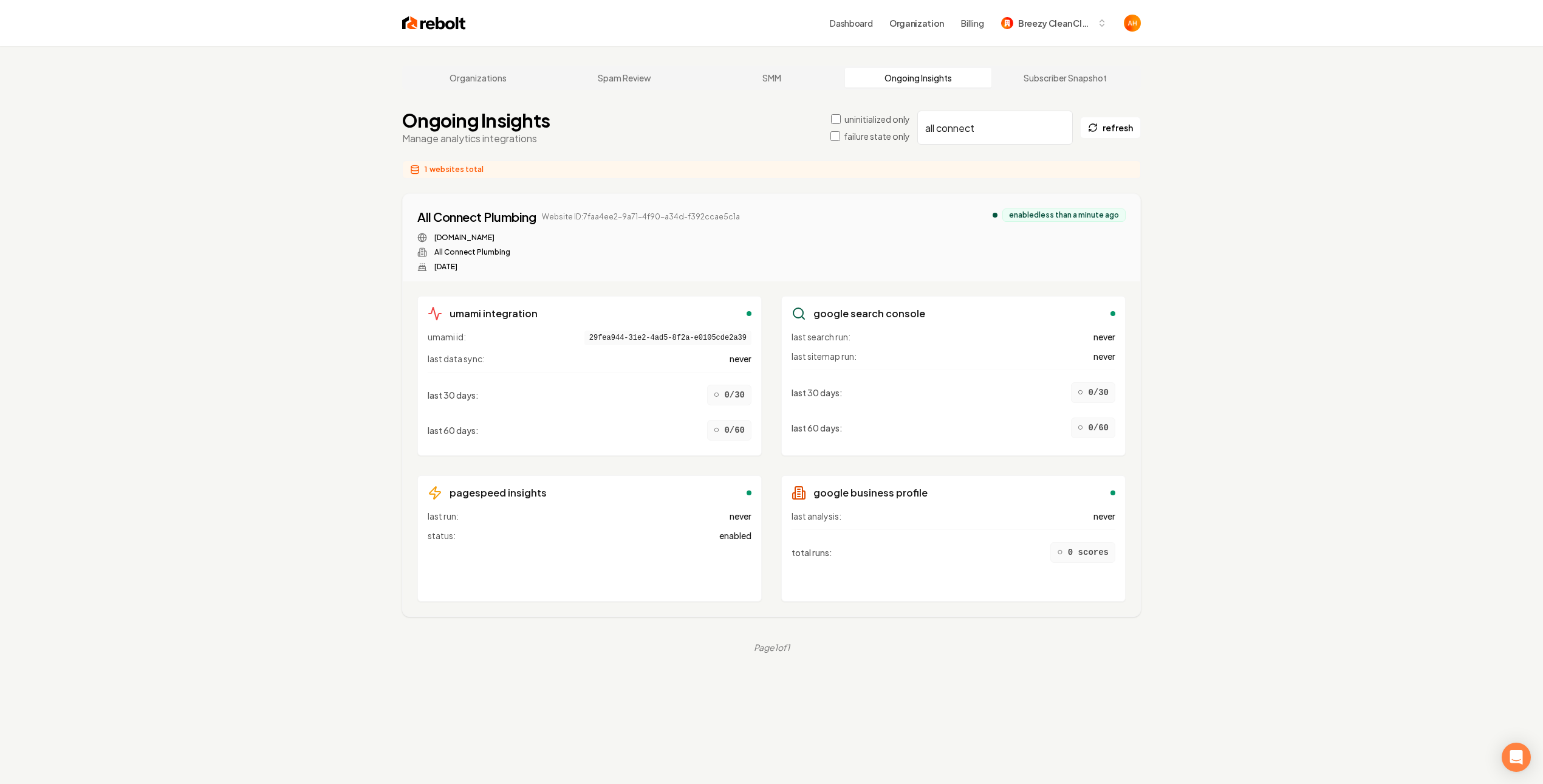
click at [1057, 124] on input "all connect" at bounding box center [995, 127] width 156 height 34
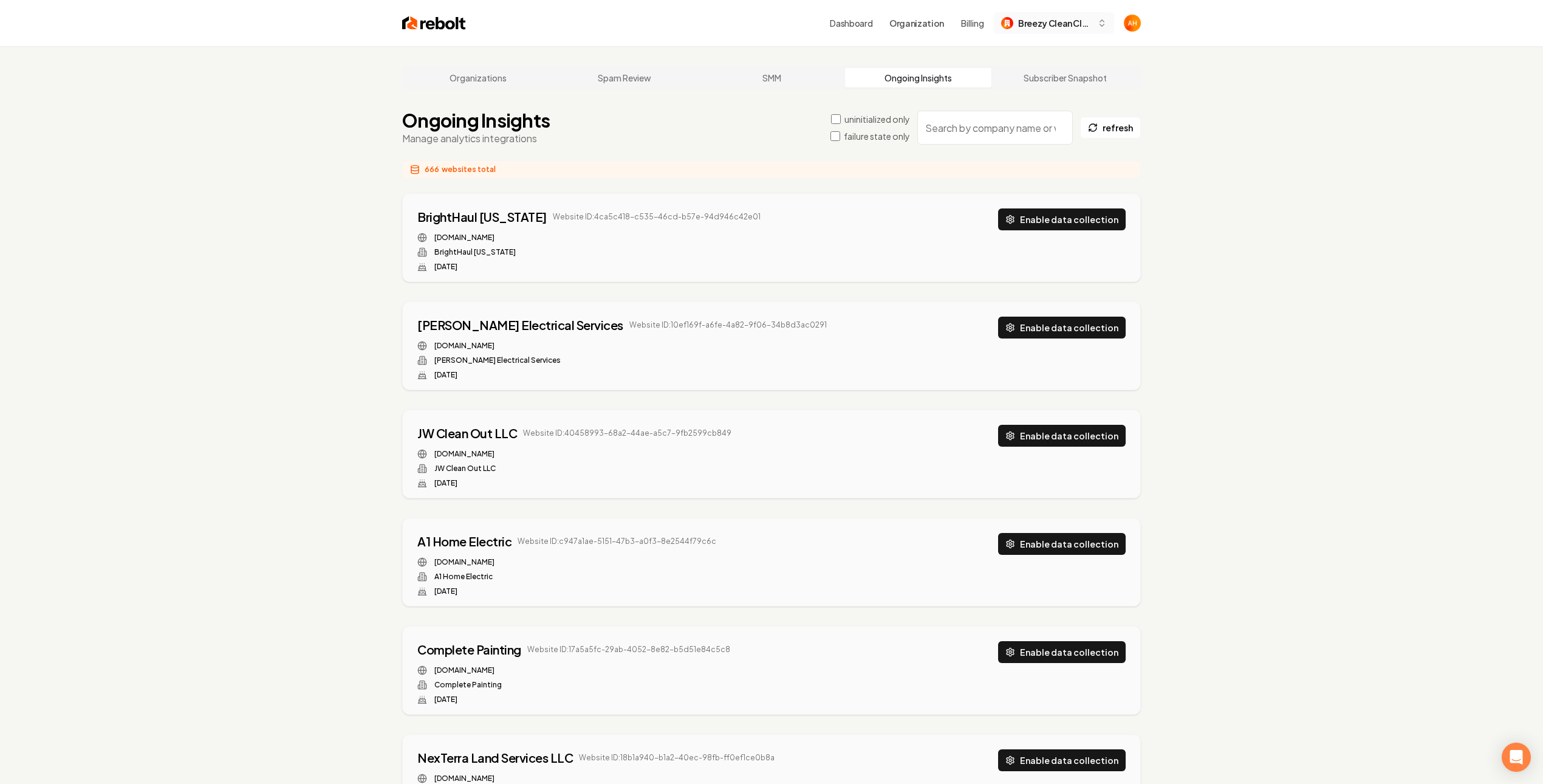
click at [1036, 29] on button "Breezy Clean Cleaning" at bounding box center [1054, 23] width 120 height 22
type input "rebolt"
click at [1053, 86] on div "Rebolt Site Builder" at bounding box center [1065, 86] width 140 height 15
click at [979, 126] on input "search" at bounding box center [995, 127] width 156 height 34
click at [495, 68] on link "Organizations" at bounding box center [478, 77] width 147 height 20
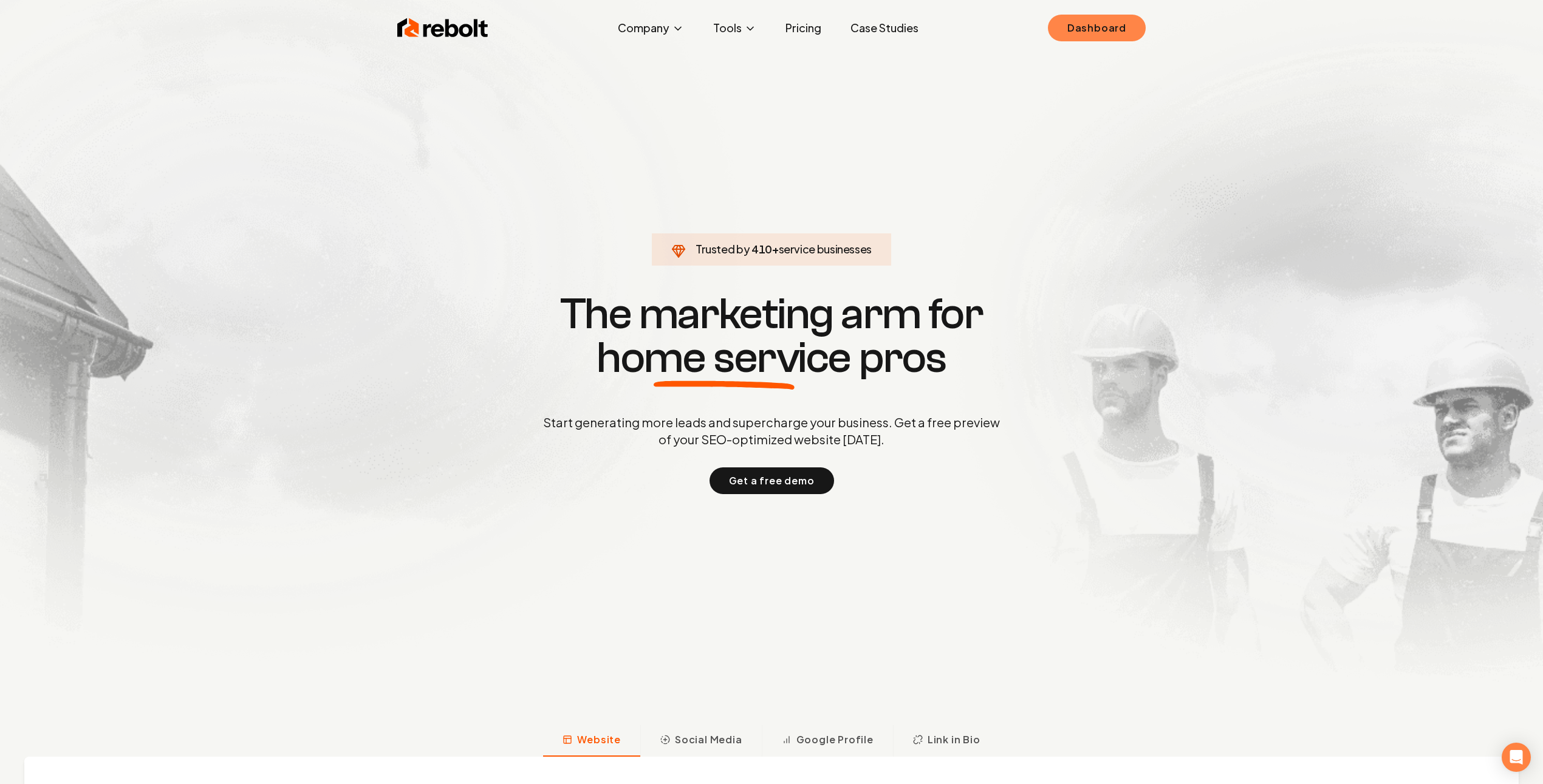
click at [1084, 29] on link "Dashboard" at bounding box center [1097, 28] width 98 height 27
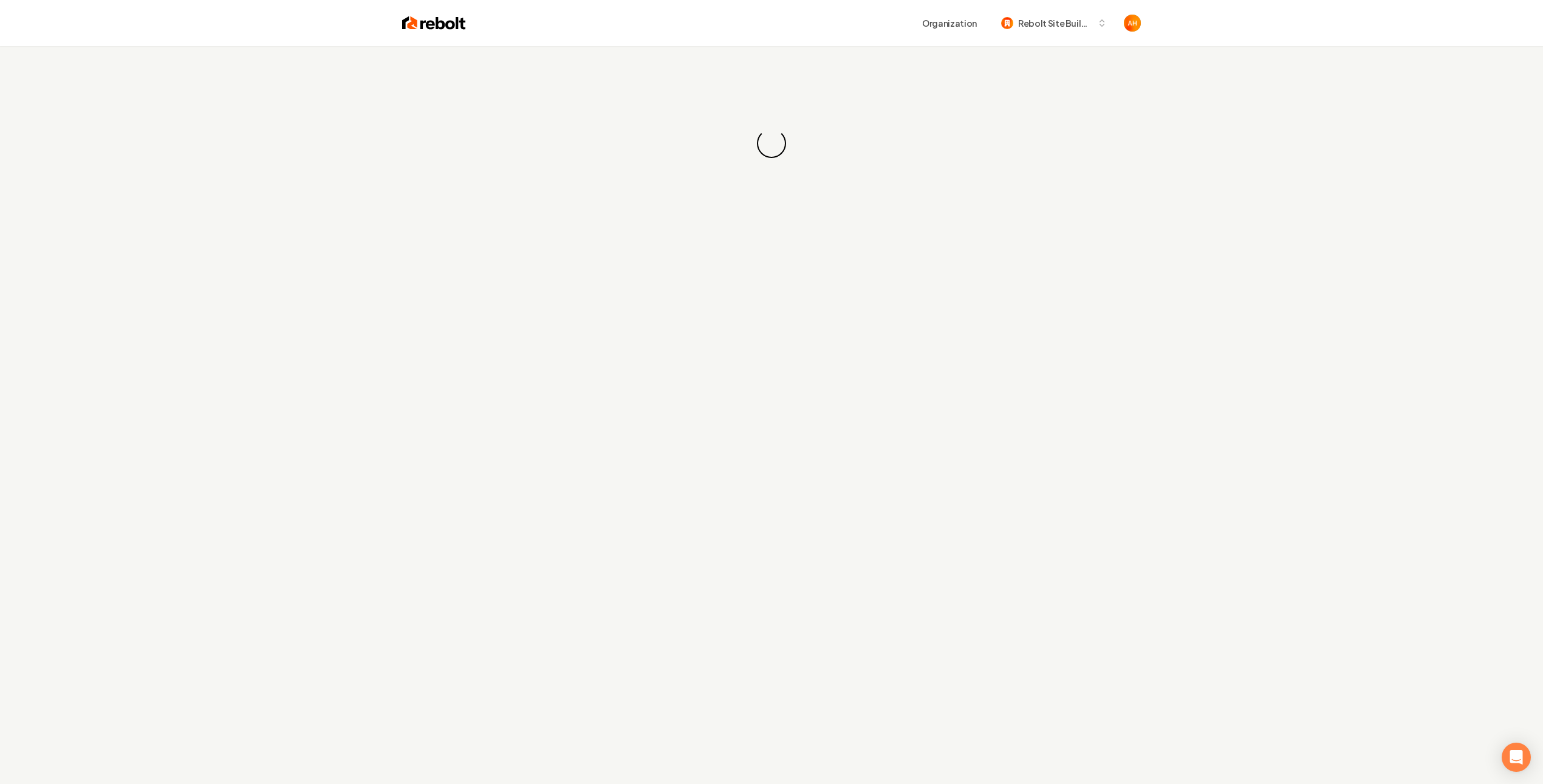
click at [765, 20] on div "Organization Rebolt Site Builder" at bounding box center [804, 23] width 675 height 22
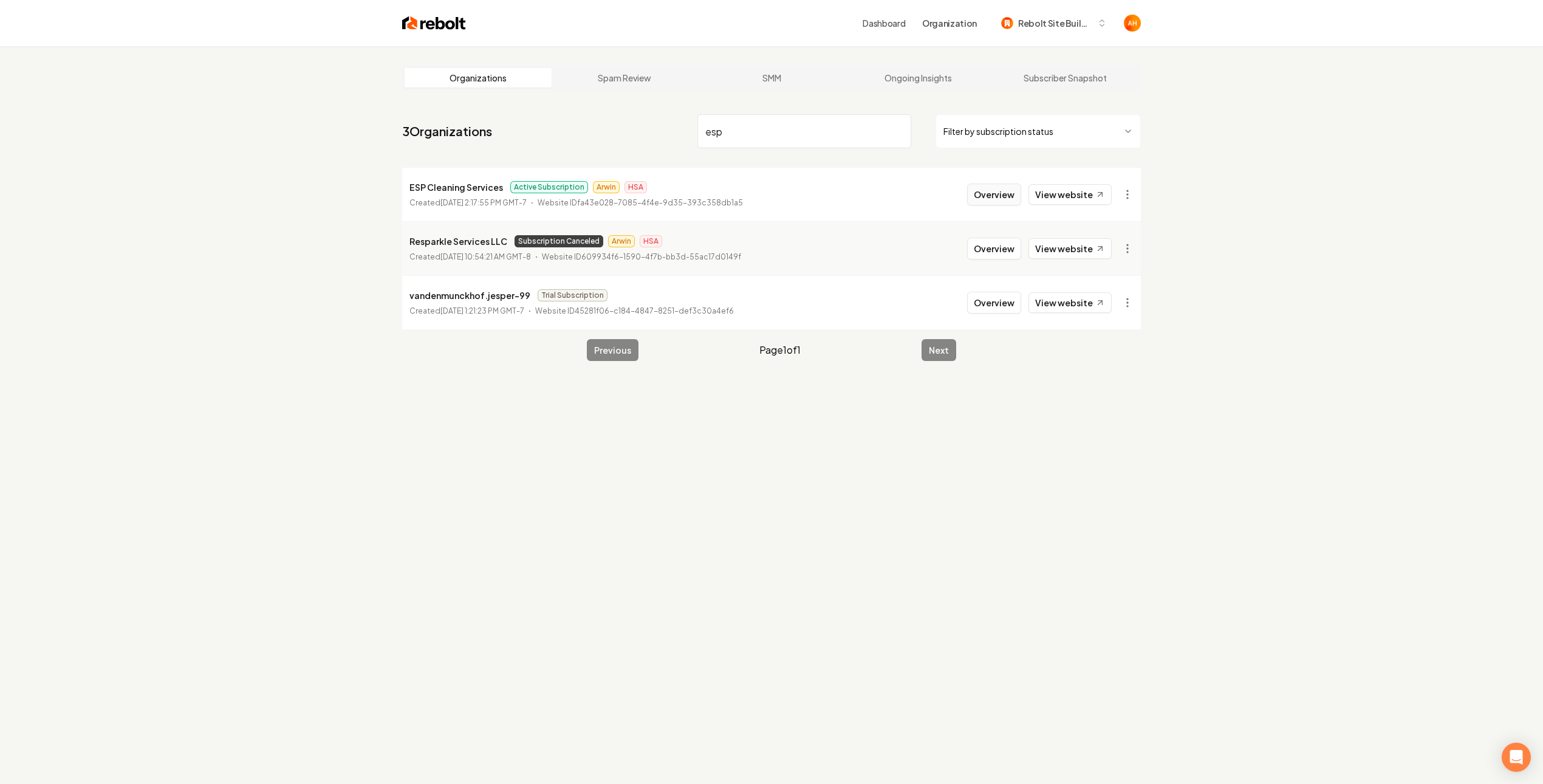
type input "esp"
click at [1005, 202] on button "Overview" at bounding box center [993, 195] width 54 height 22
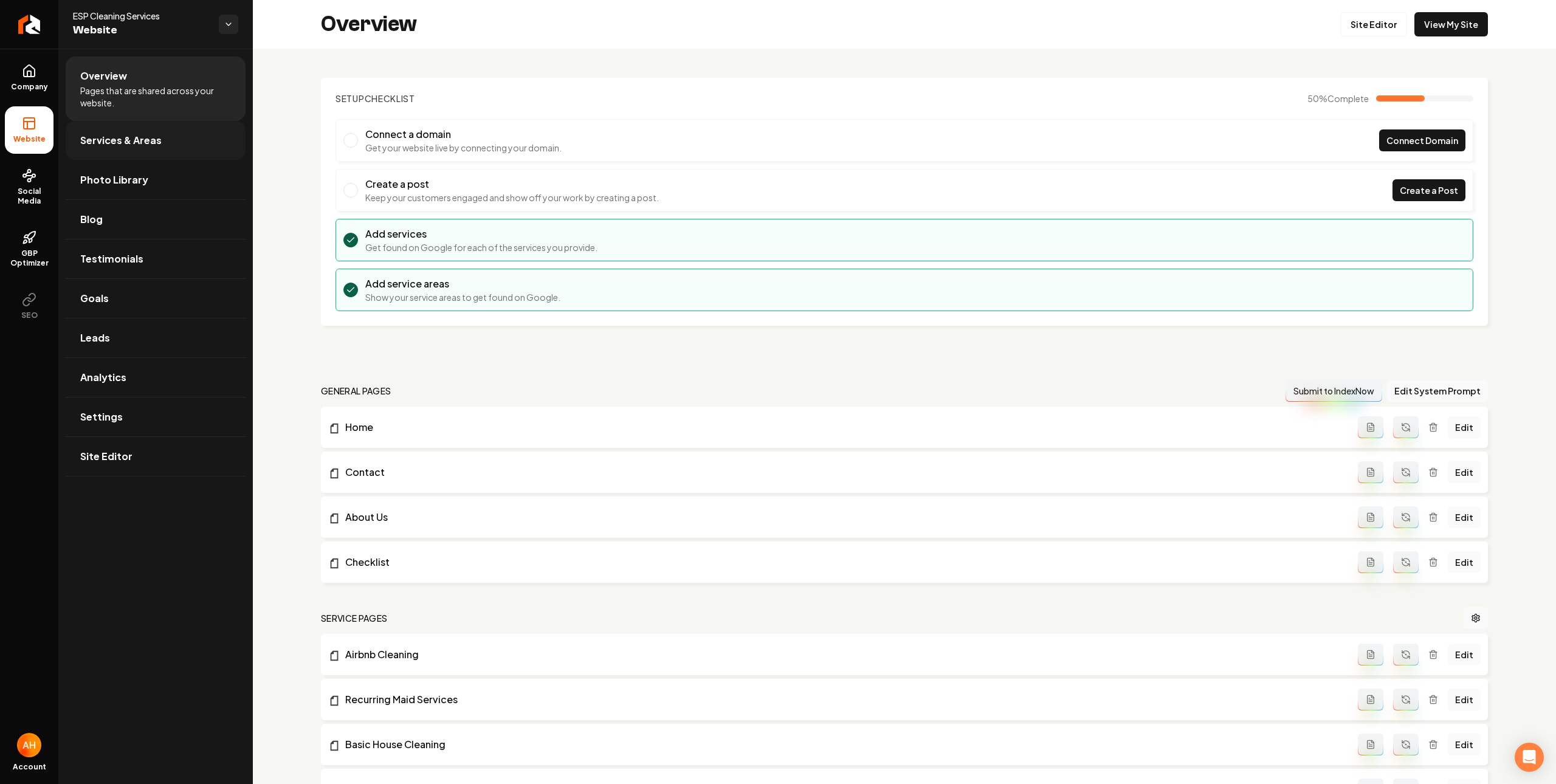
click at [170, 151] on link "Services & Areas" at bounding box center [156, 141] width 180 height 39
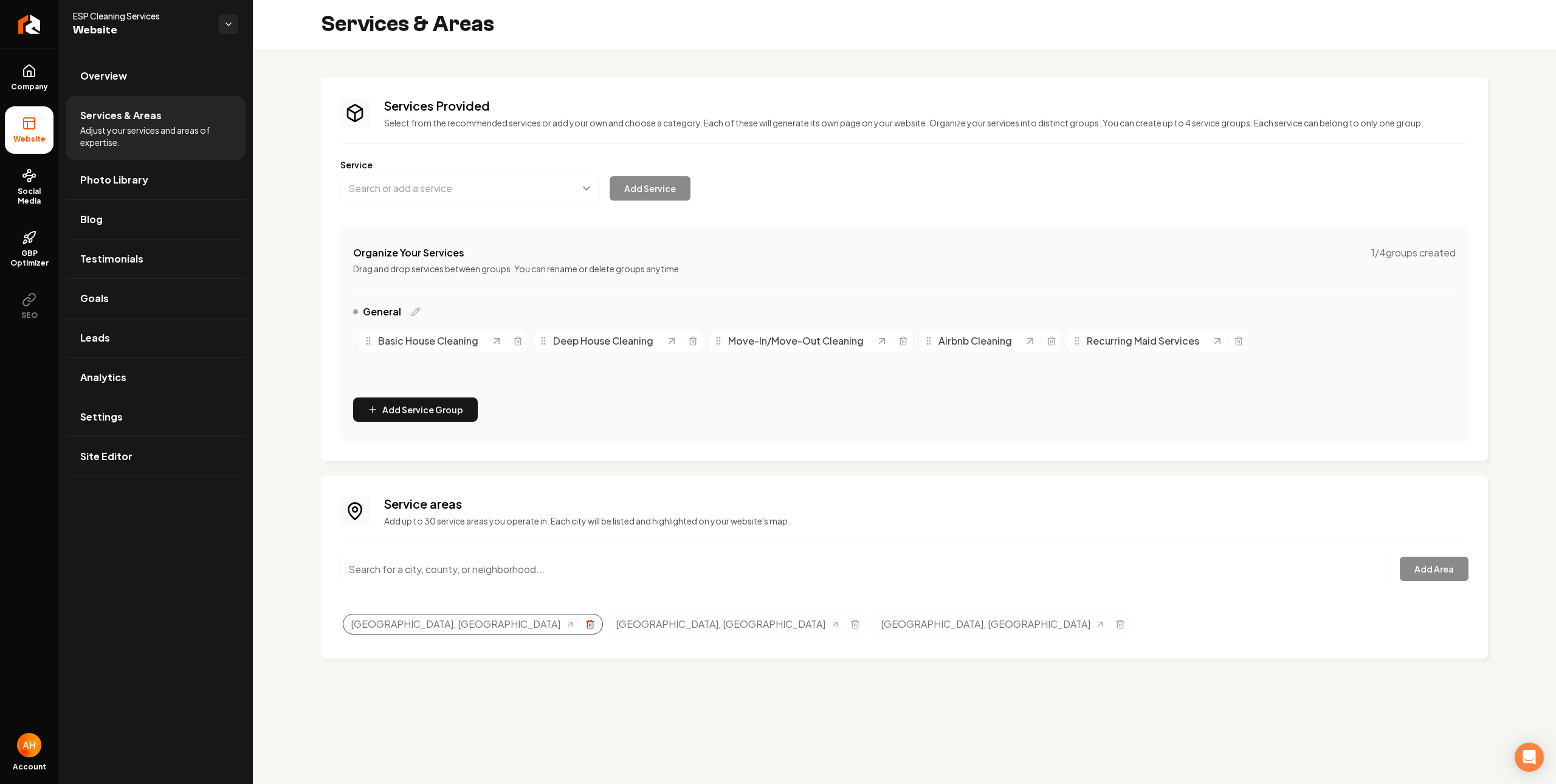
click at [586, 621] on icon "Selected tags" at bounding box center [590, 624] width 9 height 9
click at [586, 628] on icon "Selected tags" at bounding box center [590, 624] width 9 height 9
click at [586, 628] on icon "Selected tags" at bounding box center [590, 624] width 9 height 9
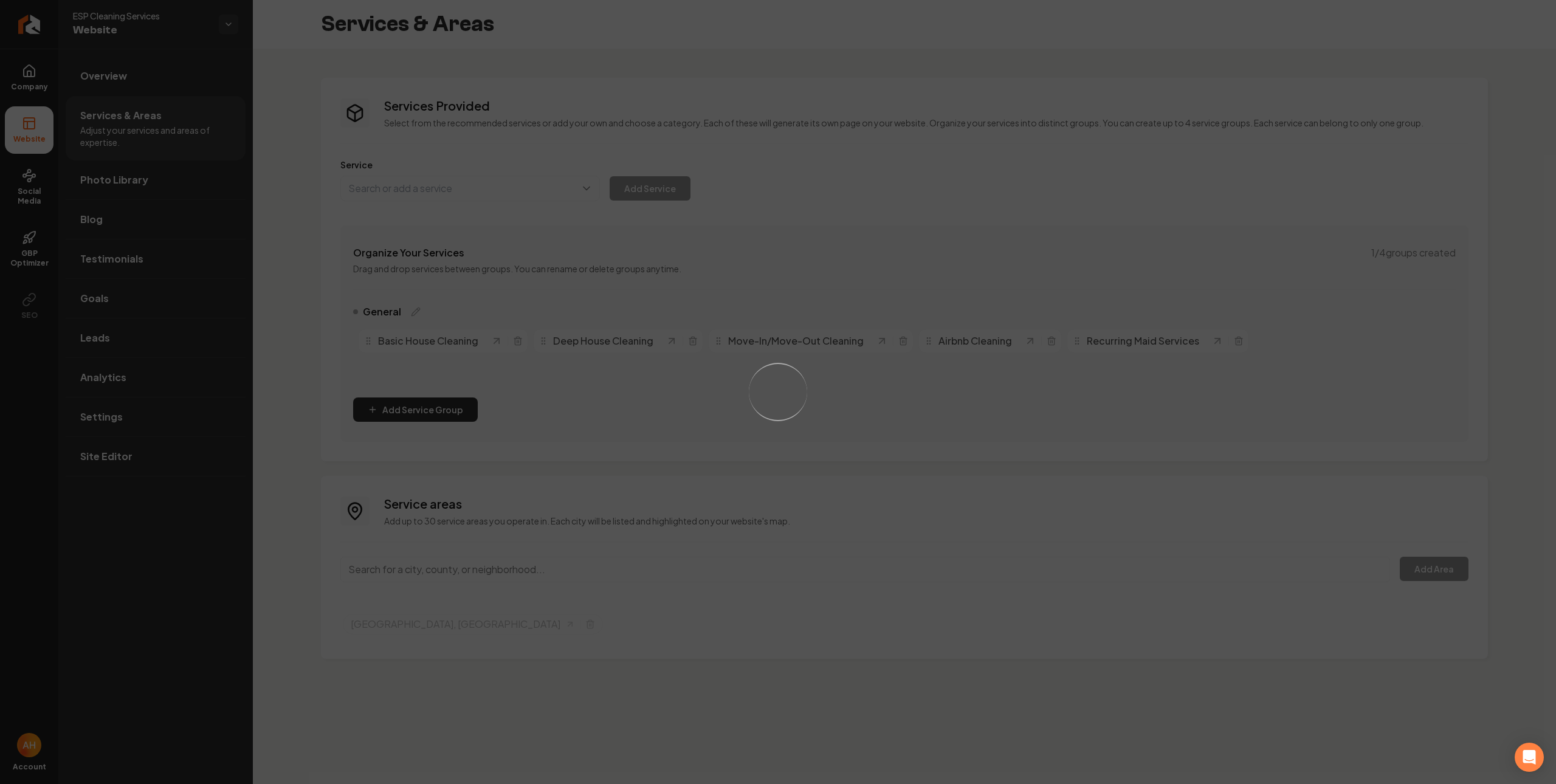
click at [689, 571] on div "Loading..." at bounding box center [778, 392] width 1556 height 784
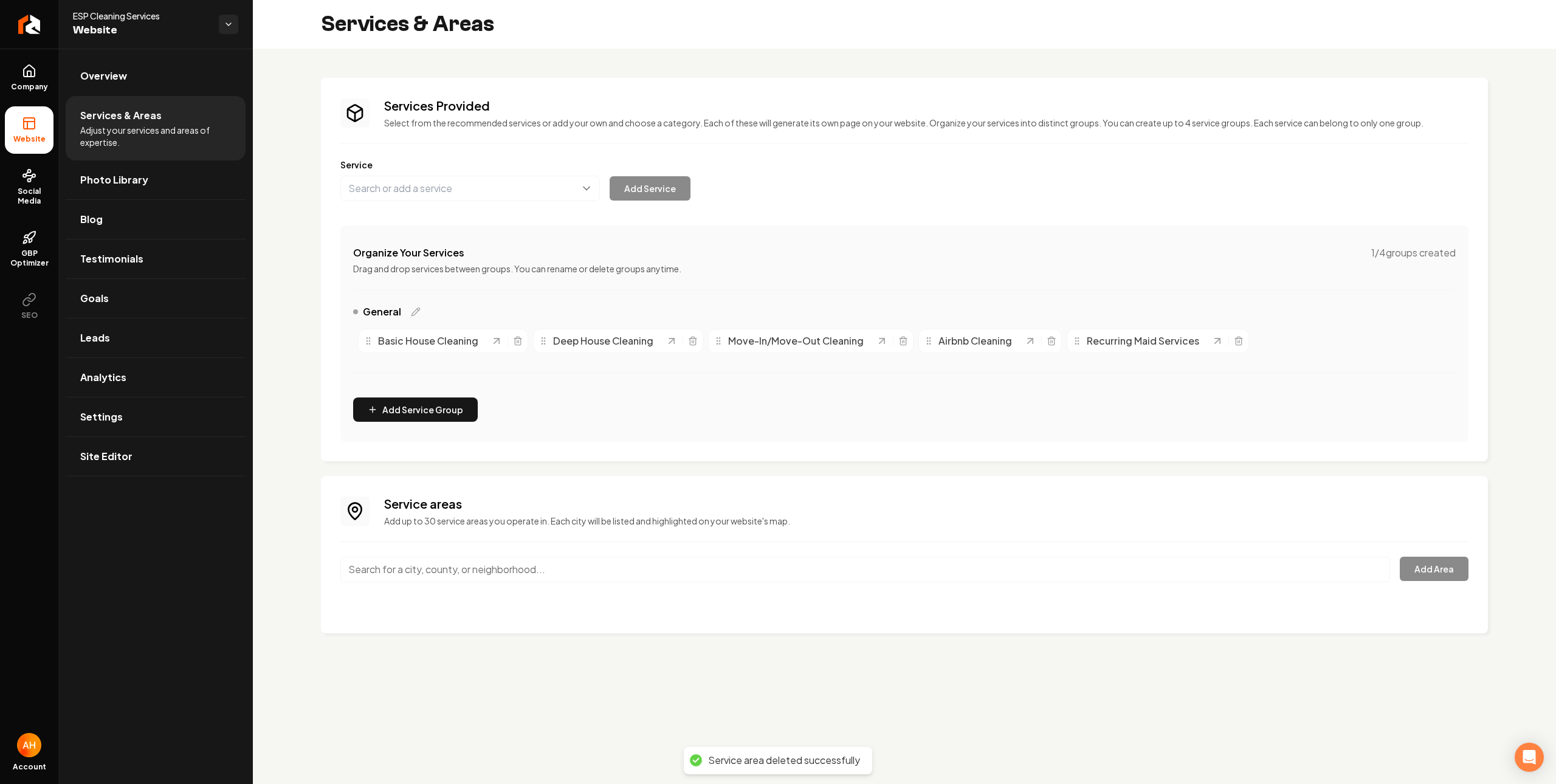
click at [645, 573] on input "Main content area" at bounding box center [865, 569] width 1049 height 26
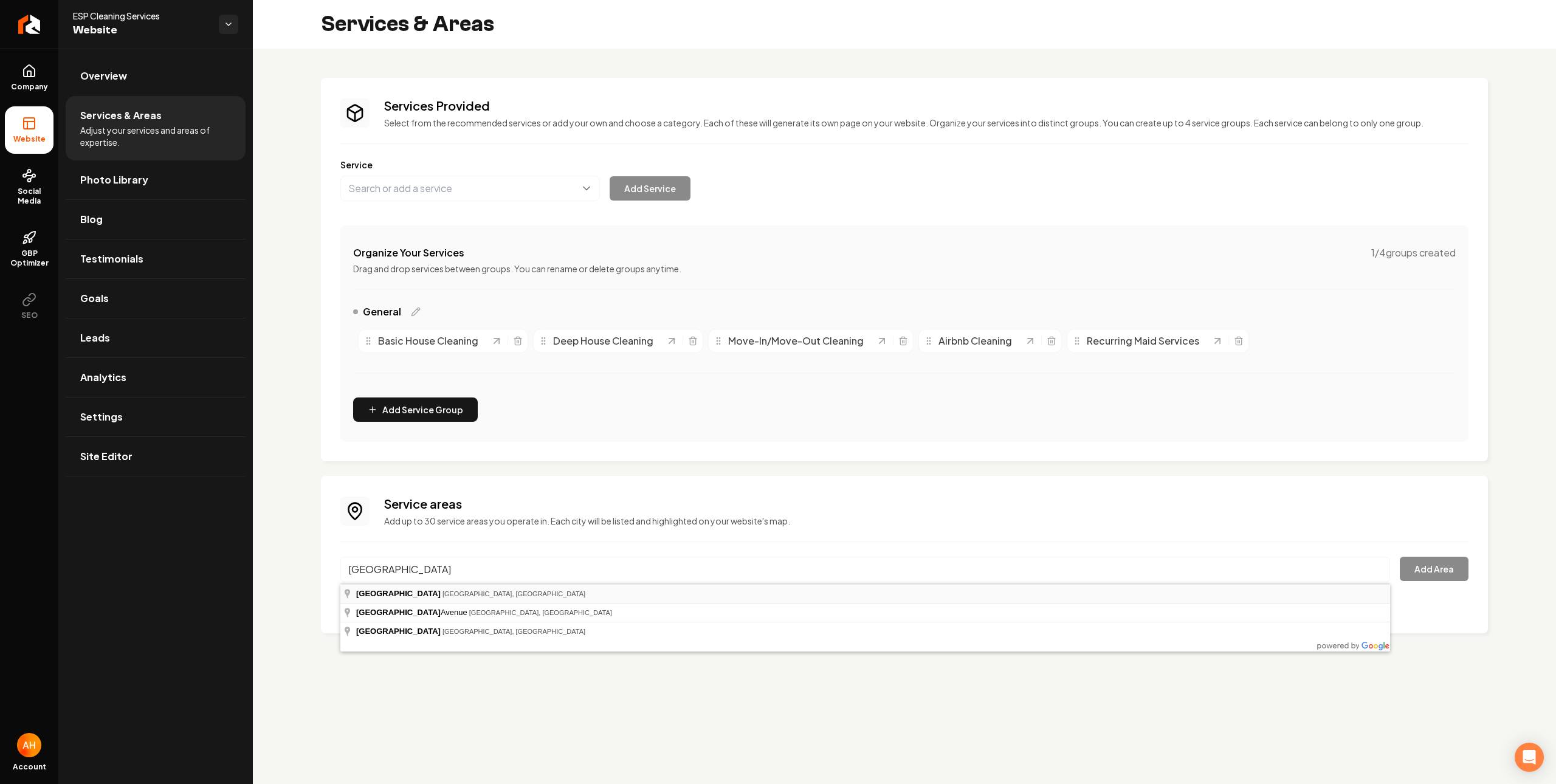
type input "Toronto, ON, Canada"
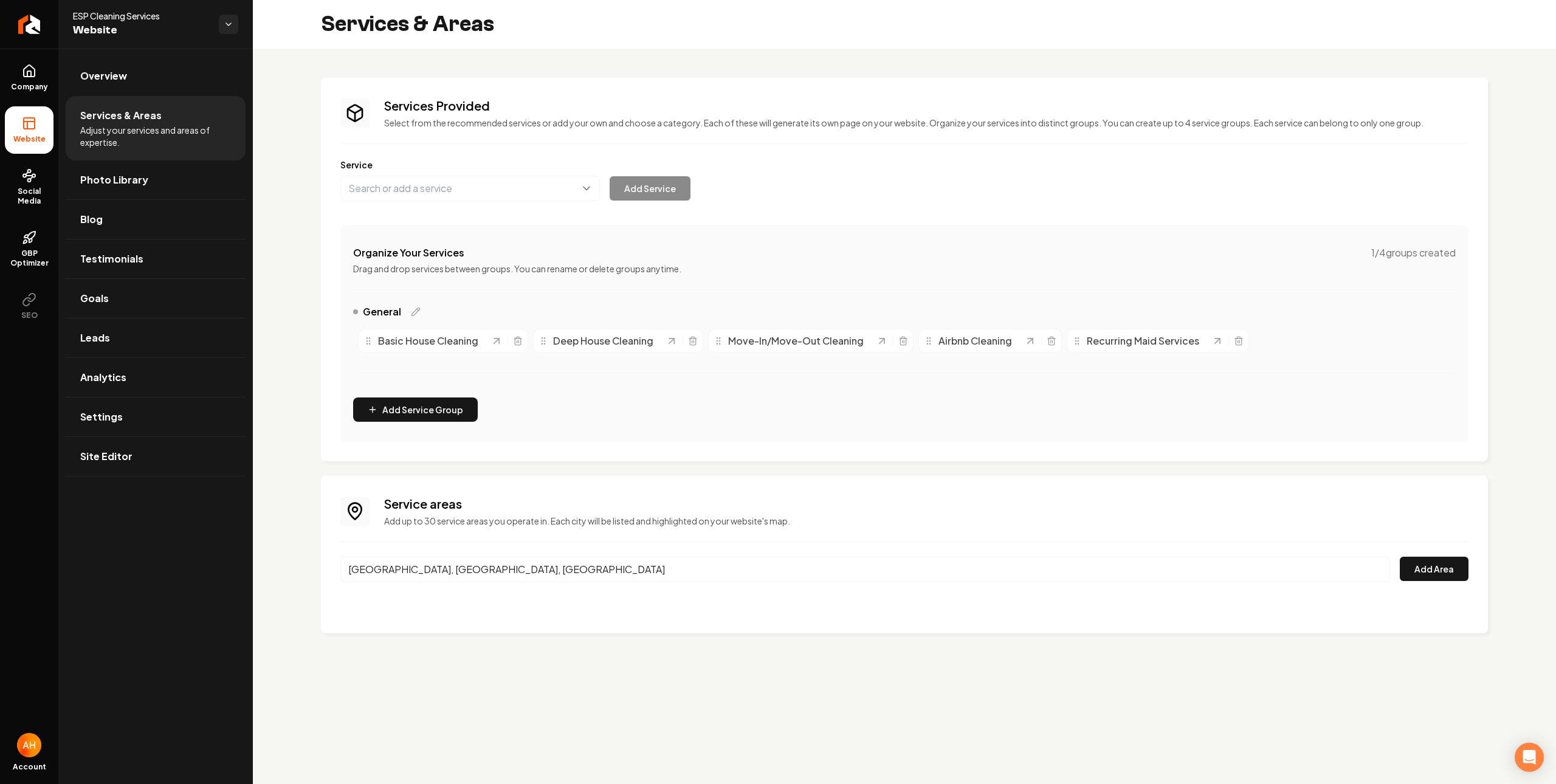
click at [1472, 571] on div "Service areas Add up to 30 service areas you operate in. Each city will be list…" at bounding box center [904, 554] width 1167 height 157
click at [1429, 586] on div "Toronto, ON, Canada Add Area" at bounding box center [904, 576] width 1128 height 40
click at [1431, 580] on button "Add Area" at bounding box center [1434, 568] width 69 height 24
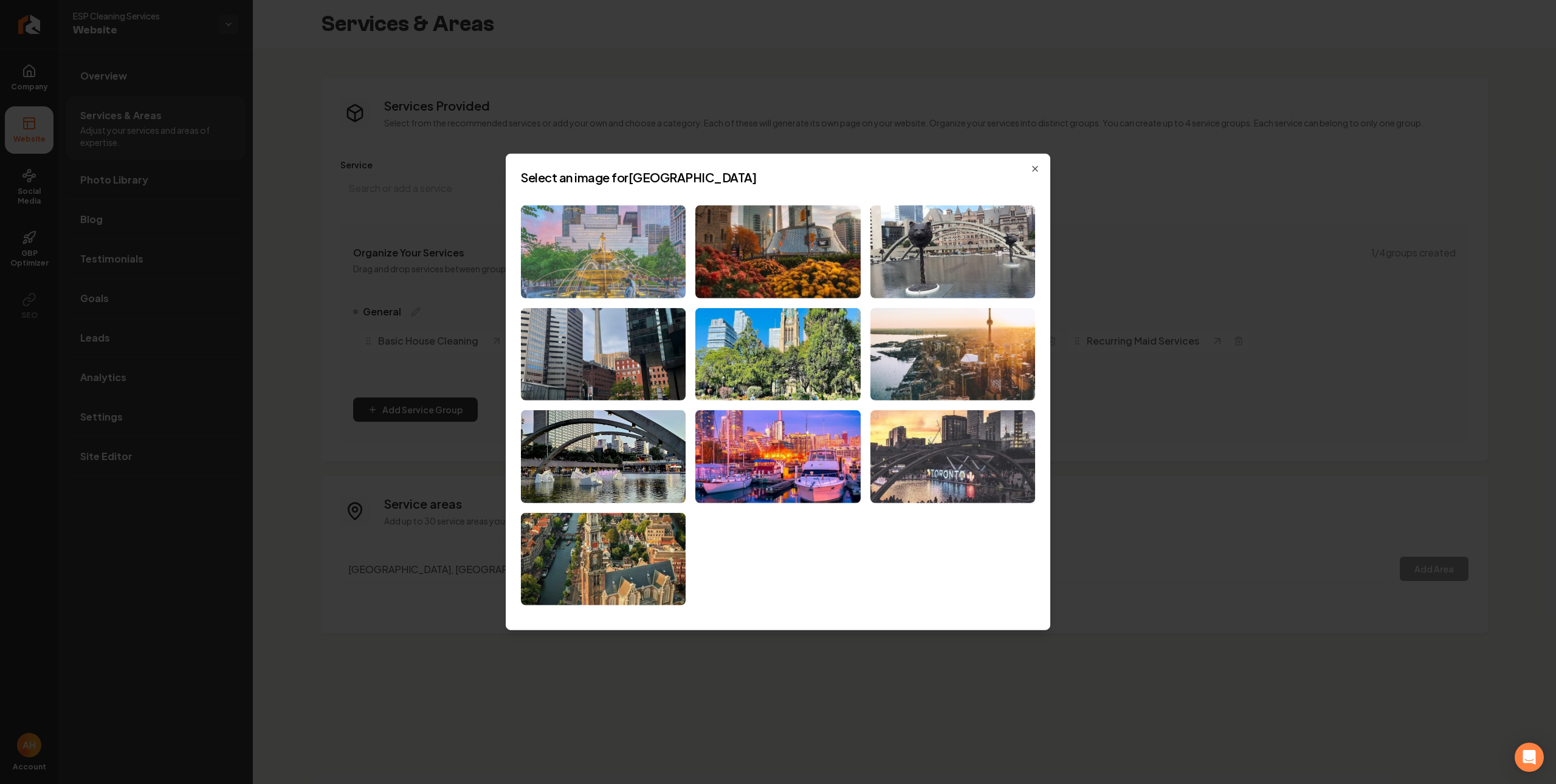
click at [622, 229] on img at bounding box center [603, 252] width 165 height 93
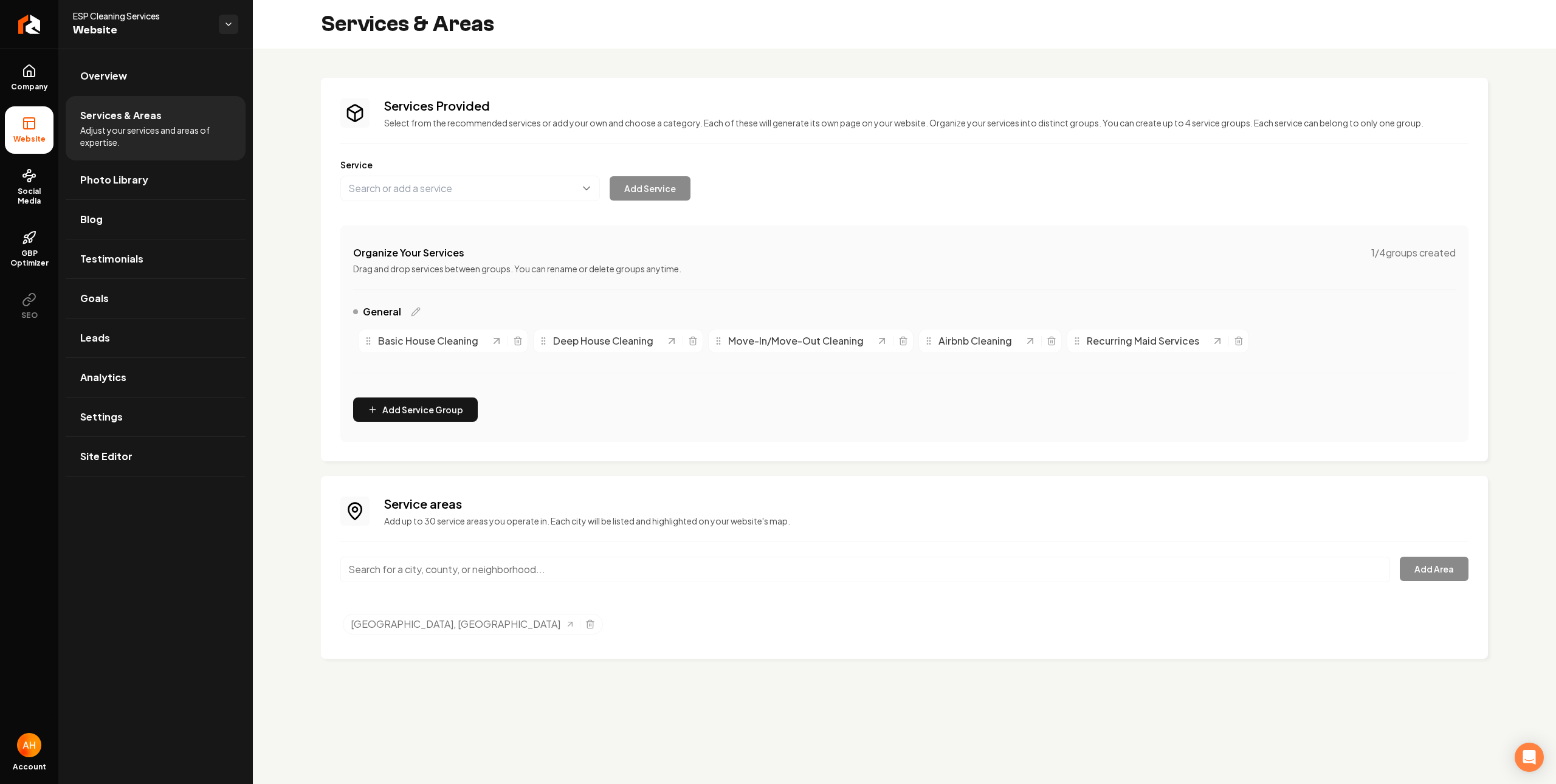
click at [494, 566] on input "Main content area" at bounding box center [865, 569] width 1049 height 26
click at [24, 65] on icon at bounding box center [29, 71] width 15 height 15
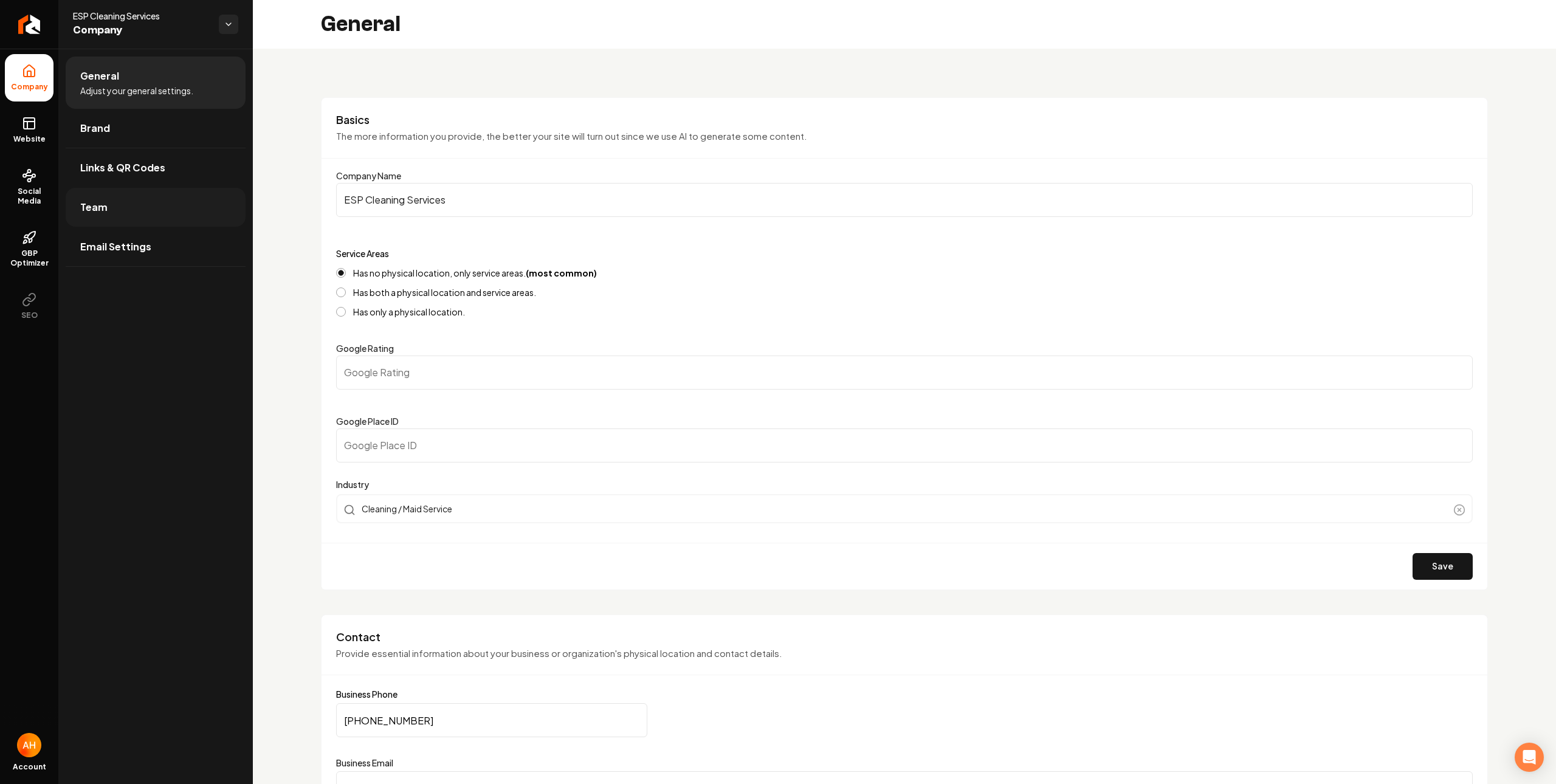
click at [133, 214] on link "Team" at bounding box center [156, 207] width 180 height 39
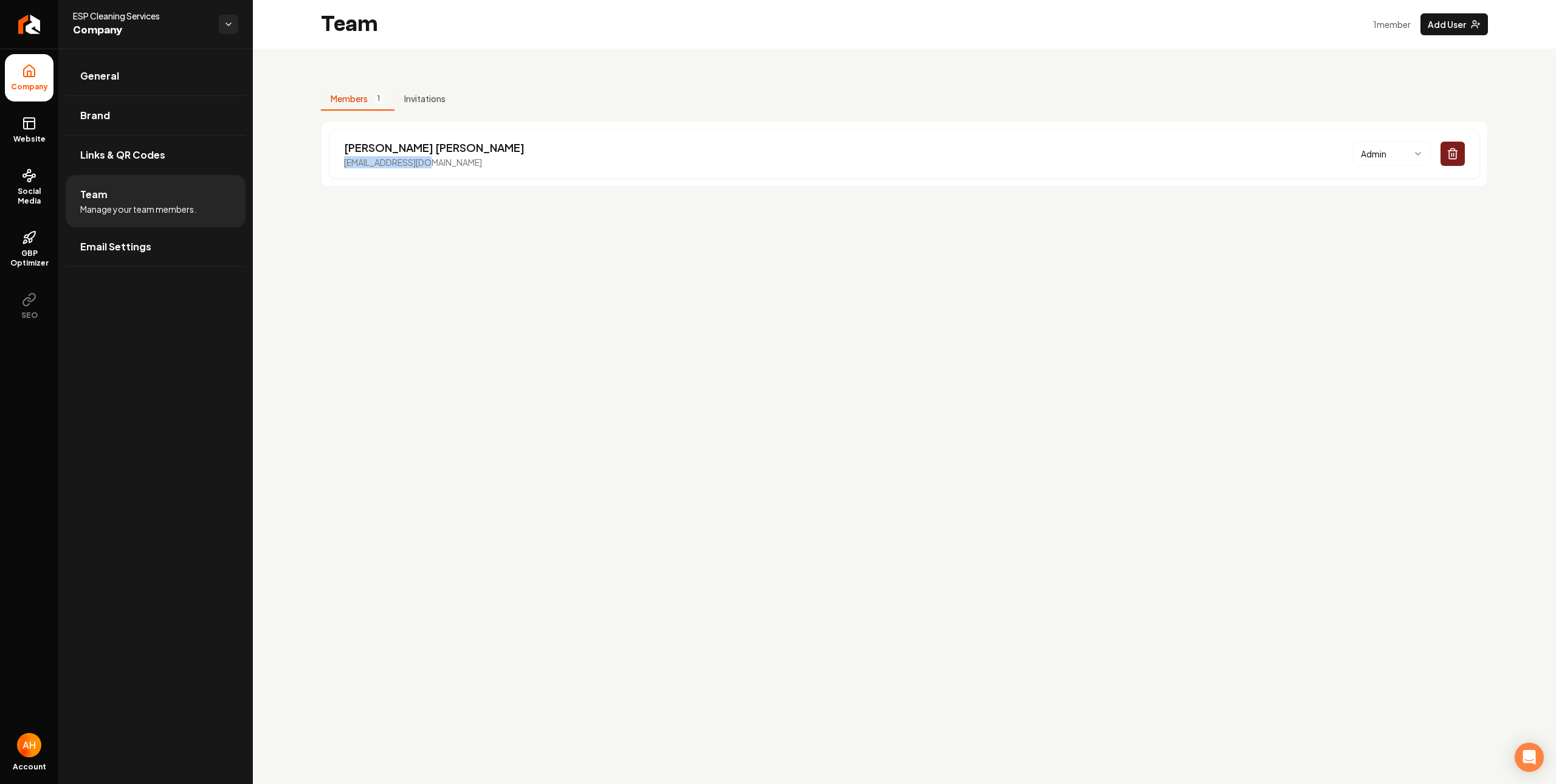
drag, startPoint x: 439, startPoint y: 163, endPoint x: 318, endPoint y: 166, distance: 121.0
click at [318, 166] on div "Members 1 Invitations Nadir Keshavjee nad.kesh@gmail.com Admin" at bounding box center [904, 132] width 1303 height 167
click at [551, 294] on main "Team 1 member Add User Members 1 Invitations Nadir Keshavjee nad.kesh@gmail.com…" at bounding box center [904, 392] width 1303 height 784
drag, startPoint x: 463, startPoint y: 152, endPoint x: 432, endPoint y: 161, distance: 32.3
click at [432, 161] on div "Nadir Keshavjee nad.kesh@gmail.com Admin" at bounding box center [905, 154] width 1151 height 50
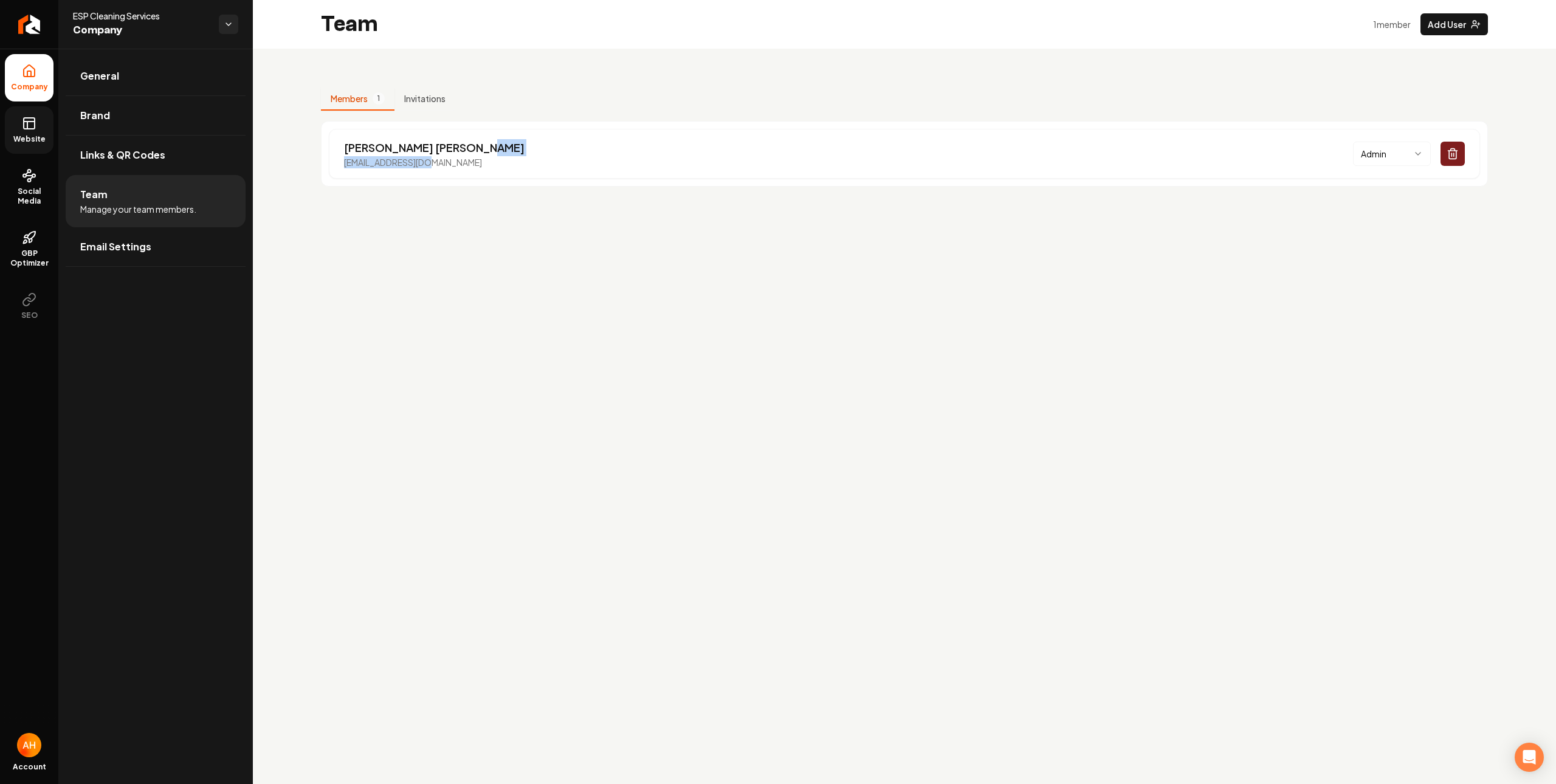
click at [32, 121] on icon at bounding box center [29, 121] width 11 height 0
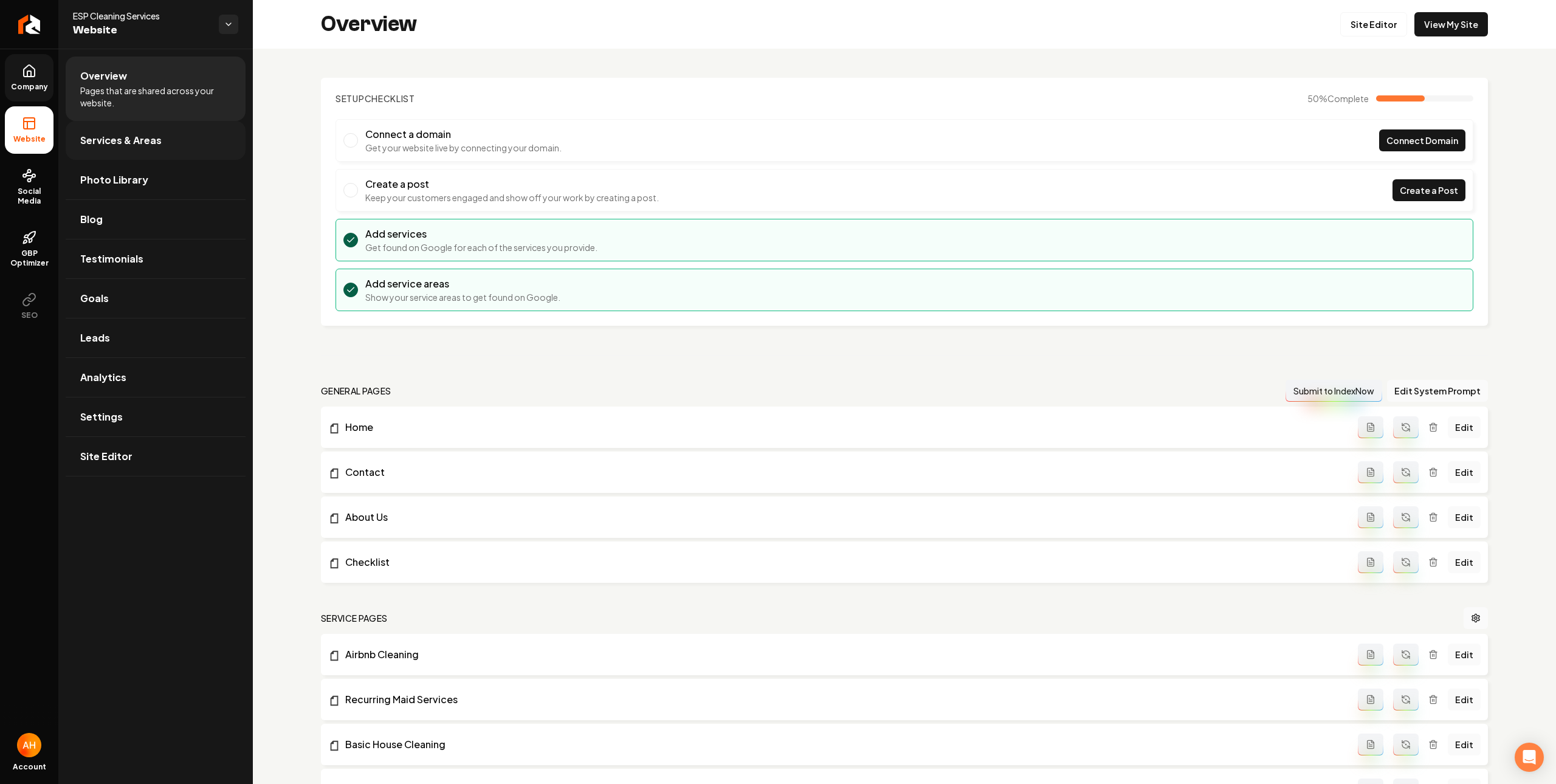
click at [193, 131] on link "Services & Areas" at bounding box center [156, 141] width 180 height 39
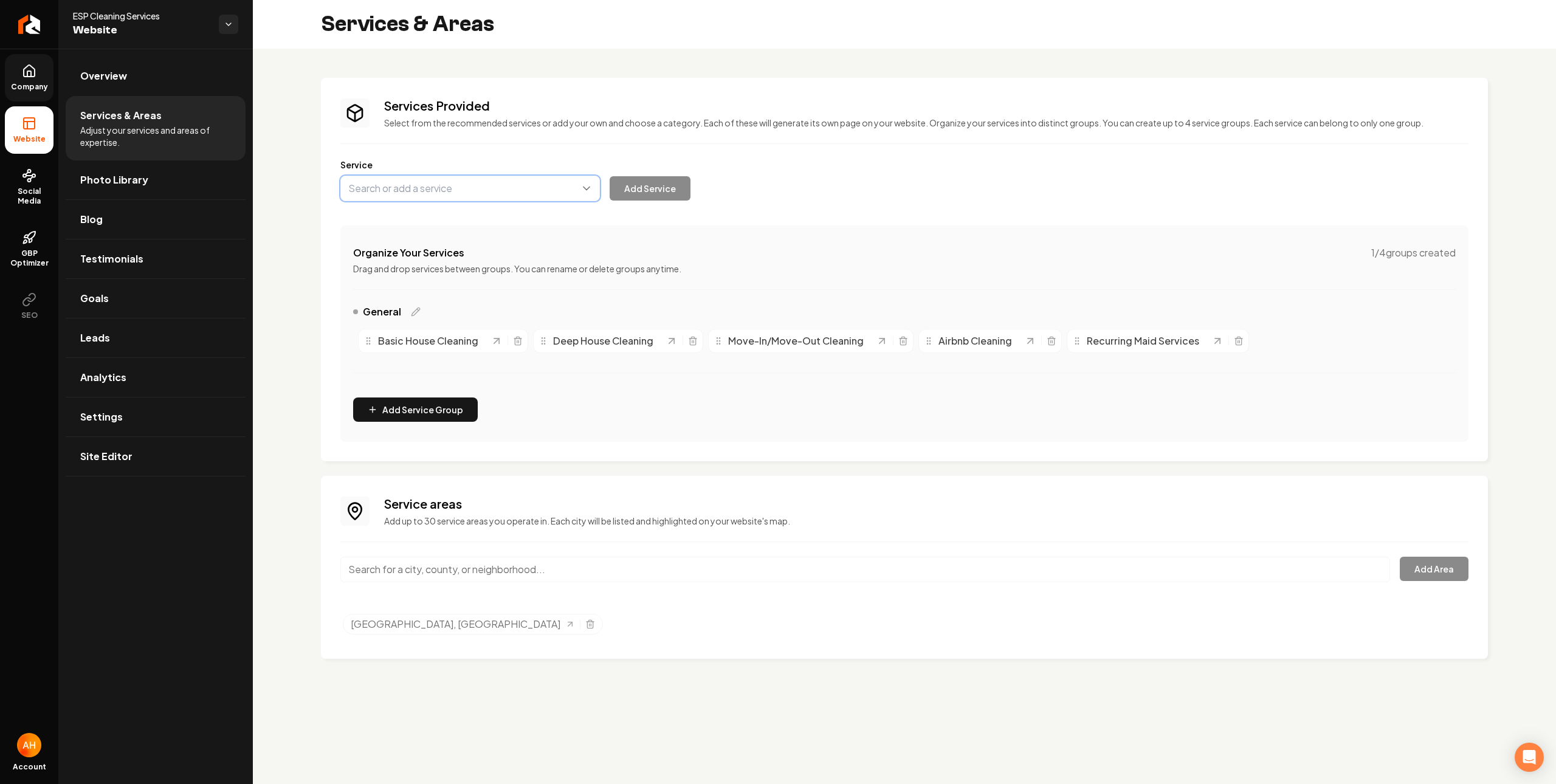
click at [457, 195] on button "Main content area" at bounding box center [470, 188] width 260 height 26
type input "Commer"
click at [424, 571] on input "Main content area" at bounding box center [865, 569] width 1049 height 26
click at [592, 492] on div "Service areas Add up to 30 service areas you operate in. Each city will be list…" at bounding box center [904, 567] width 1167 height 183
click at [518, 575] on input "Main content area" at bounding box center [865, 569] width 1049 height 26
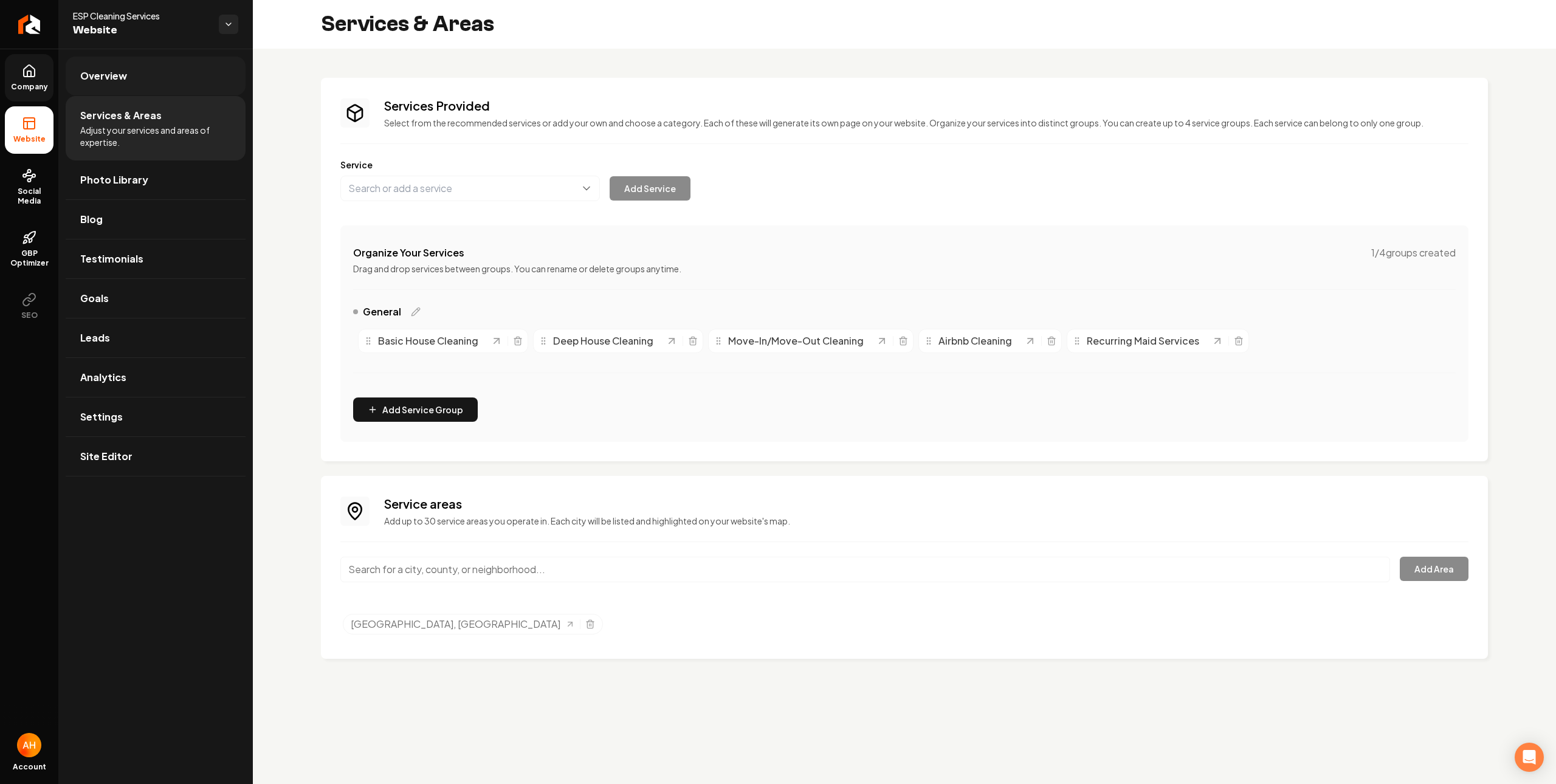
click at [171, 81] on link "Overview" at bounding box center [156, 76] width 180 height 39
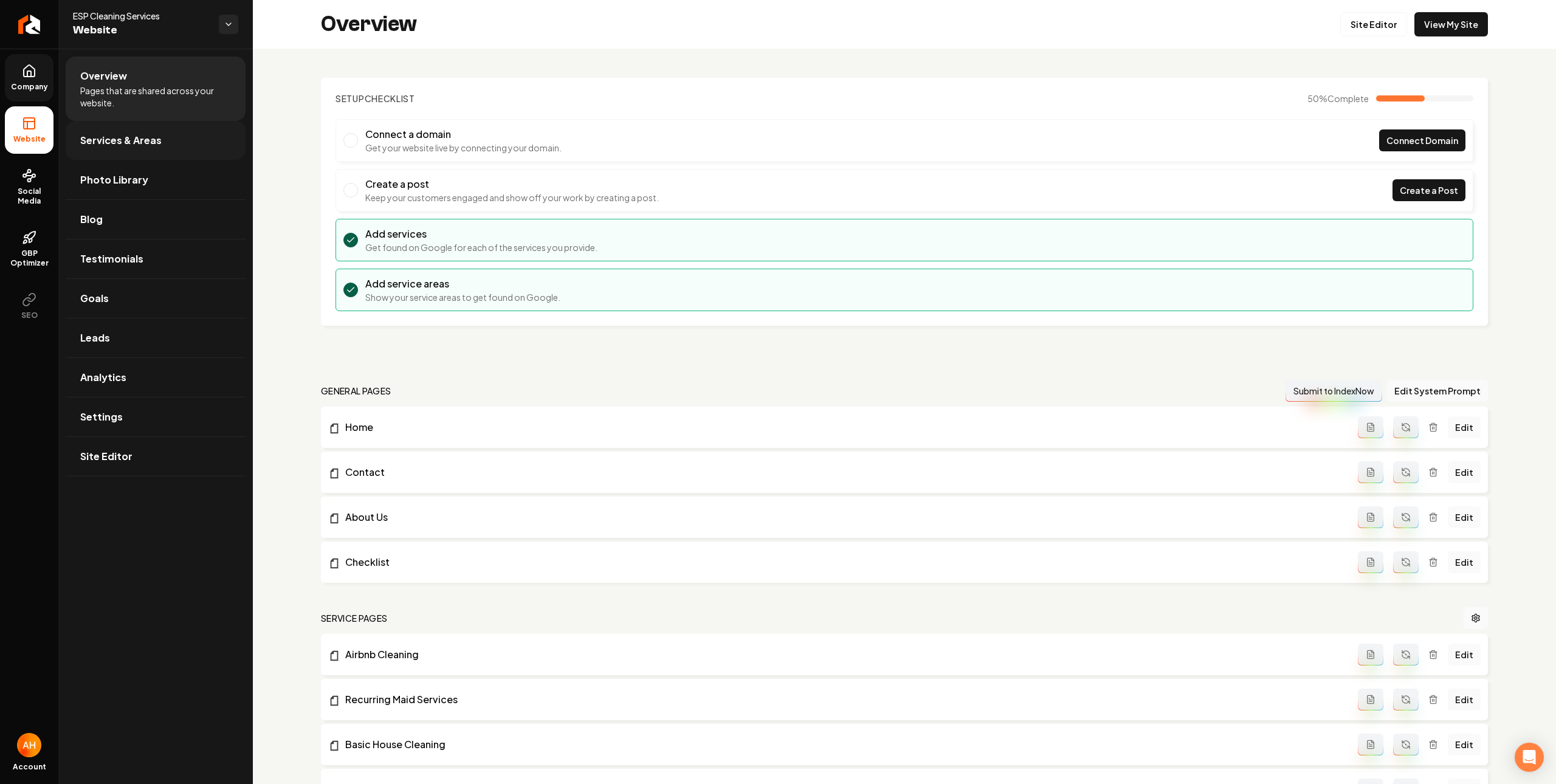
click at [153, 122] on link "Services & Areas" at bounding box center [156, 141] width 180 height 39
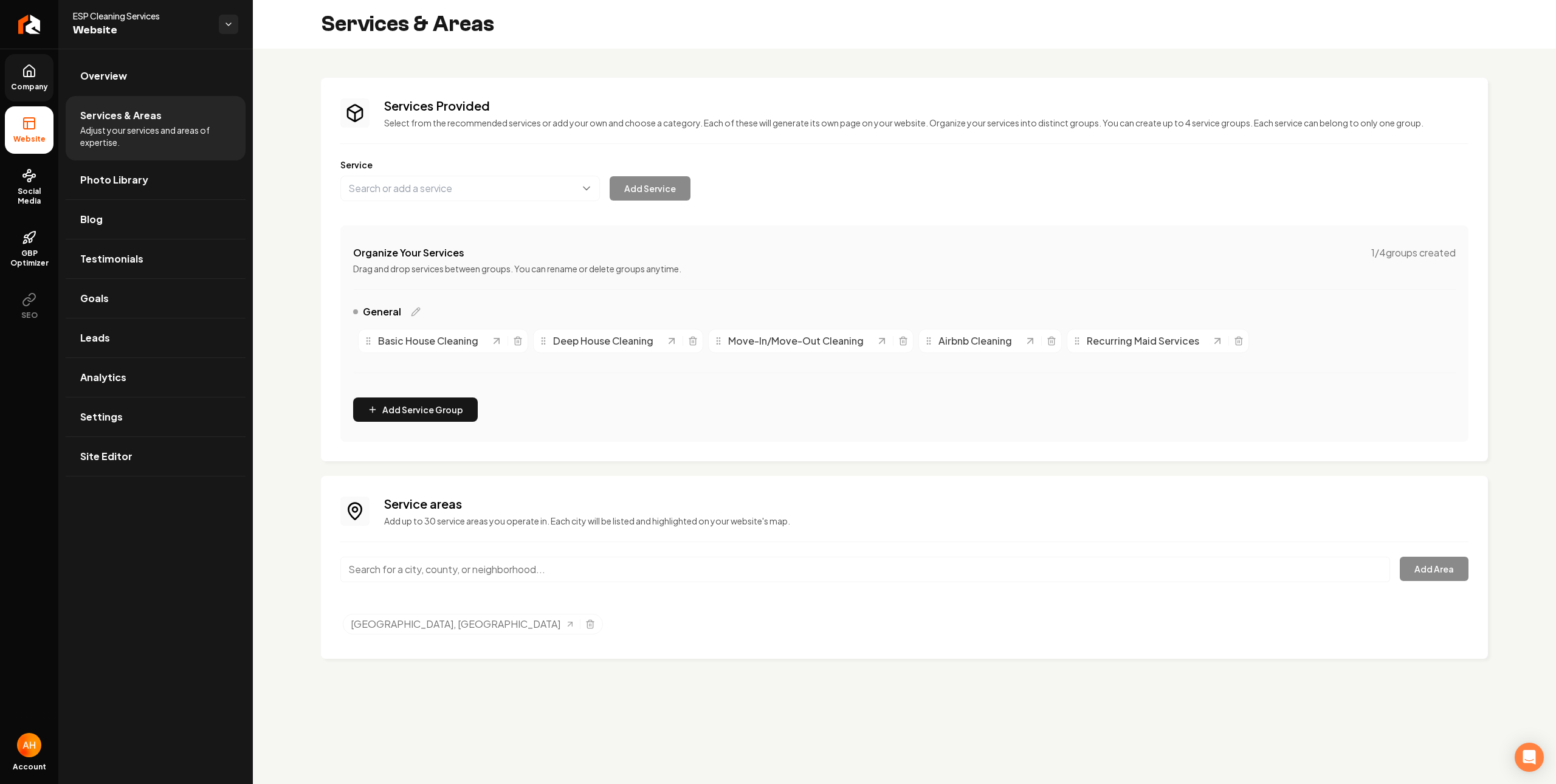
click at [526, 576] on input "Main content area" at bounding box center [865, 569] width 1049 height 26
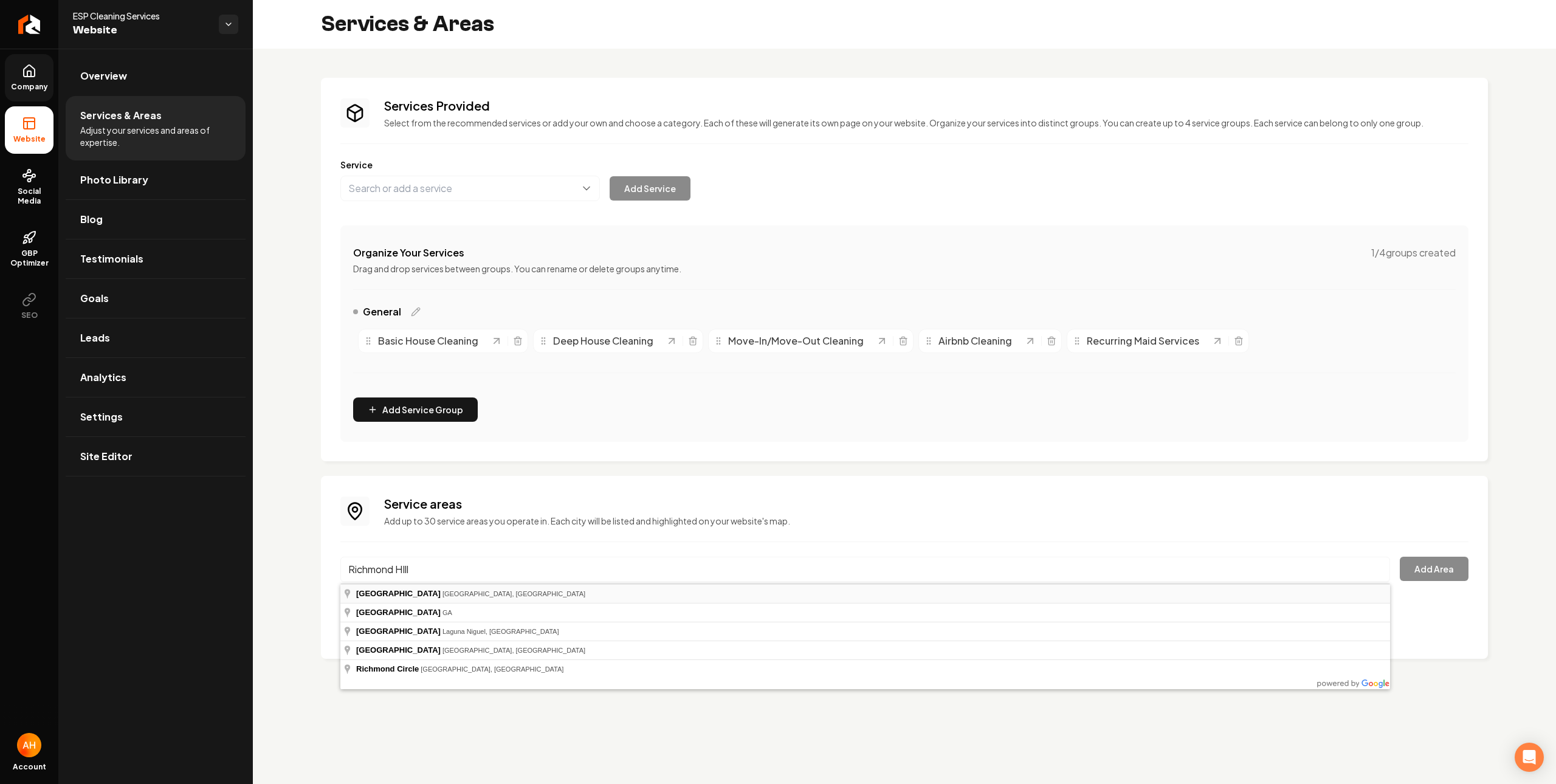
type input "Richmond Hill, ON, Canada"
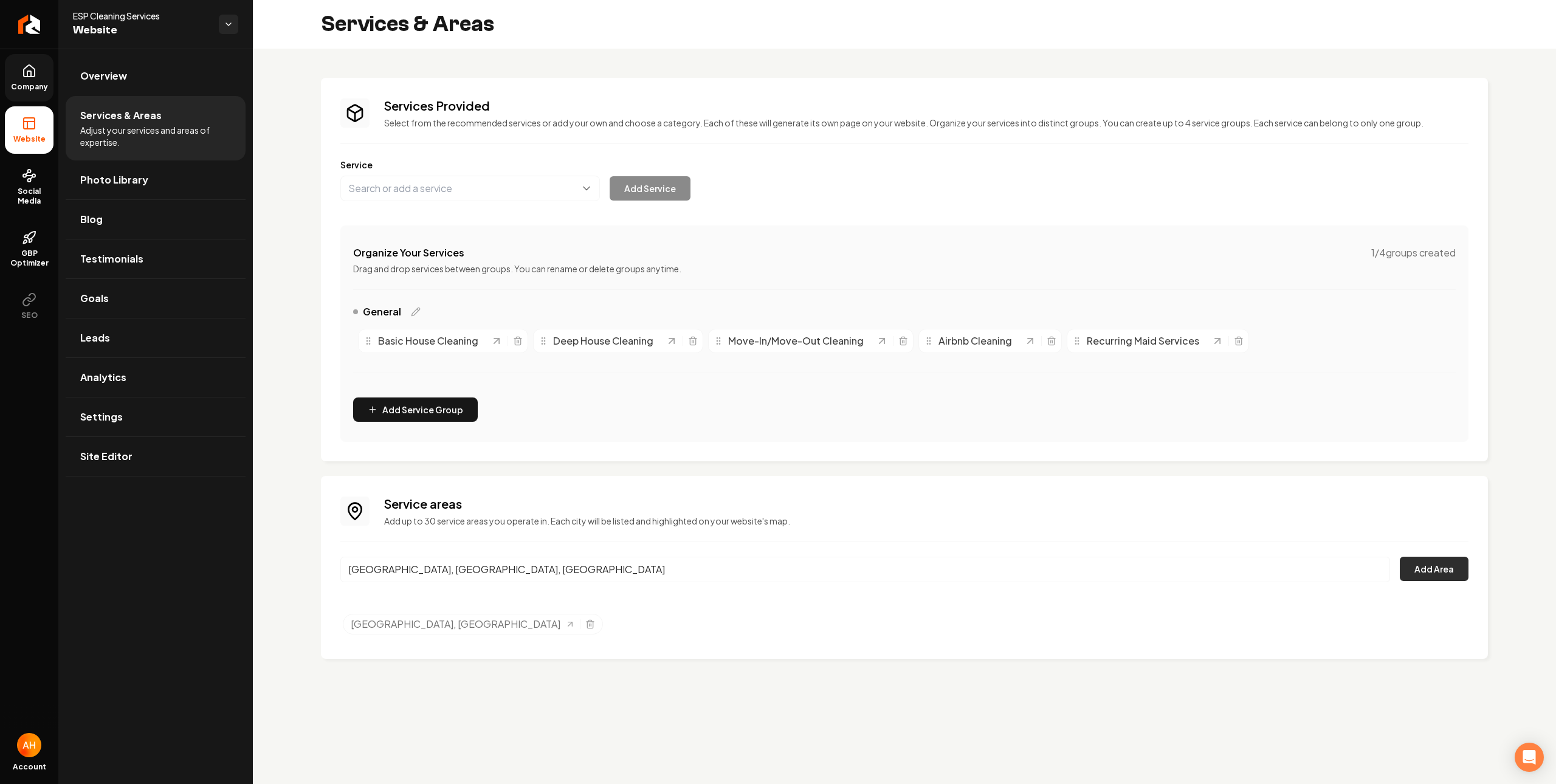
click at [1431, 569] on button "Add Area" at bounding box center [1434, 568] width 69 height 24
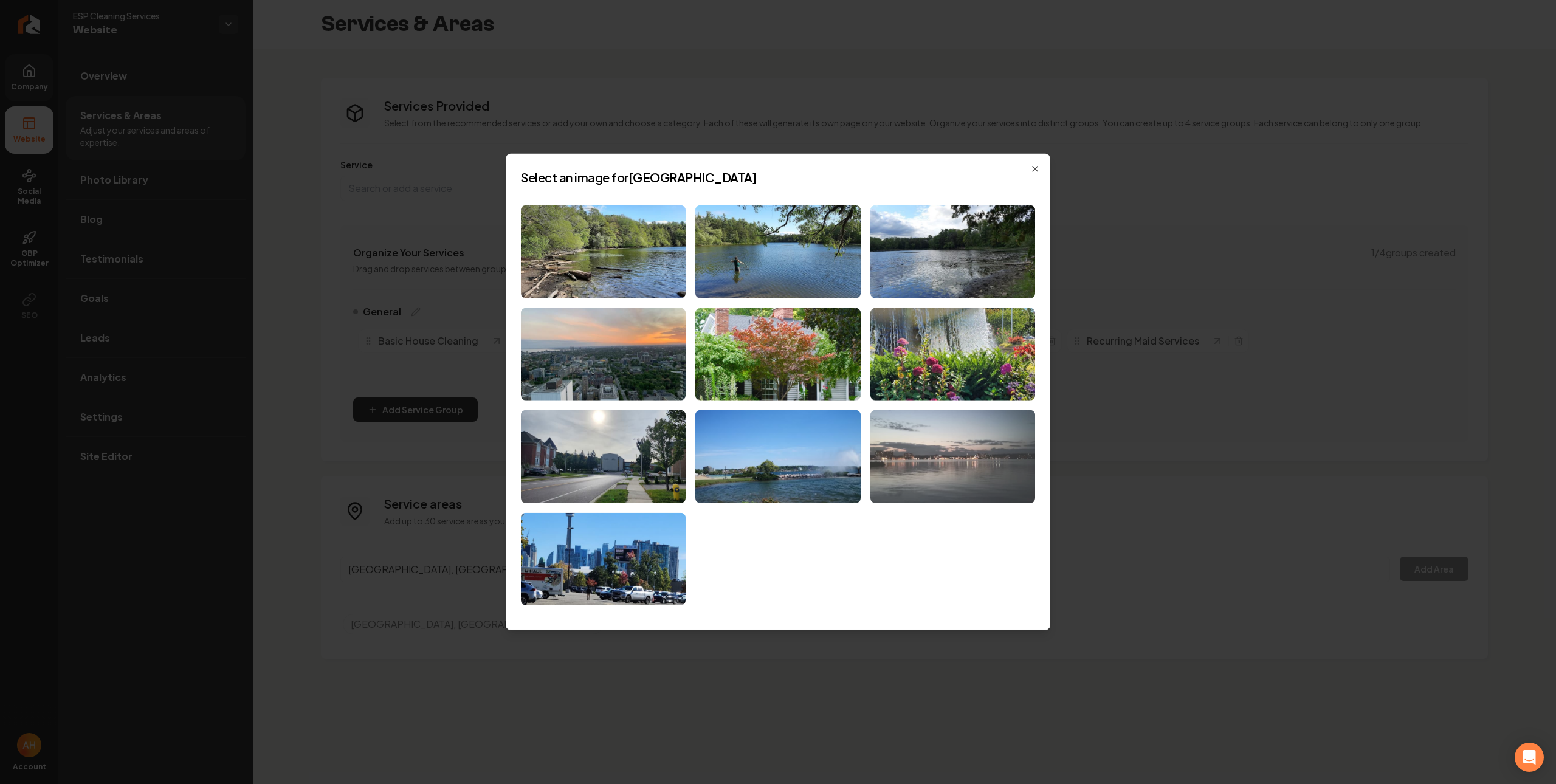
click at [934, 428] on img at bounding box center [952, 456] width 165 height 93
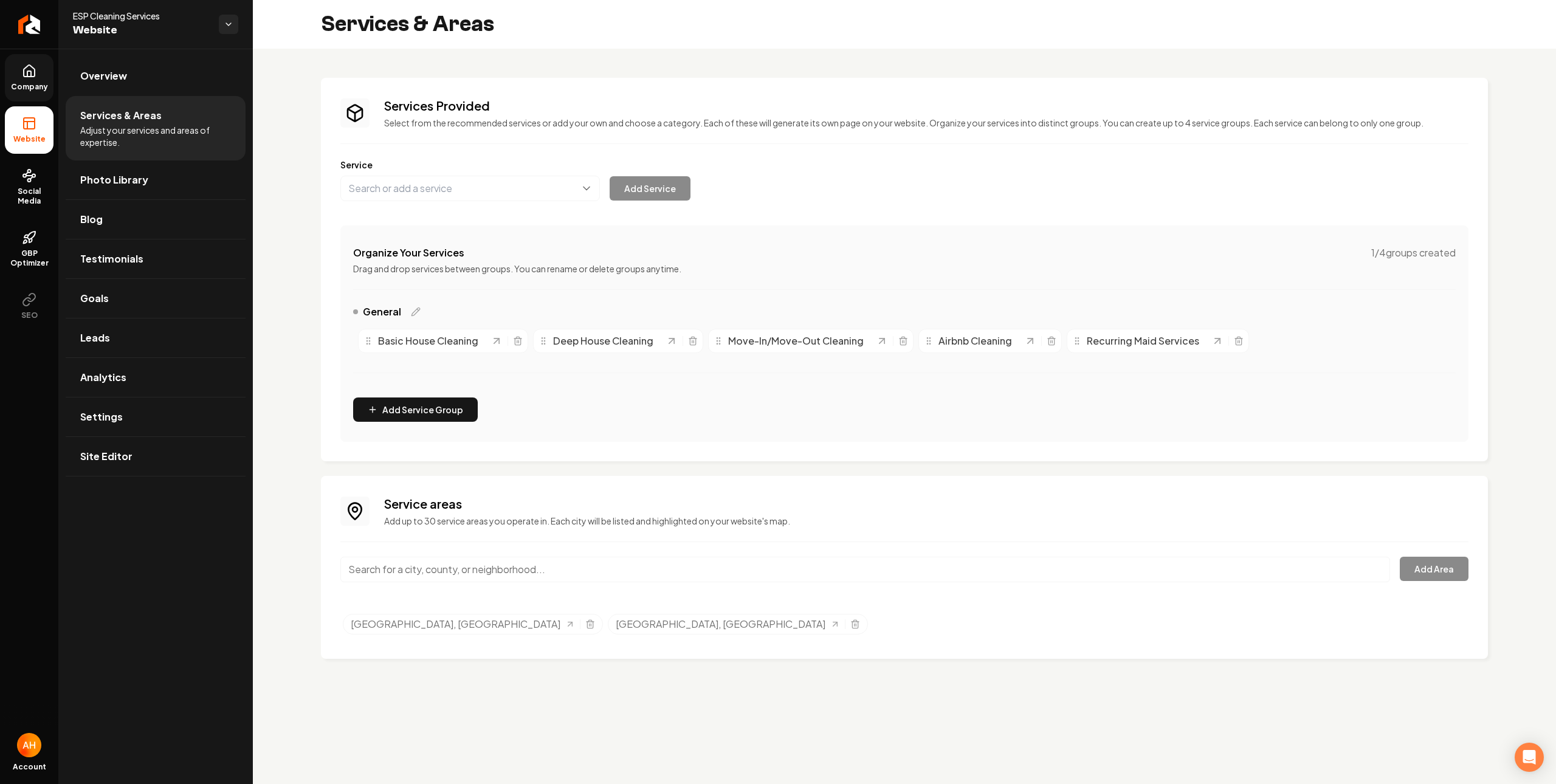
click at [547, 576] on input "Main content area" at bounding box center [865, 569] width 1049 height 26
click at [850, 628] on icon "Selected tags" at bounding box center [855, 624] width 9 height 9
click at [669, 599] on div "Service areas Add up to 30 service areas you operate in. Each city will be list…" at bounding box center [904, 567] width 1128 height 144
click at [673, 585] on div "Main content area" at bounding box center [865, 576] width 1049 height 40
click at [678, 578] on input "Main content area" at bounding box center [865, 569] width 1049 height 26
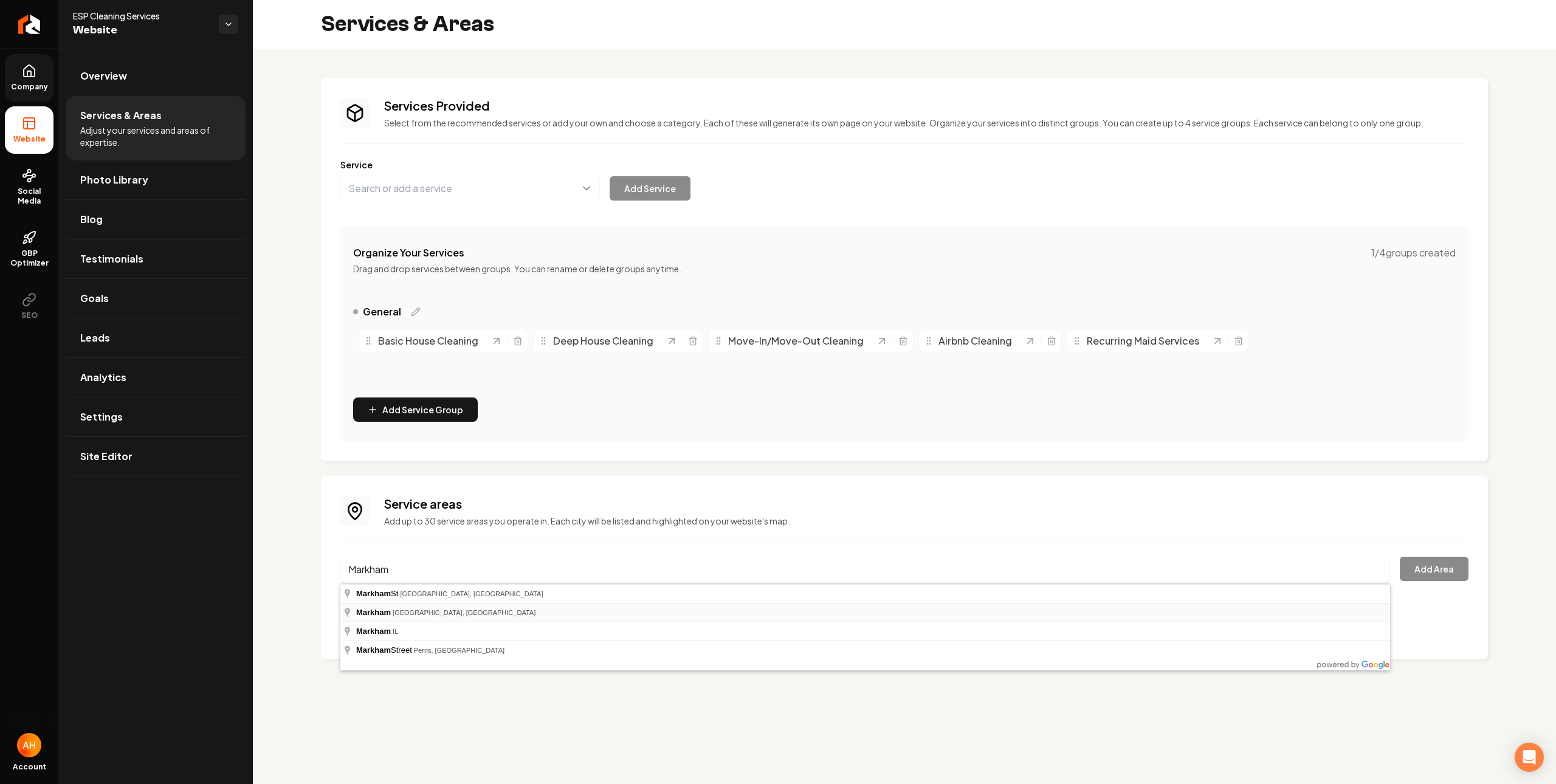
type input "Markham, ON, Canada"
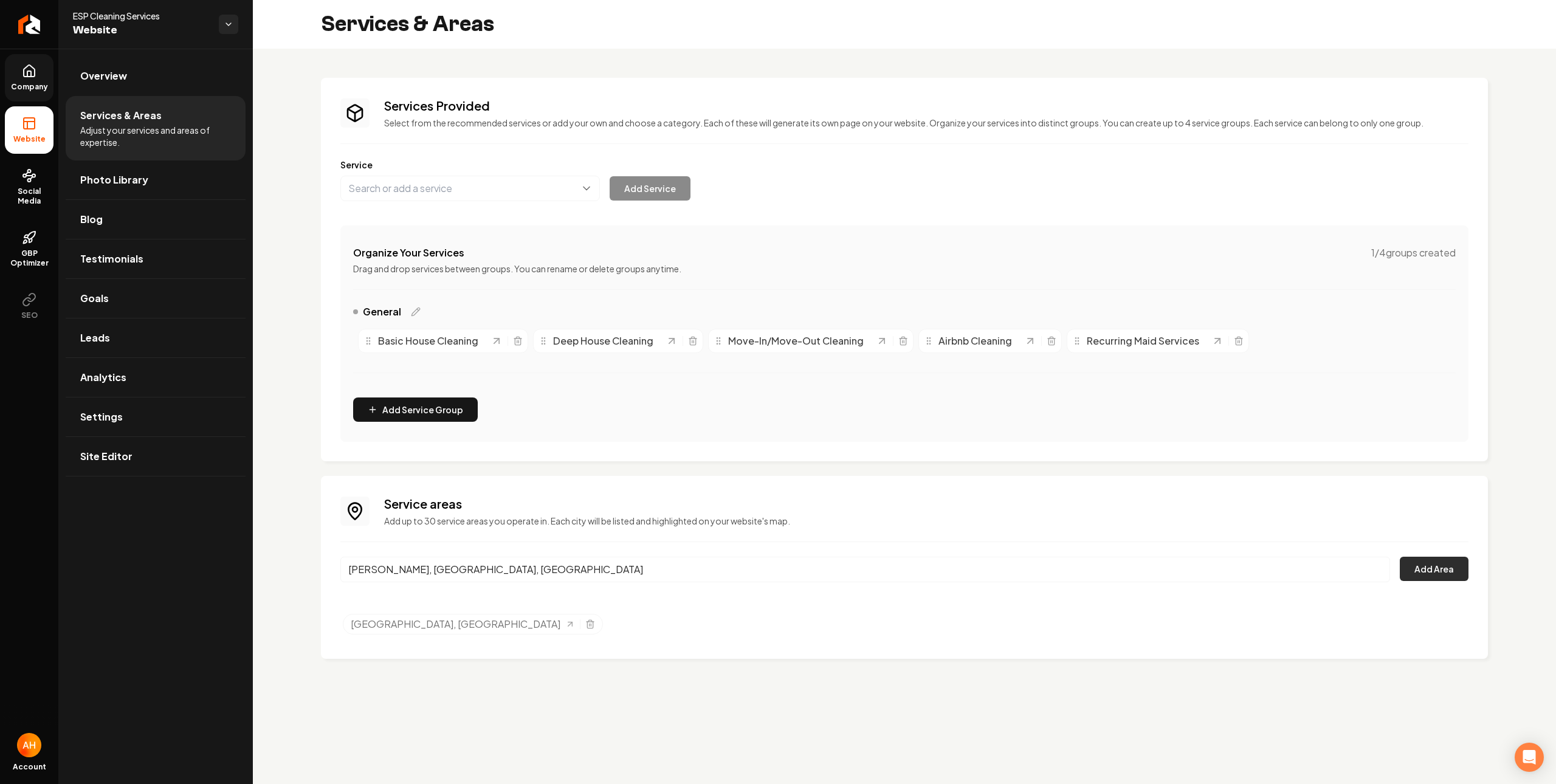
click at [1437, 560] on button "Add Area" at bounding box center [1434, 568] width 69 height 24
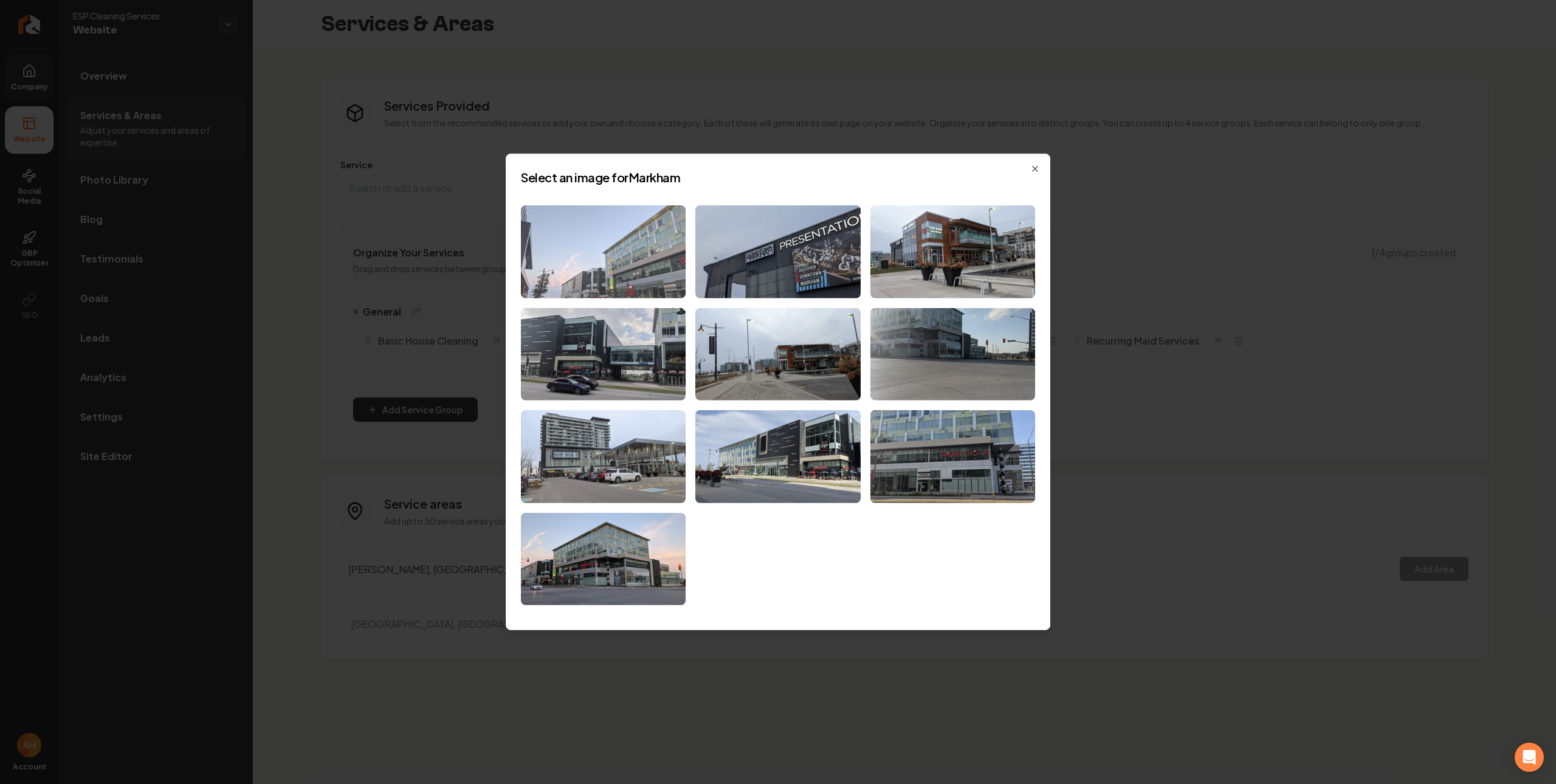
click at [633, 263] on img at bounding box center [603, 252] width 165 height 93
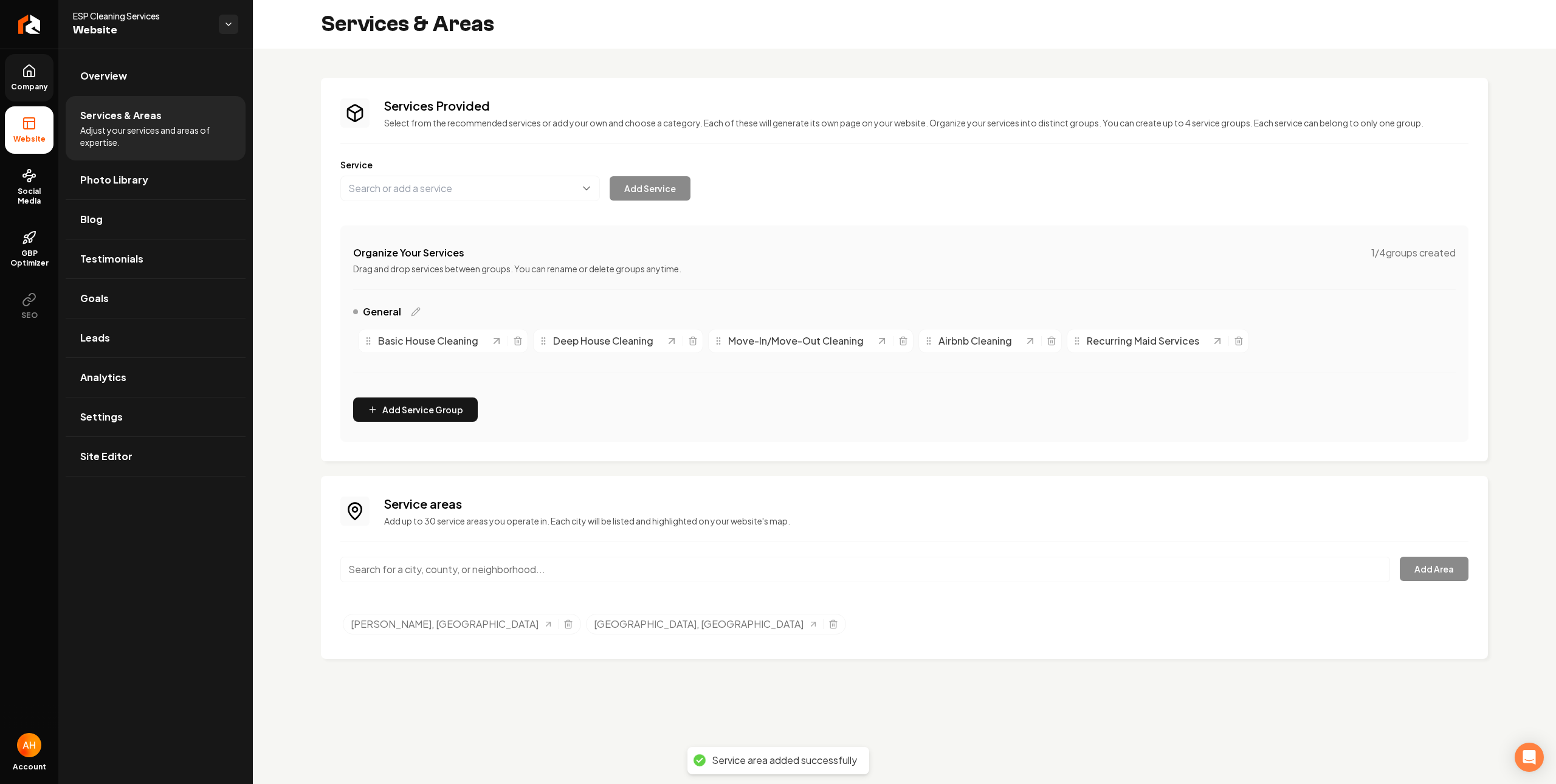
click at [644, 553] on div "Service areas Add up to 30 service areas you operate in. Each city will be list…" at bounding box center [904, 567] width 1128 height 144
click at [645, 566] on input "Main content area" at bounding box center [865, 569] width 1049 height 26
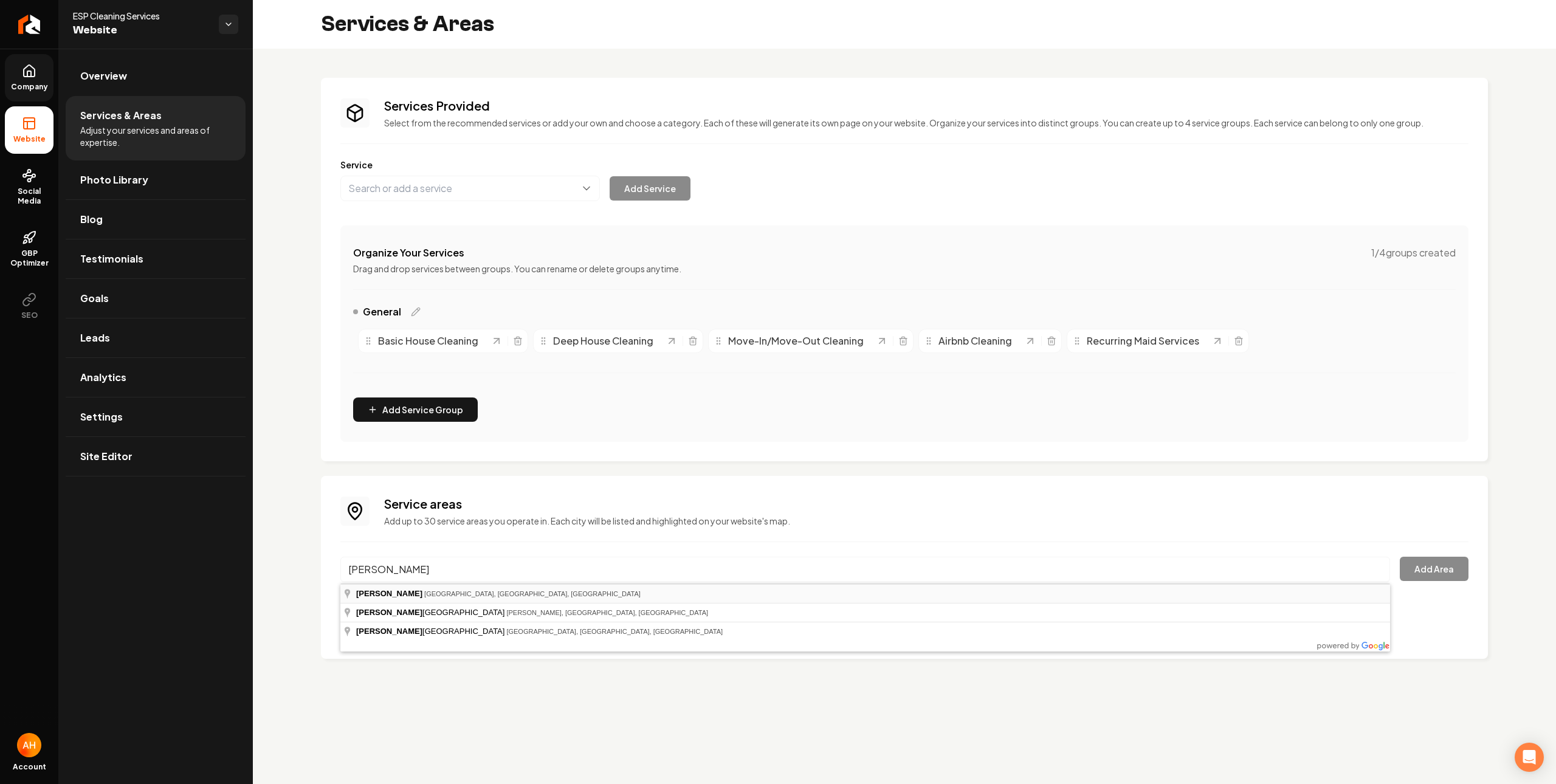
type input "Elgin Mills, Richmond Hill, ON, Canada"
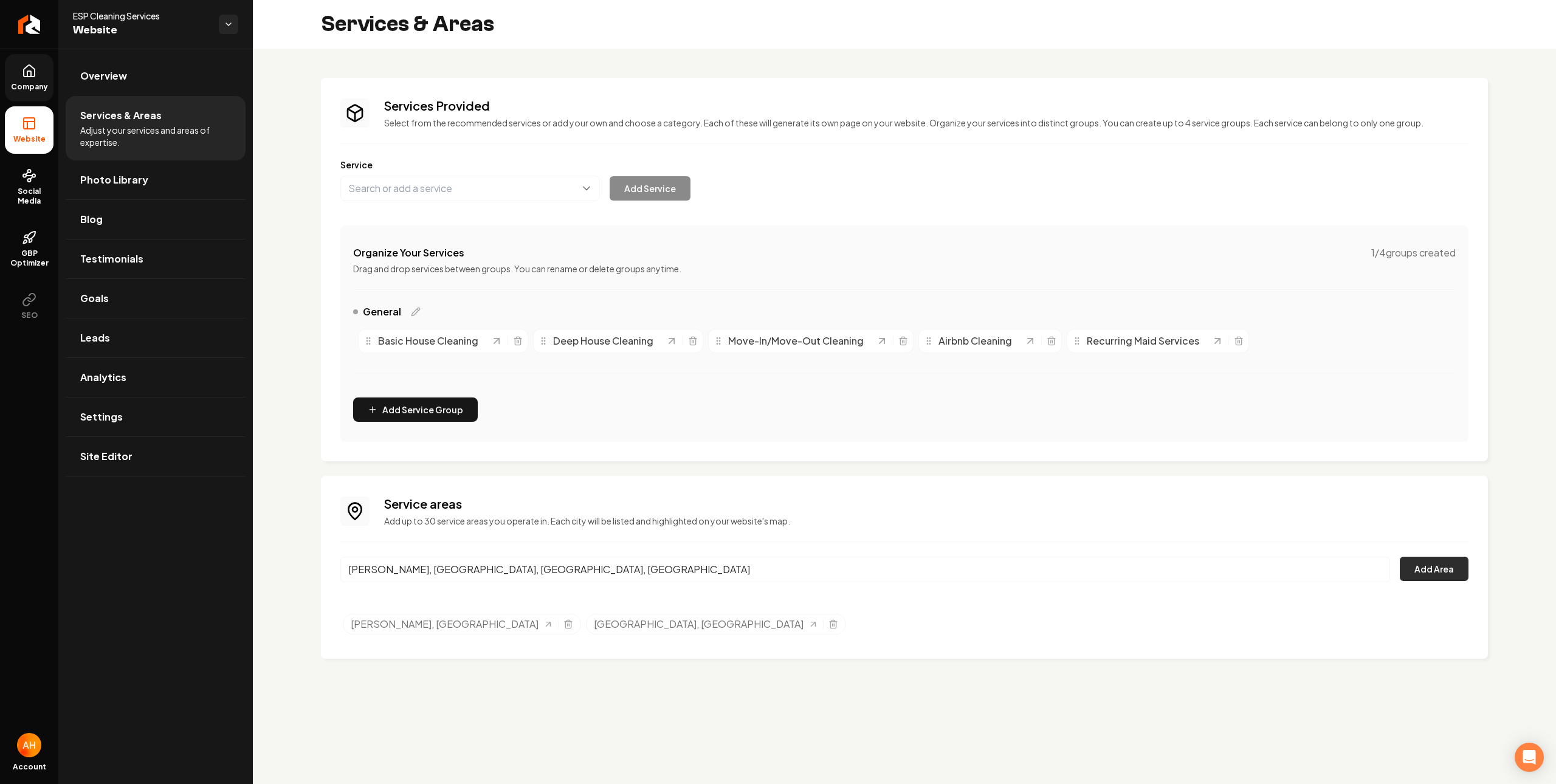
click at [1456, 577] on button "Add Area" at bounding box center [1434, 568] width 69 height 24
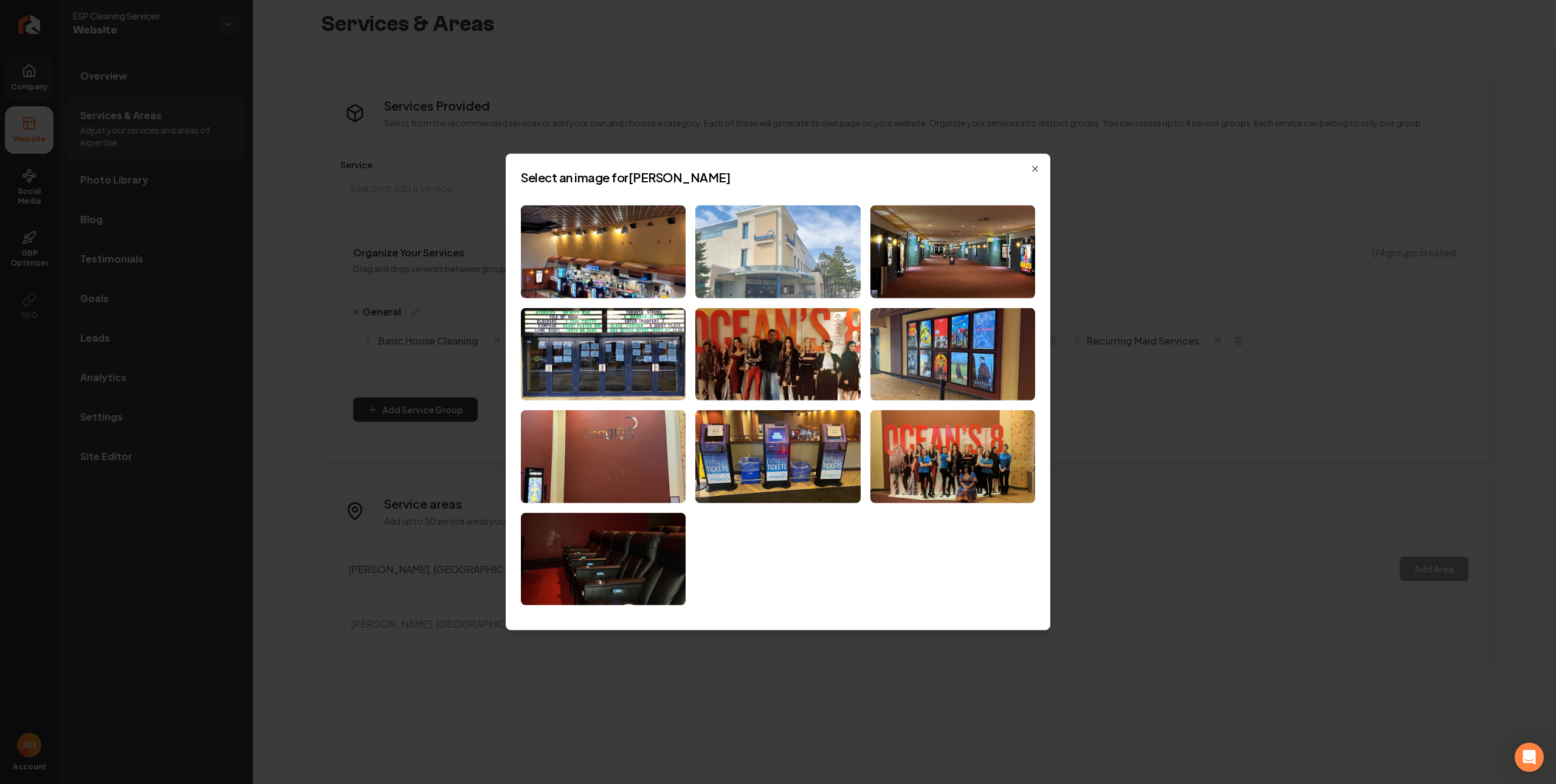
click at [763, 261] on img at bounding box center [777, 252] width 165 height 93
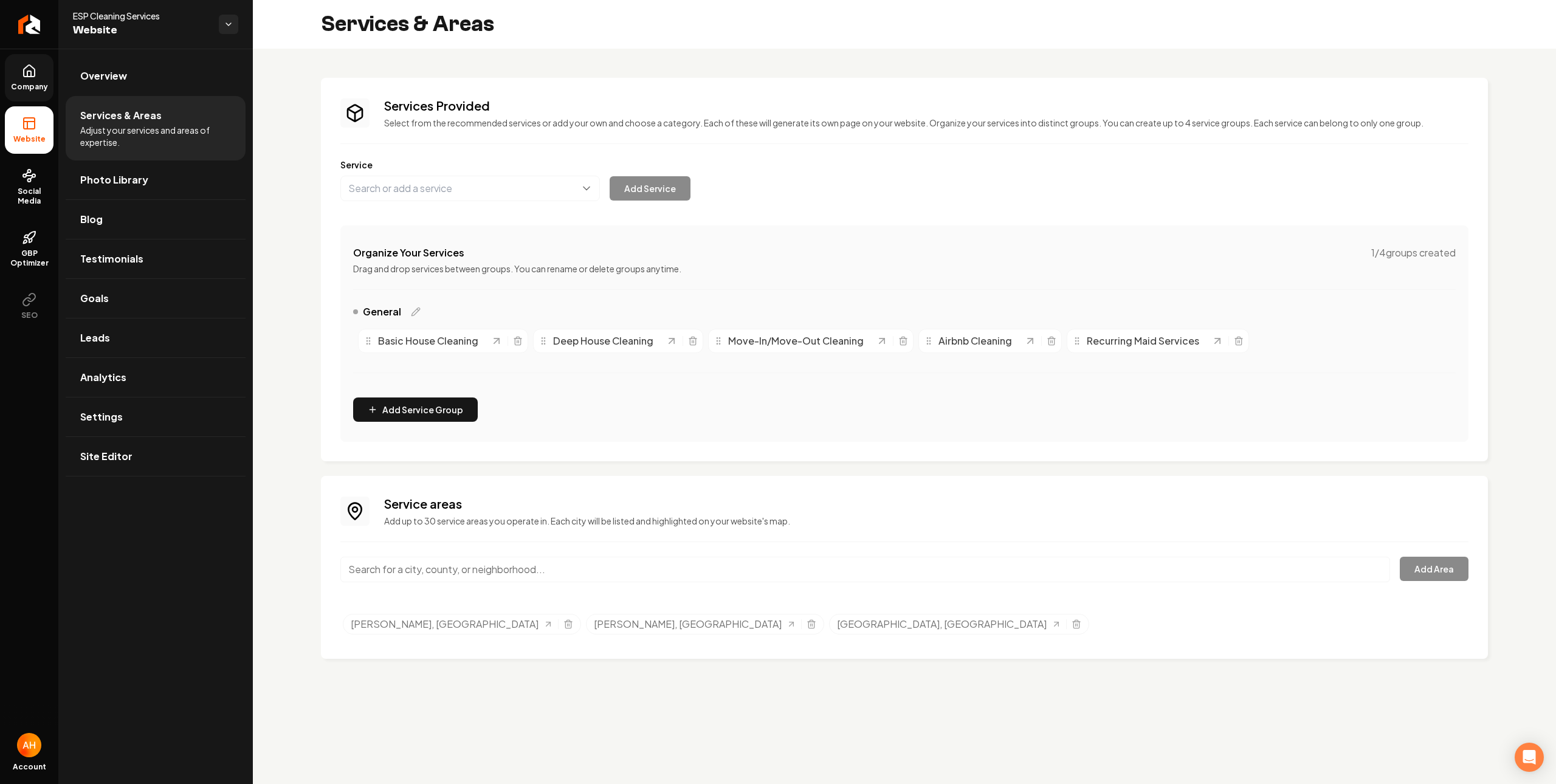
click at [768, 567] on input "Main content area" at bounding box center [865, 569] width 1049 height 26
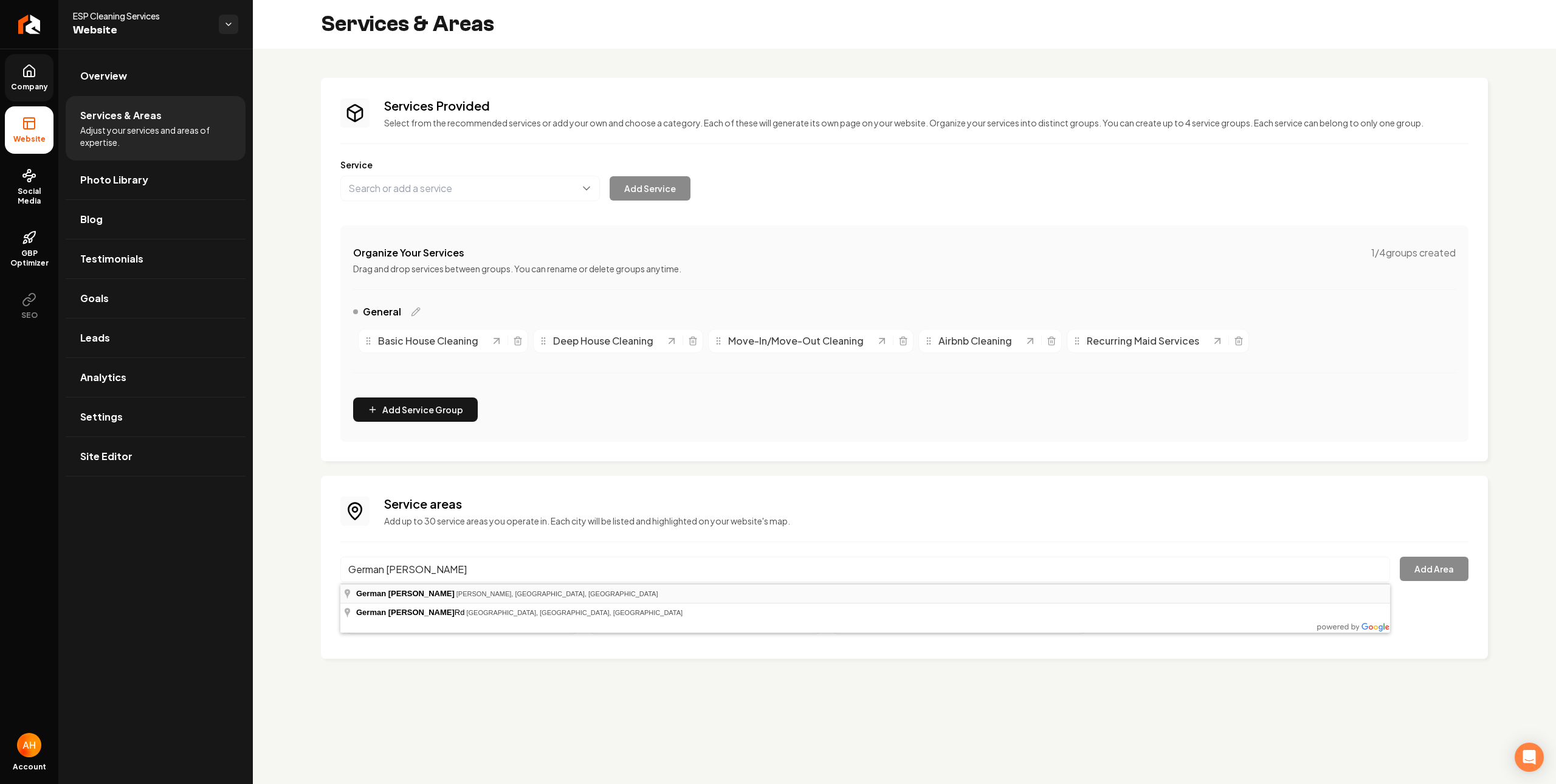
type input "German Mills, Markham, ON, Canada"
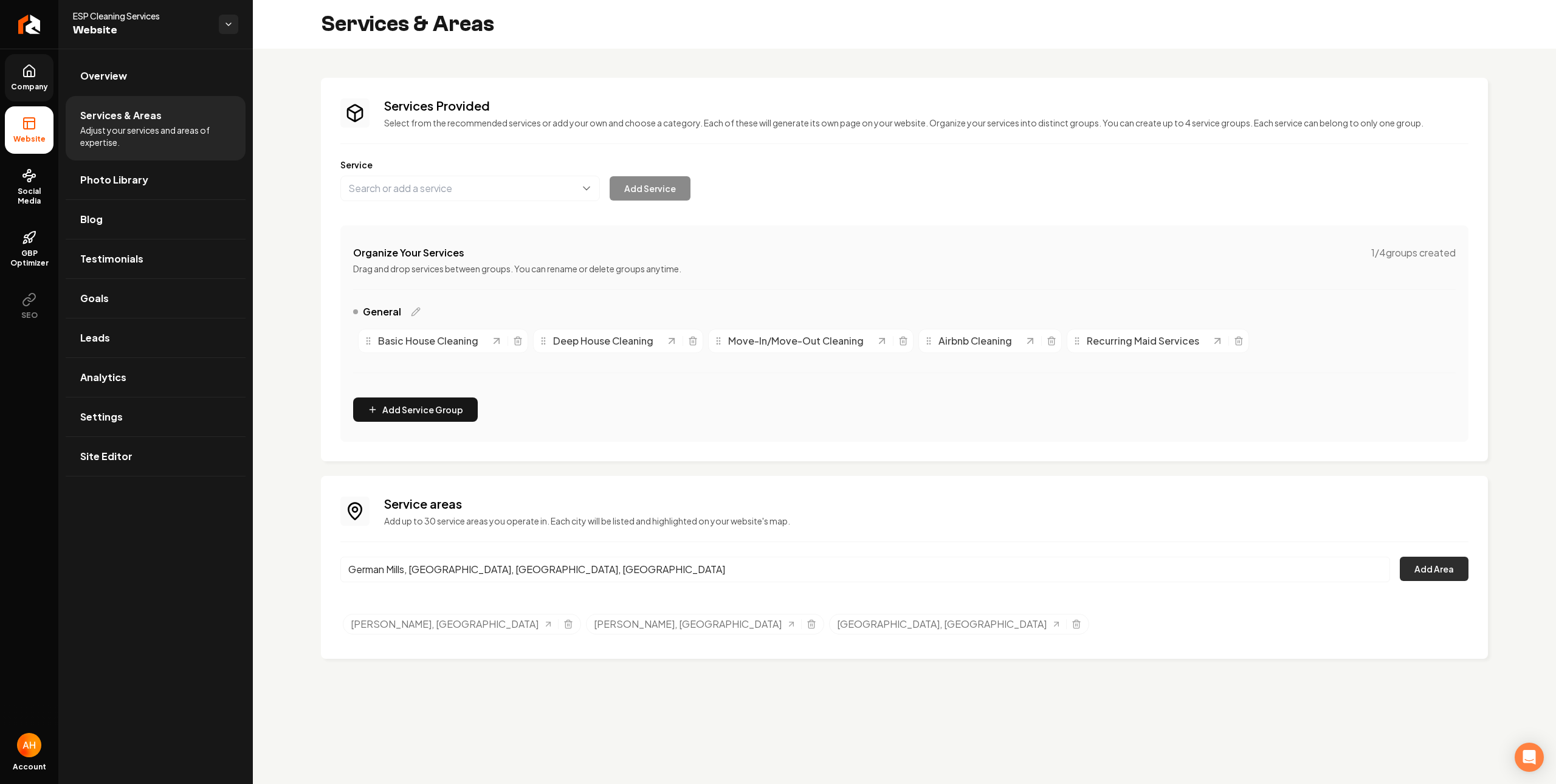
click at [1431, 564] on button "Add Area" at bounding box center [1434, 568] width 69 height 24
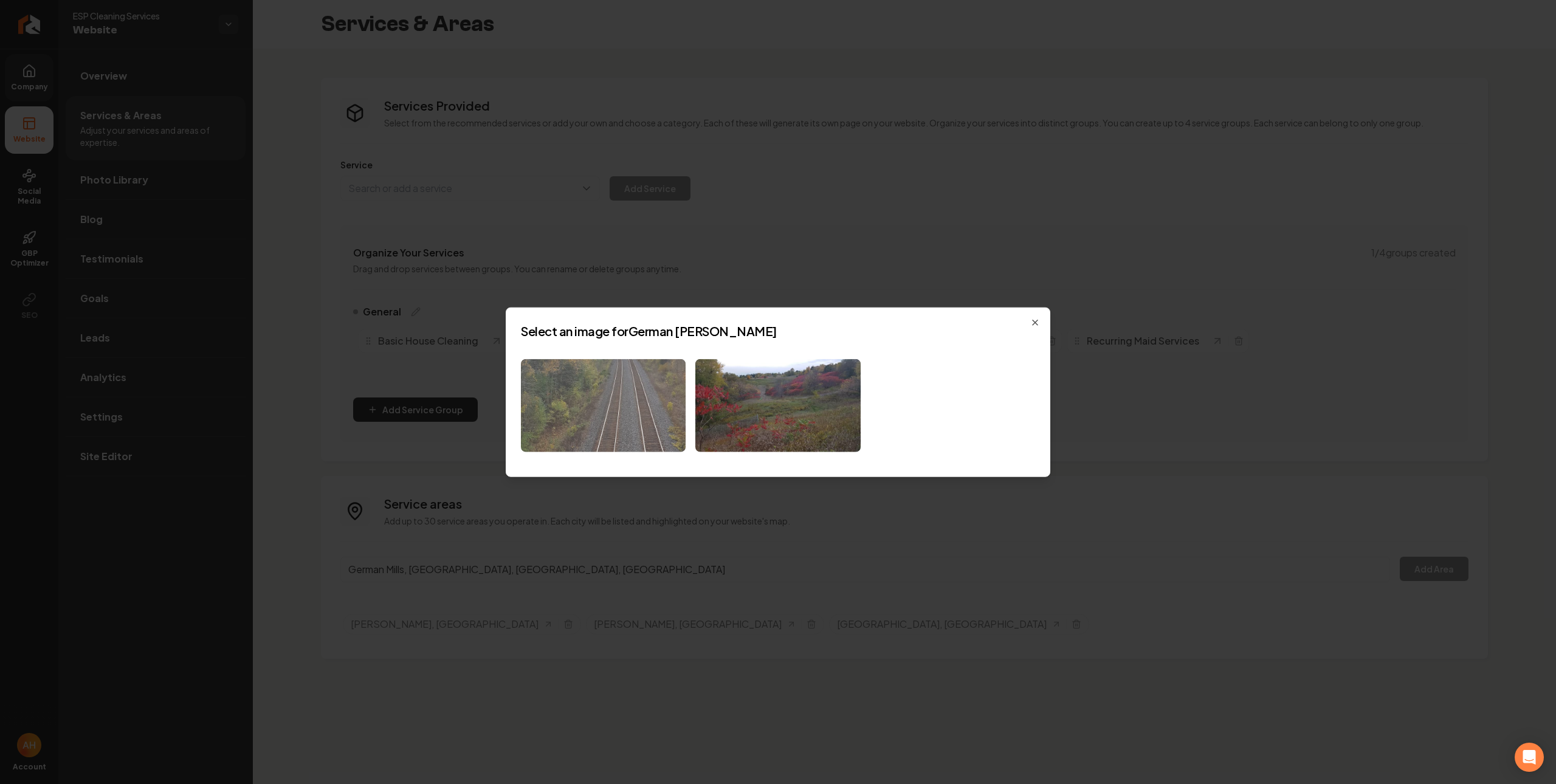
click at [593, 413] on img at bounding box center [603, 405] width 165 height 93
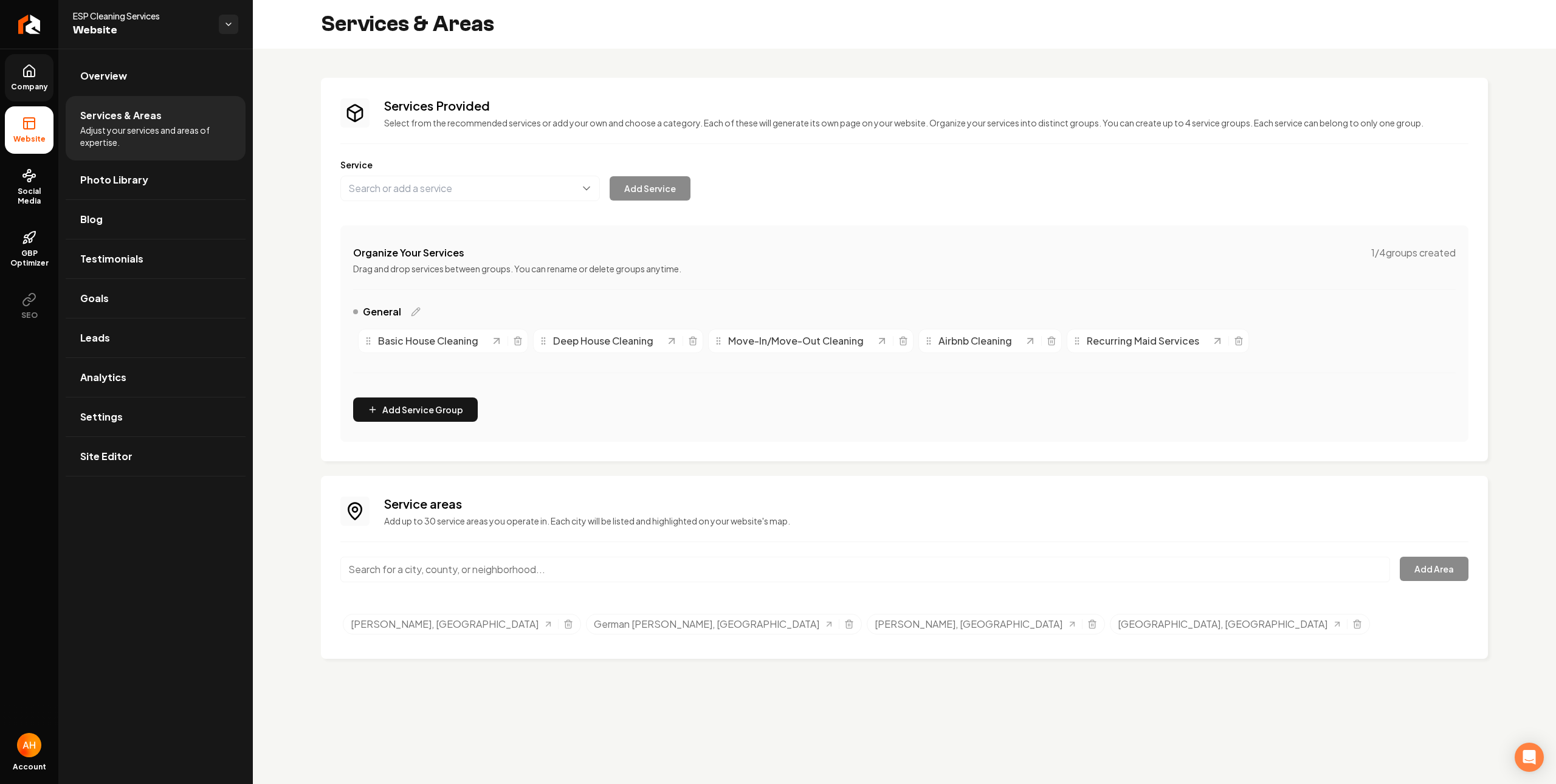
click at [16, 70] on link "Company" at bounding box center [29, 77] width 48 height 48
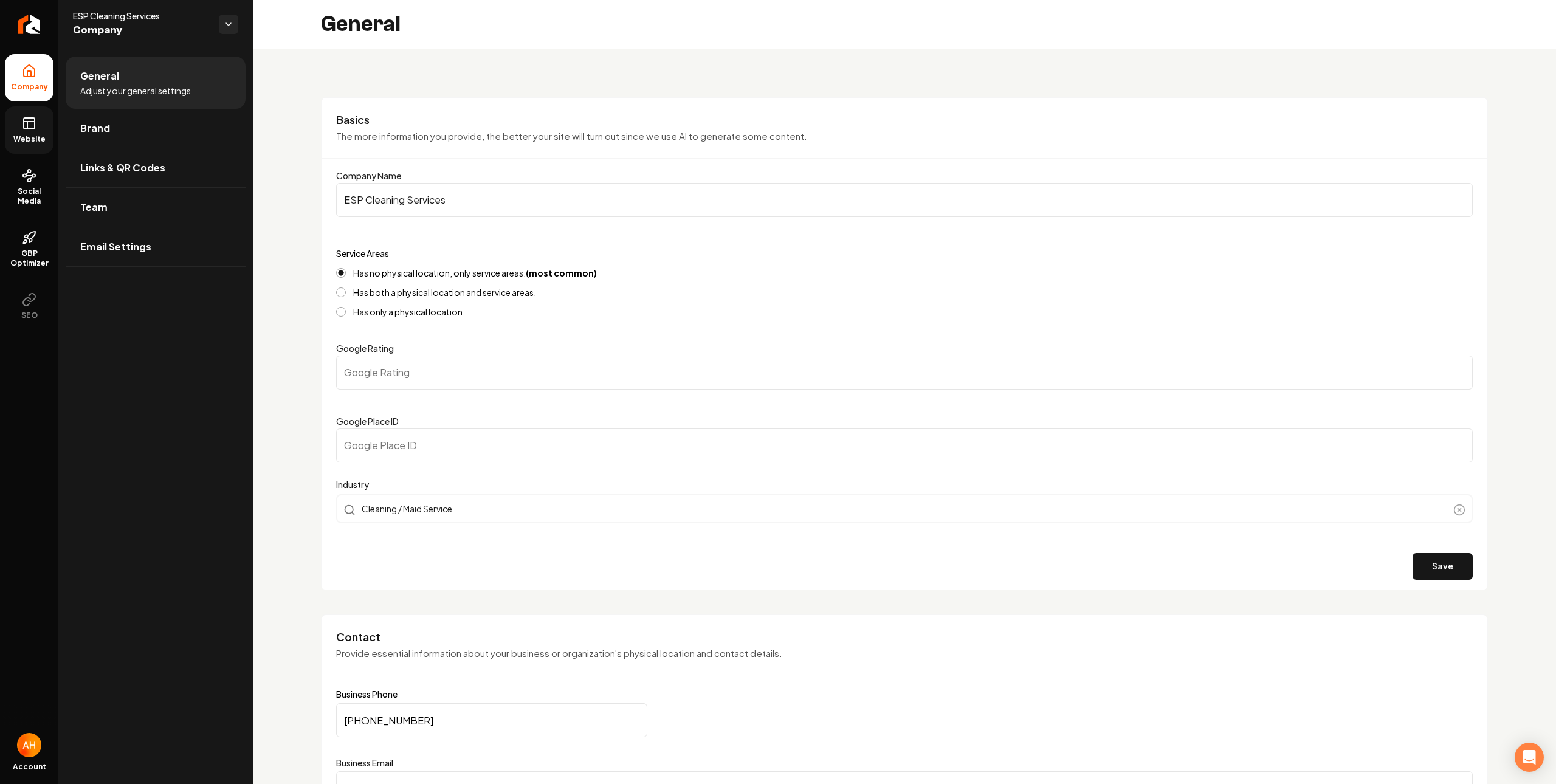
click at [454, 447] on input "Google Place ID" at bounding box center [904, 446] width 1136 height 34
paste input "ChIJAQ0rkwLLiW4RV3-PY3yiyG4"
type input "ChIJAQ0rkwLLiW4RV3-PY3yiyG4"
click at [1435, 559] on button "Save" at bounding box center [1442, 566] width 60 height 27
type input "0"
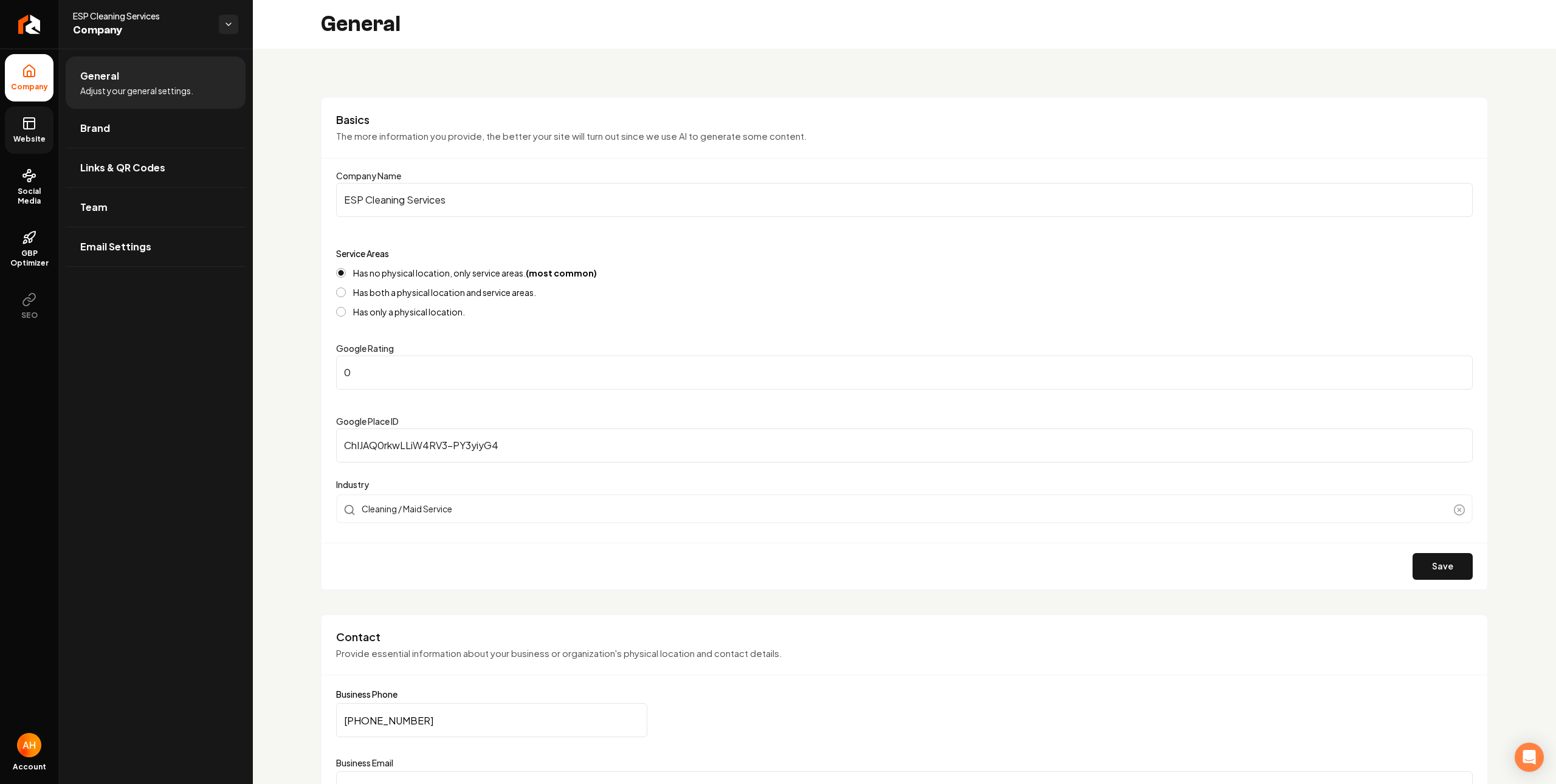
click at [517, 361] on input "0" at bounding box center [904, 373] width 1136 height 34
type input "5"
click at [1436, 563] on button "Save" at bounding box center [1442, 566] width 60 height 27
click at [29, 130] on icon at bounding box center [29, 123] width 15 height 15
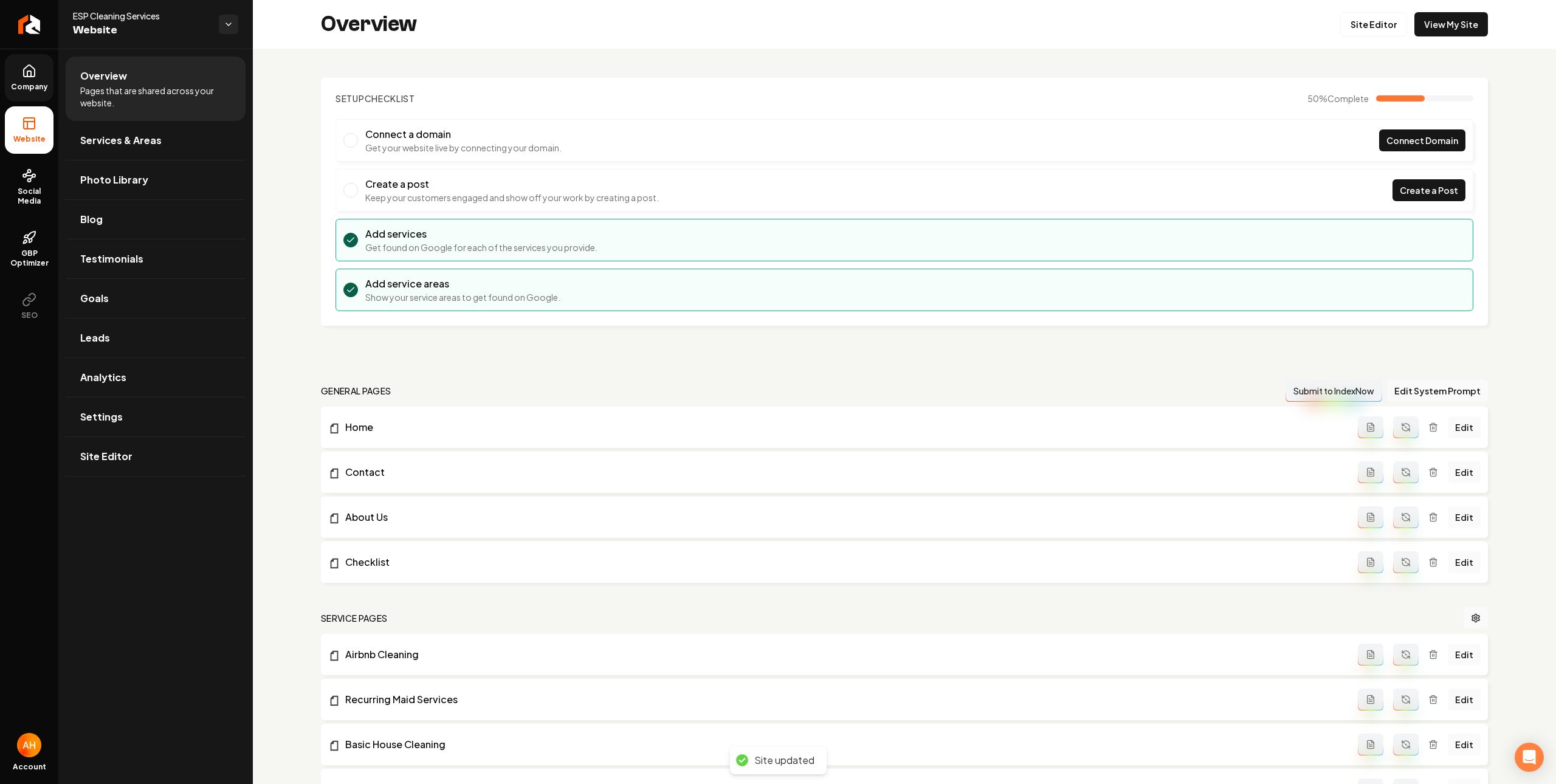
scroll to position [285, 0]
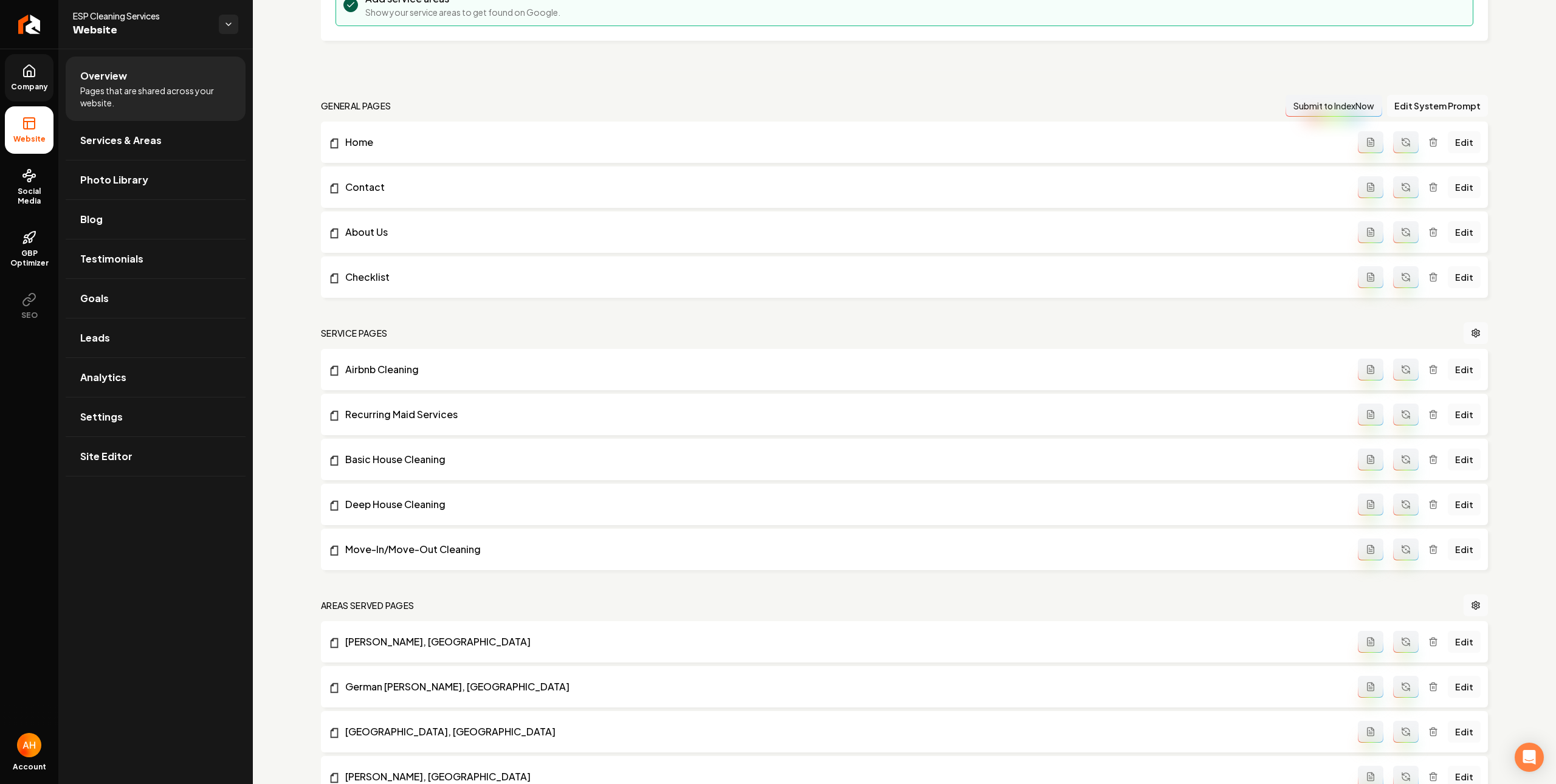
click at [168, 118] on li "Overview Pages that are shared across your website." at bounding box center [156, 88] width 180 height 64
click at [165, 143] on link "Services & Areas" at bounding box center [156, 141] width 180 height 39
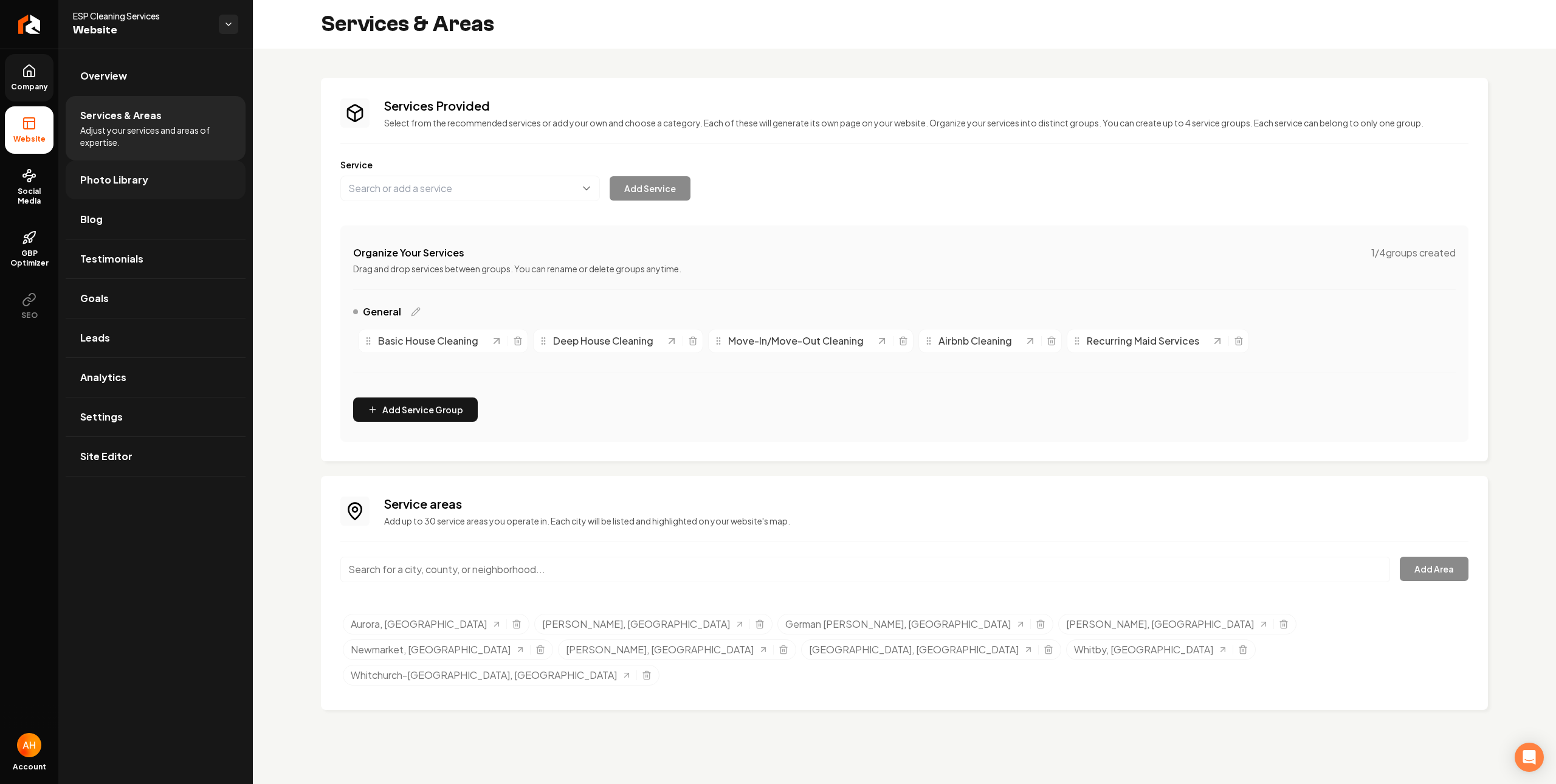
click at [157, 184] on link "Photo Library" at bounding box center [156, 180] width 180 height 39
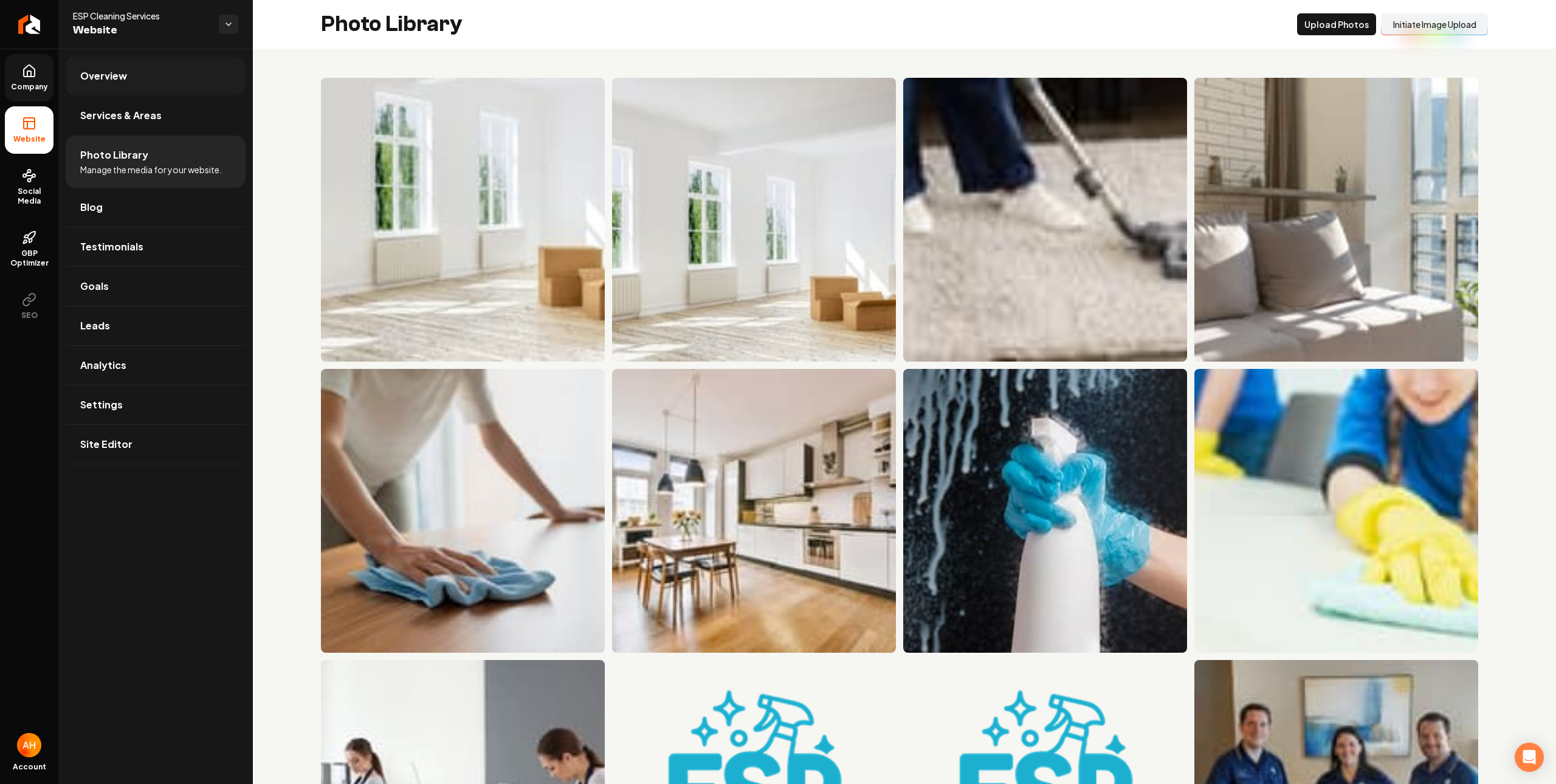
click at [198, 81] on link "Overview" at bounding box center [156, 76] width 180 height 39
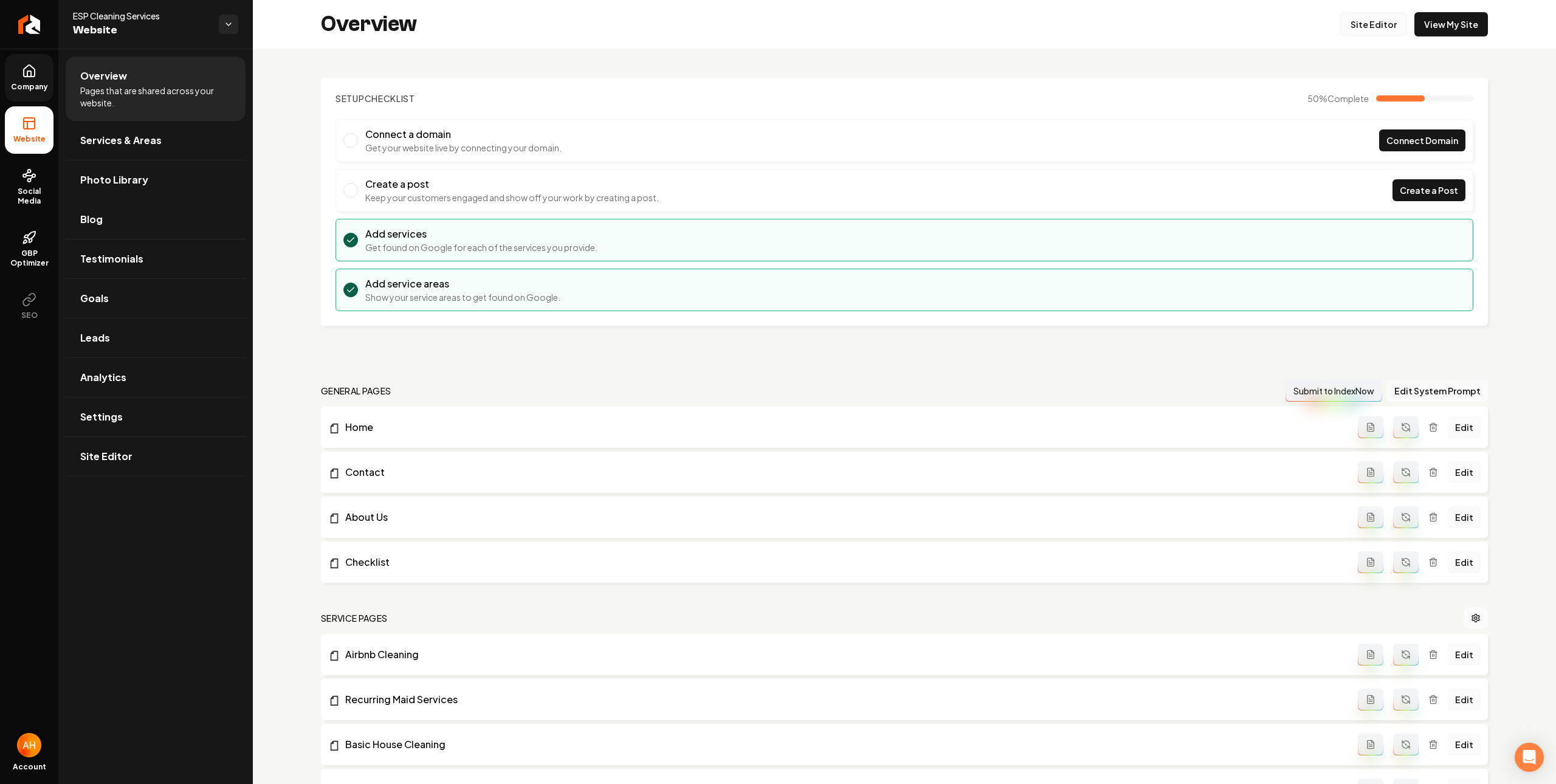
click at [1390, 28] on link "Site Editor" at bounding box center [1373, 24] width 66 height 24
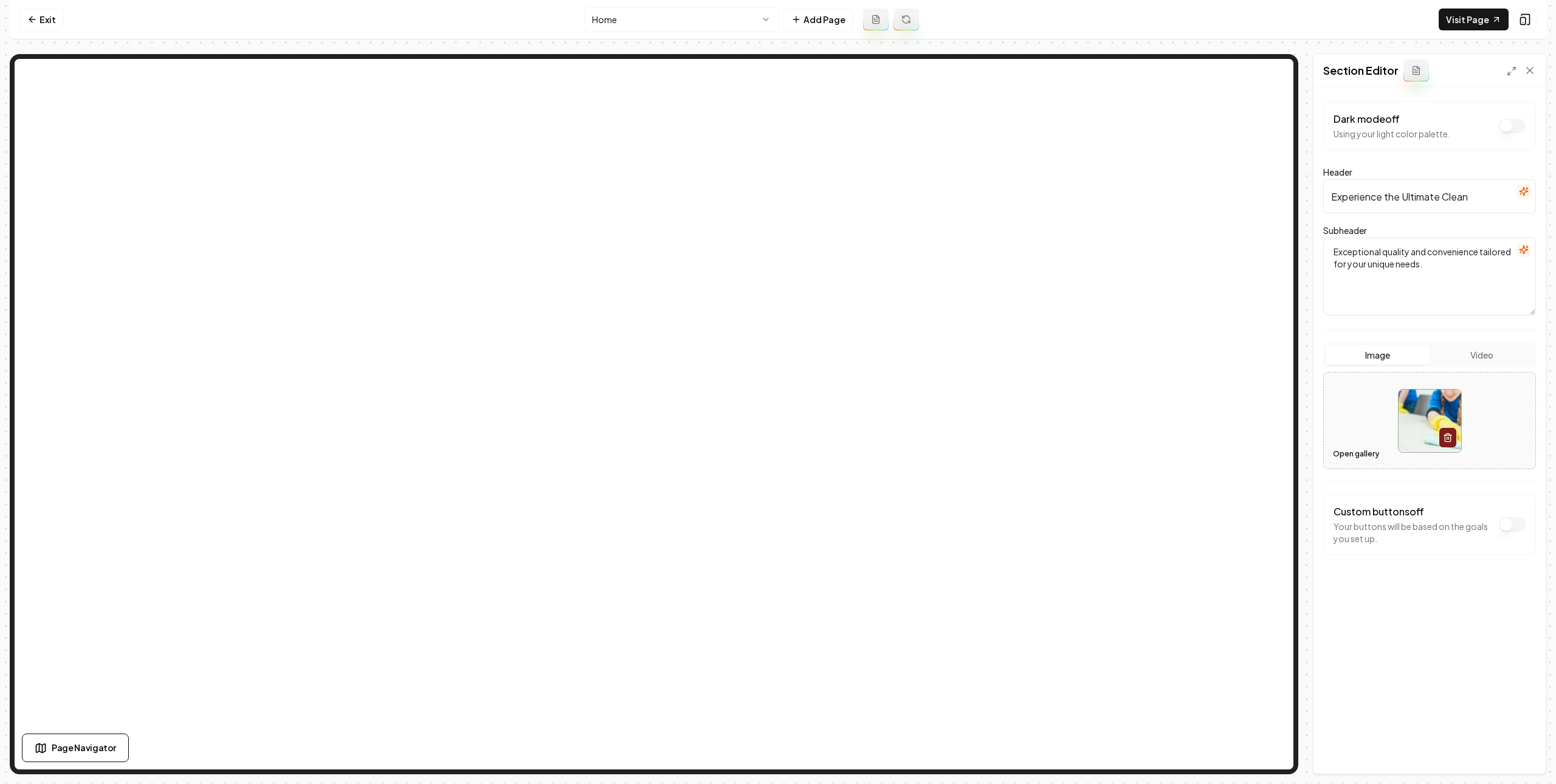
click at [1357, 457] on button "Open gallery" at bounding box center [1356, 453] width 55 height 20
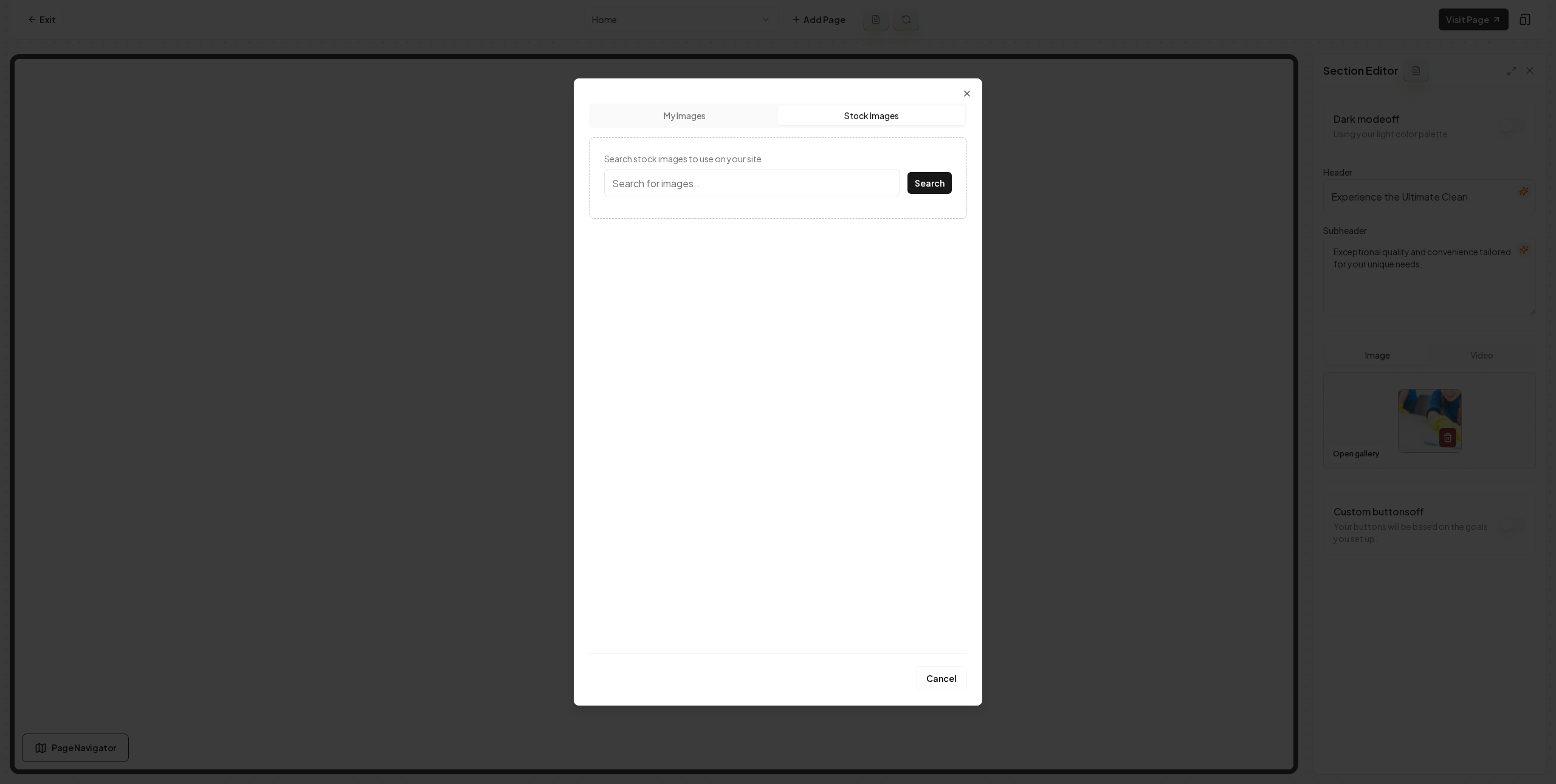
click at [916, 119] on button "Stock Images" at bounding box center [871, 115] width 187 height 20
click at [683, 191] on input "Search stock images to use on your site." at bounding box center [752, 183] width 296 height 27
type input "home interior"
click at [907, 172] on button "Search" at bounding box center [929, 183] width 45 height 22
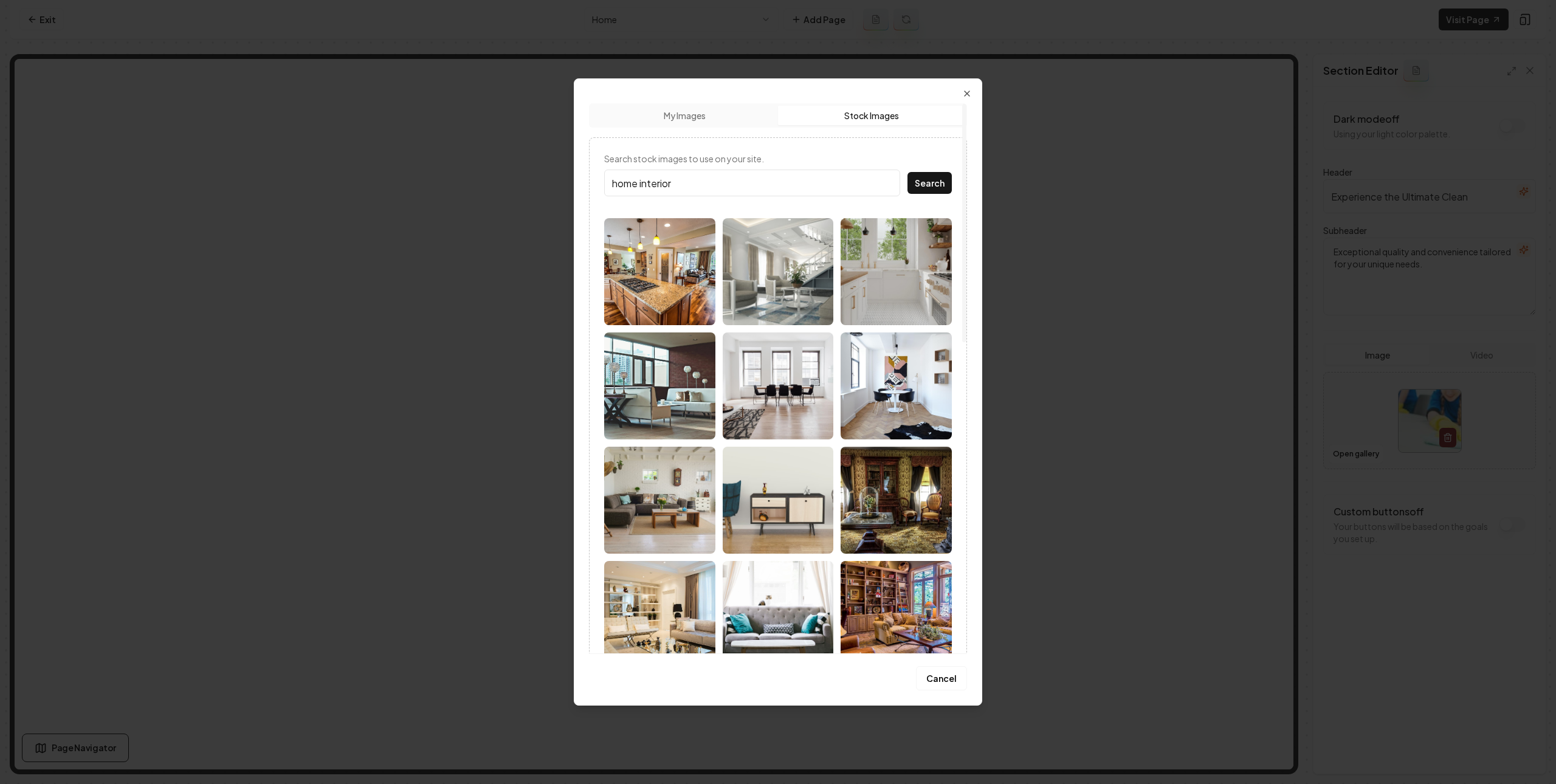
click at [690, 277] on img at bounding box center [660, 271] width 111 height 107
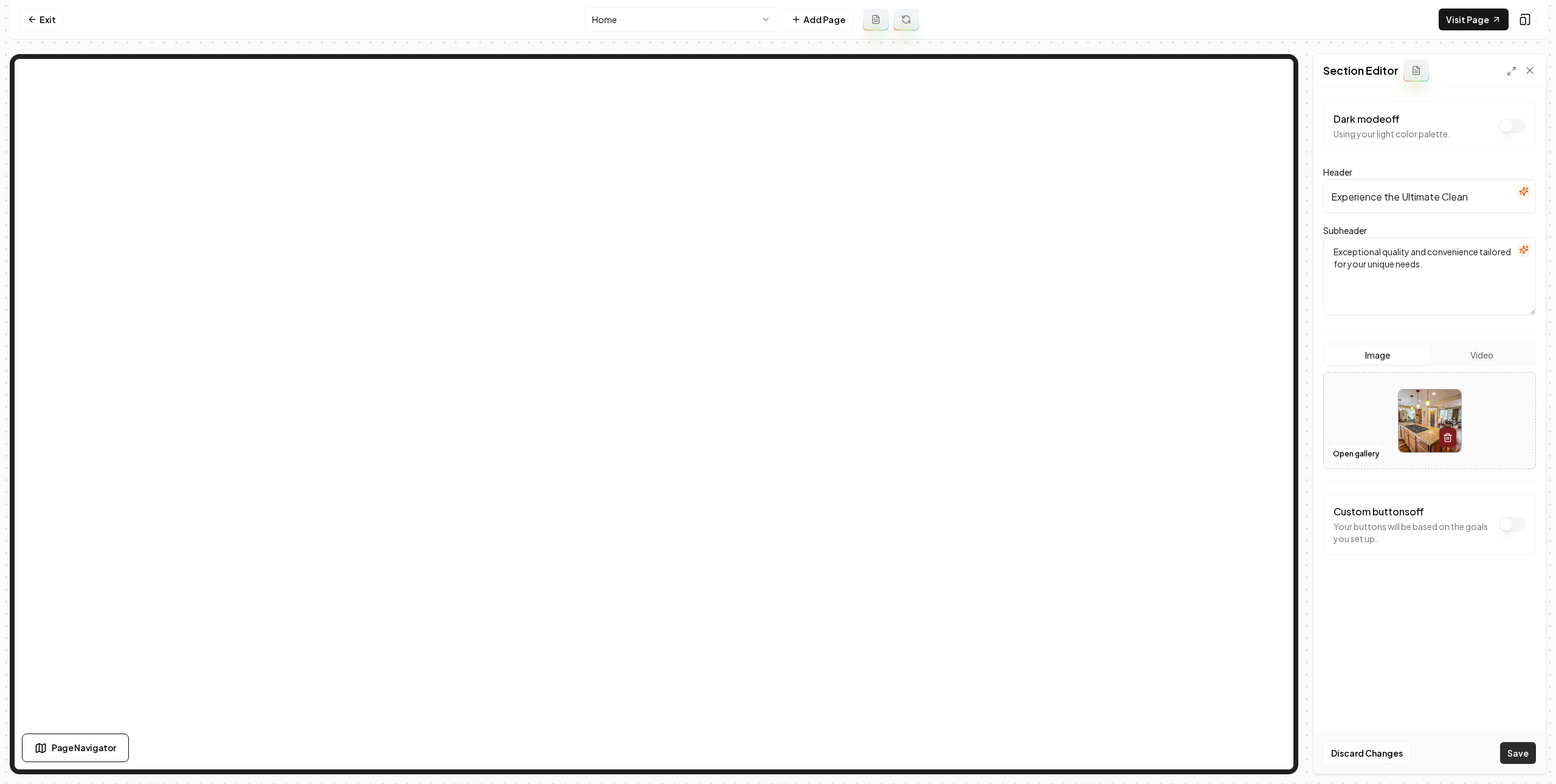
click at [1525, 760] on button "Save" at bounding box center [1518, 753] width 36 height 22
click at [748, 15] on html "Computer Required This feature is only available on a computer. Please switch t…" at bounding box center [778, 392] width 1556 height 784
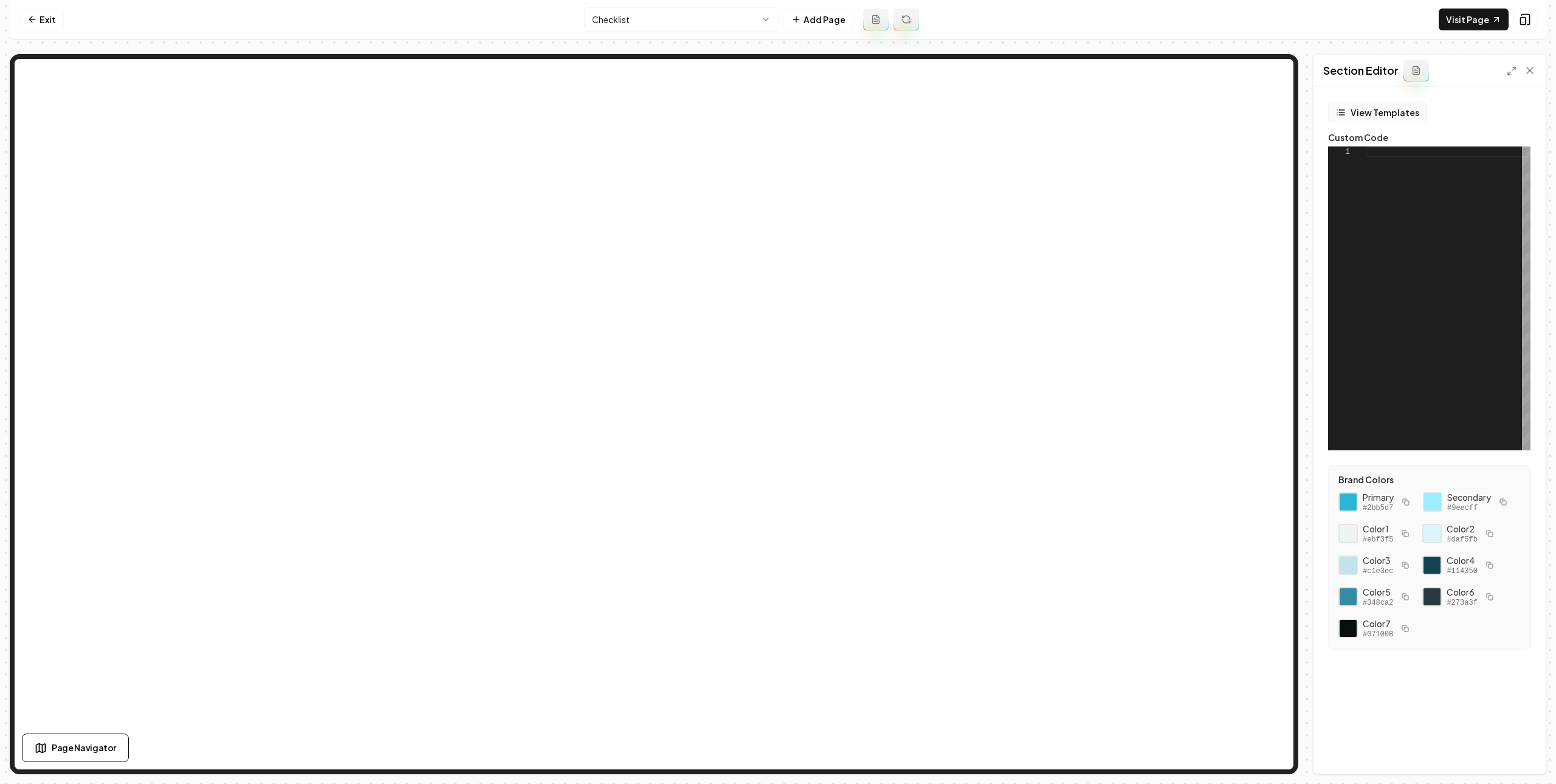
click at [1392, 113] on button "View Templates" at bounding box center [1377, 113] width 99 height 22
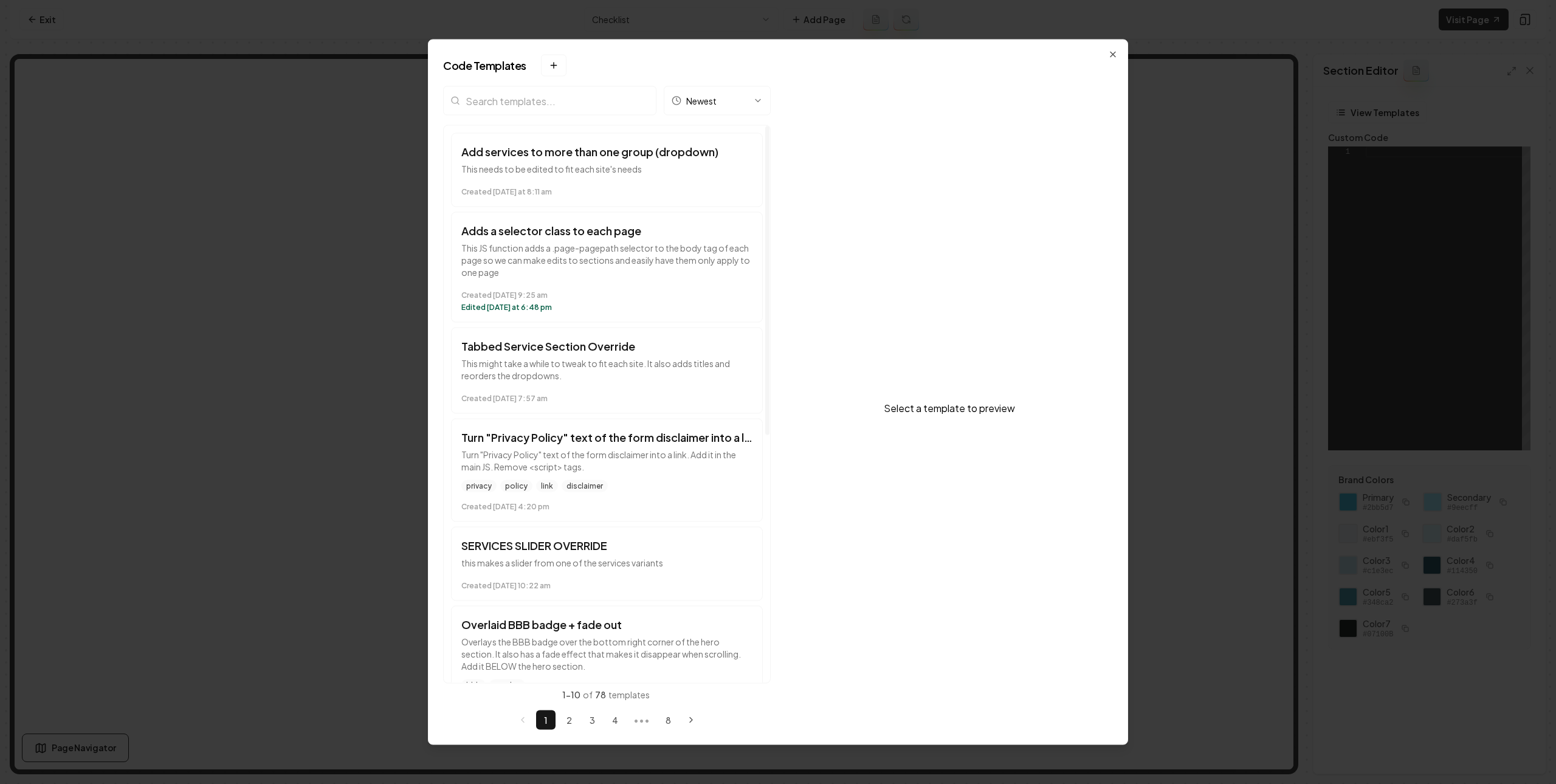
click at [558, 97] on input "search" at bounding box center [550, 100] width 213 height 29
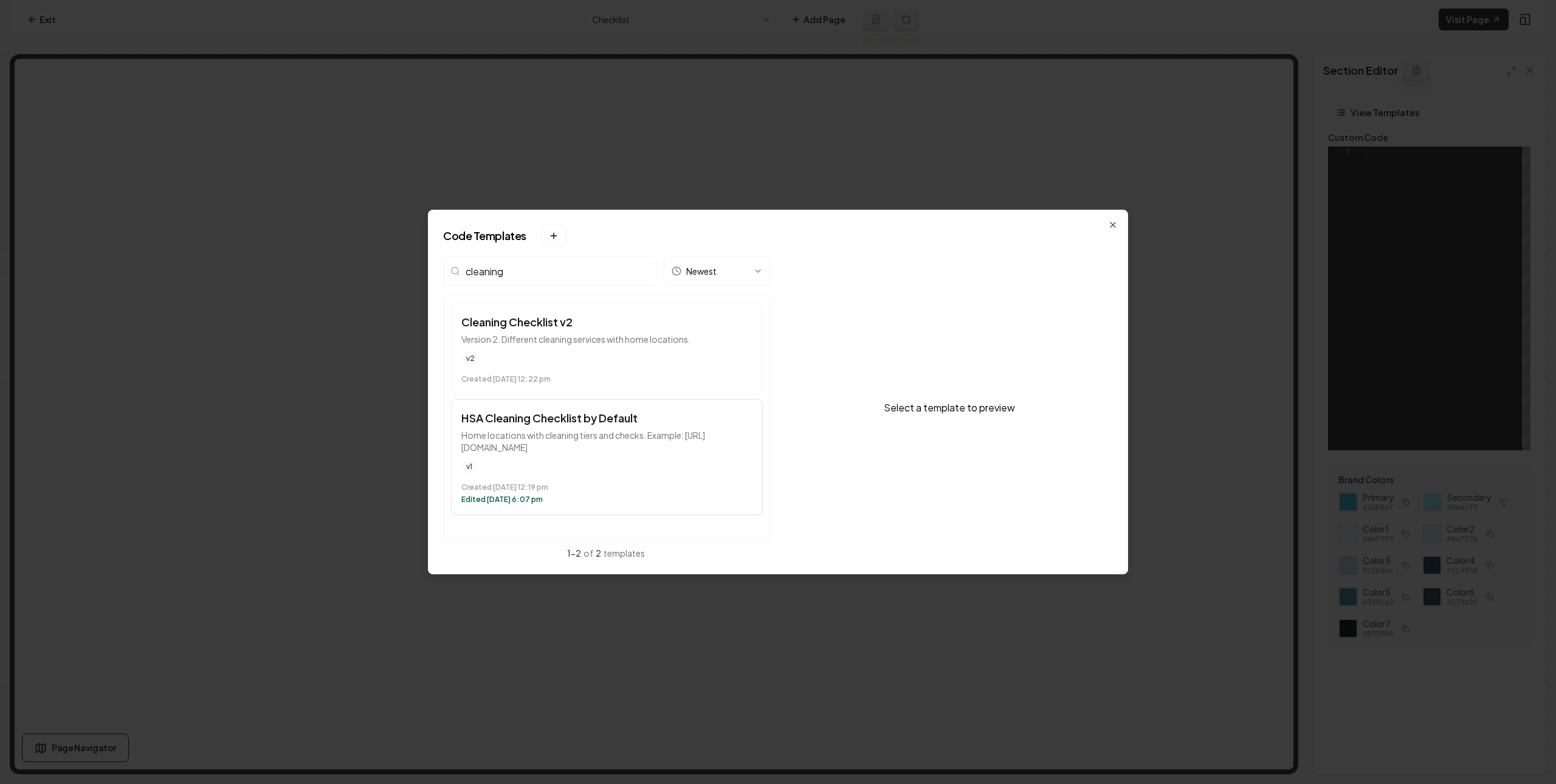
type input "cleaning"
click at [582, 496] on time "Edited May 26 at 6:07 pm" at bounding box center [607, 499] width 291 height 9
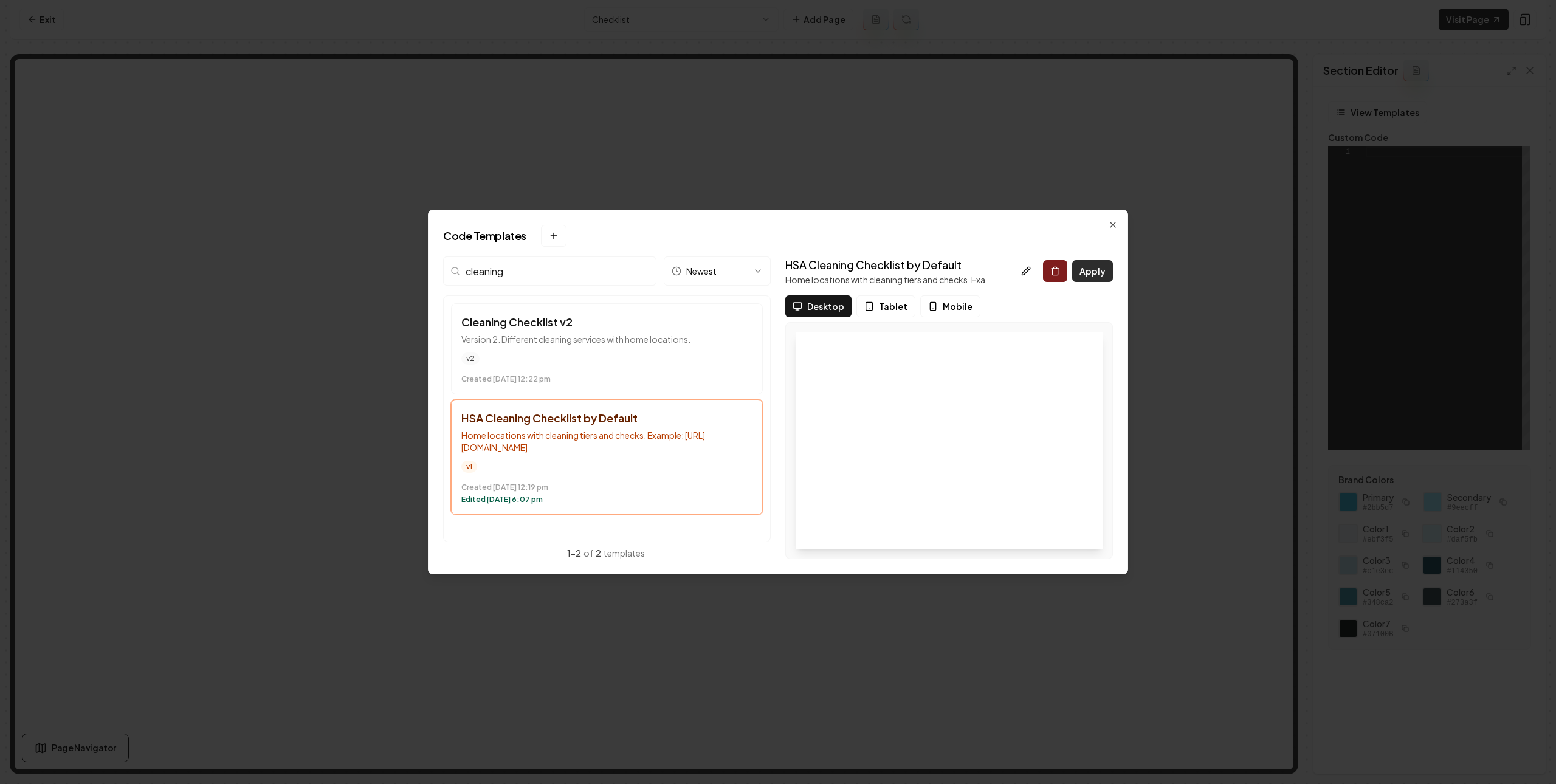
click at [1101, 280] on button "Apply" at bounding box center [1092, 271] width 41 height 22
type textarea "**********"
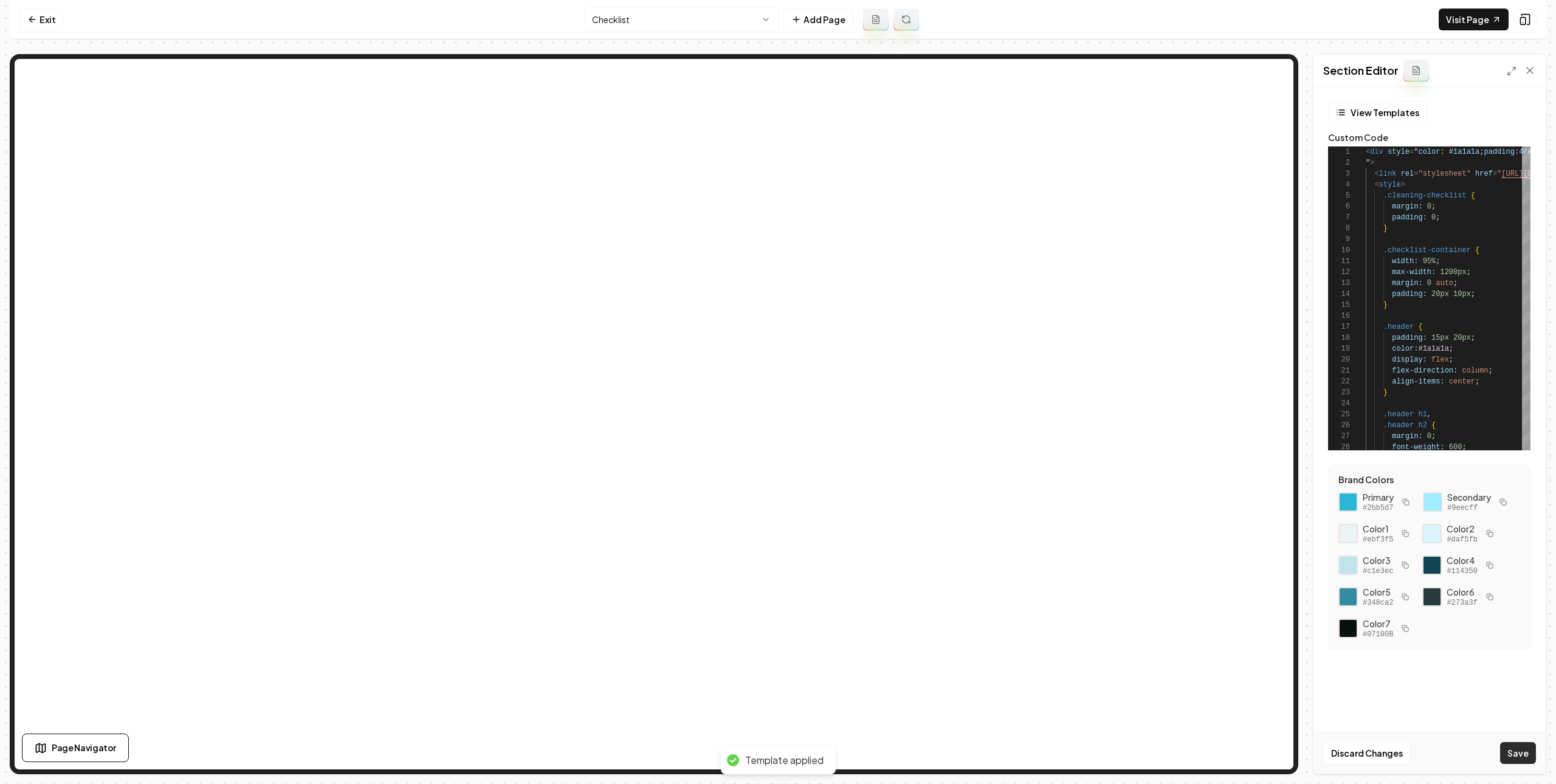
click at [1524, 750] on button "Save" at bounding box center [1518, 753] width 36 height 22
click at [52, 13] on link "Exit" at bounding box center [41, 20] width 45 height 22
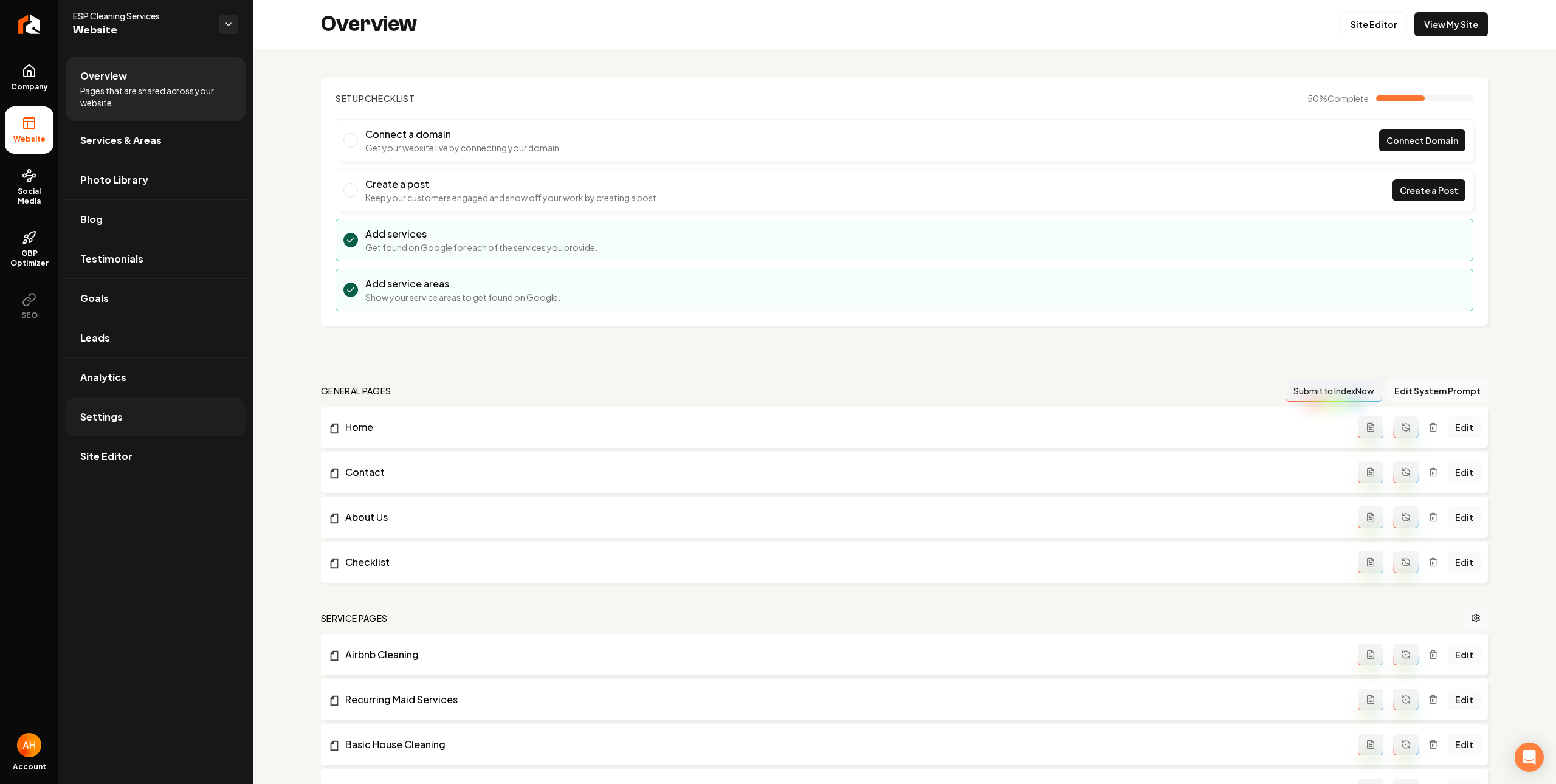
click at [144, 427] on link "Settings" at bounding box center [156, 417] width 180 height 39
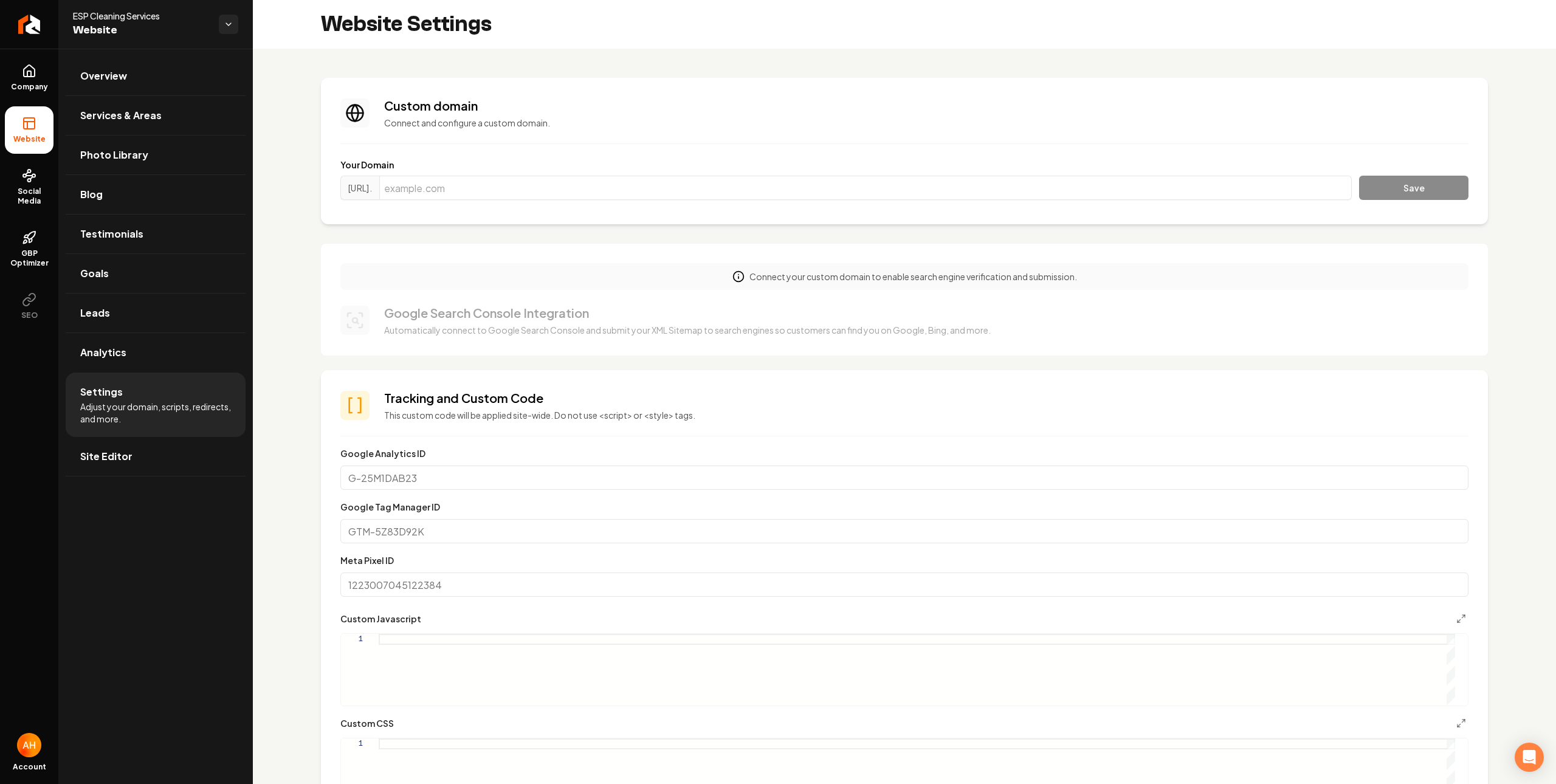
click at [778, 168] on label "Your Domain" at bounding box center [904, 165] width 1128 height 13
click at [760, 200] on div "https://www. Save" at bounding box center [904, 190] width 1128 height 29
click at [927, 195] on input "Main content area" at bounding box center [866, 188] width 973 height 24
paste input "espcleaningservices.ca"
type input "espcleaningservices.ca"
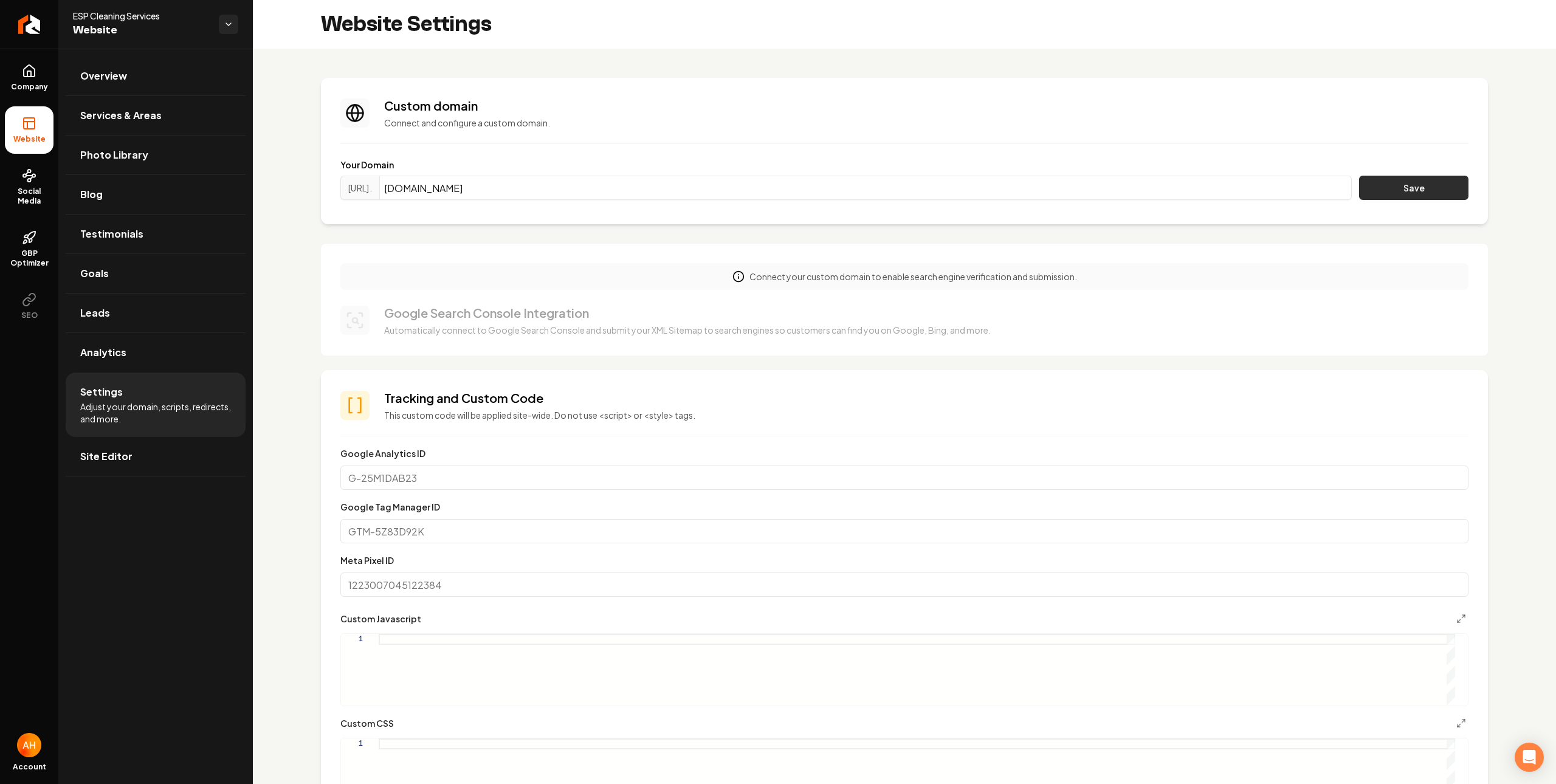
click at [1394, 177] on button "Save" at bounding box center [1414, 188] width 109 height 24
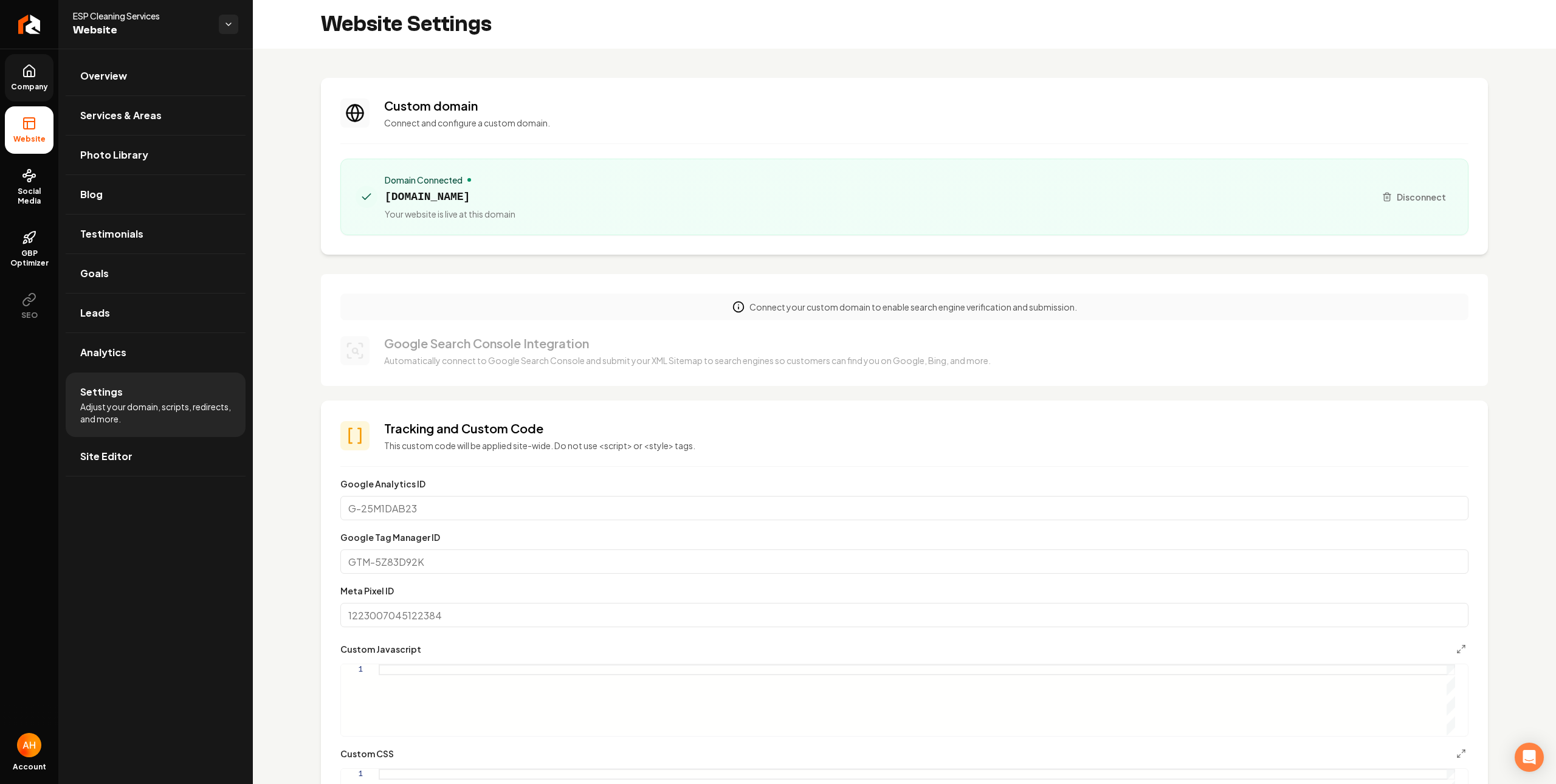
click at [14, 73] on link "Company" at bounding box center [29, 77] width 48 height 48
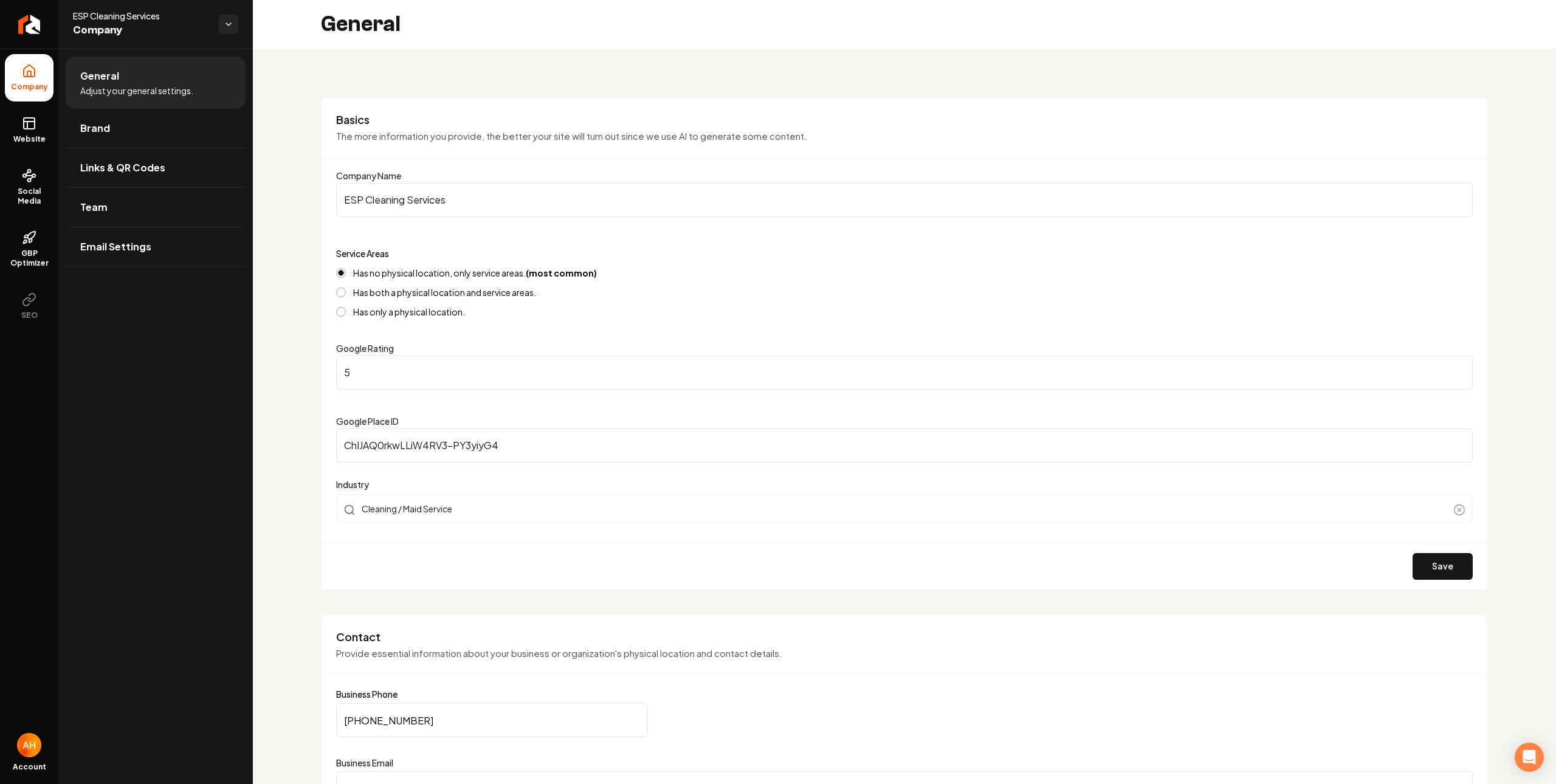
scroll to position [399, 0]
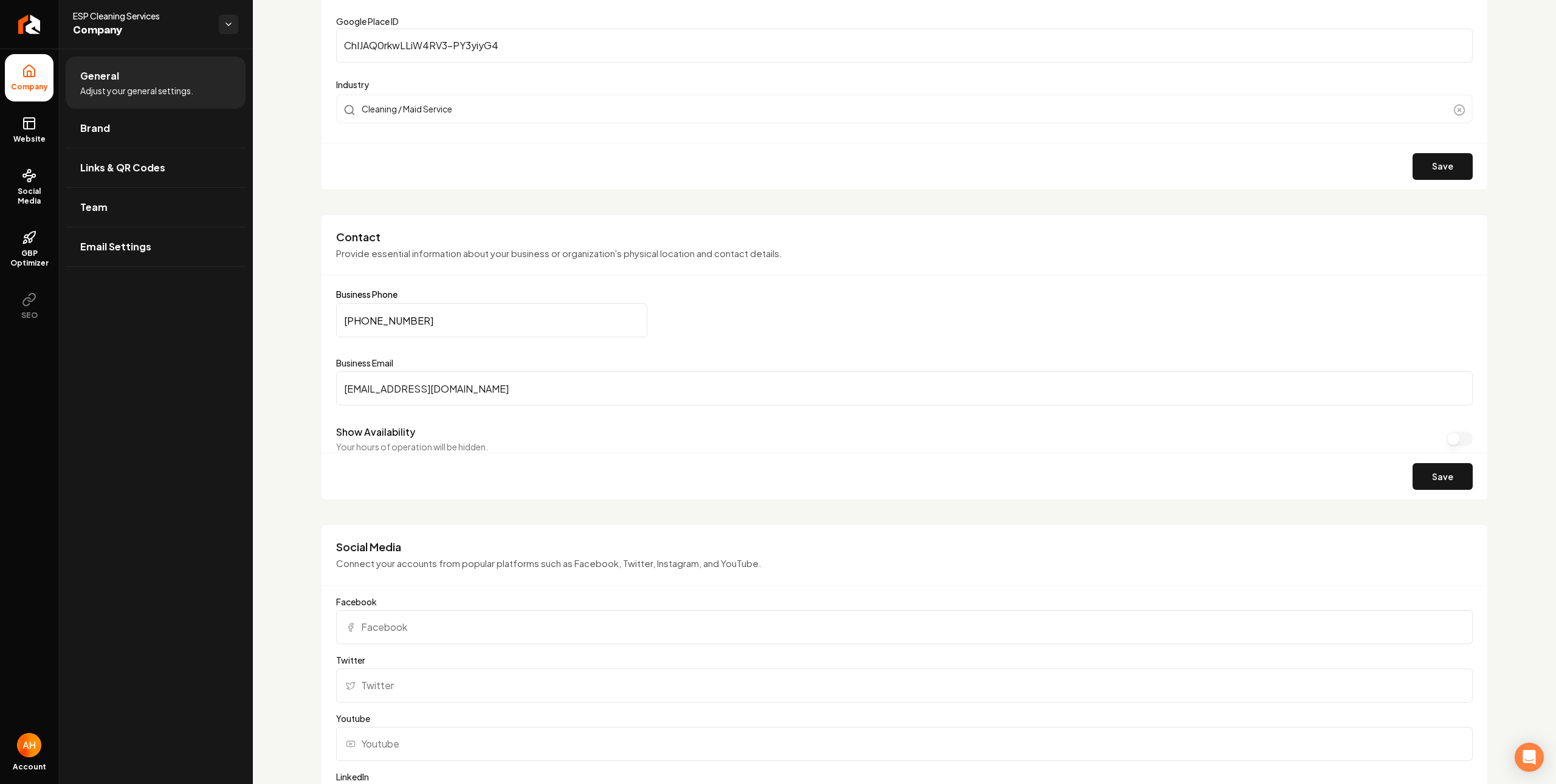
click at [525, 329] on input "(416) 508-1067" at bounding box center [492, 320] width 311 height 34
paste input "289) 212-1946"
type input "(289) 212-1946"
click at [1420, 464] on button "Save" at bounding box center [1442, 476] width 60 height 27
click at [20, 129] on link "Website" at bounding box center [29, 130] width 48 height 48
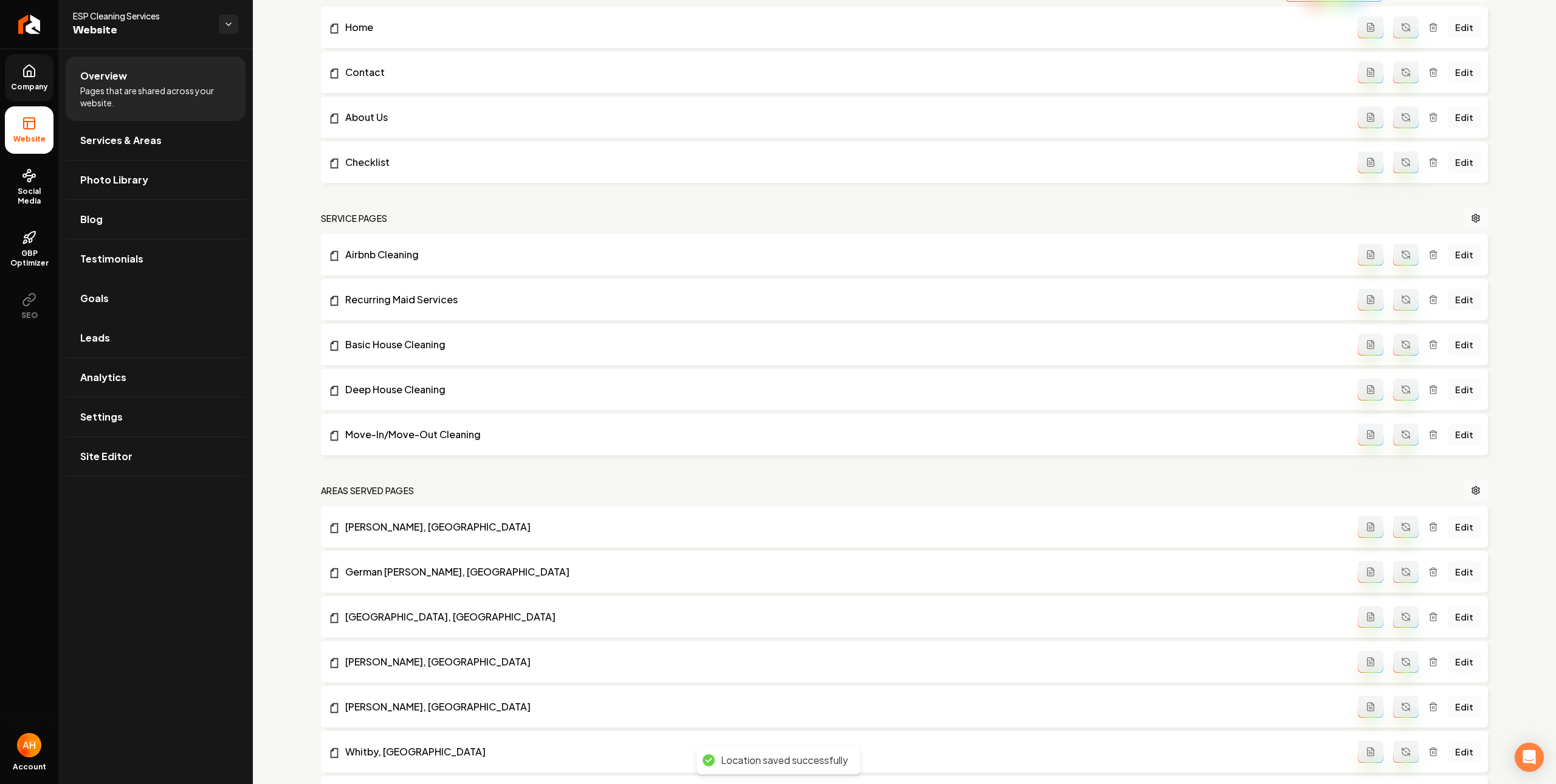
drag, startPoint x: 154, startPoint y: 298, endPoint x: 238, endPoint y: 289, distance: 84.5
click at [154, 298] on link "Goals" at bounding box center [156, 299] width 180 height 39
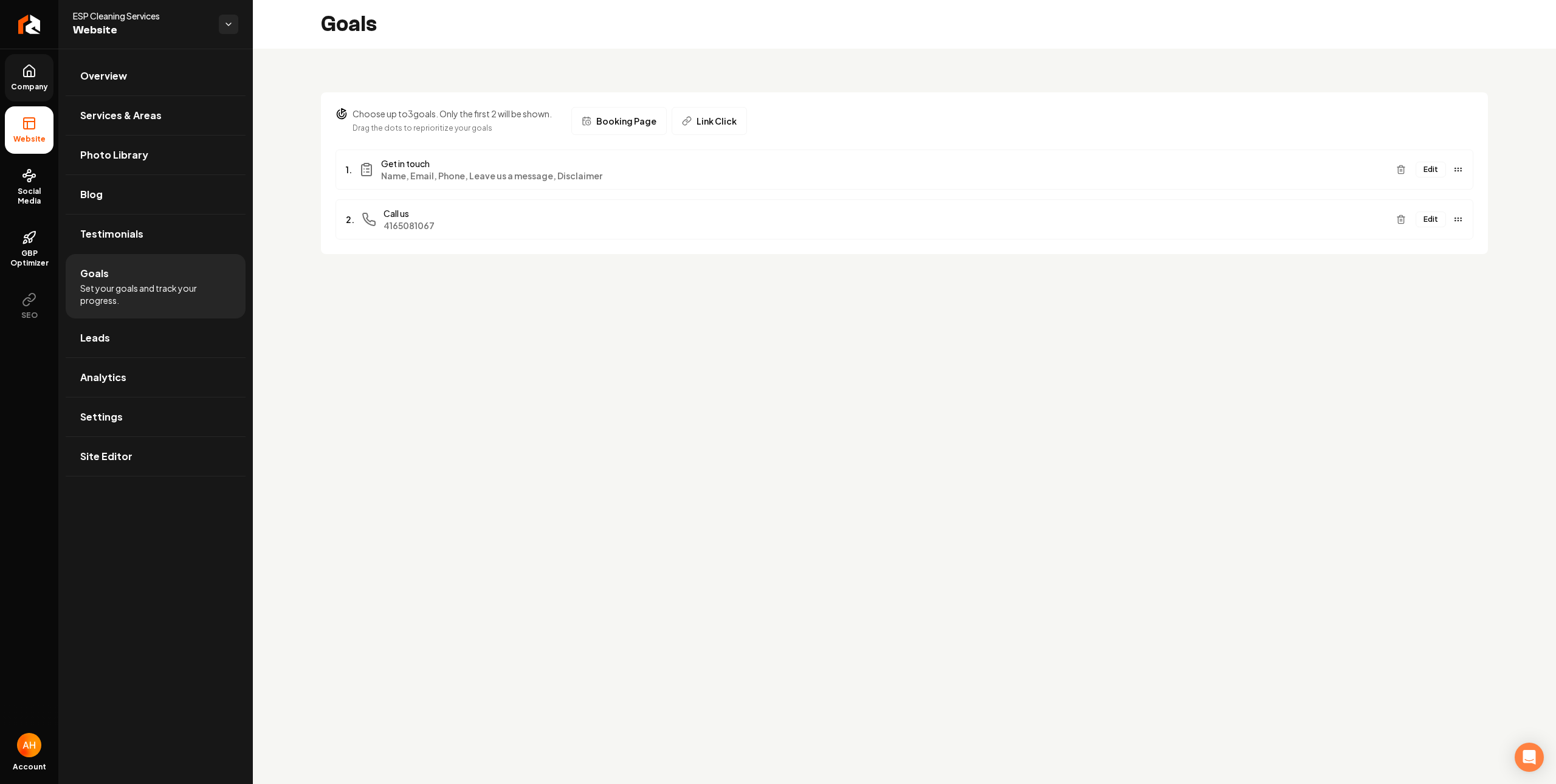
click at [1426, 226] on button "Edit" at bounding box center [1430, 219] width 30 height 16
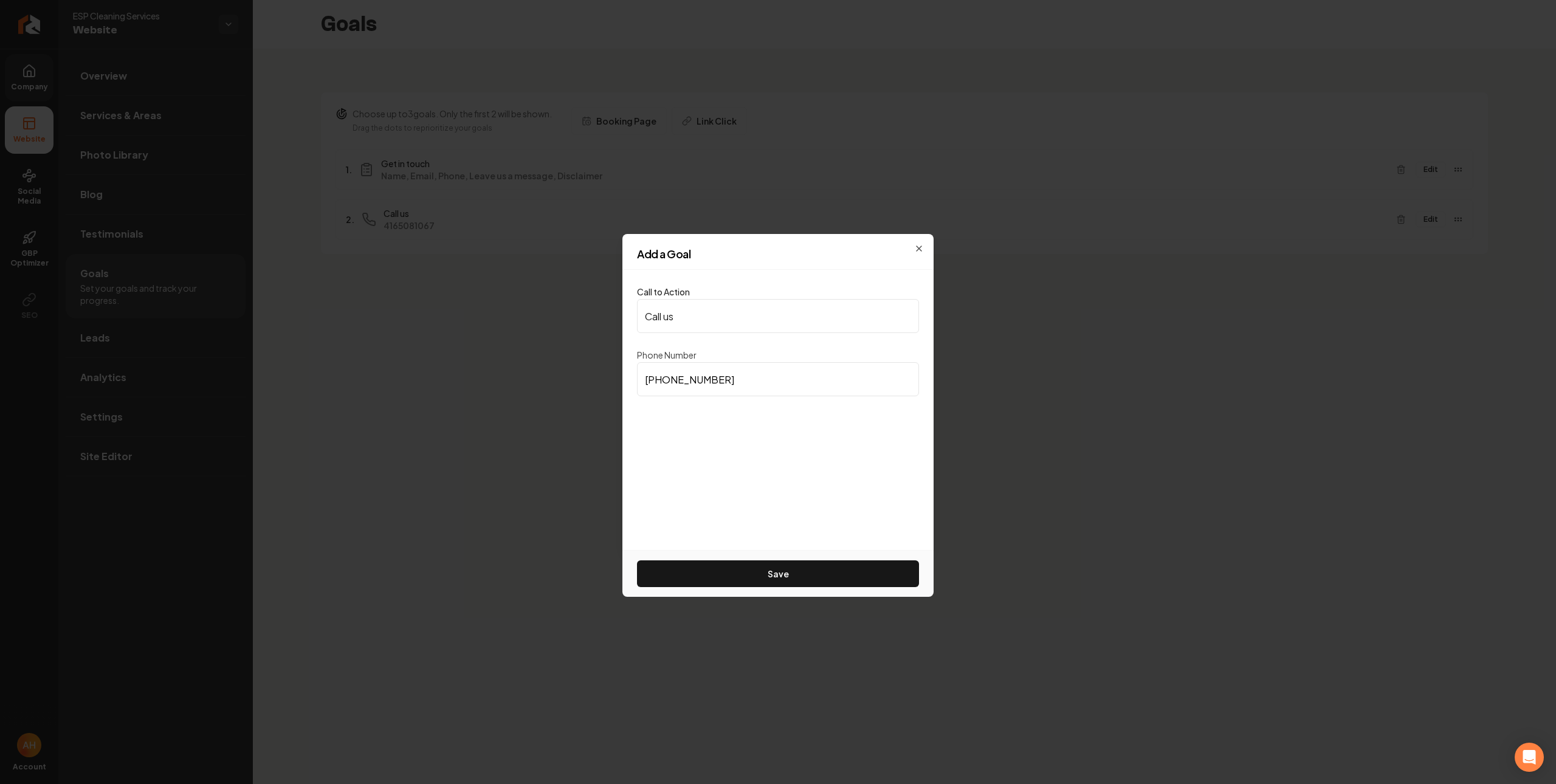
click at [760, 384] on input "(416) 508-1067" at bounding box center [778, 379] width 282 height 34
paste input "289) 212-1946"
type input "(289) 212-1946"
click at [772, 560] on button "Save" at bounding box center [778, 574] width 282 height 27
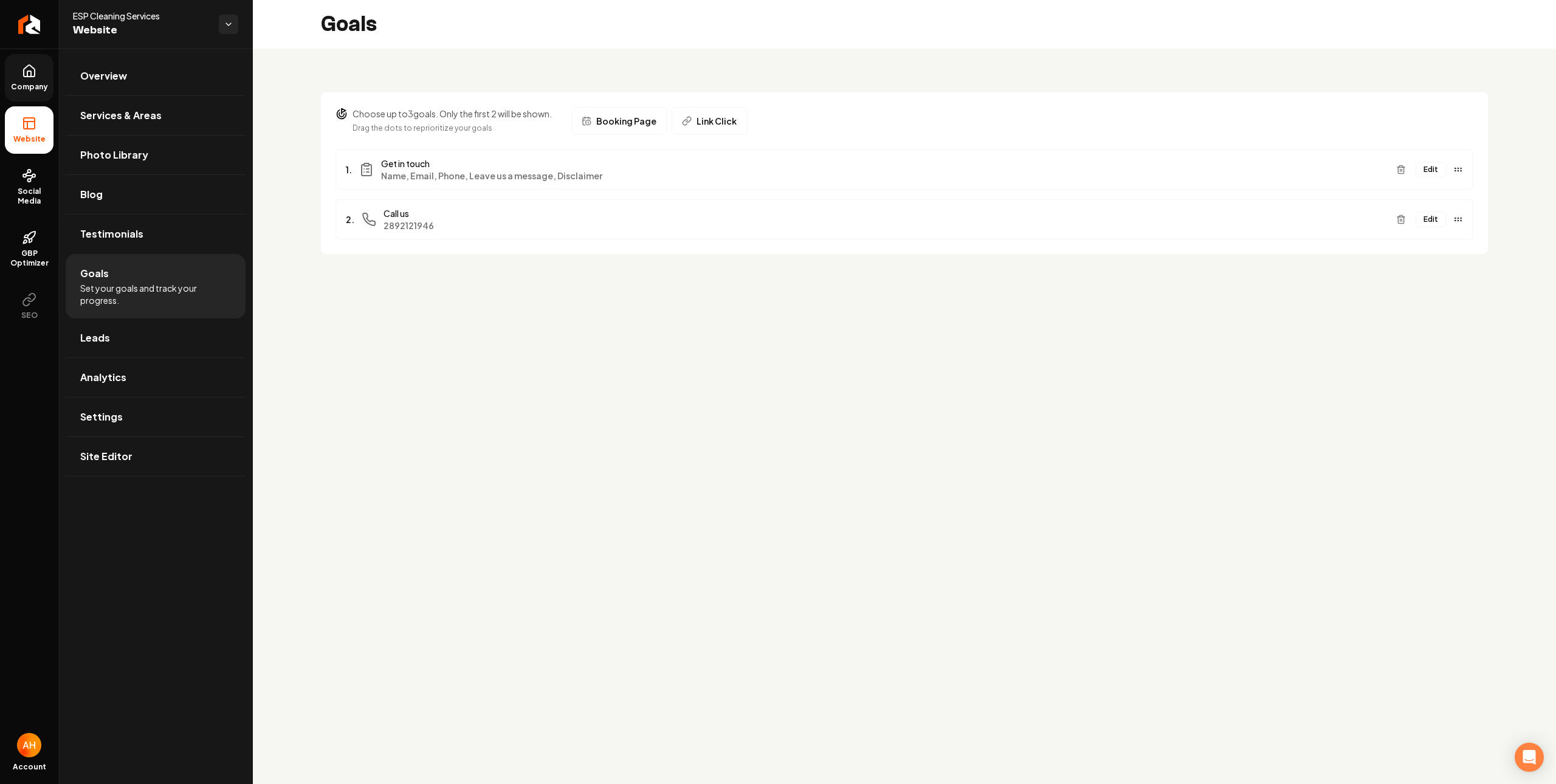
click at [1420, 174] on button "Edit" at bounding box center [1430, 170] width 30 height 16
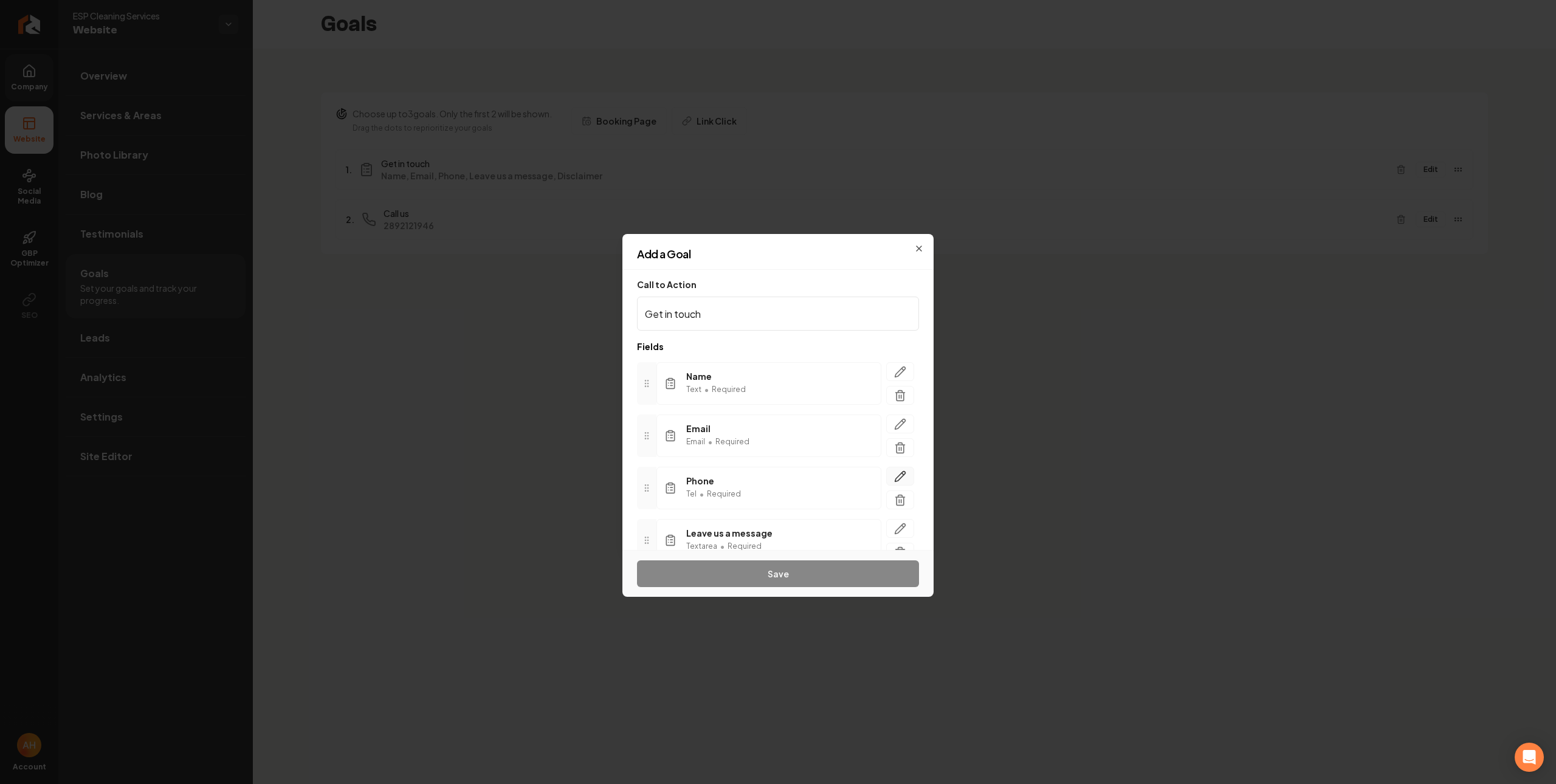
scroll to position [112, 0]
click at [894, 467] on icon "button" at bounding box center [900, 471] width 13 height 13
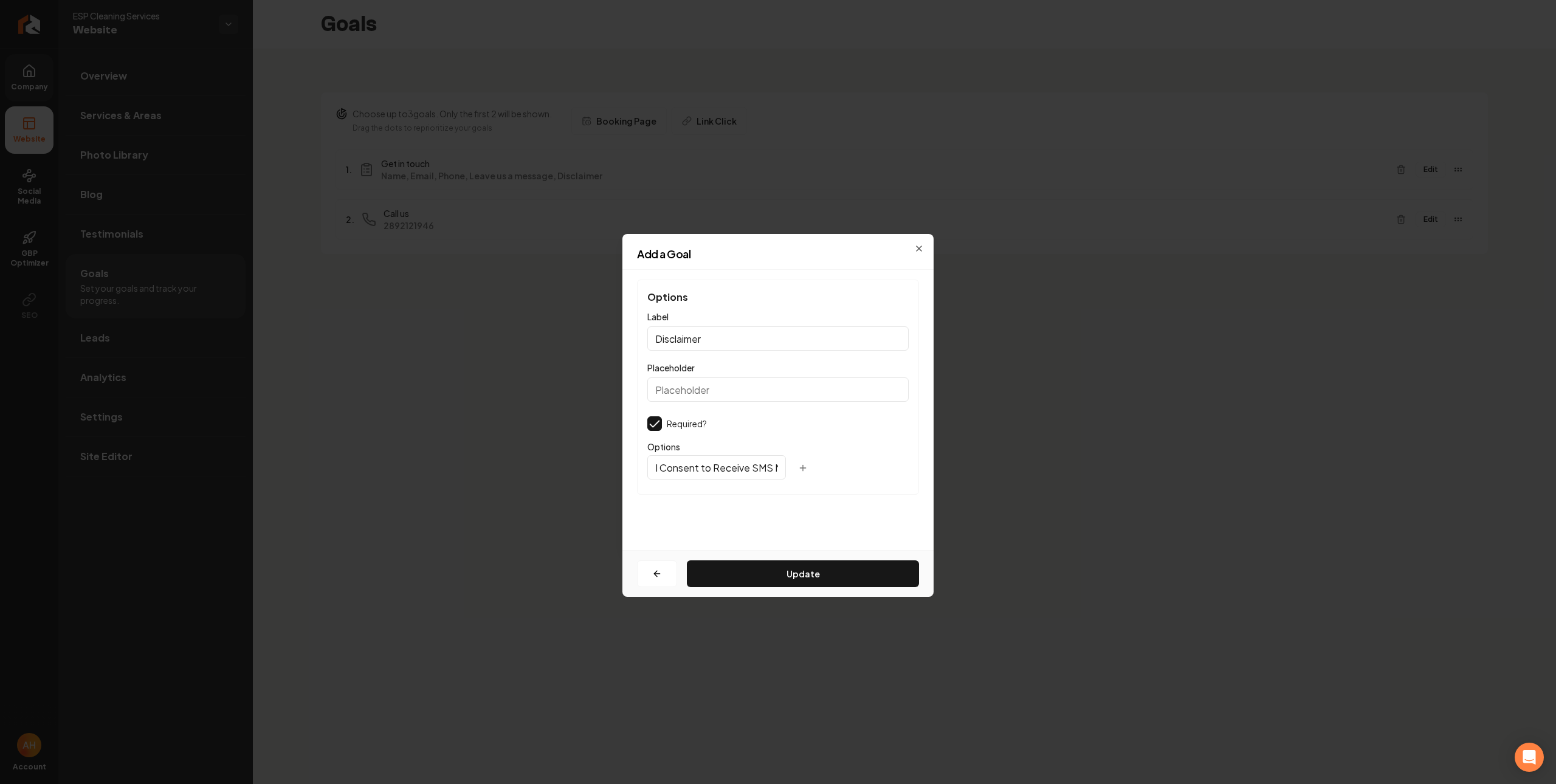
click at [737, 466] on input "I Consent to Receive SMS Notifications, Appointment Reminders and Updates, and …" at bounding box center [716, 467] width 138 height 24
paste input "(289) 212-1946"
type input "I Consent to Receive SMS Notifications, Appointment Reminders and Updates, and …"
click at [777, 582] on button "Update" at bounding box center [802, 574] width 232 height 27
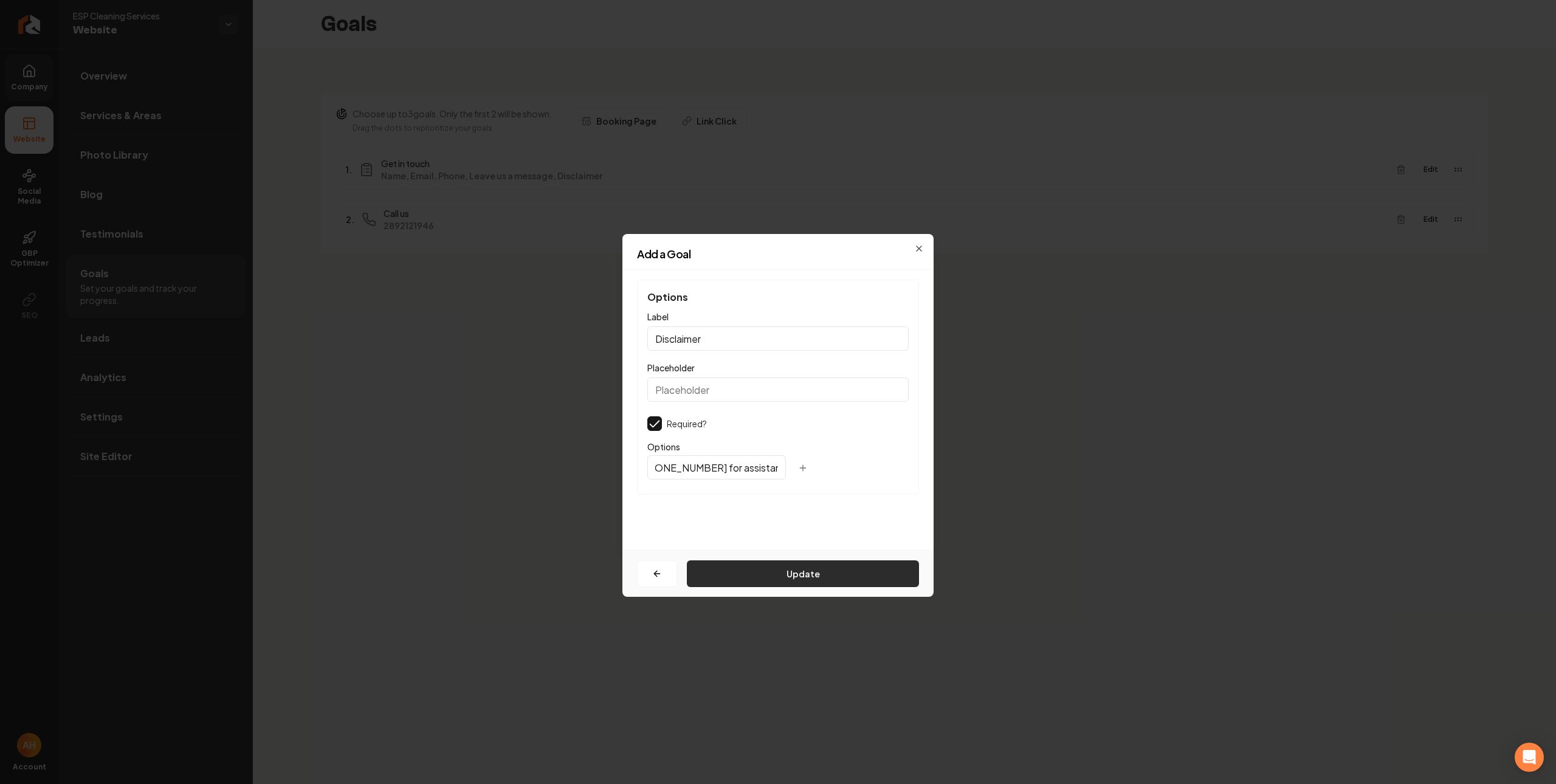
scroll to position [0, 0]
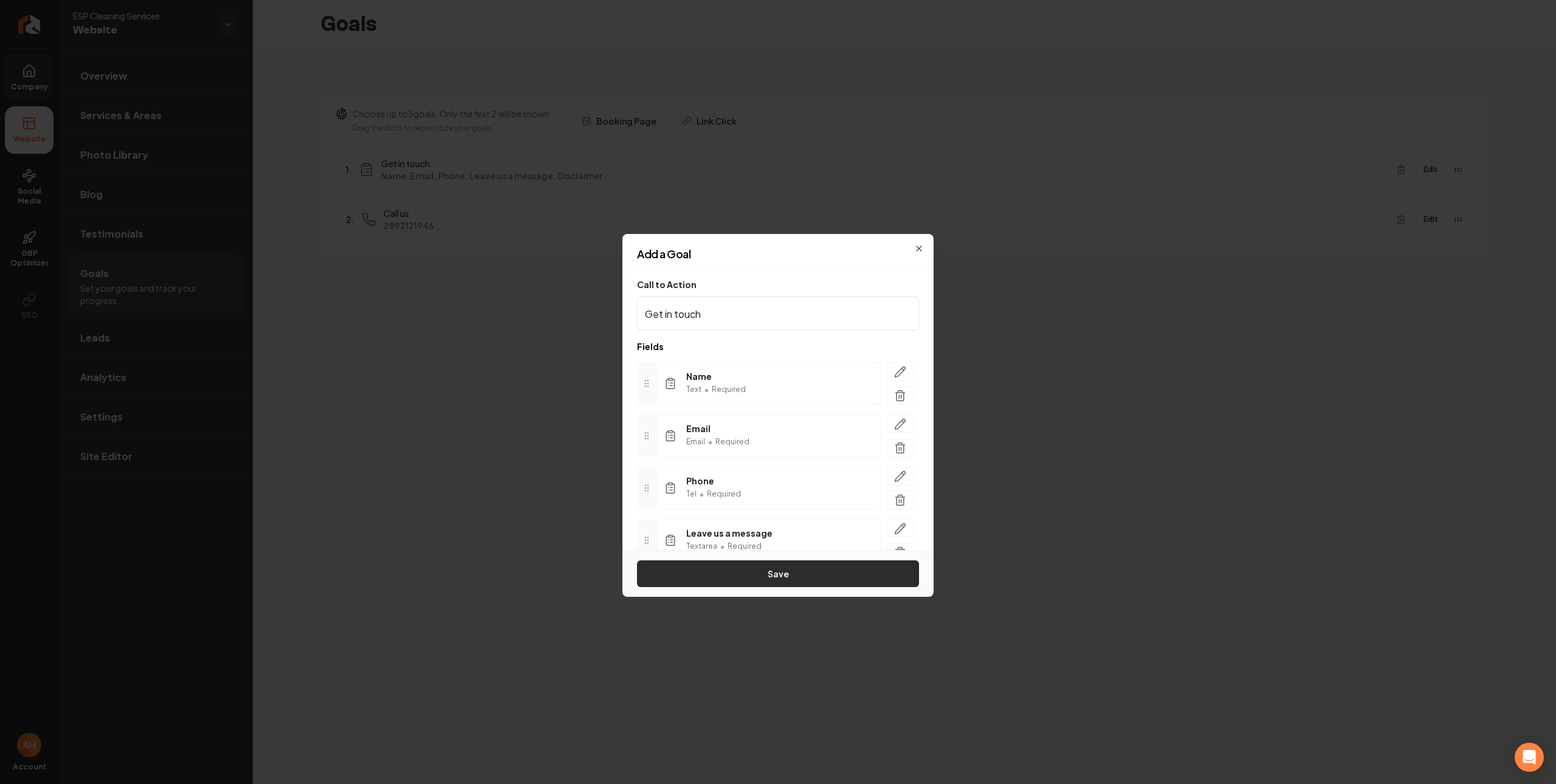
click at [777, 582] on button "Save" at bounding box center [778, 574] width 282 height 27
